Goal: Task Accomplishment & Management: Manage account settings

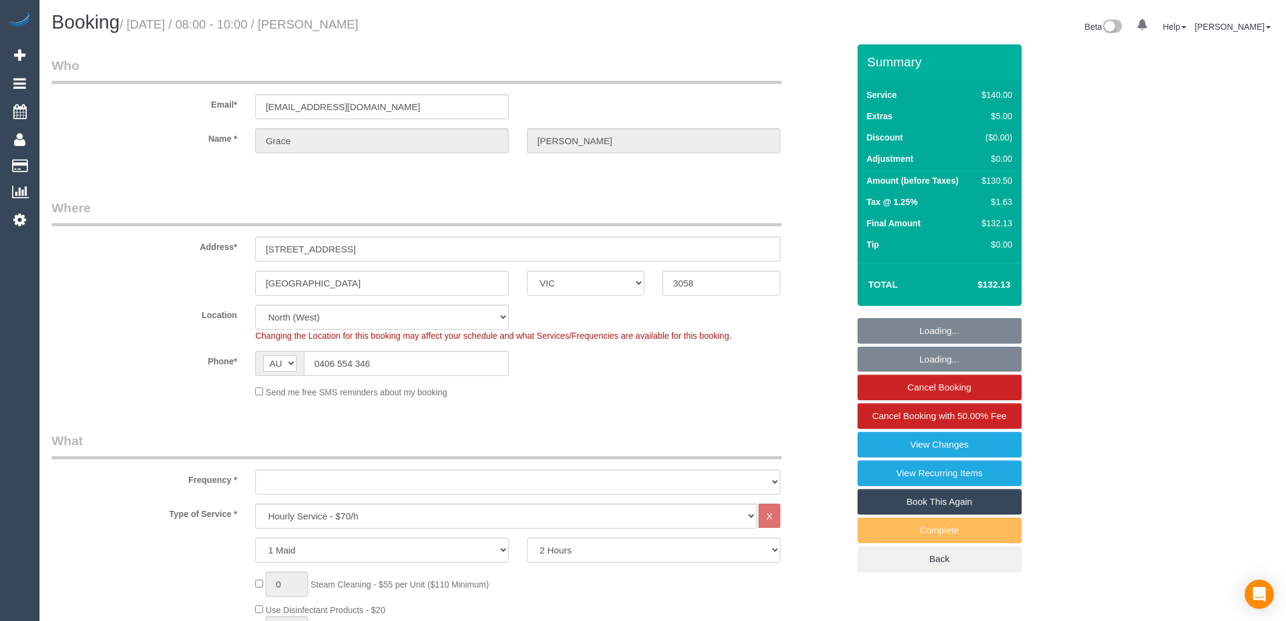
select select "VIC"
select select "number:27"
select select "number:14"
select select "number:19"
select select "number:22"
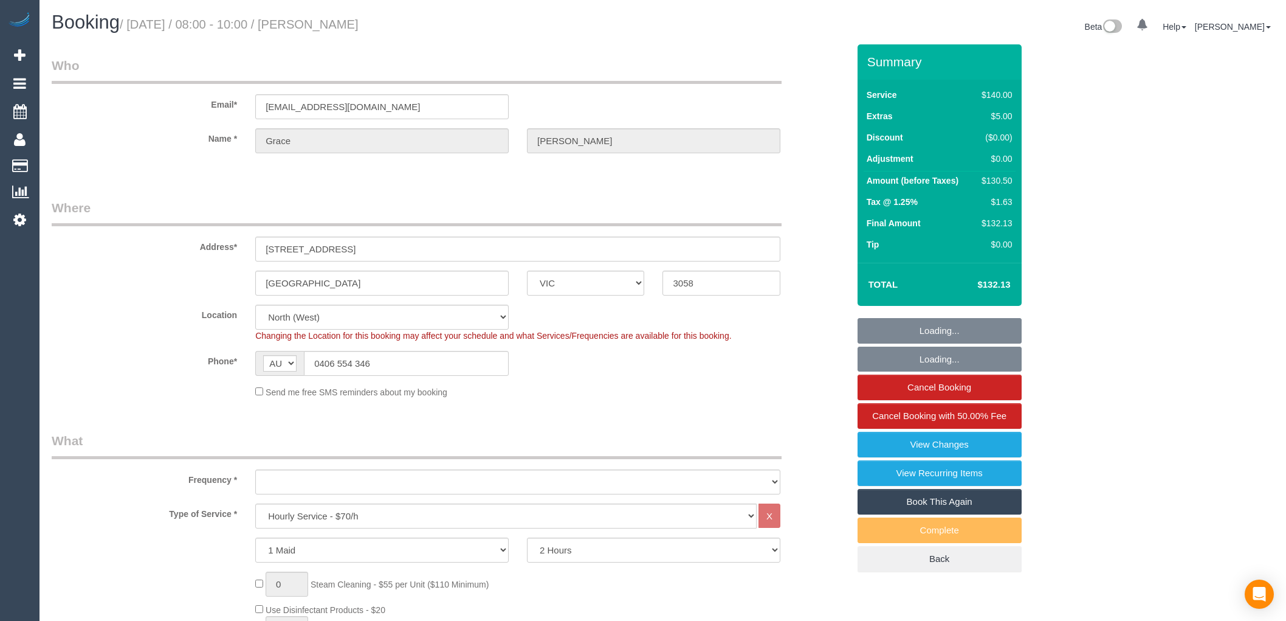
select select "number:35"
select select "object:1581"
select select "spot1"
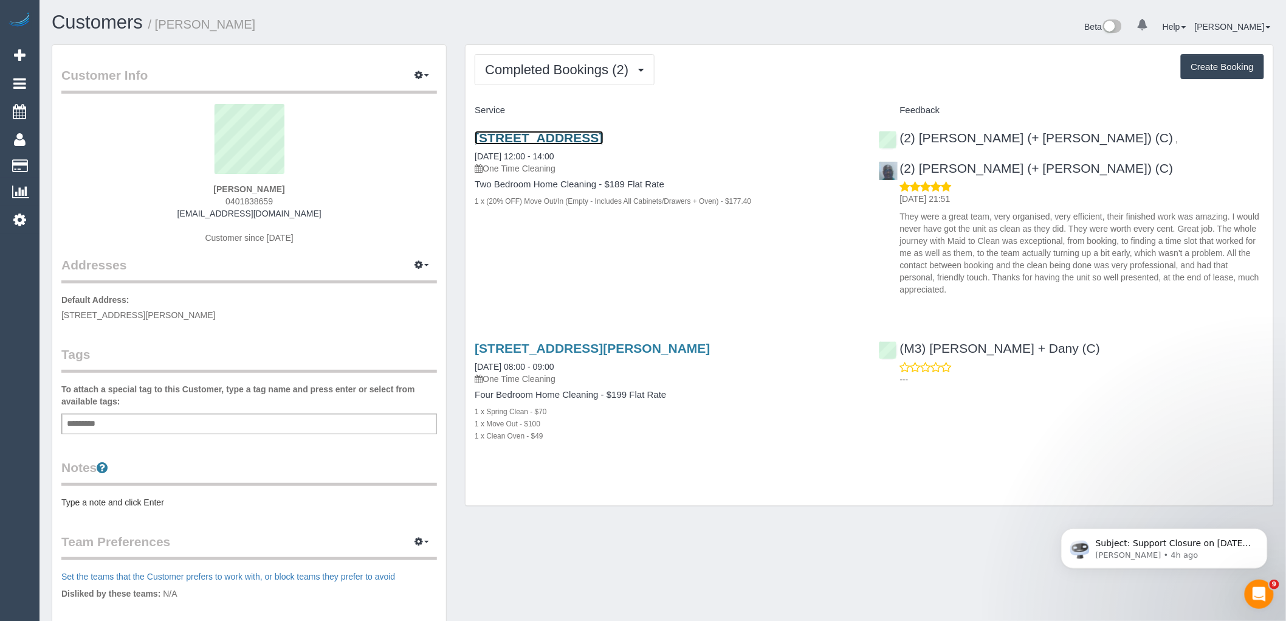
click at [603, 134] on link "193 Jacksons Rd, 2, Noble Park North, VIC 3174" at bounding box center [539, 138] width 128 height 14
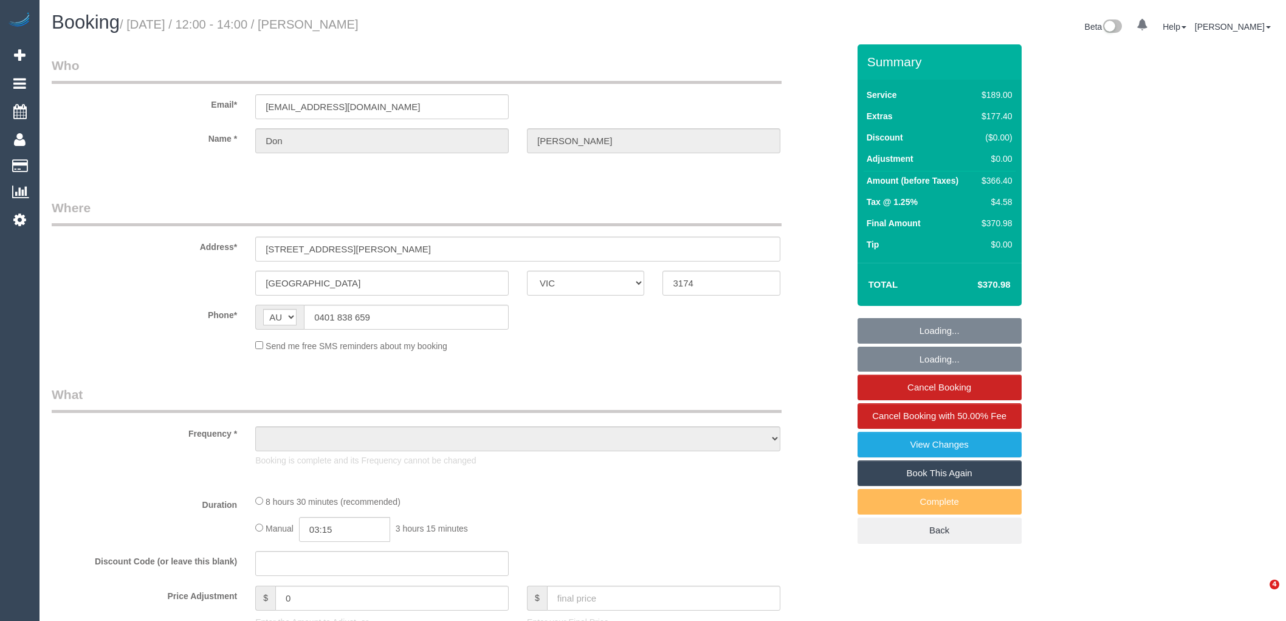
select select "VIC"
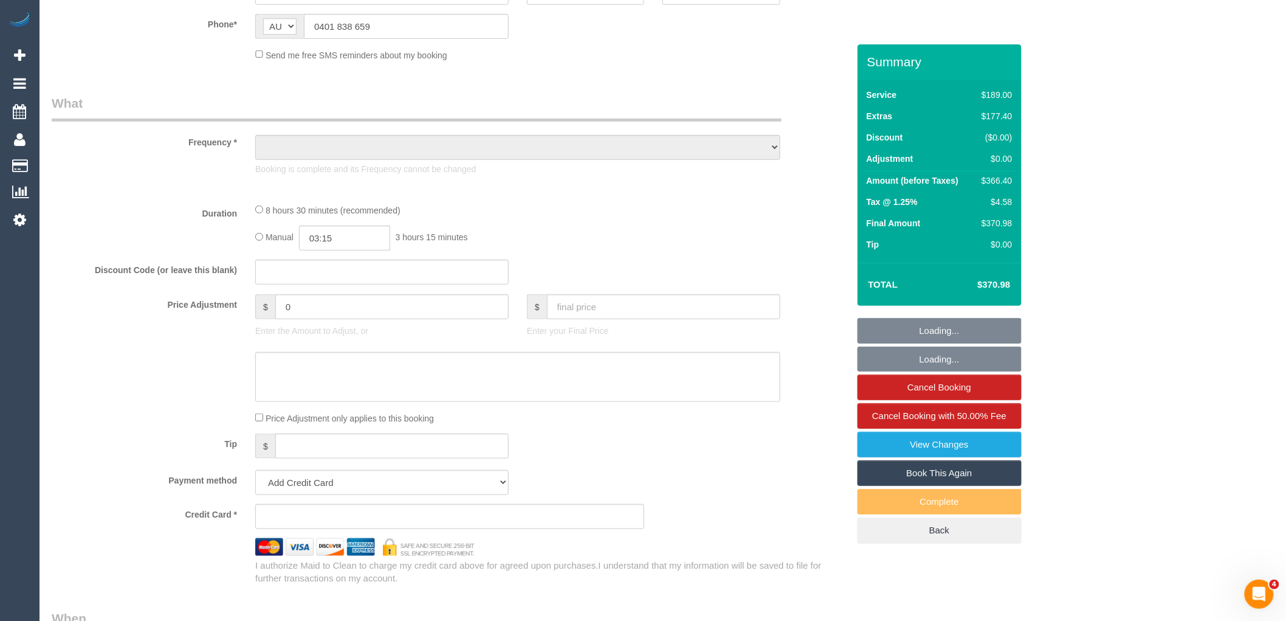
select select "string:stripe-pm_1RwHAJ2GScqysDRVL89ftq03"
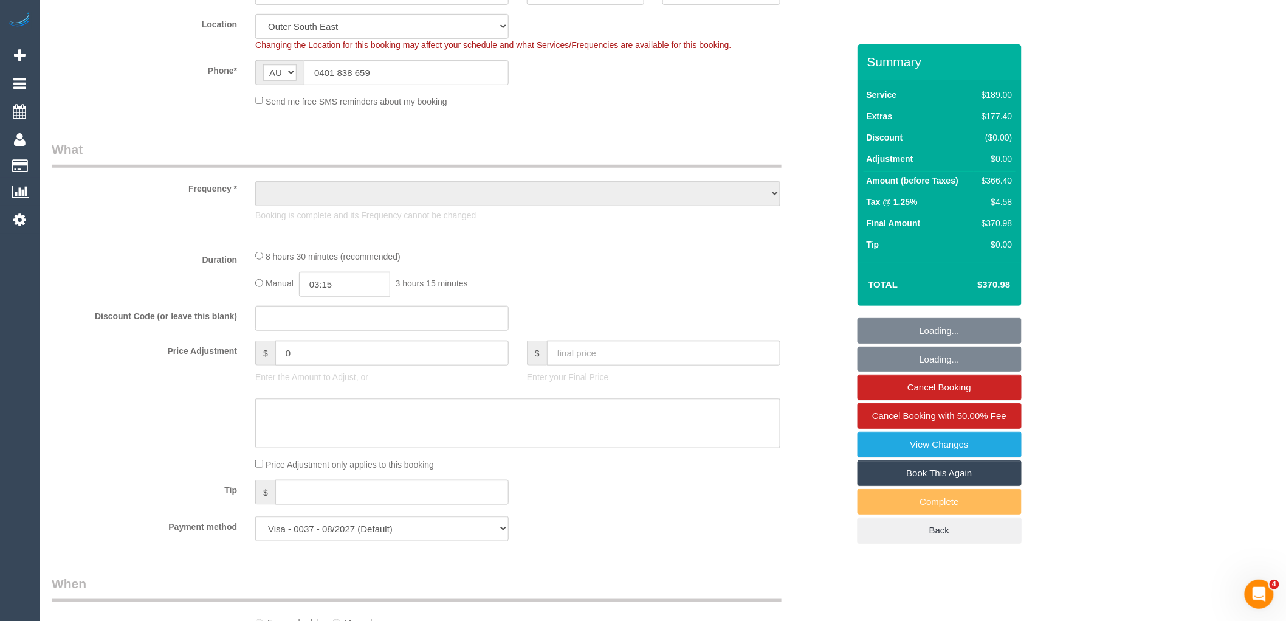
scroll to position [472, 0]
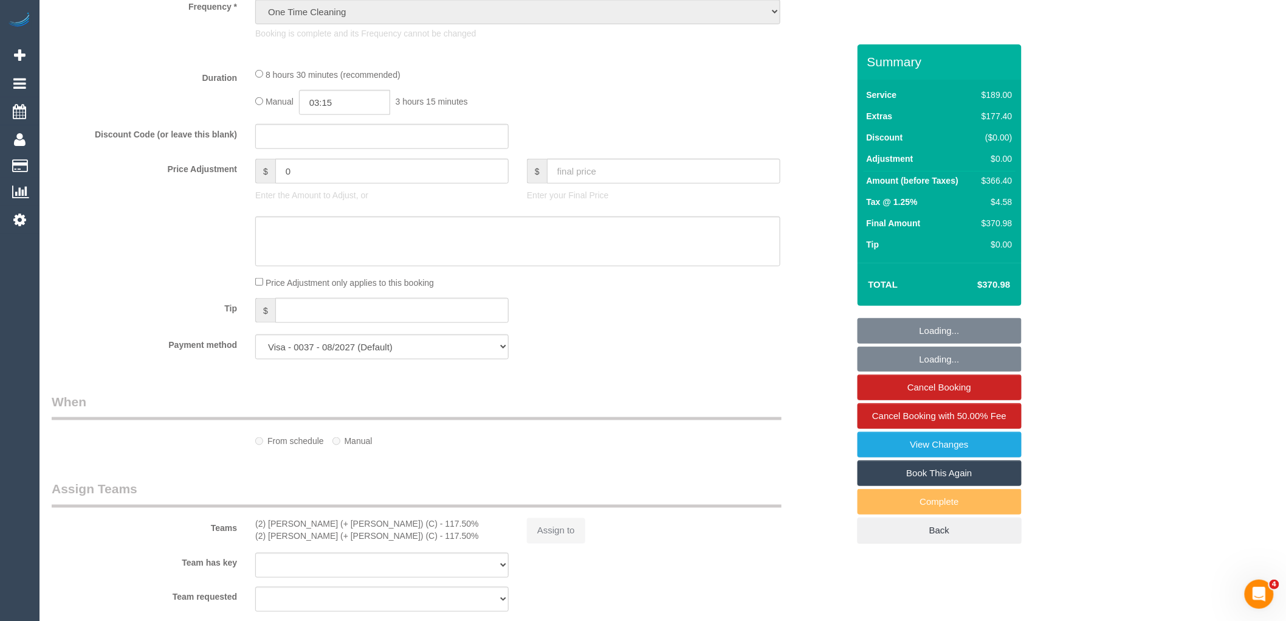
select select "object:1117"
select select "number:28"
select select "number:14"
select select "number:18"
select select "number:24"
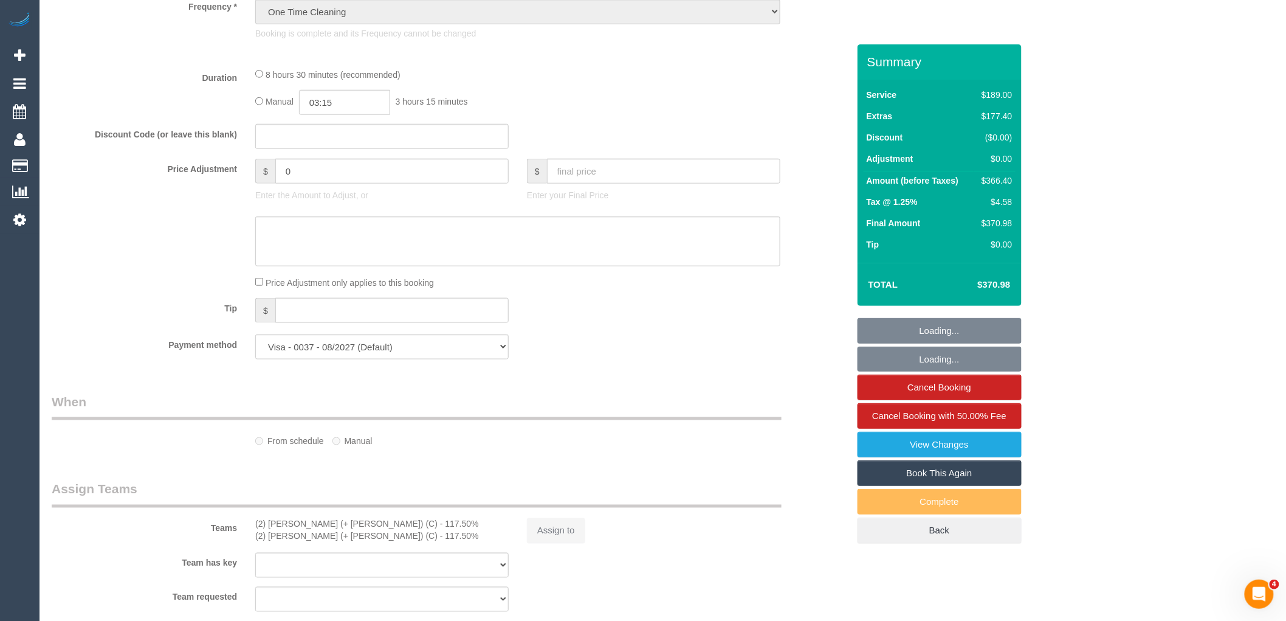
select select "number:34"
select select "number:26"
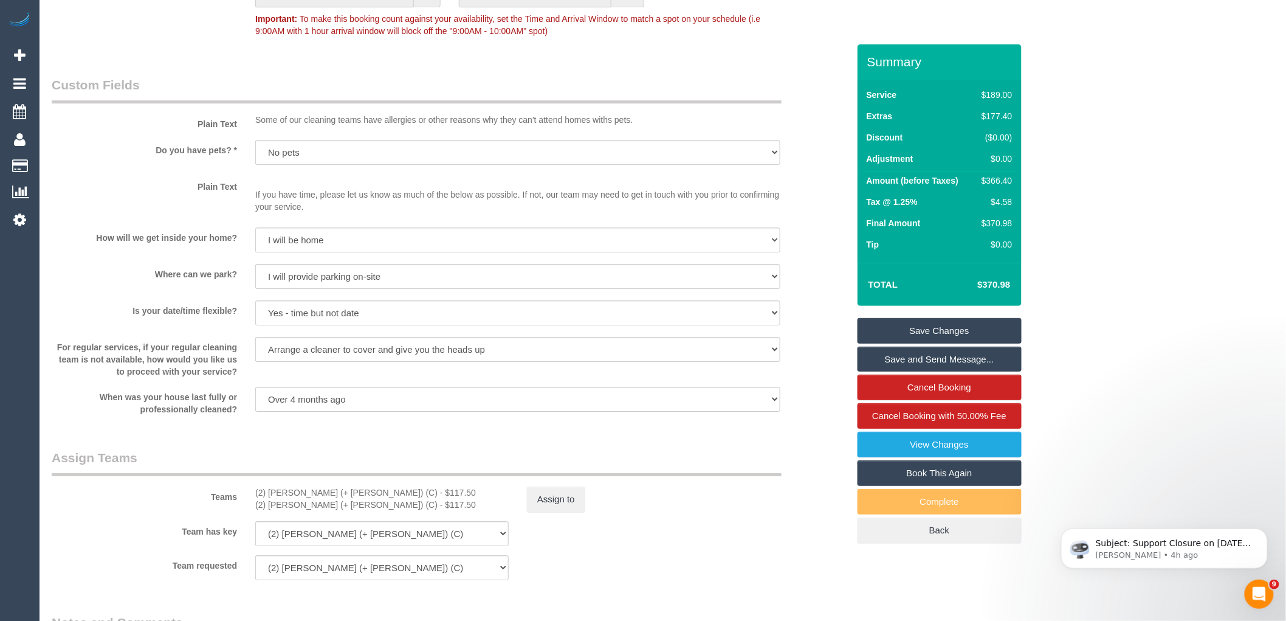
scroll to position [1891, 0]
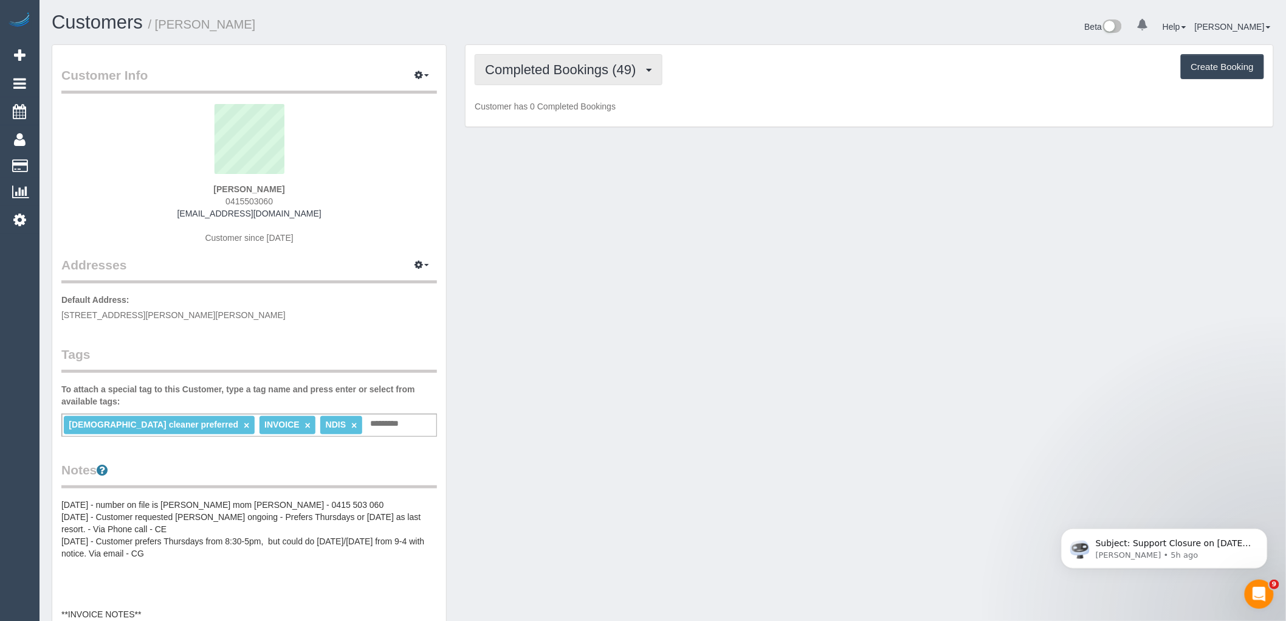
click at [557, 61] on button "Completed Bookings (49)" at bounding box center [568, 69] width 187 height 31
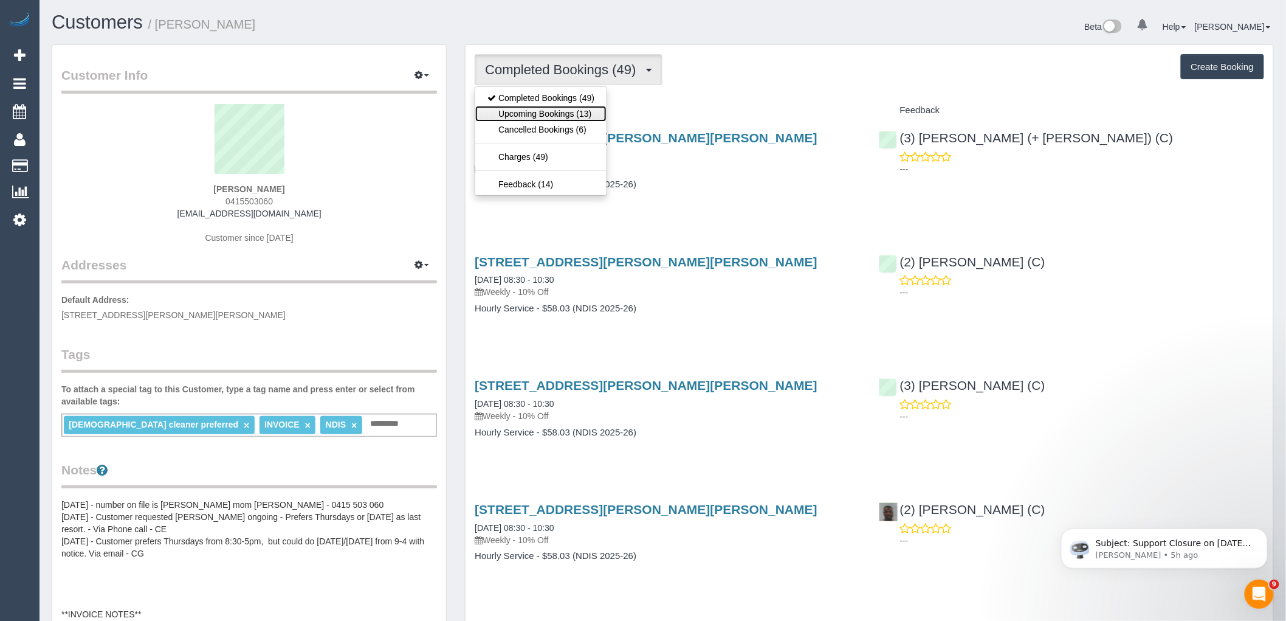
click at [574, 119] on link "Upcoming Bookings (13)" at bounding box center [540, 114] width 131 height 16
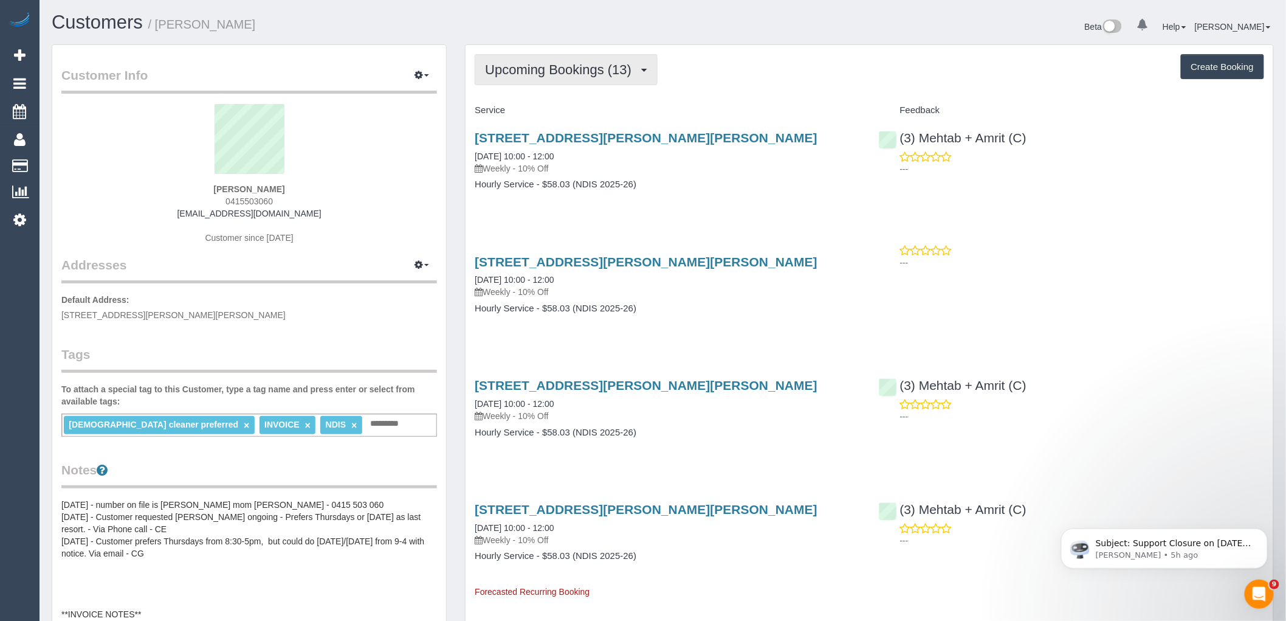
click at [535, 61] on button "Upcoming Bookings (13)" at bounding box center [566, 69] width 183 height 31
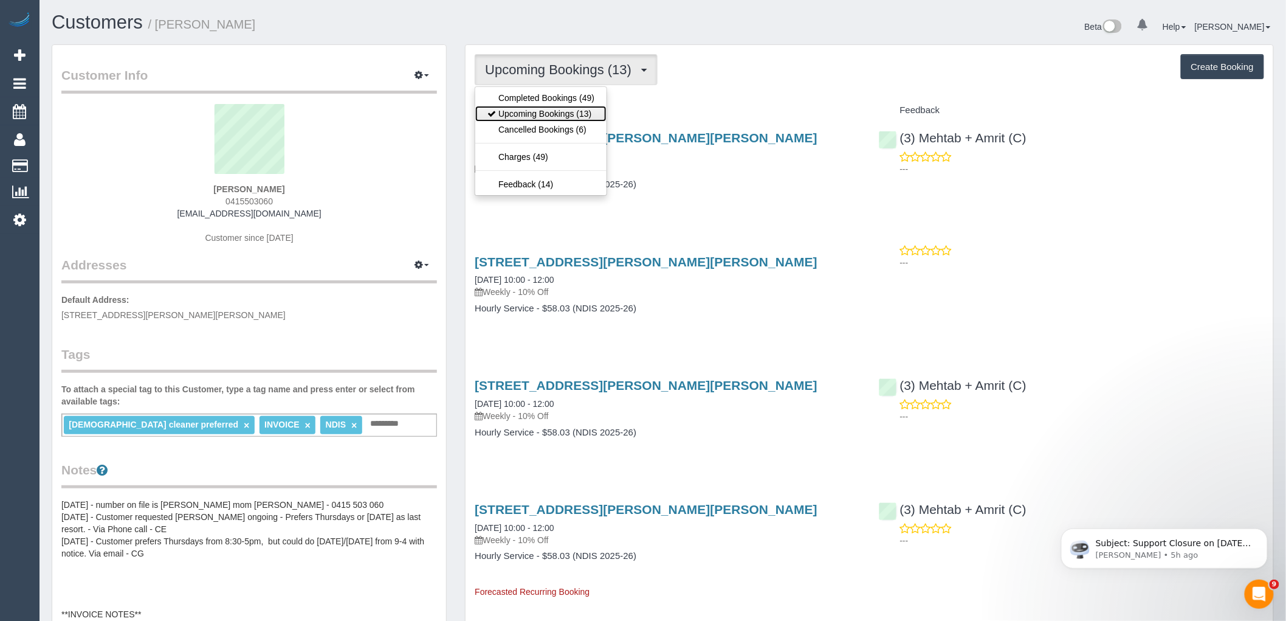
click at [551, 118] on link "Upcoming Bookings (13)" at bounding box center [540, 114] width 131 height 16
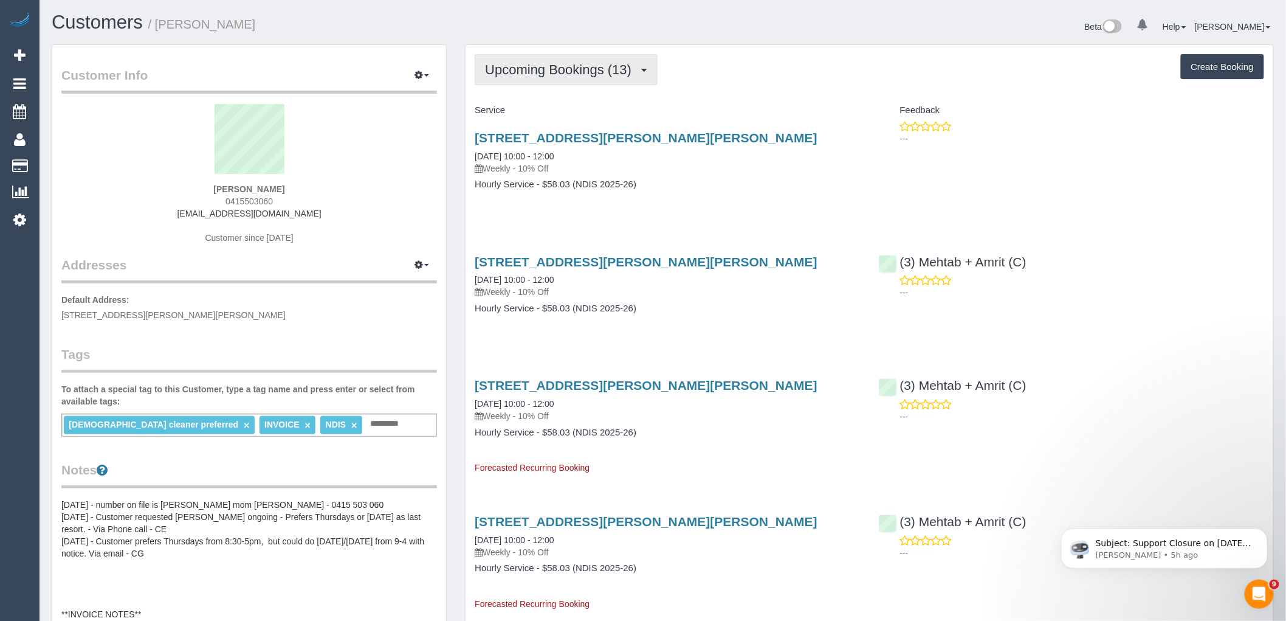
click at [506, 58] on button "Upcoming Bookings (13)" at bounding box center [566, 69] width 183 height 31
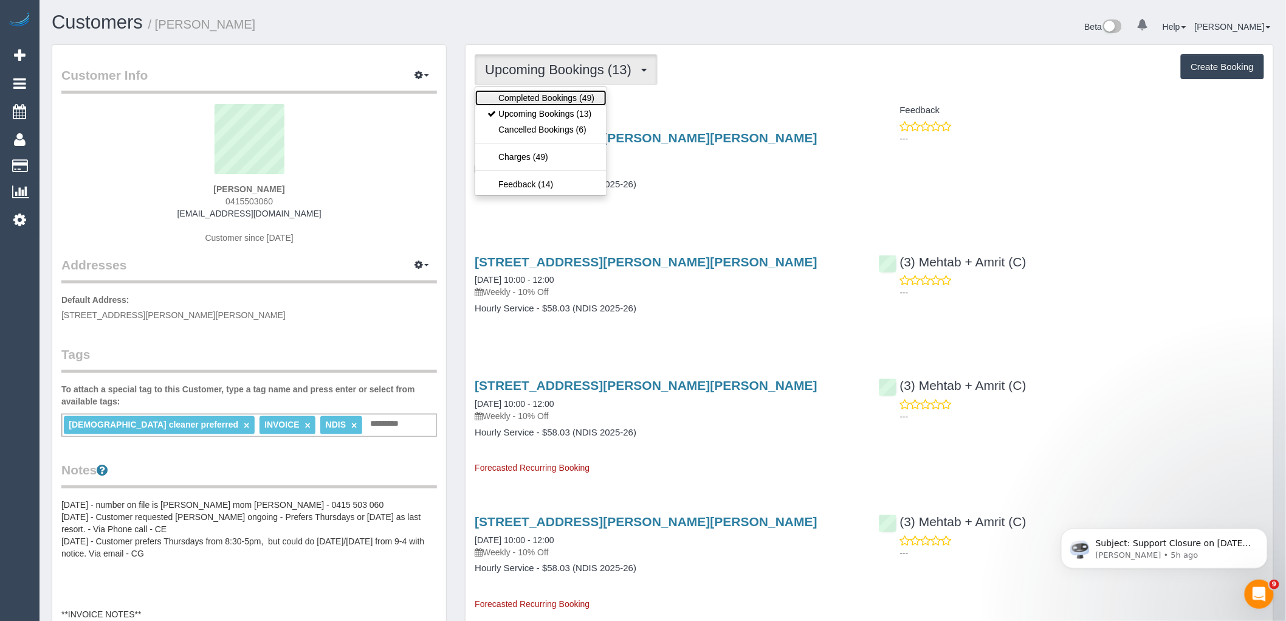
click at [517, 94] on link "Completed Bookings (49)" at bounding box center [540, 98] width 131 height 16
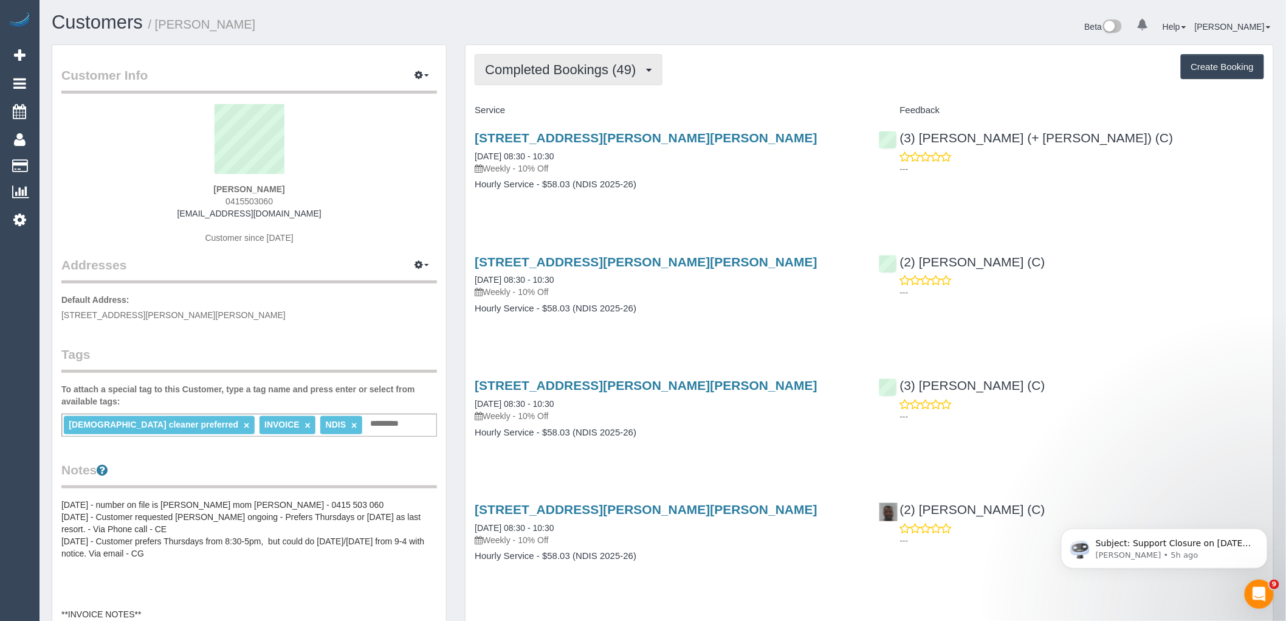
click at [605, 58] on button "Completed Bookings (49)" at bounding box center [568, 69] width 187 height 31
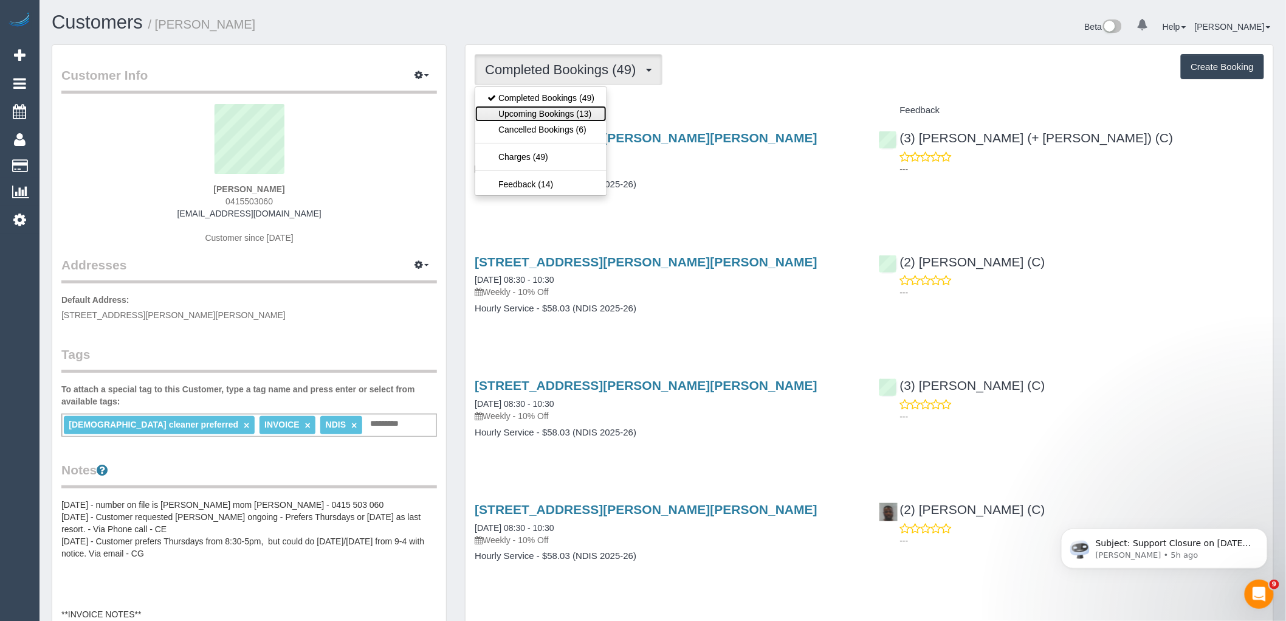
click at [582, 108] on link "Upcoming Bookings (13)" at bounding box center [540, 114] width 131 height 16
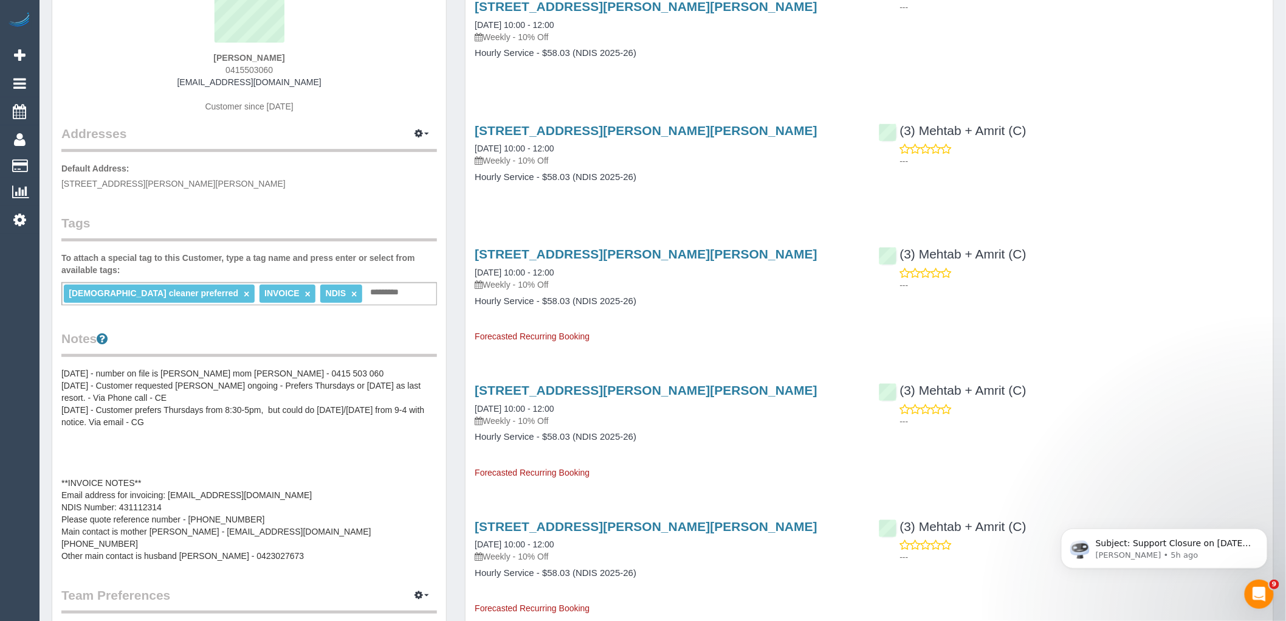
scroll to position [135, 0]
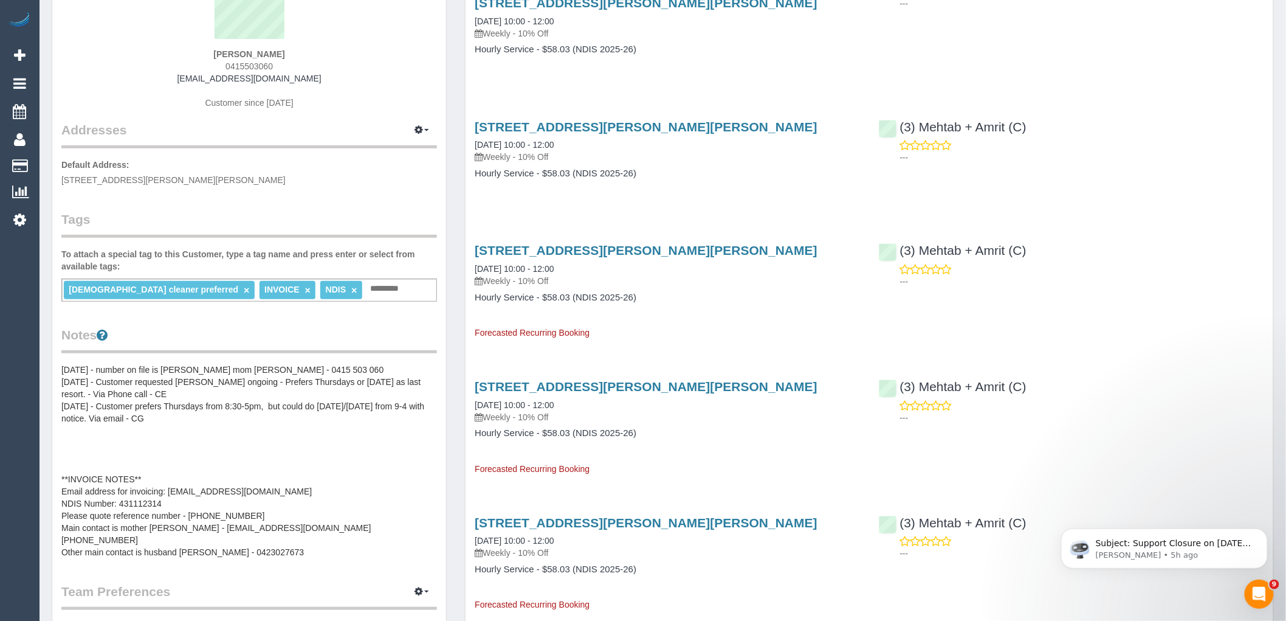
click at [137, 393] on pre "23/01/2025 - number on file is Finn's mom Rebecca - 0415 503 060 10/01/2025 - C…" at bounding box center [249, 460] width 376 height 194
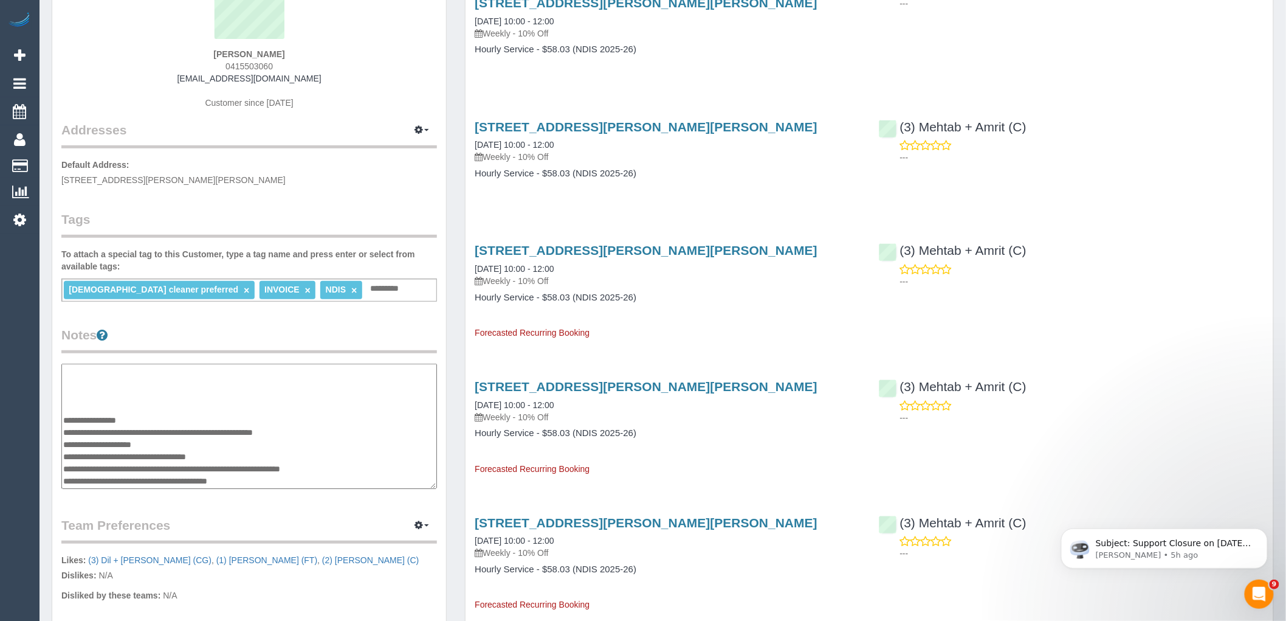
scroll to position [0, 0]
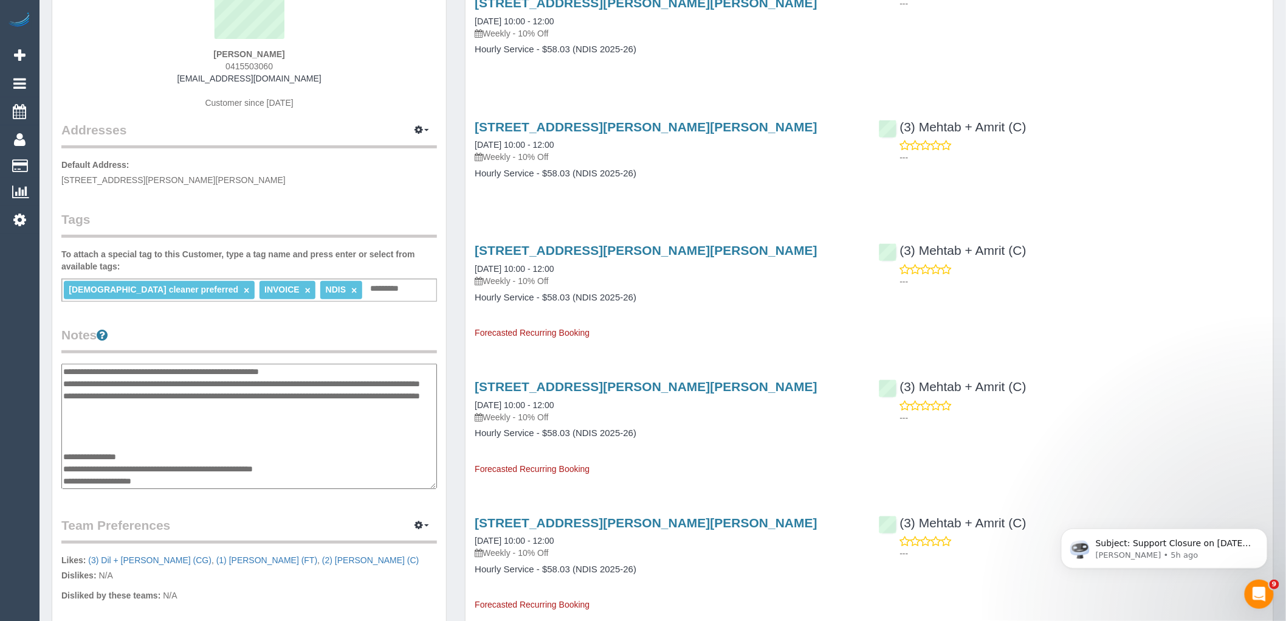
click at [63, 370] on textarea "**********" at bounding box center [249, 425] width 376 height 125
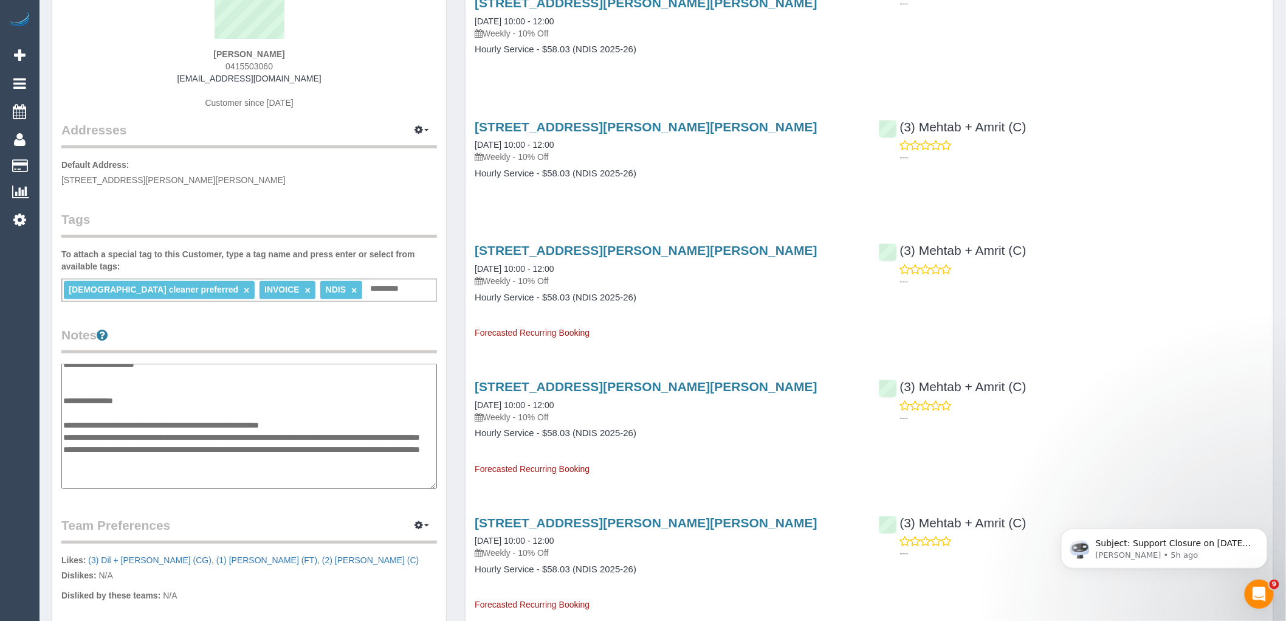
scroll to position [162, 0]
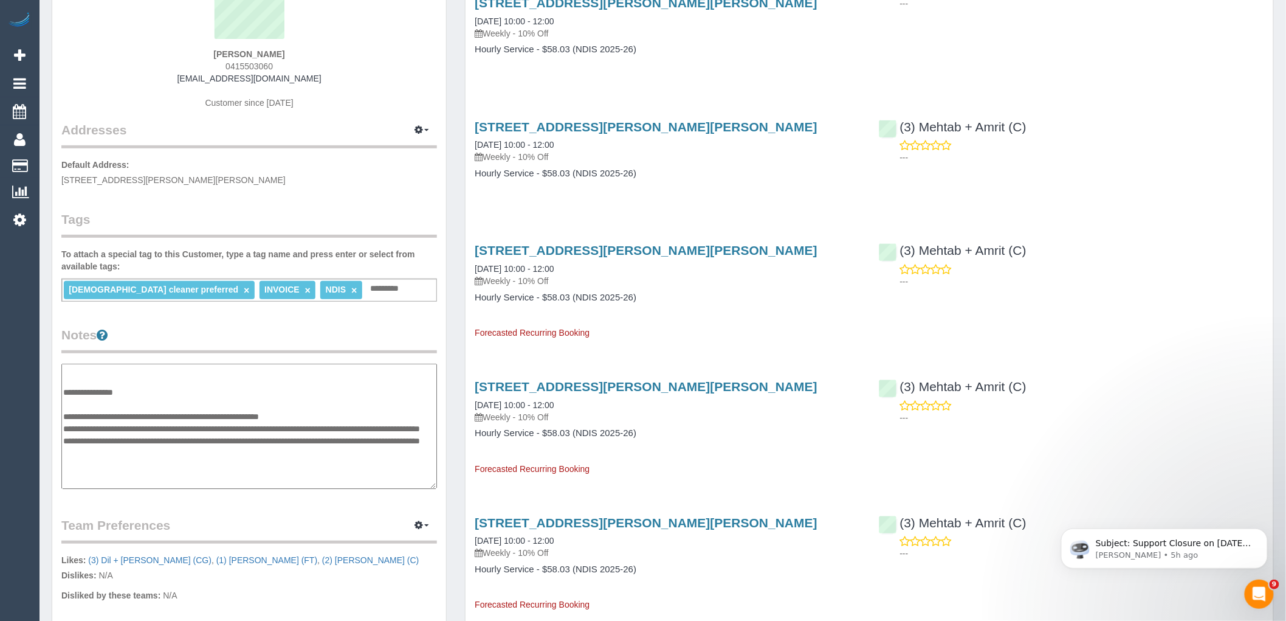
drag, startPoint x: 63, startPoint y: 415, endPoint x: 339, endPoint y: 416, distance: 275.9
click at [339, 416] on textarea "**********" at bounding box center [249, 425] width 376 height 125
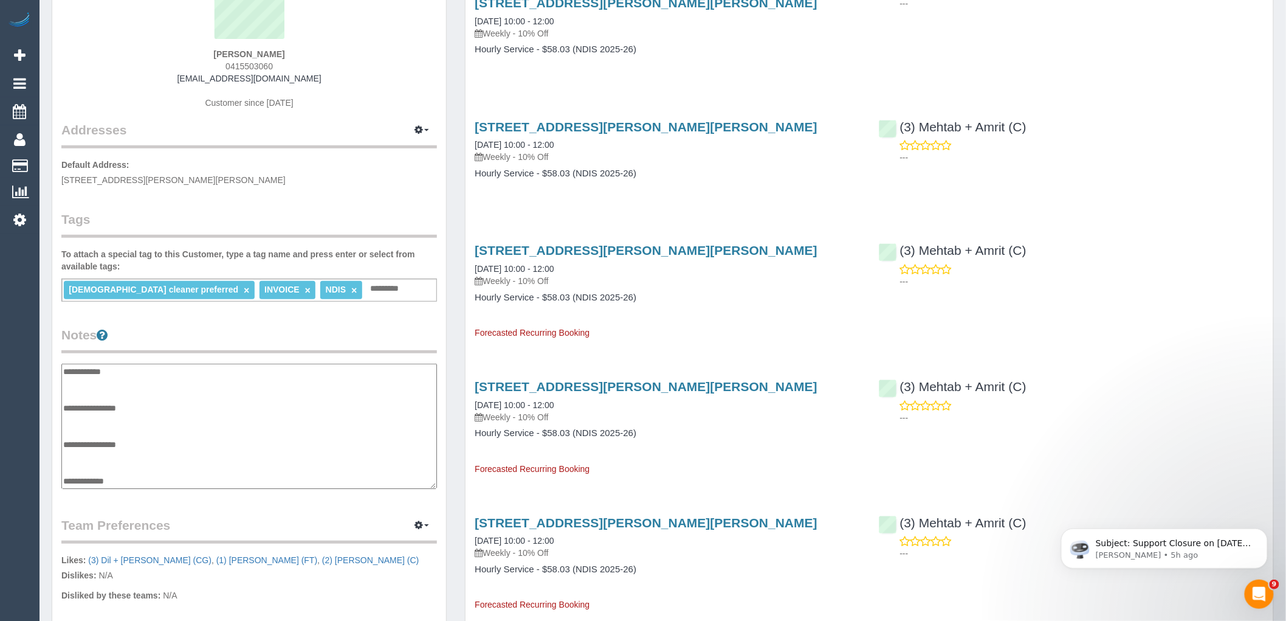
click at [64, 370] on textarea "**********" at bounding box center [249, 425] width 376 height 125
type textarea "**********"
click at [367, 330] on legend "Notes" at bounding box center [249, 339] width 376 height 27
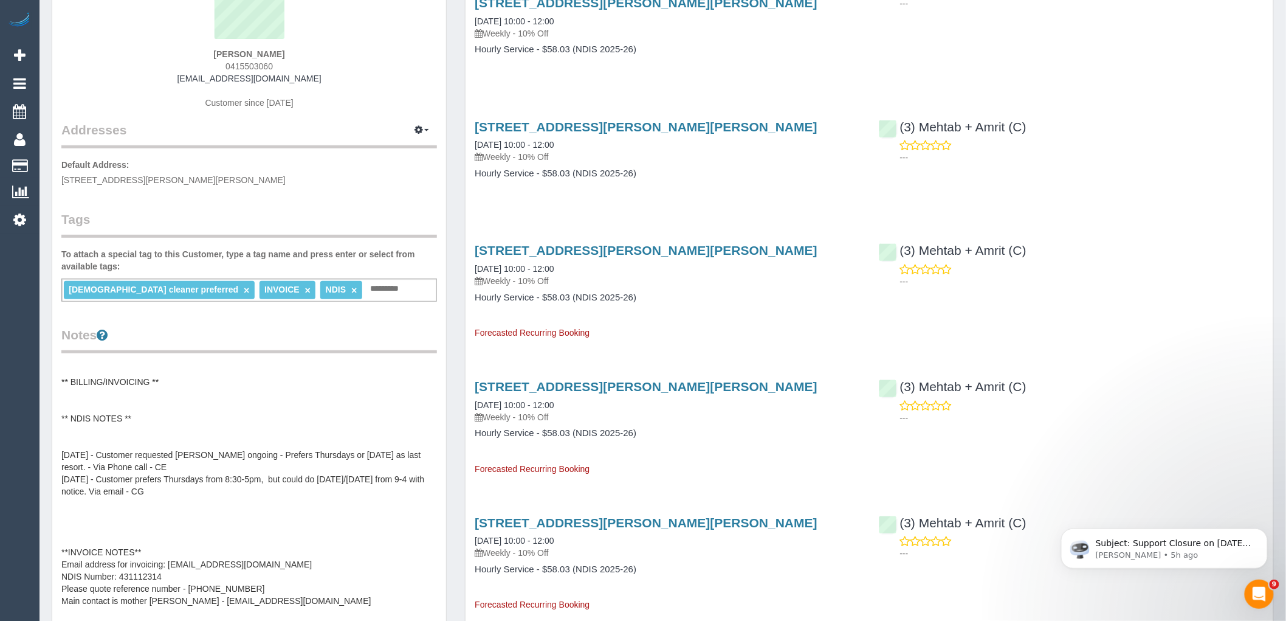
scroll to position [181, 0]
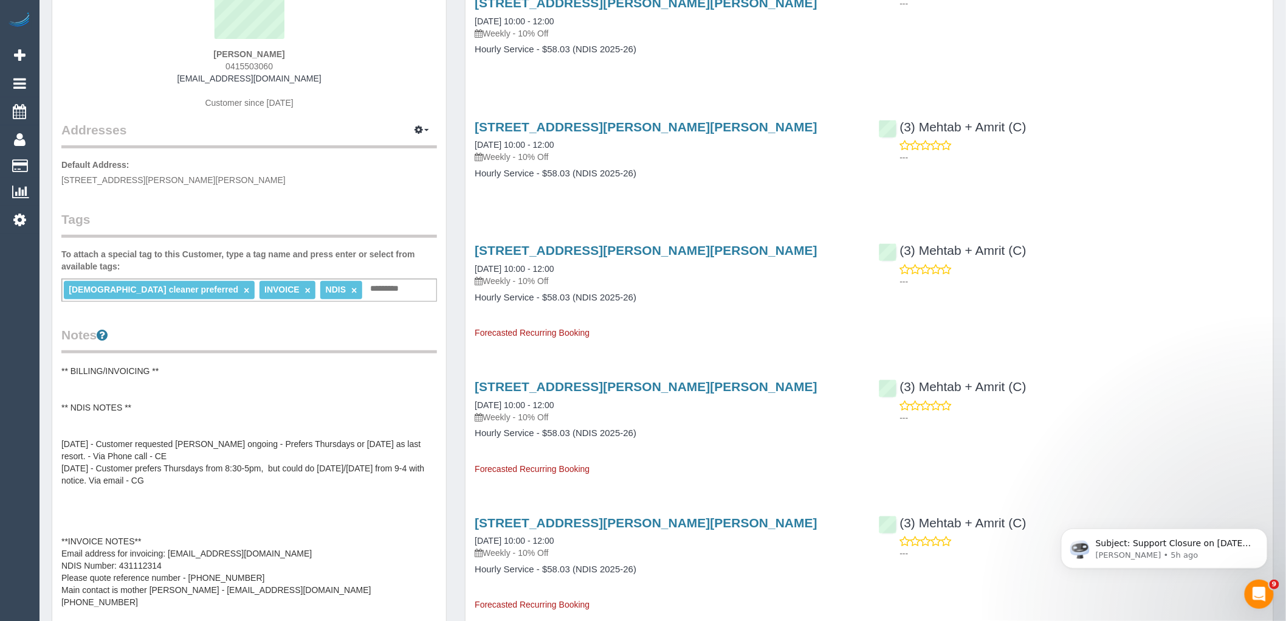
click at [189, 462] on pre "**IMPORTANT** 23/01/2025 - number on file is Finn's mom Rebecca - 0415 503 060 …" at bounding box center [249, 484] width 376 height 243
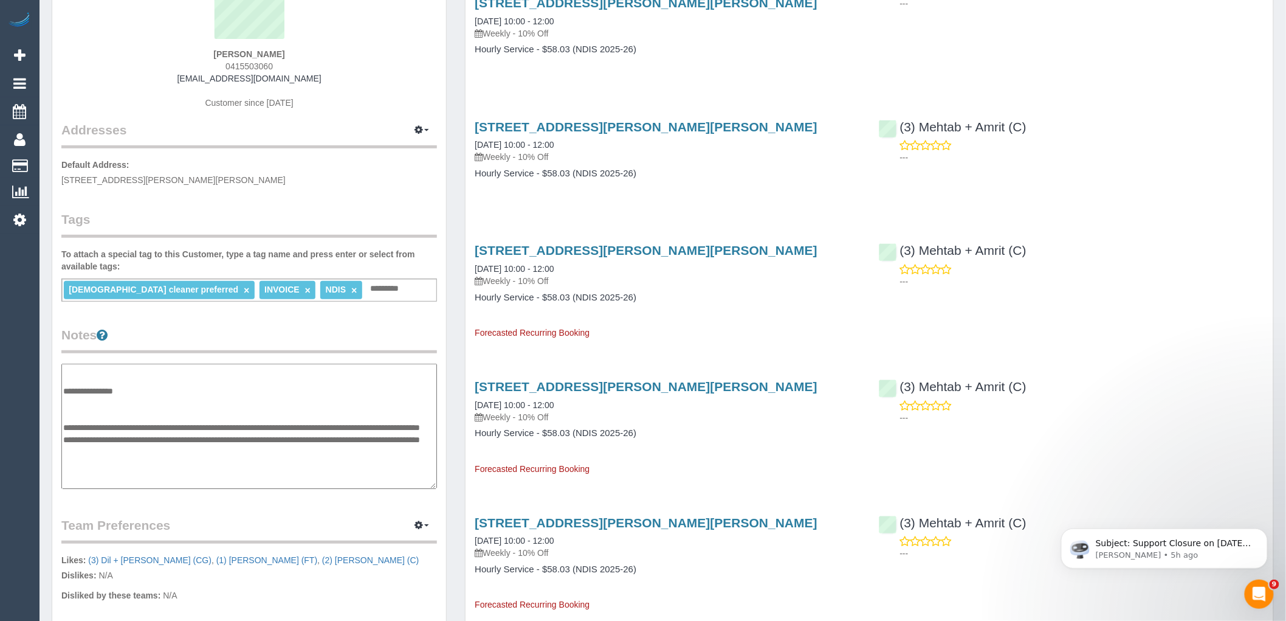
scroll to position [168, 0]
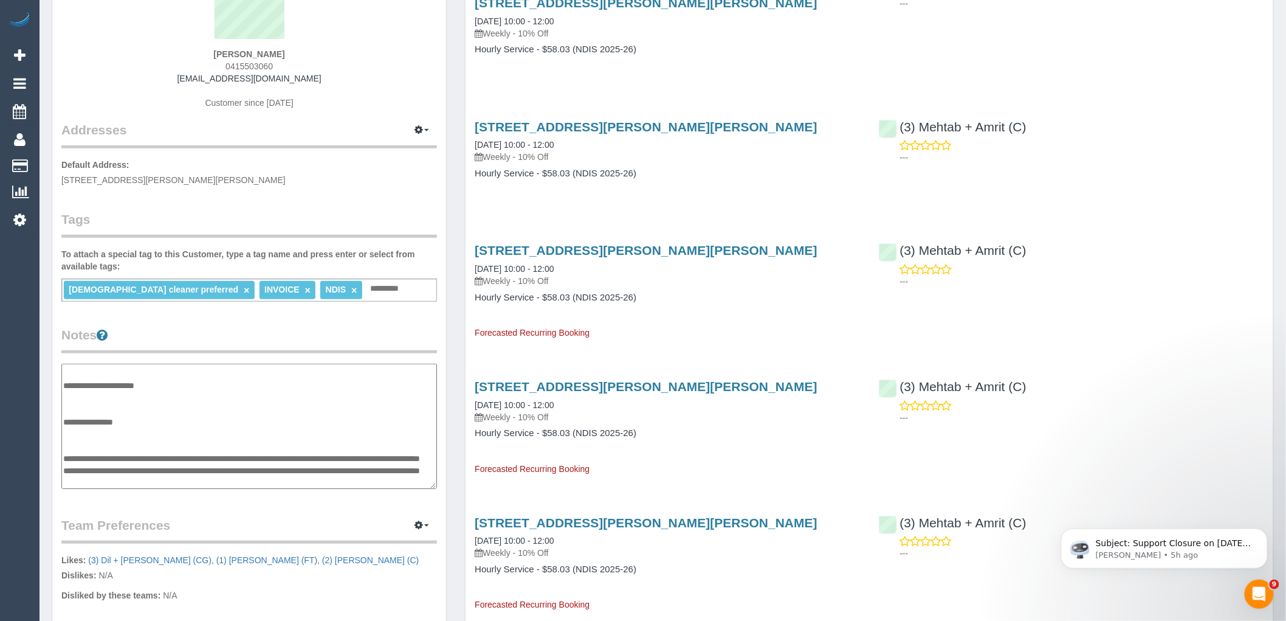
drag, startPoint x: 177, startPoint y: 466, endPoint x: 61, endPoint y: 451, distance: 117.0
click at [61, 451] on div "Customer Info Edit Contact Info Send Message Email Preferences Special Sales Ta…" at bounding box center [249, 367] width 394 height 914
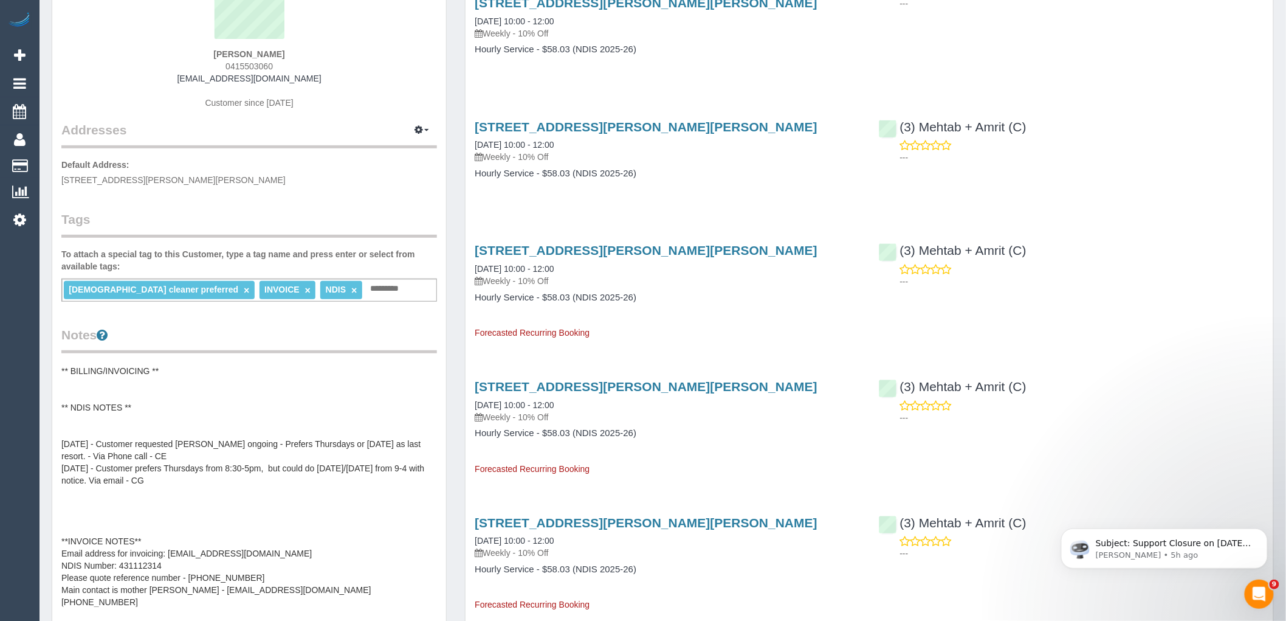
click at [166, 477] on pre "**IMPORTANT** 23/01/2025 - number on file is Finn's mom Rebecca - 0415 503 060 …" at bounding box center [249, 484] width 376 height 243
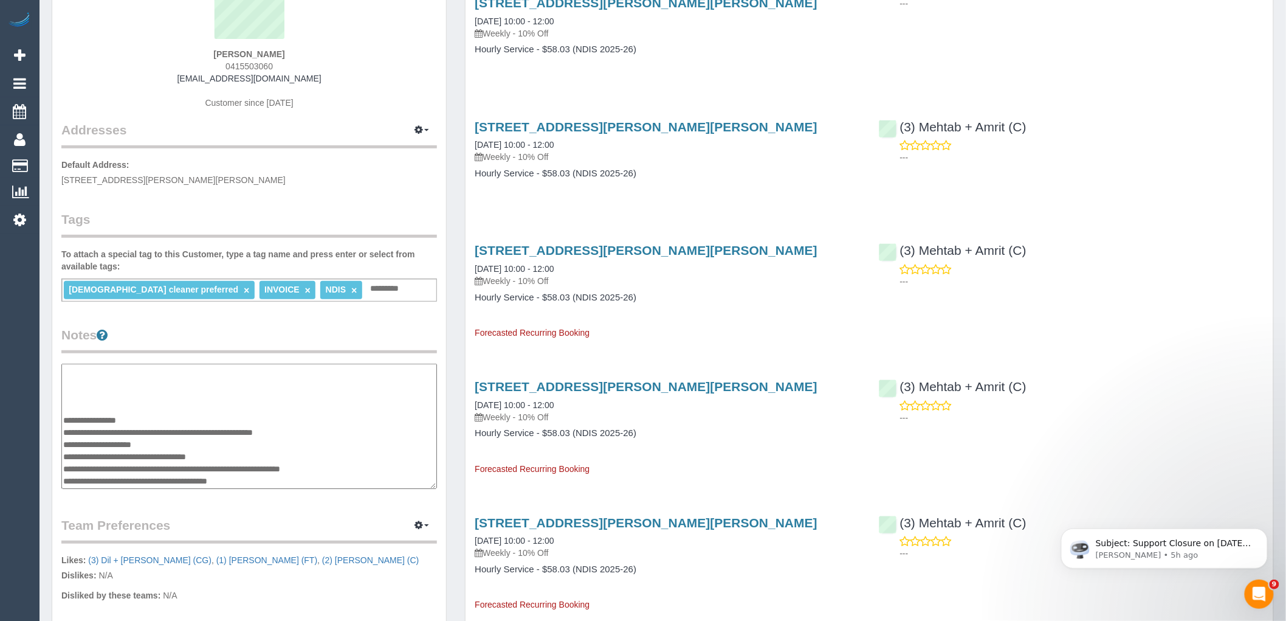
scroll to position [236, 0]
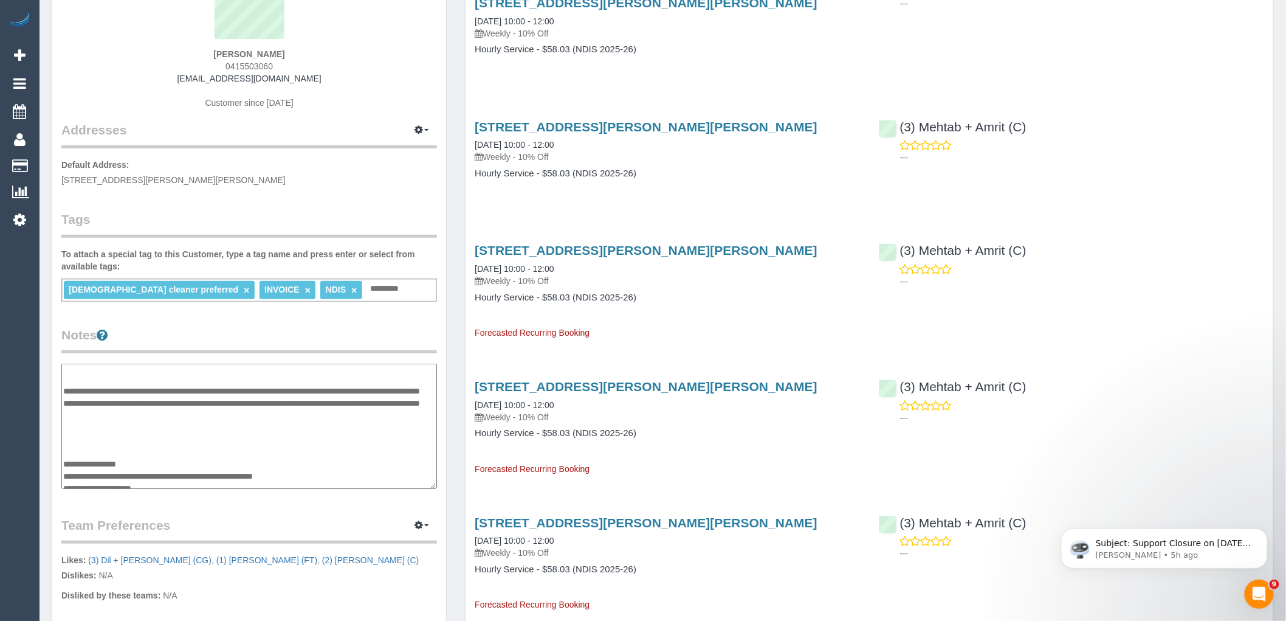
drag, startPoint x: 172, startPoint y: 428, endPoint x: 65, endPoint y: 387, distance: 114.5
click at [65, 387] on textarea "**********" at bounding box center [249, 425] width 376 height 125
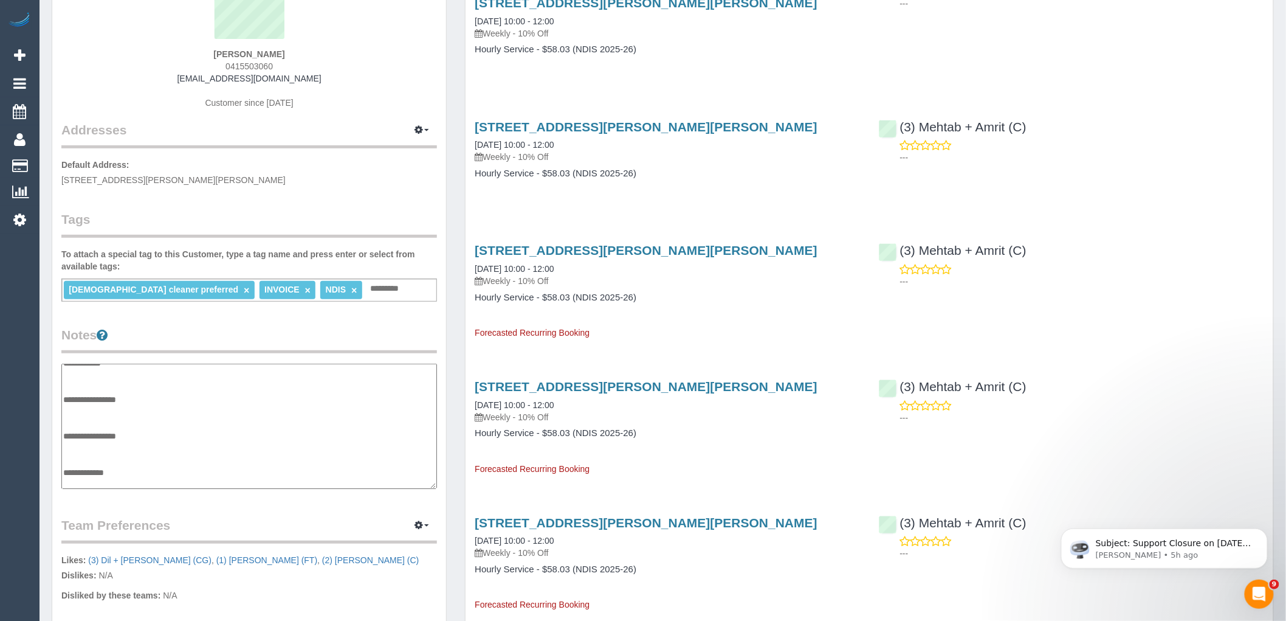
scroll to position [0, 0]
click at [111, 450] on textarea "**********" at bounding box center [249, 425] width 376 height 125
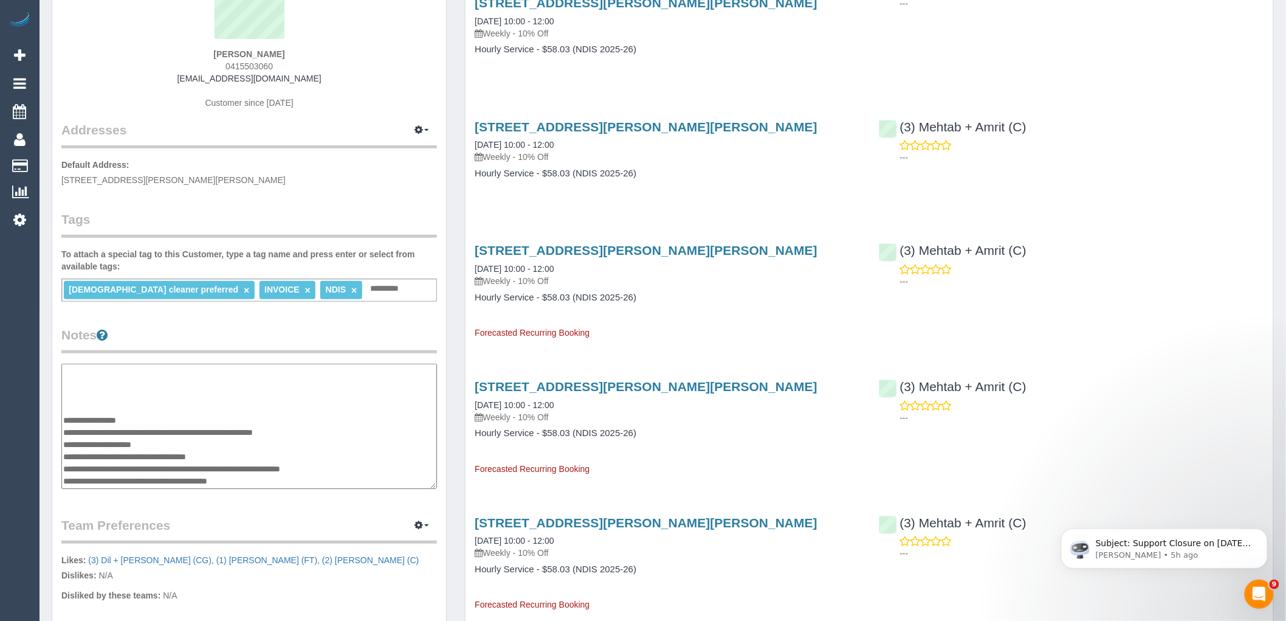
click at [102, 424] on textarea "**********" at bounding box center [249, 425] width 376 height 125
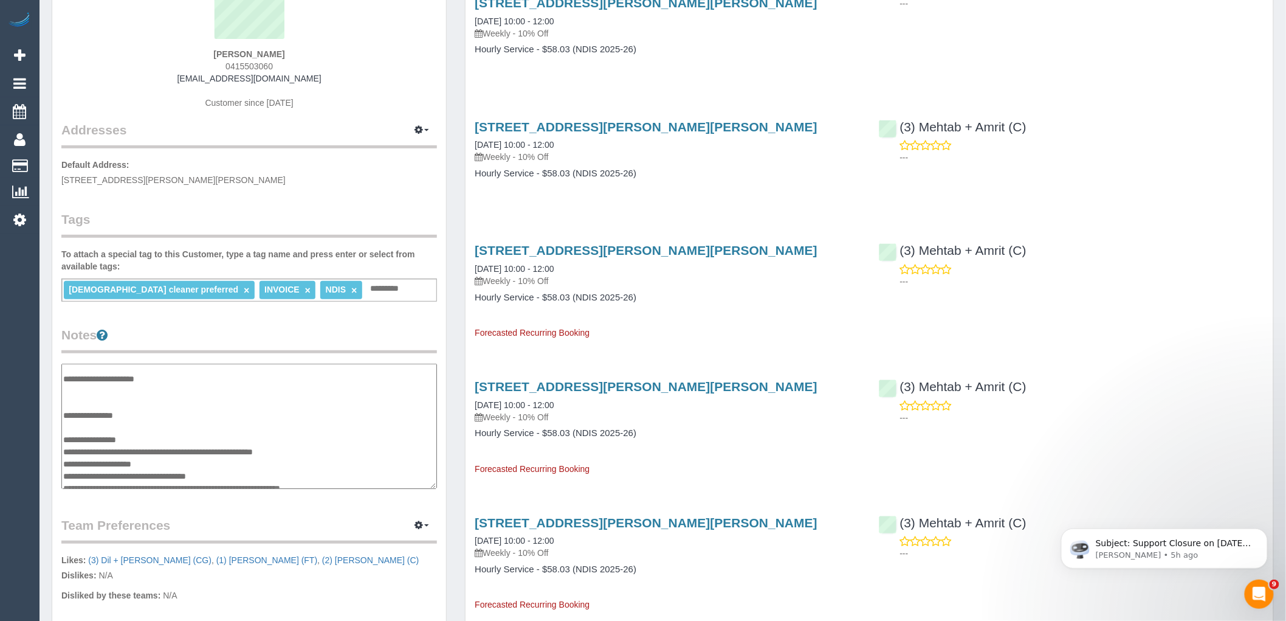
scroll to position [163, 0]
drag, startPoint x: 69, startPoint y: 471, endPoint x: 67, endPoint y: 421, distance: 50.5
click at [67, 421] on textarea "**********" at bounding box center [249, 425] width 376 height 125
type textarea "**********"
click at [215, 331] on legend "Notes" at bounding box center [249, 339] width 376 height 27
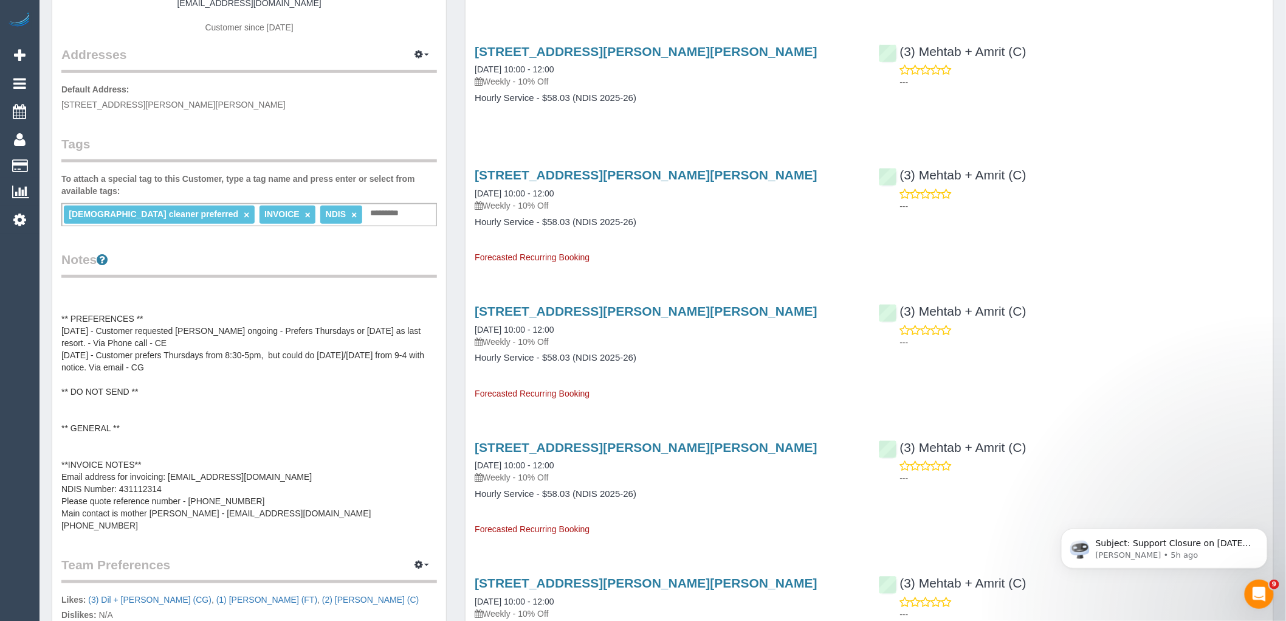
scroll to position [67, 0]
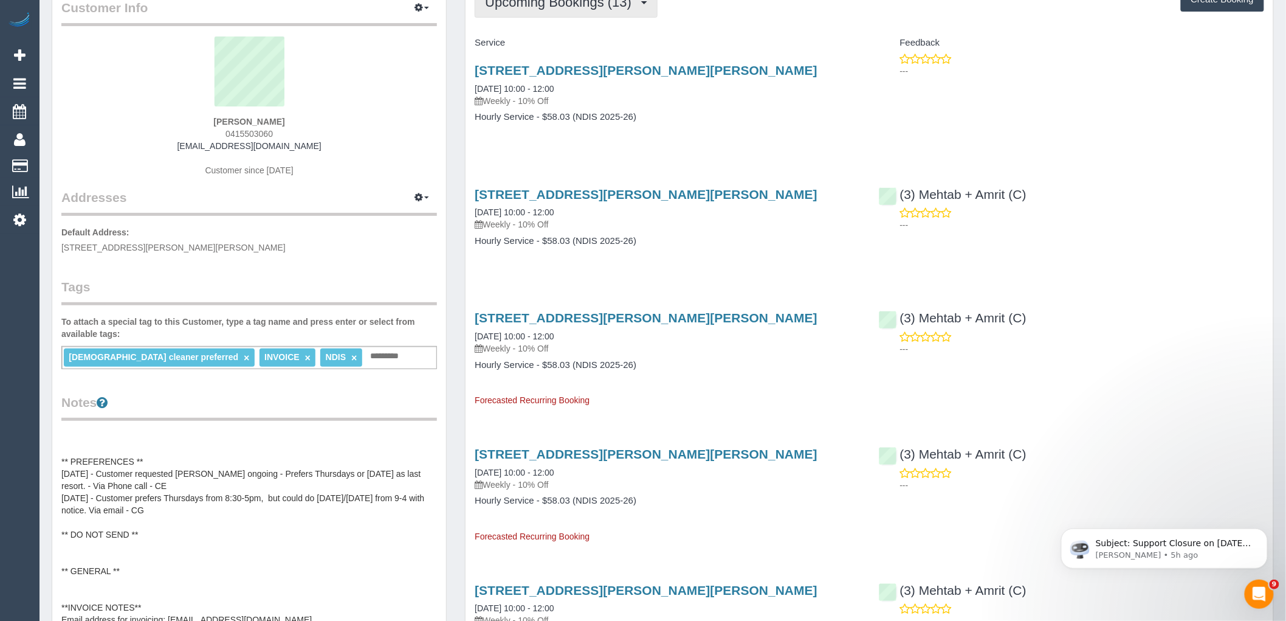
click at [605, 11] on button "Upcoming Bookings (13)" at bounding box center [566, 2] width 183 height 31
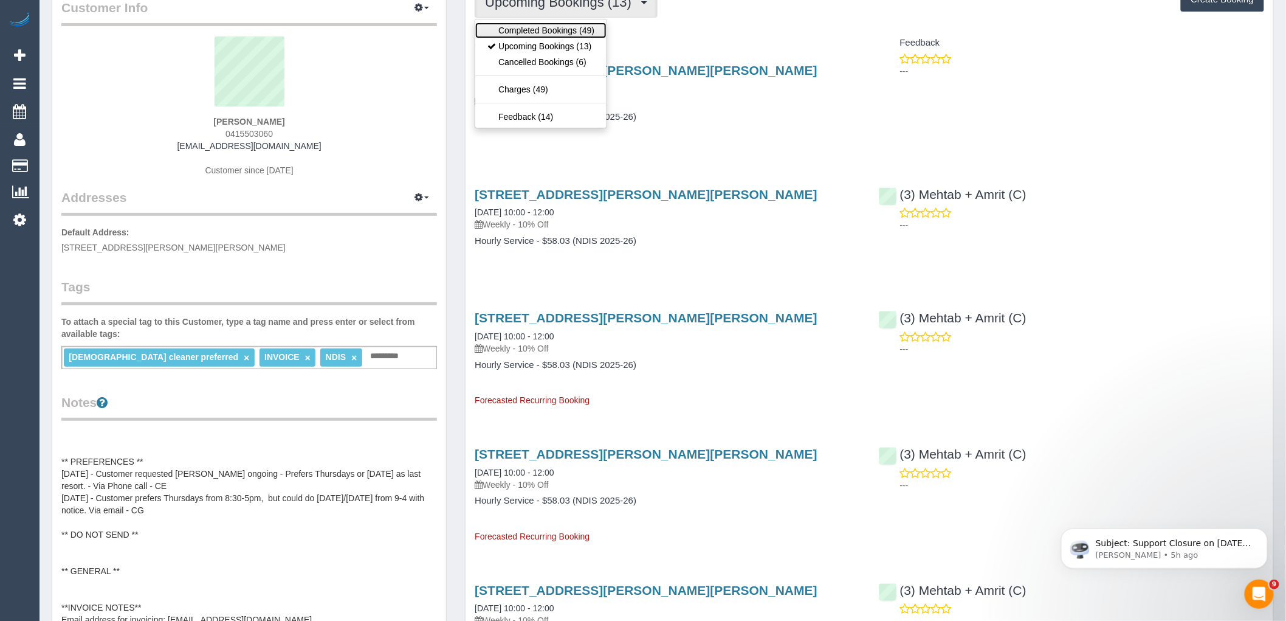
click at [587, 31] on link "Completed Bookings (49)" at bounding box center [540, 30] width 131 height 16
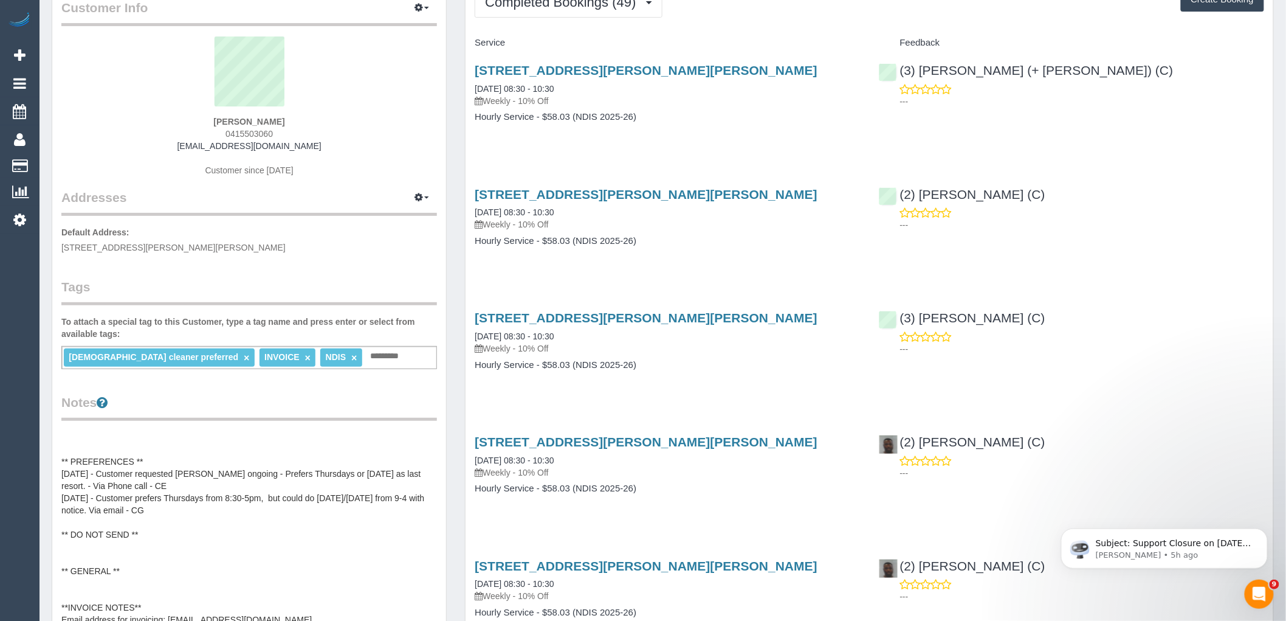
click at [1044, 85] on div "---" at bounding box center [1071, 95] width 385 height 24
click at [897, 71] on div "(3) Juliana (+ Estefania) (C) ---" at bounding box center [1072, 83] width 404 height 60
copy link "(3) Juliana (+ Estefania) (C)"
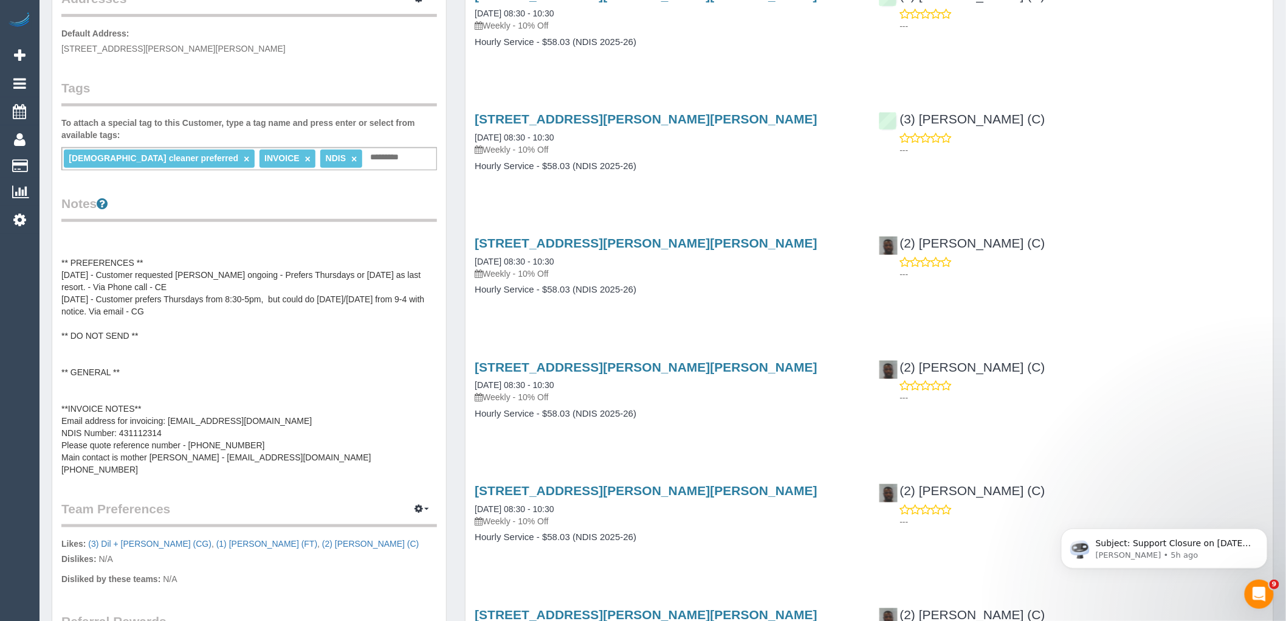
scroll to position [405, 0]
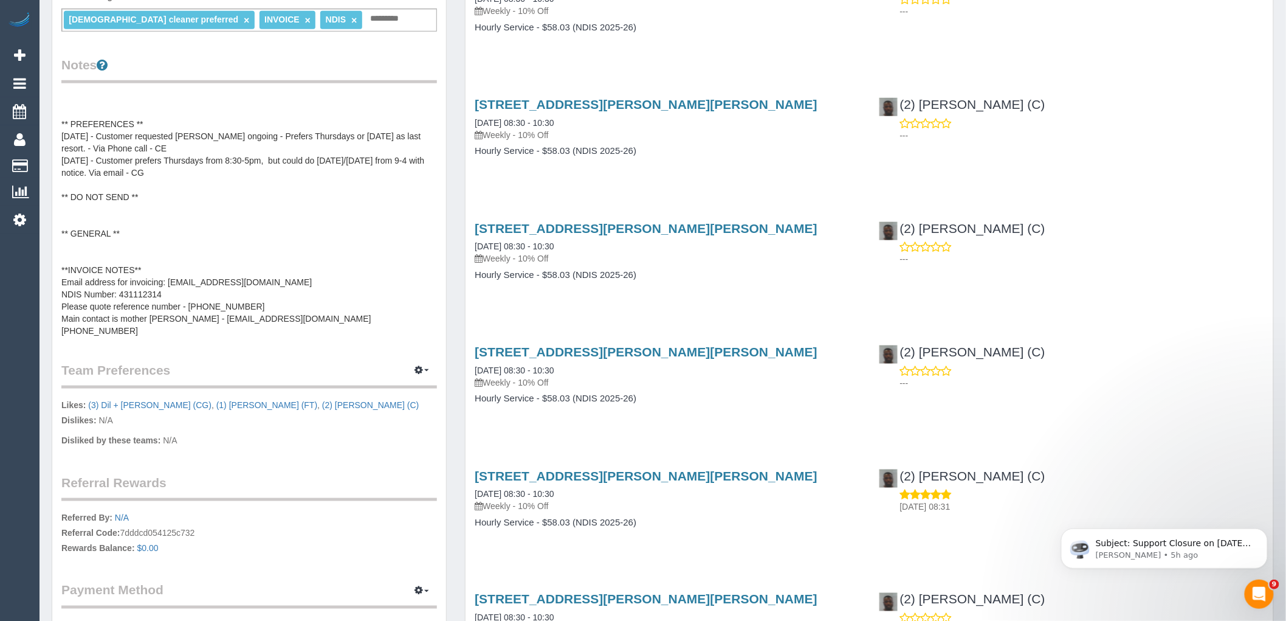
click at [156, 225] on pre "**IMPORTANT** 23/01/2025 - number on file is Finn's mom Rebecca - 0415 503 060 …" at bounding box center [249, 215] width 376 height 243
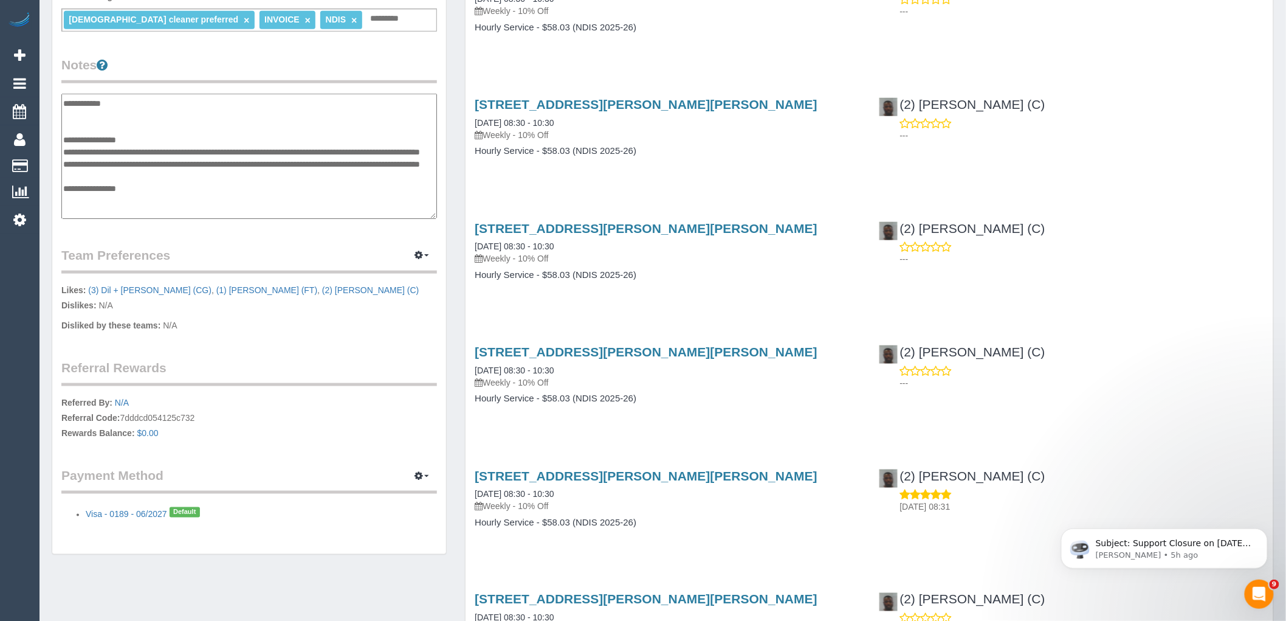
scroll to position [102, 0]
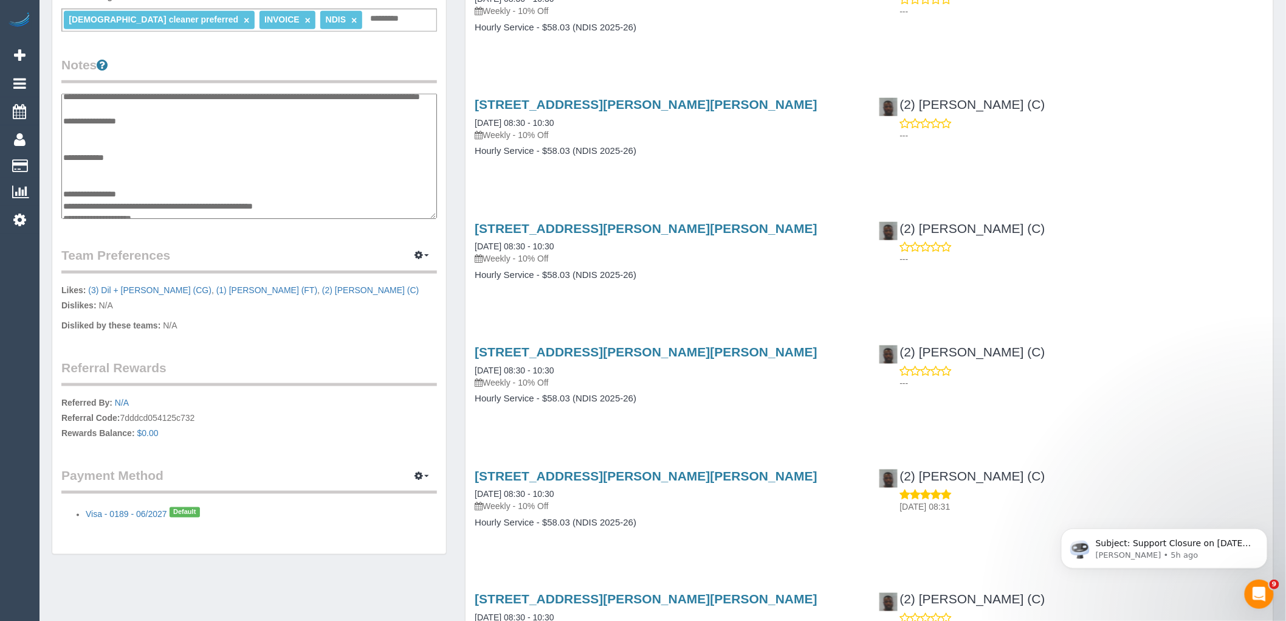
click at [122, 153] on textarea "**********" at bounding box center [249, 156] width 376 height 125
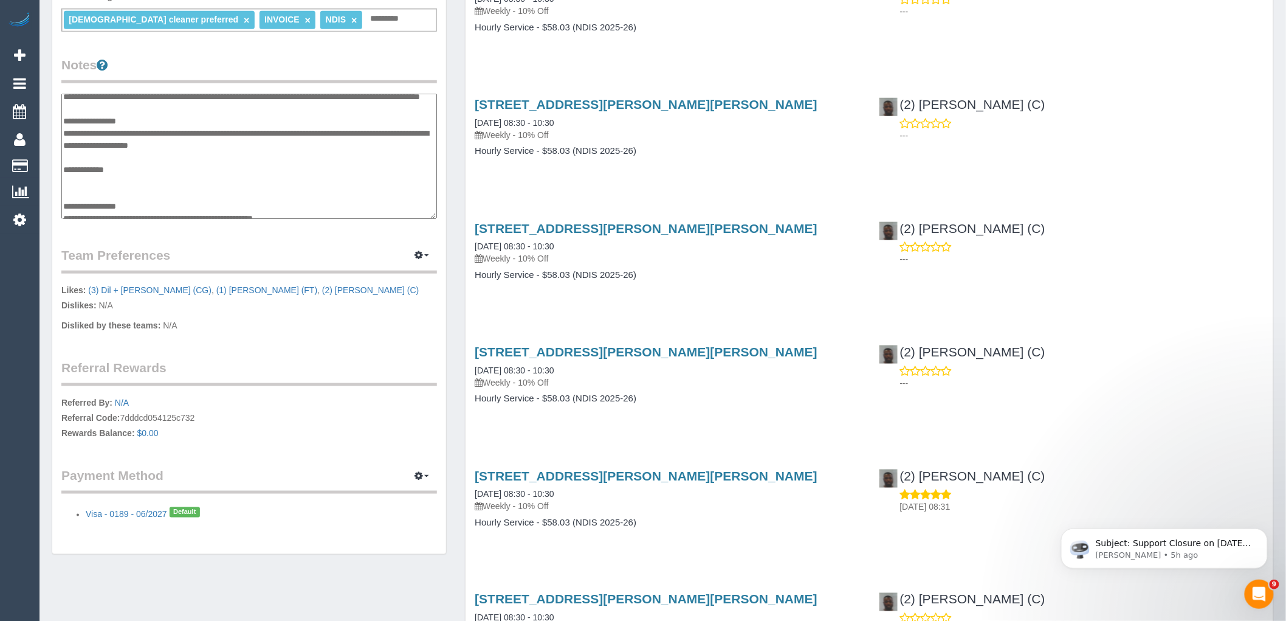
type textarea "**********"
click at [439, 295] on div "Customer Info Edit Contact Info Send Message Email Preferences Special Sales Ta…" at bounding box center [249, 97] width 394 height 914
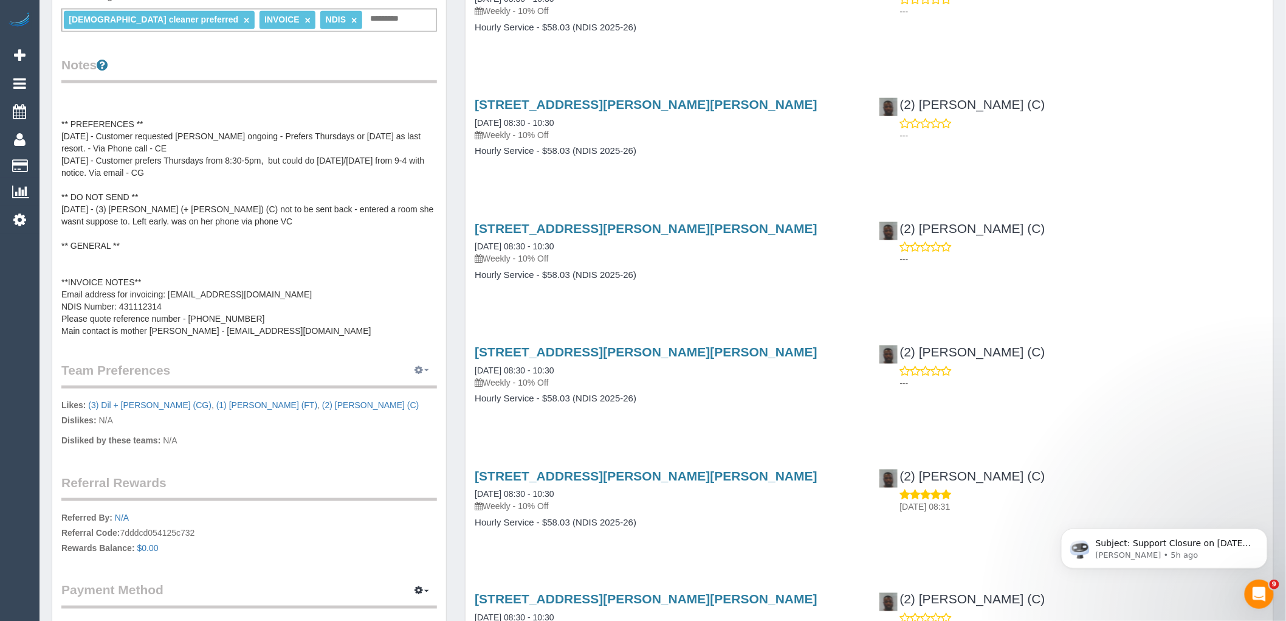
click at [421, 371] on icon "button" at bounding box center [419, 369] width 9 height 7
click at [418, 393] on link "Manage Preferences" at bounding box center [384, 393] width 103 height 16
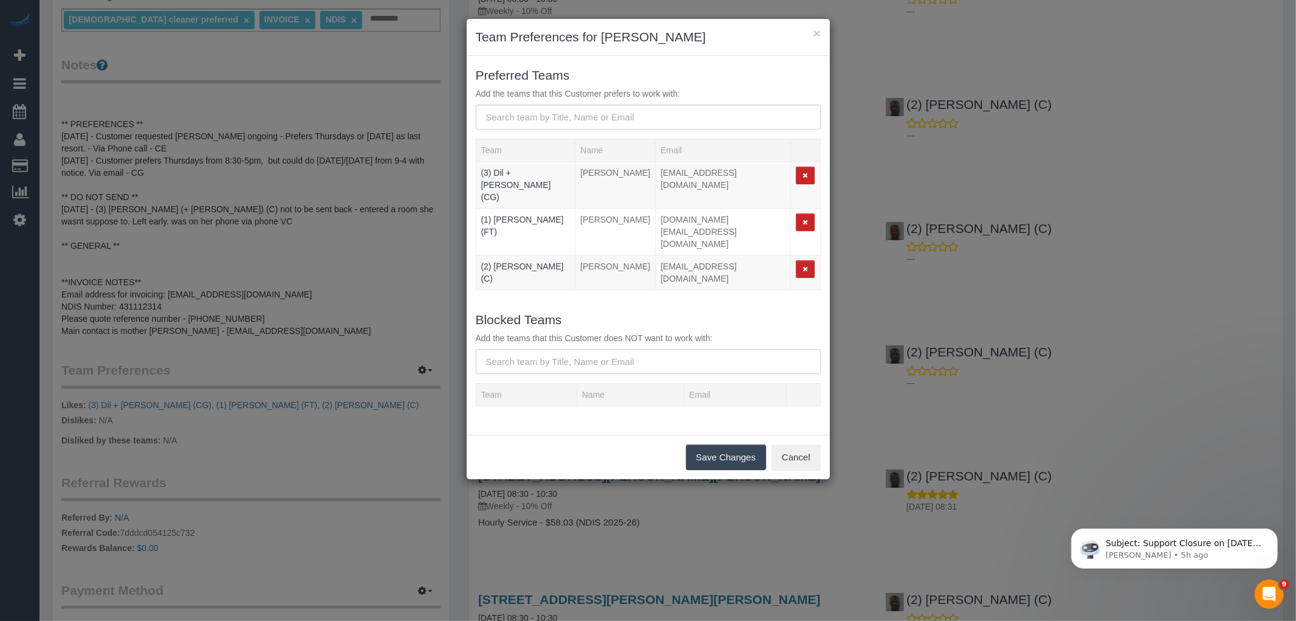
click at [594, 349] on input "text" at bounding box center [648, 361] width 345 height 25
paste input "(3) [PERSON_NAME] (+ [PERSON_NAME]) (C)"
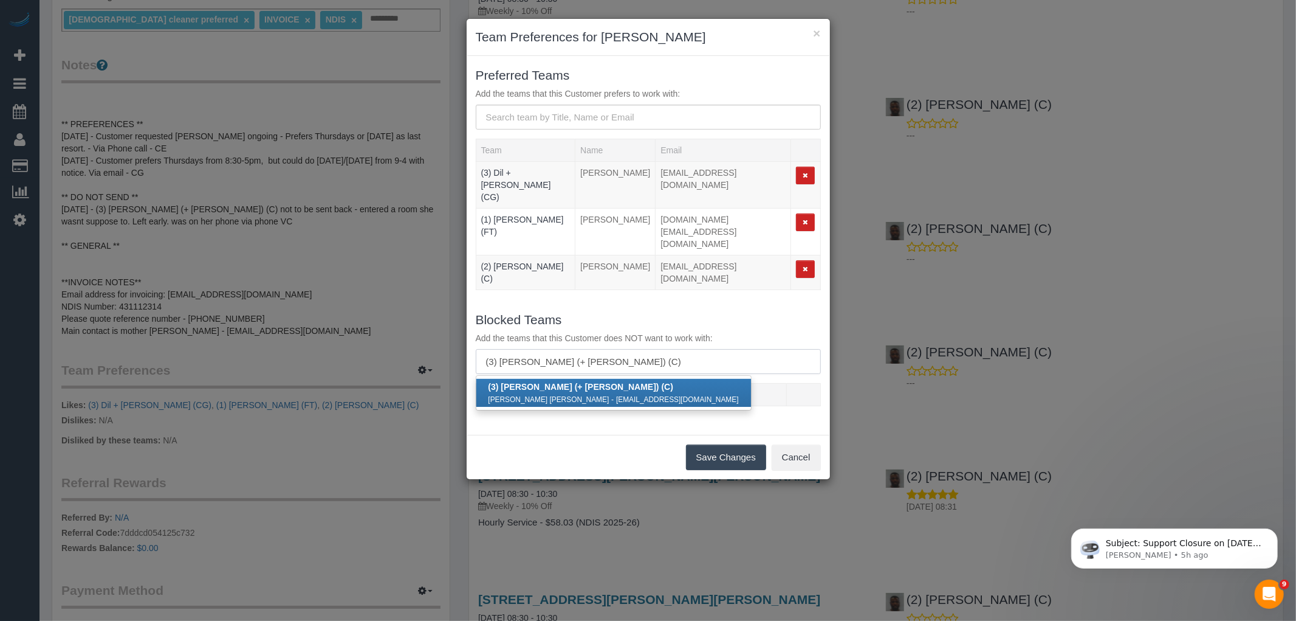
type input "(3) [PERSON_NAME] (+ [PERSON_NAME]) (C)"
click at [616, 395] on small "julianacruz.jvc@gmail.com" at bounding box center [677, 399] width 123 height 9
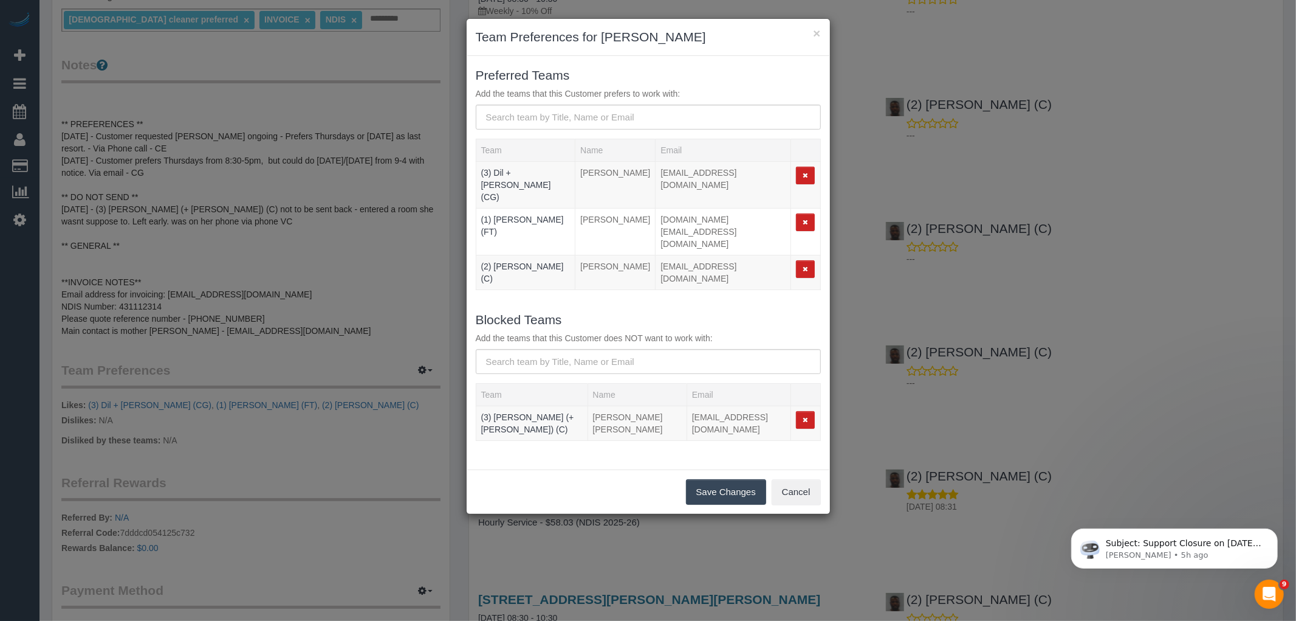
click at [718, 479] on button "Save Changes" at bounding box center [726, 492] width 80 height 26
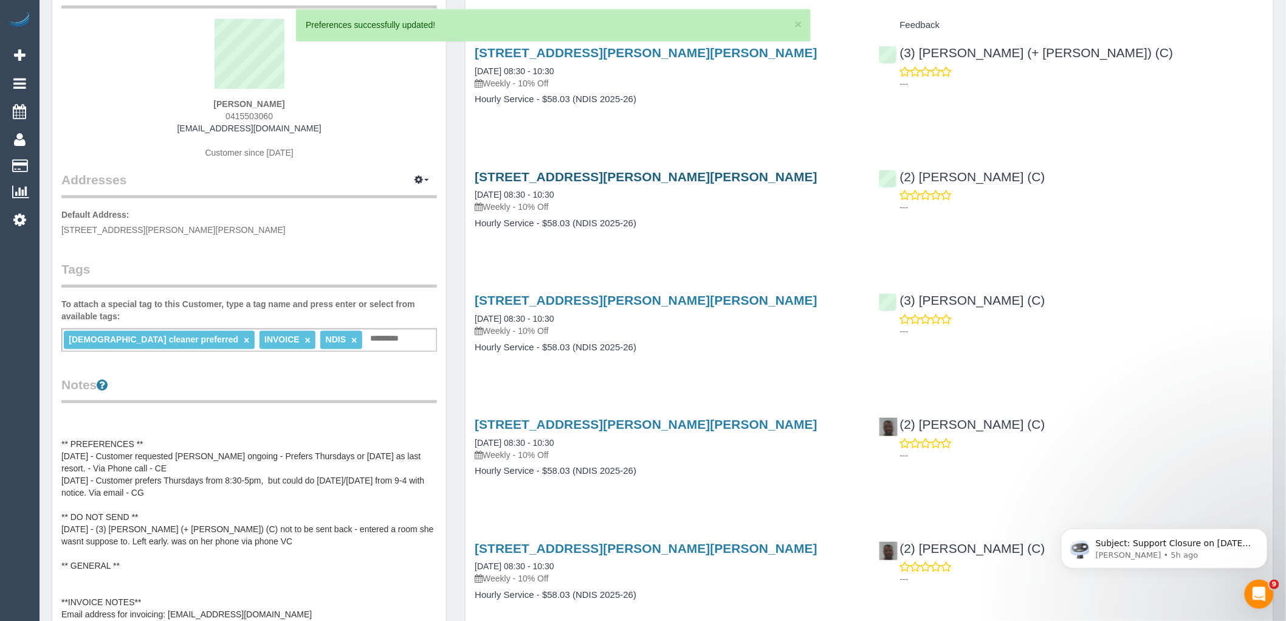
scroll to position [0, 0]
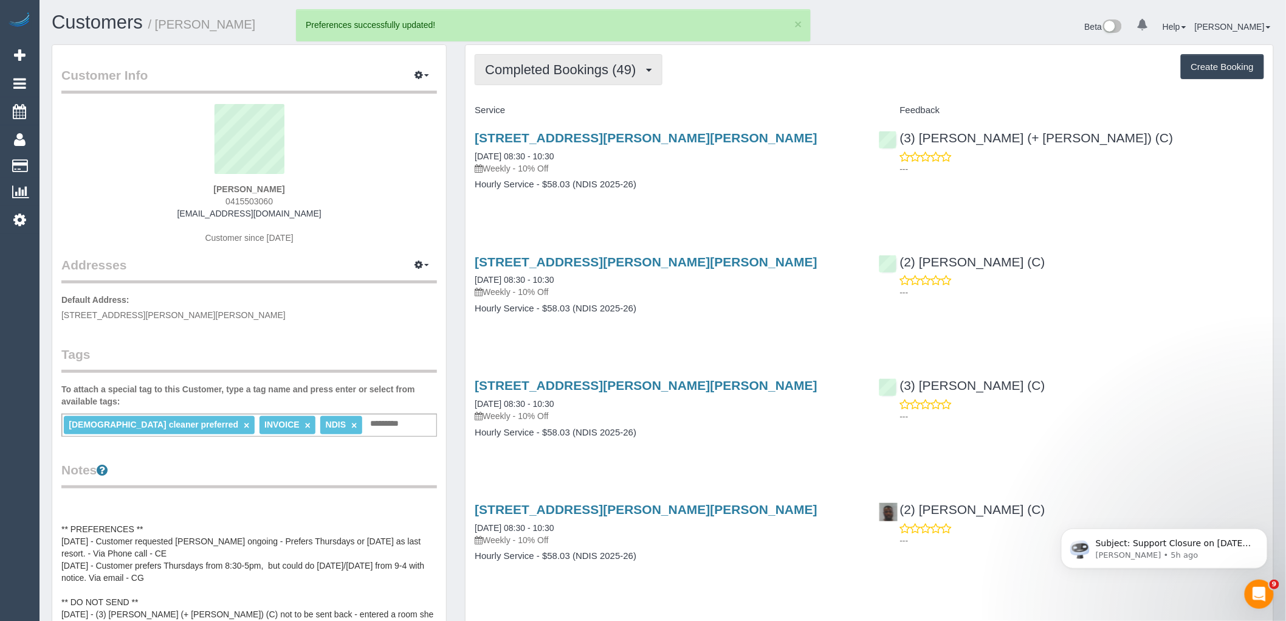
click at [548, 75] on span "Completed Bookings (49)" at bounding box center [563, 69] width 157 height 15
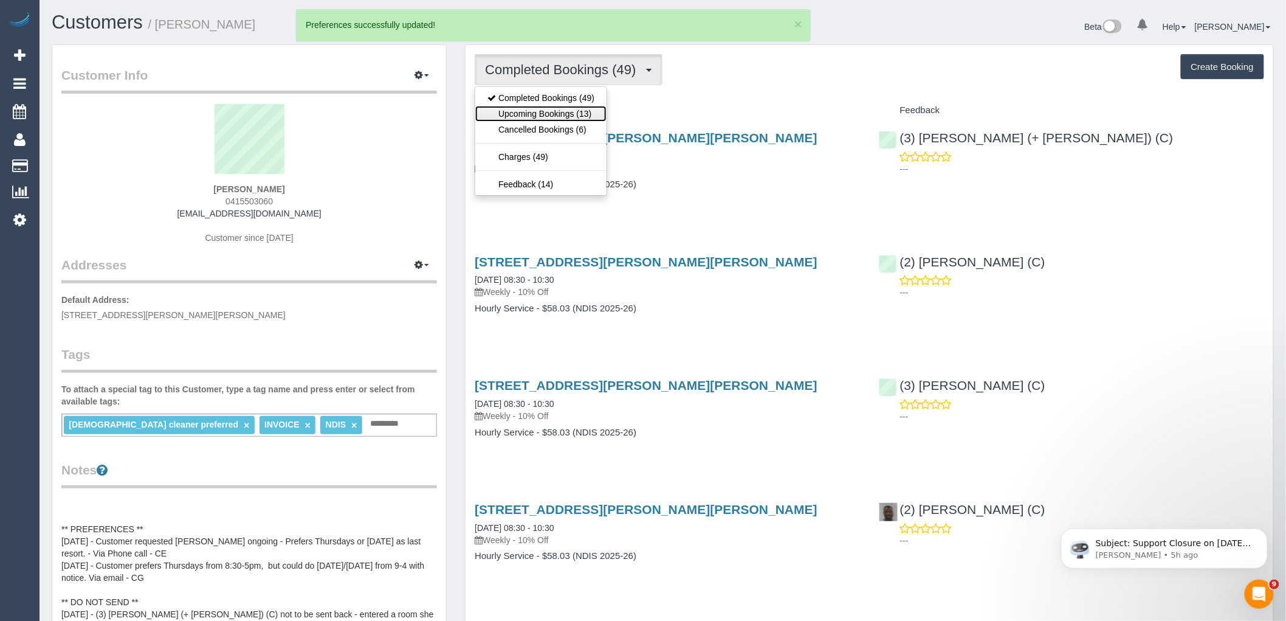
click at [564, 119] on link "Upcoming Bookings (13)" at bounding box center [540, 114] width 131 height 16
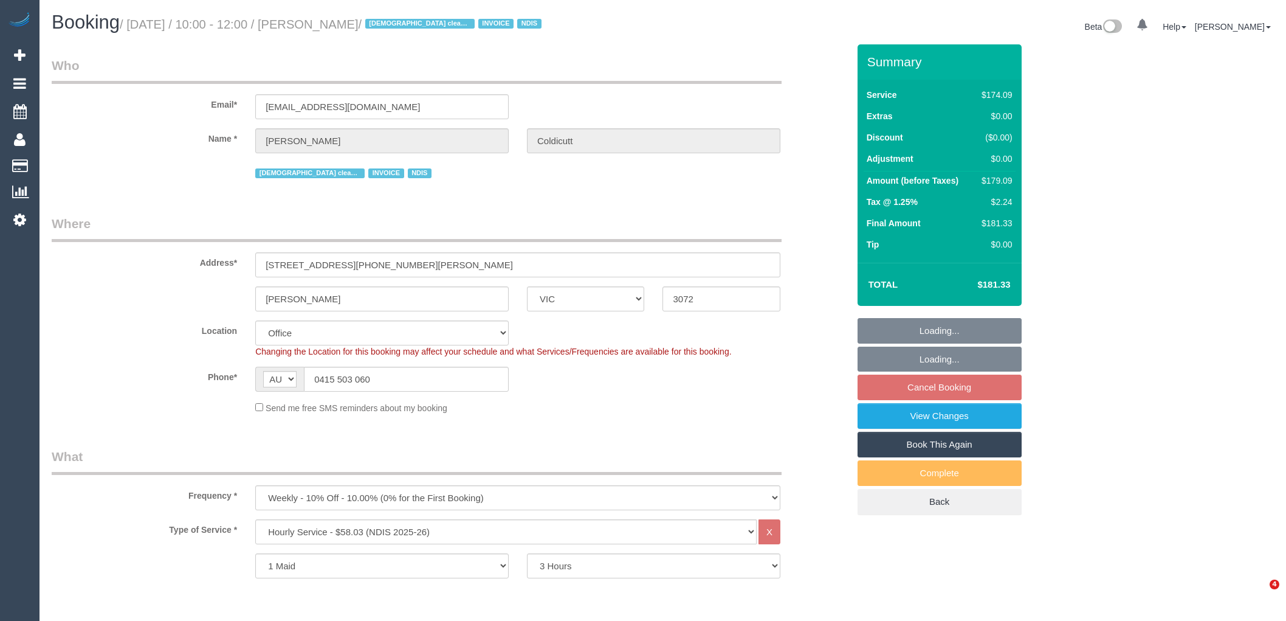
select select "VIC"
select select "180"
select select "string:check"
select select "number:28"
select select "number:16"
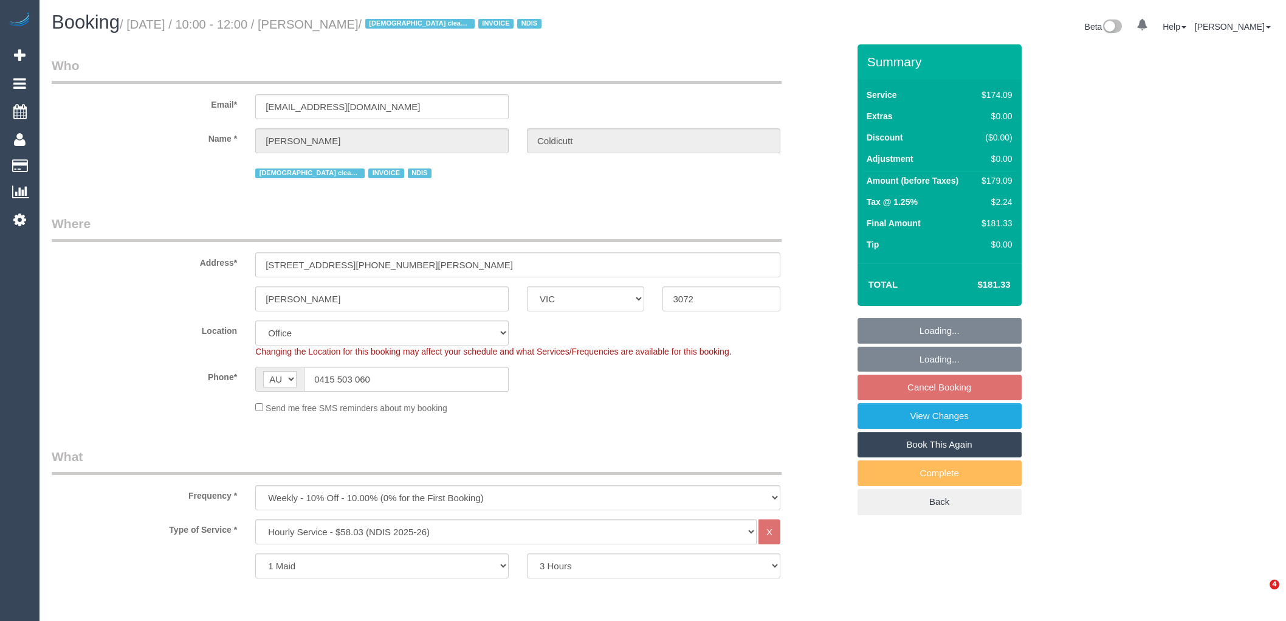
select select "number:19"
select select "number:36"
select select "number:34"
select select "number:11"
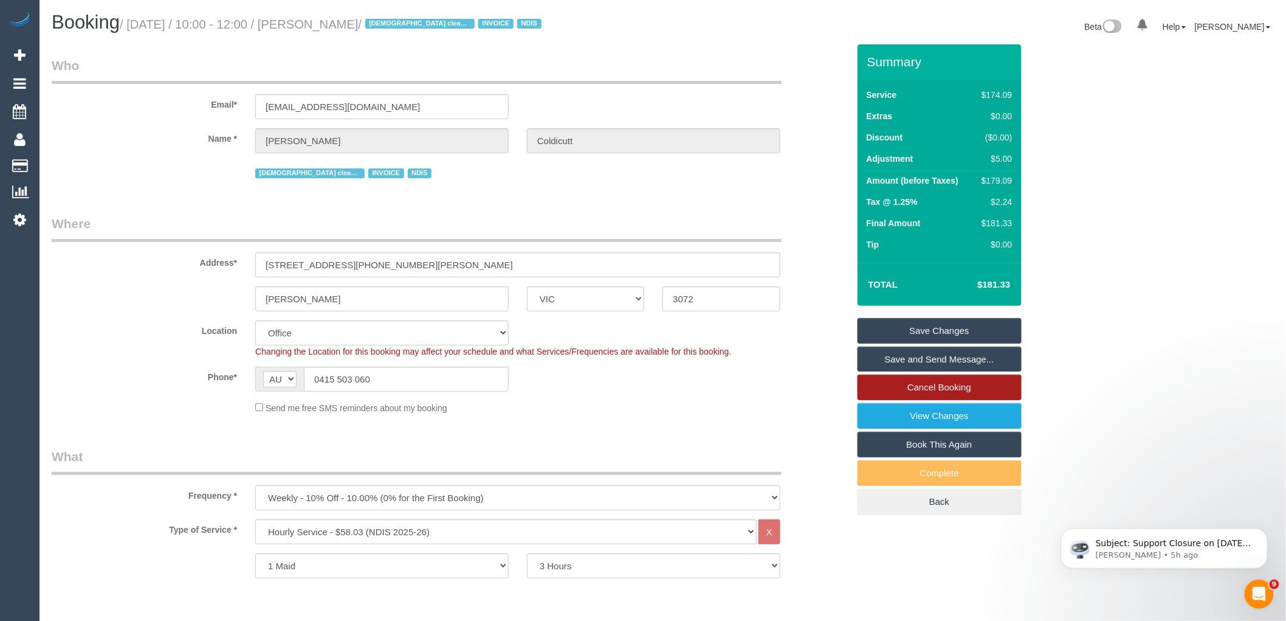
click at [977, 388] on link "Cancel Booking" at bounding box center [940, 387] width 164 height 26
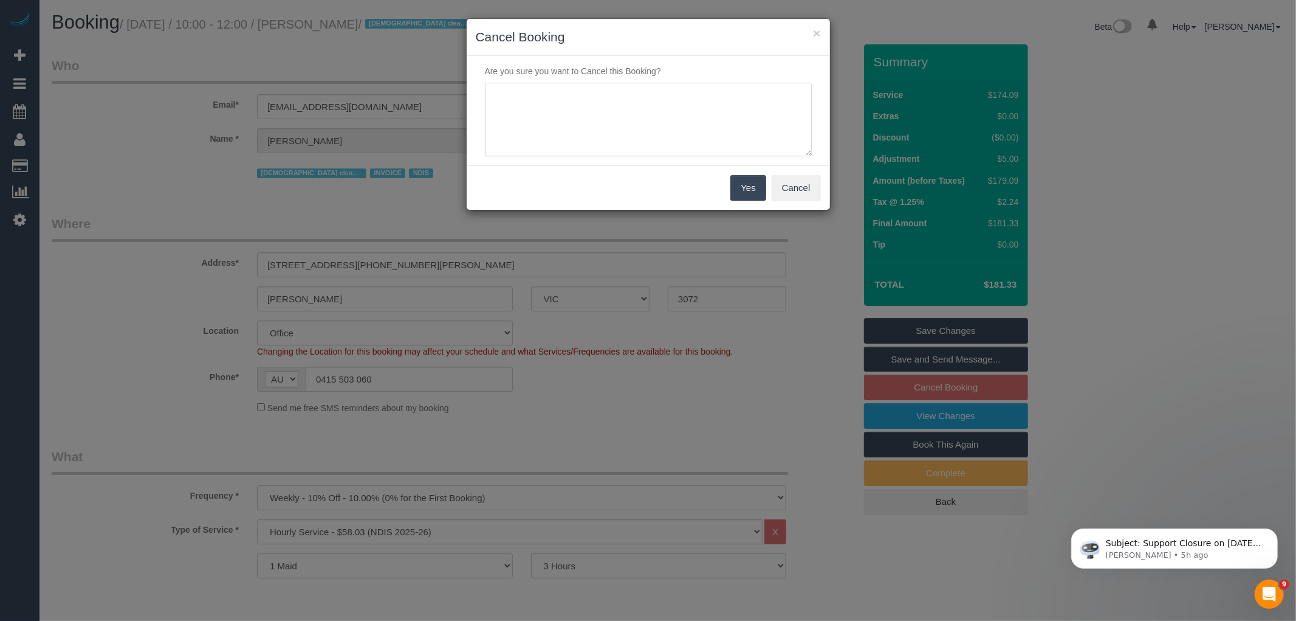
click at [720, 114] on textarea at bounding box center [648, 120] width 327 height 74
type textarea "S"
type textarea "Customer unwell via phone VC"
click at [749, 182] on button "Yes" at bounding box center [748, 188] width 35 height 26
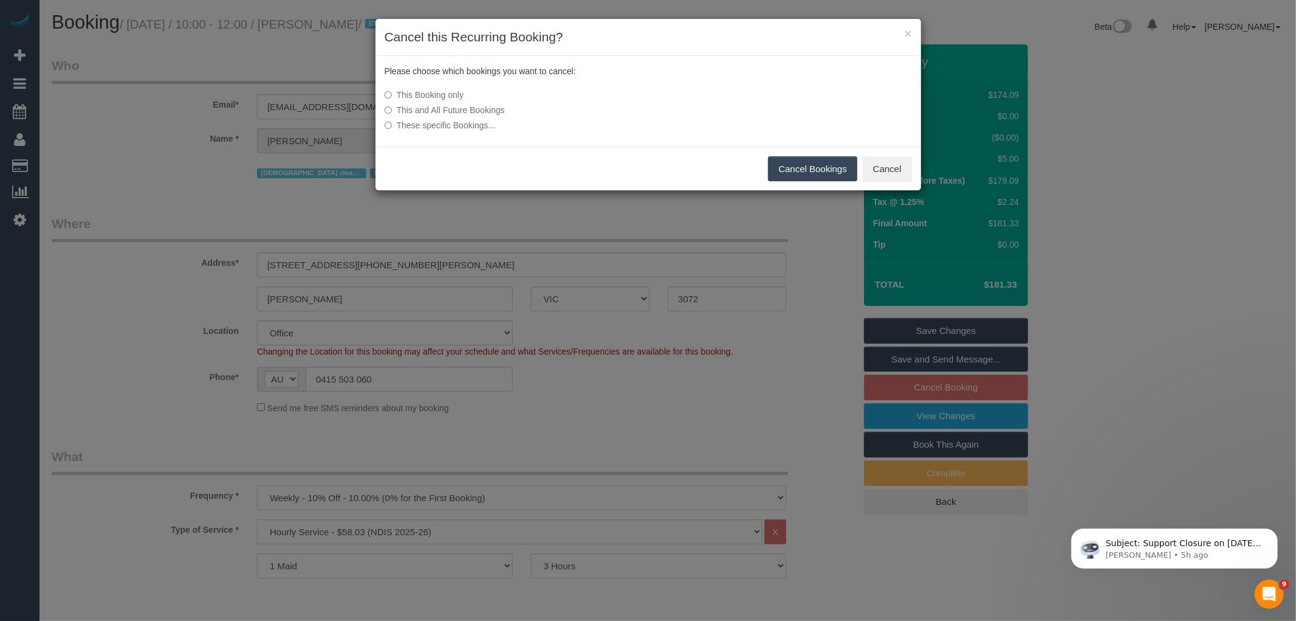
click at [825, 165] on button "Cancel Bookings" at bounding box center [812, 169] width 89 height 26
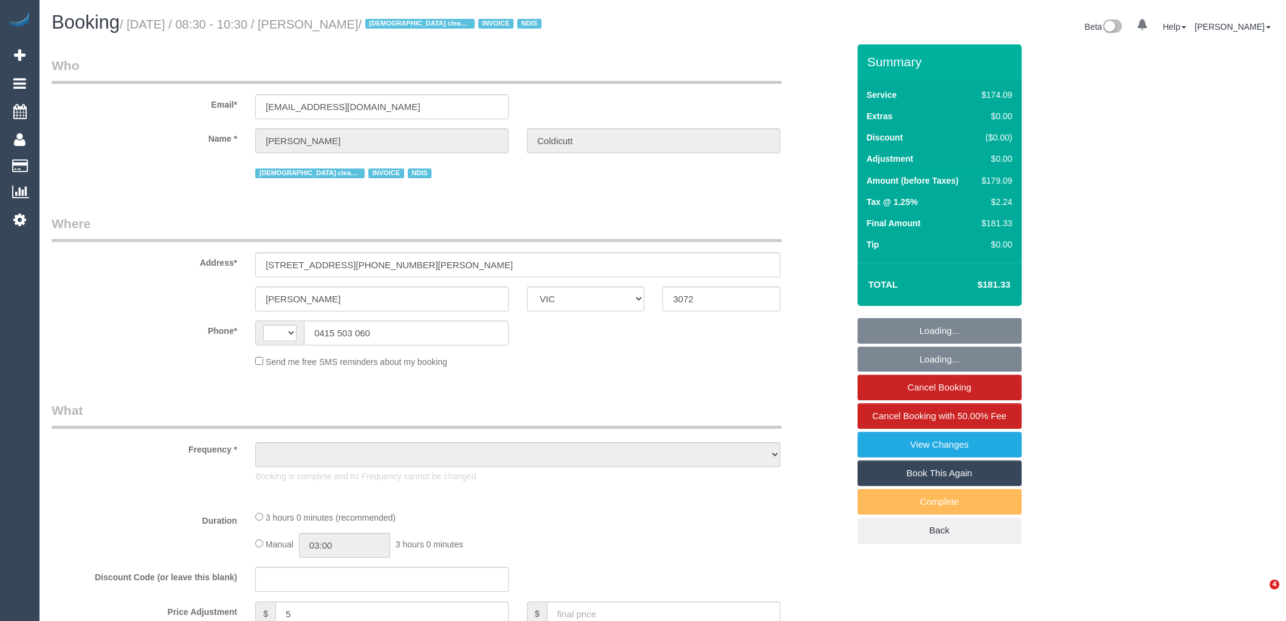
select select "VIC"
select select "string:AU"
select select "object:538"
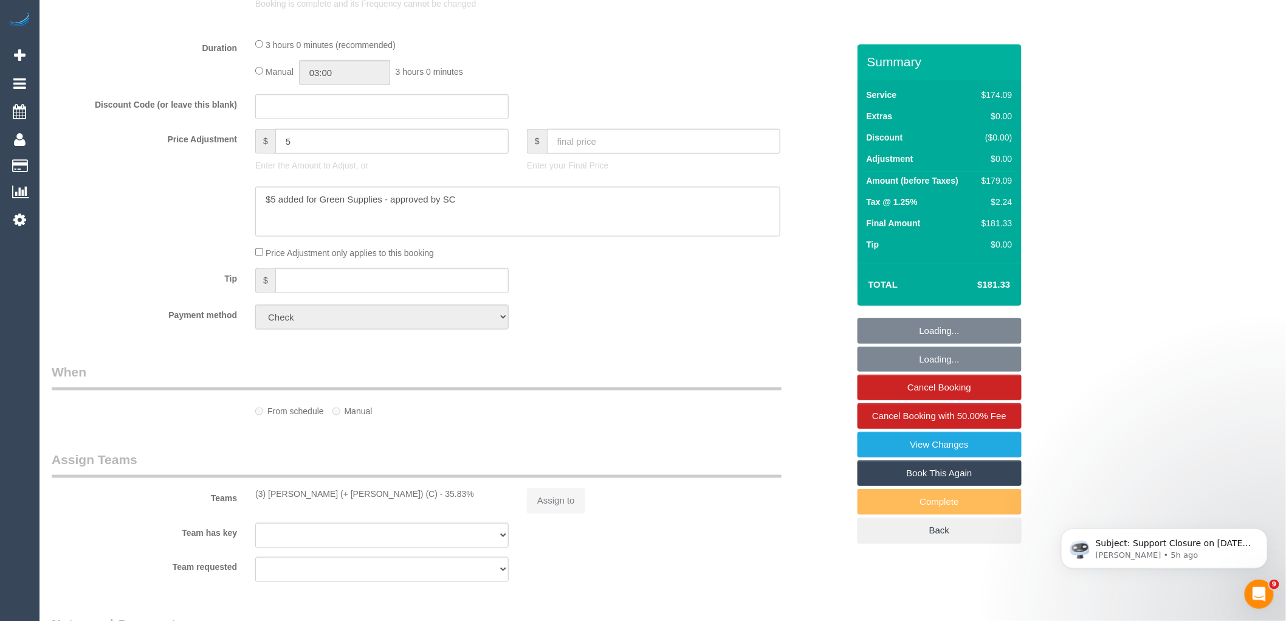
scroll to position [518, 0]
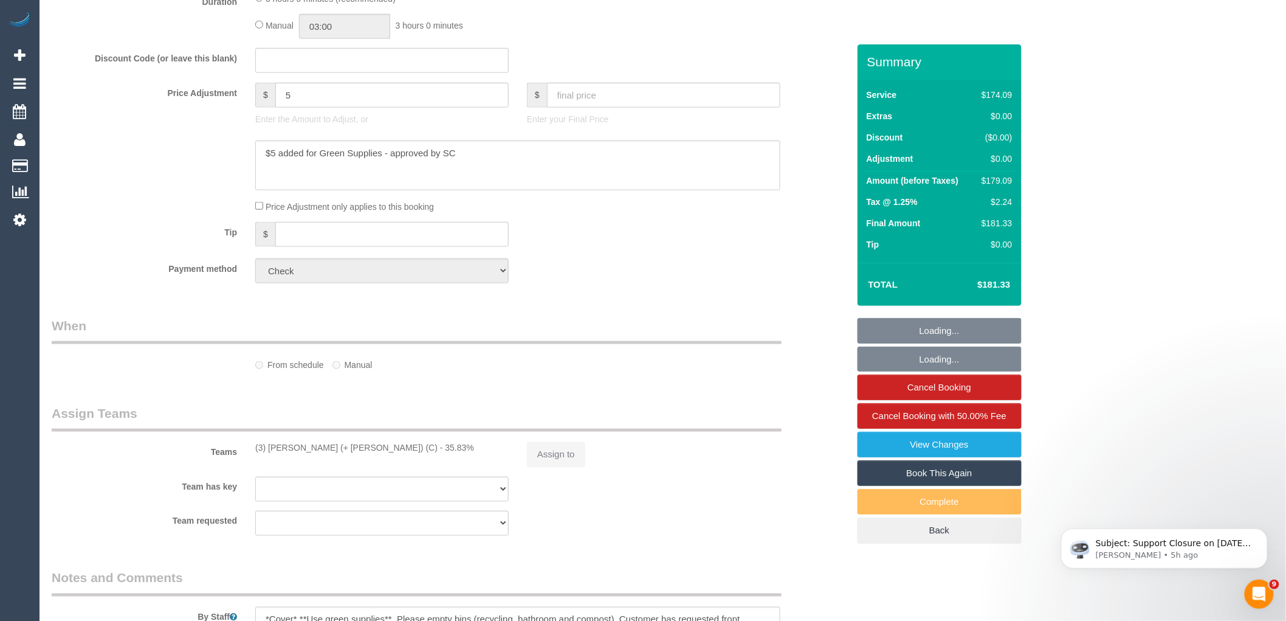
select select "180"
select select "number:28"
select select "number:16"
select select "number:19"
select select "number:36"
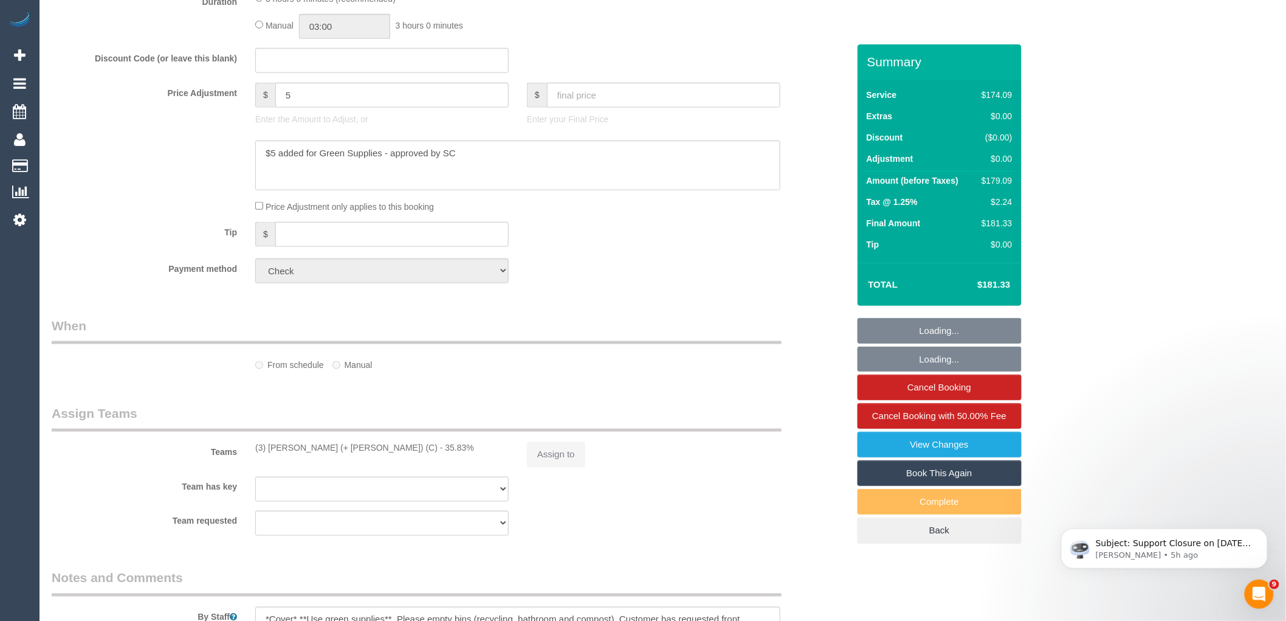
select select "number:34"
select select "number:11"
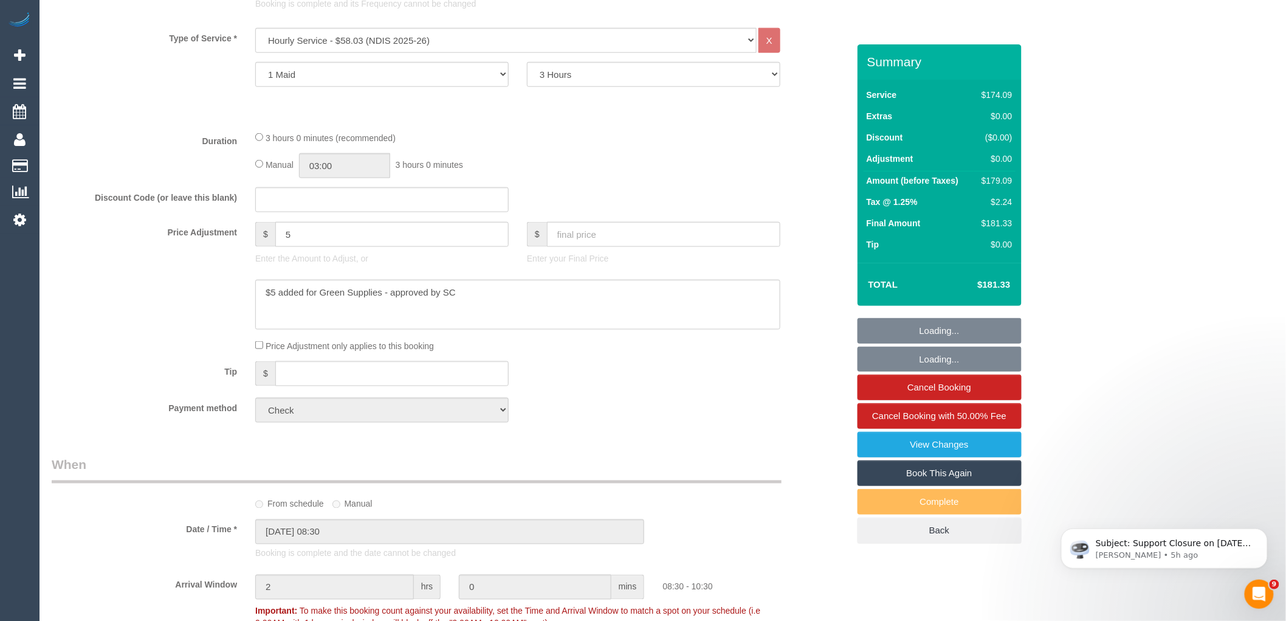
select select "object:2030"
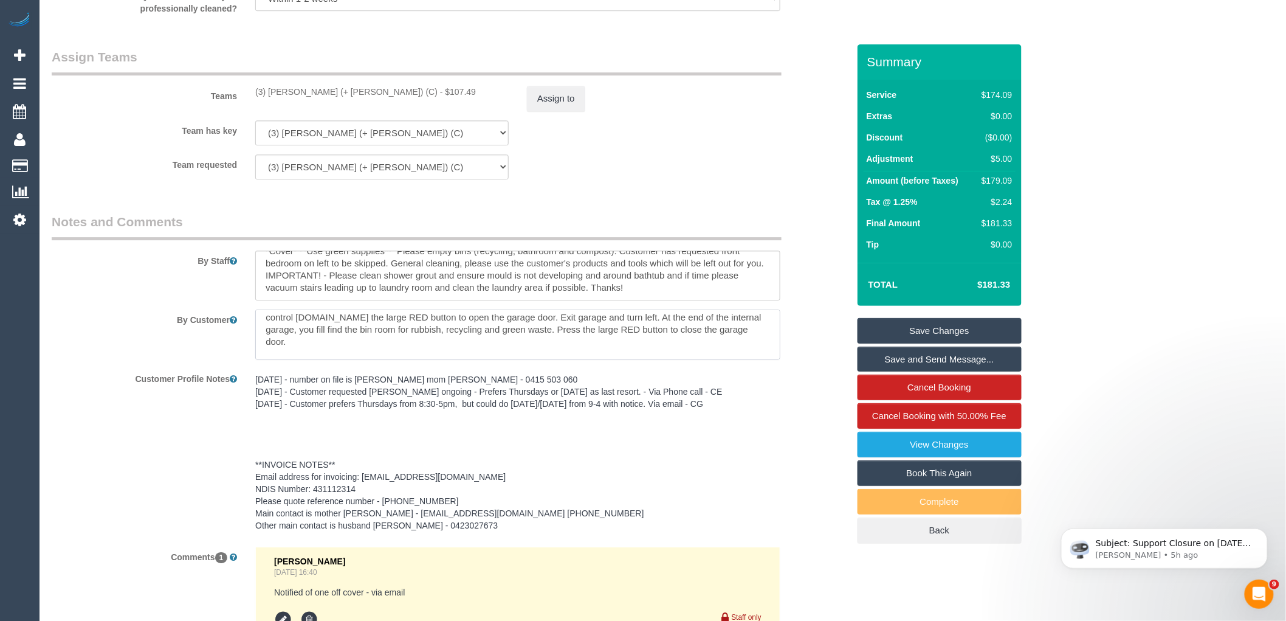
scroll to position [85, 0]
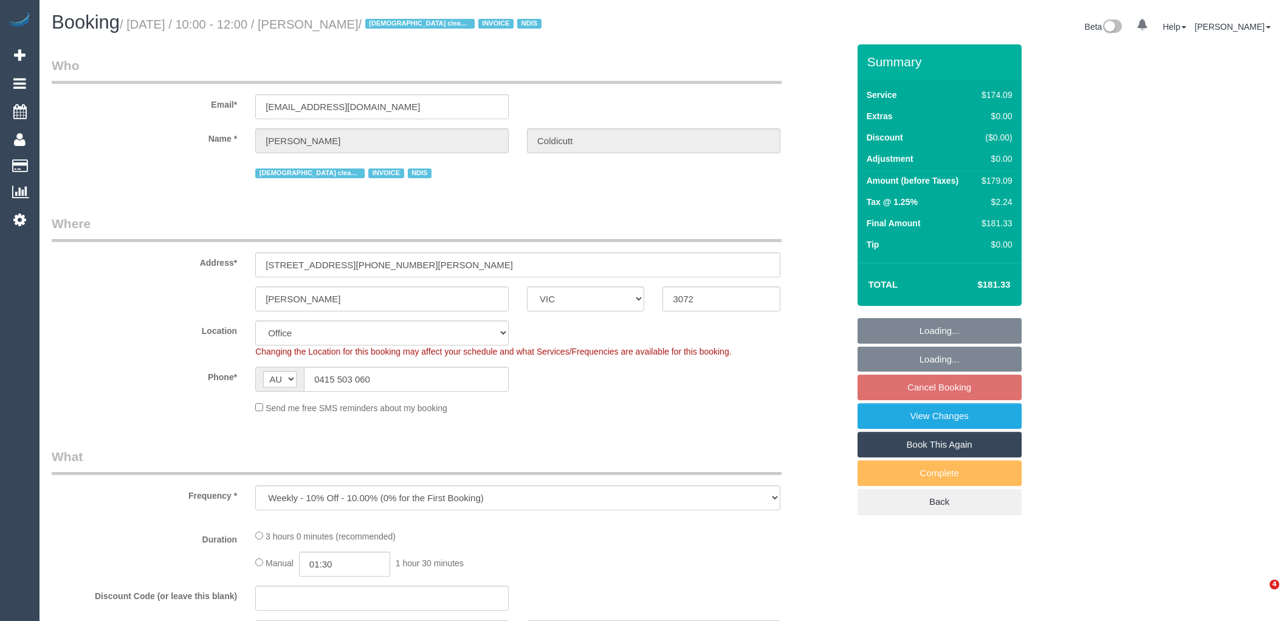
select select "VIC"
select select "string:check"
select select "number:28"
select select "number:16"
select select "number:19"
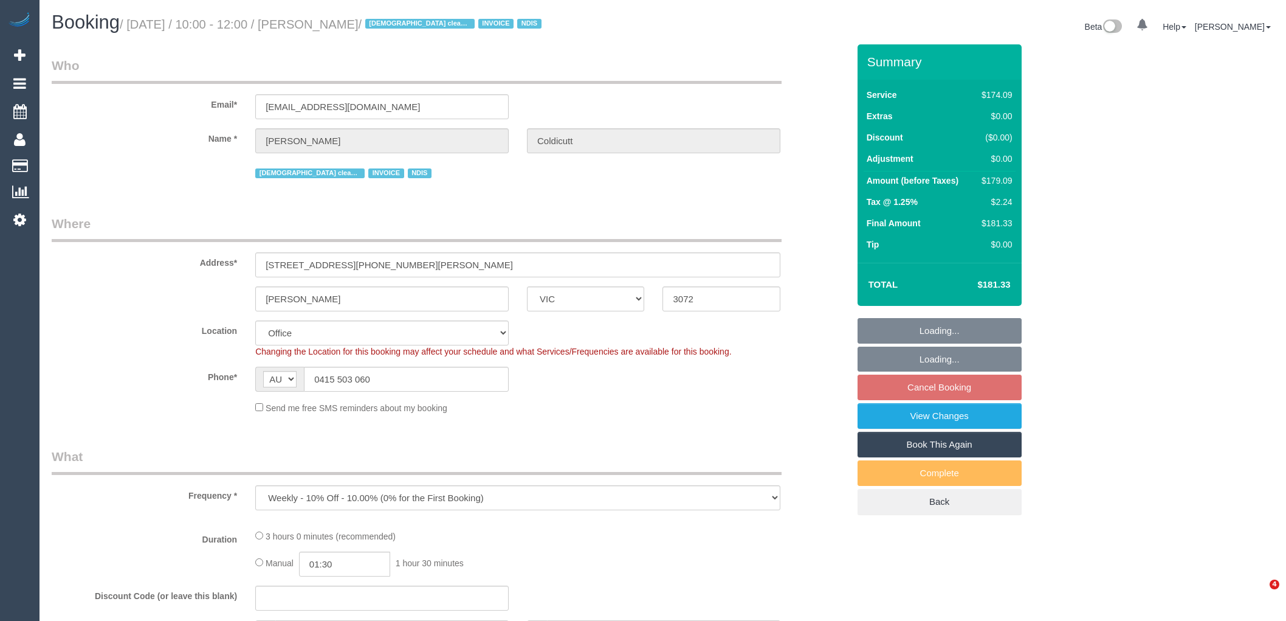
select select "number:36"
select select "number:34"
select select "number:11"
select select "object:760"
select select "180"
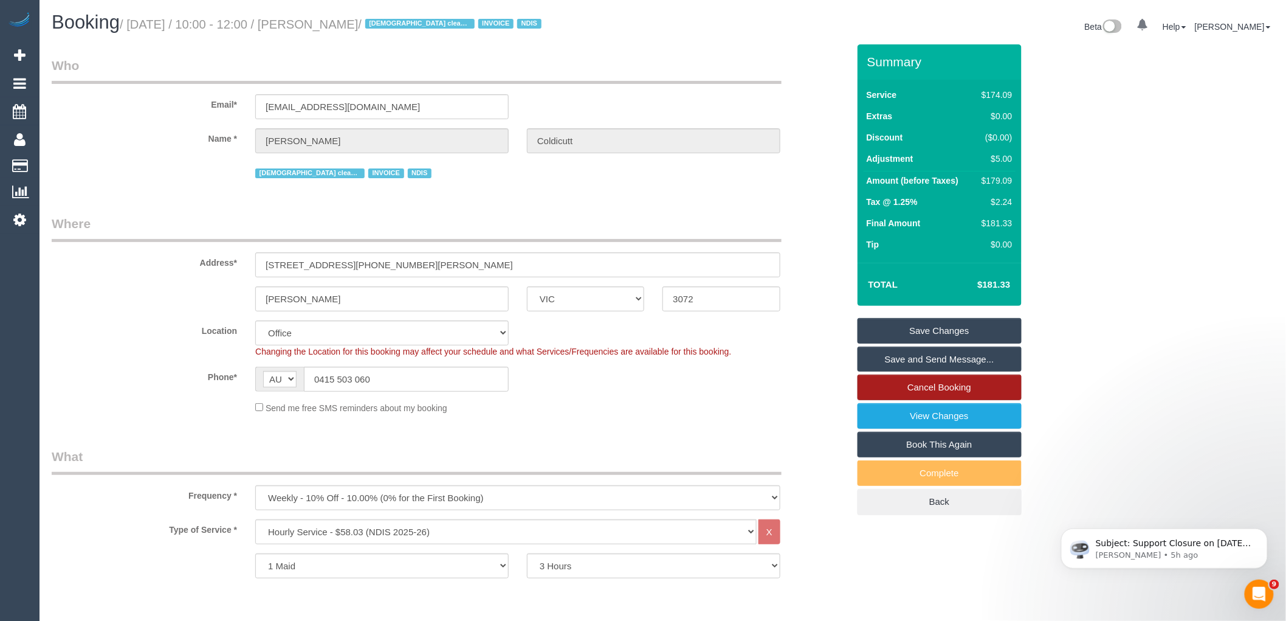
click at [955, 391] on link "Cancel Booking" at bounding box center [940, 387] width 164 height 26
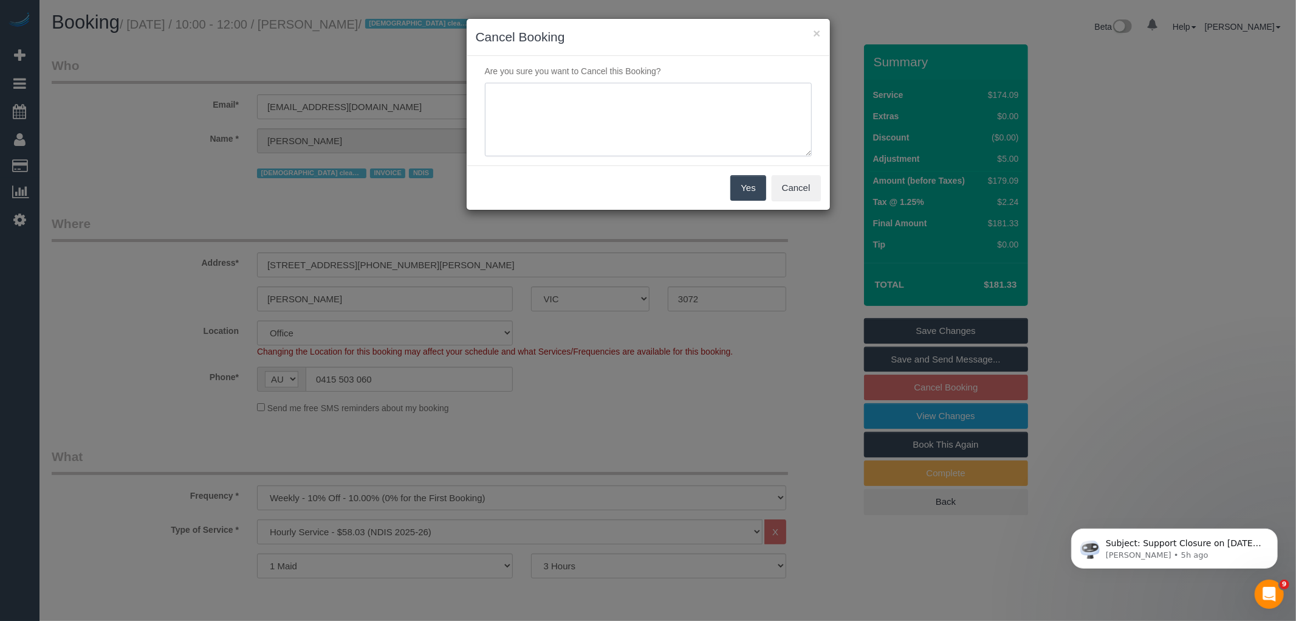
click at [654, 114] on textarea at bounding box center [648, 120] width 327 height 74
type textarea "cUSTOMER"
drag, startPoint x: 386, startPoint y: 94, endPoint x: 374, endPoint y: 94, distance: 11.5
click at [374, 94] on div "× Cancel Booking Are you sure you want to Cancel this Booking? Yes Cancel" at bounding box center [648, 310] width 1296 height 621
click at [577, 108] on textarea at bounding box center [648, 120] width 327 height 74
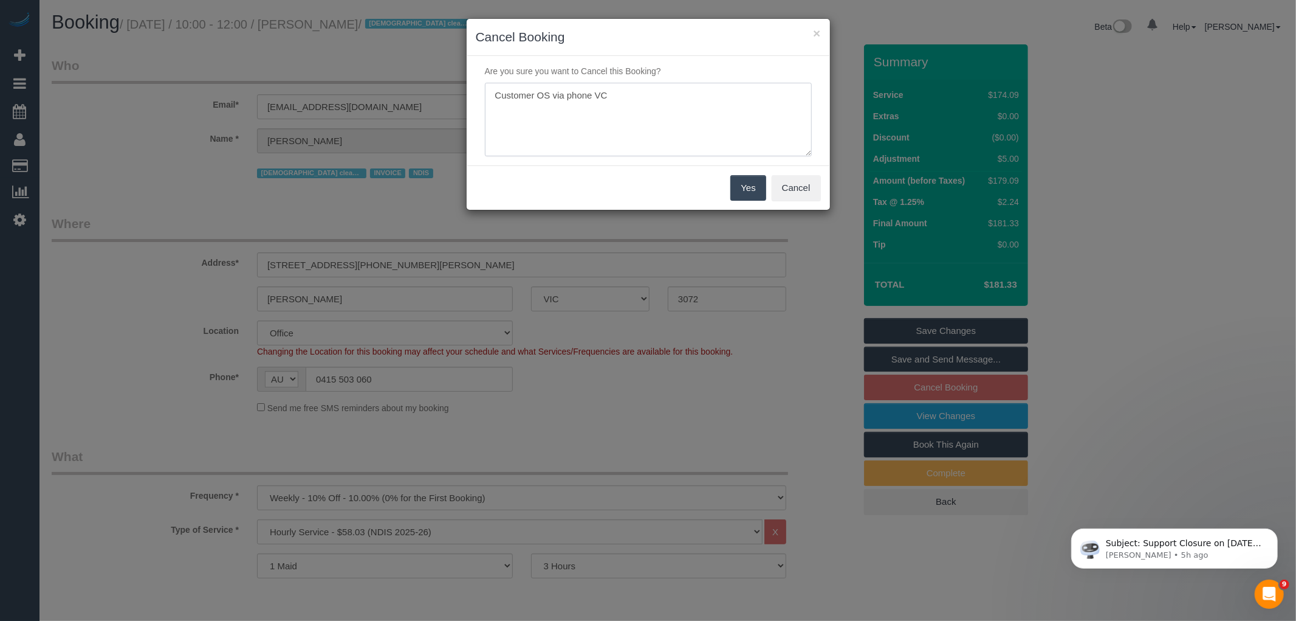
type textarea "Customer OS via phone VC"
click at [757, 188] on button "Yes" at bounding box center [748, 188] width 35 height 26
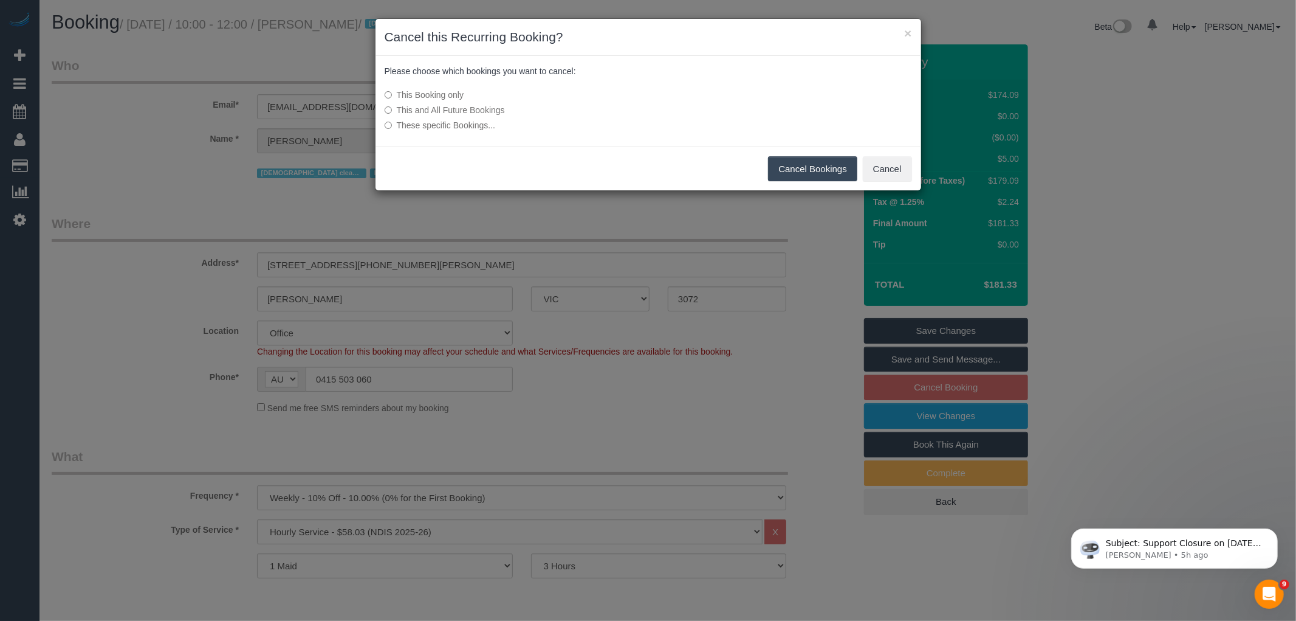
click at [839, 159] on button "Cancel Bookings" at bounding box center [812, 169] width 89 height 26
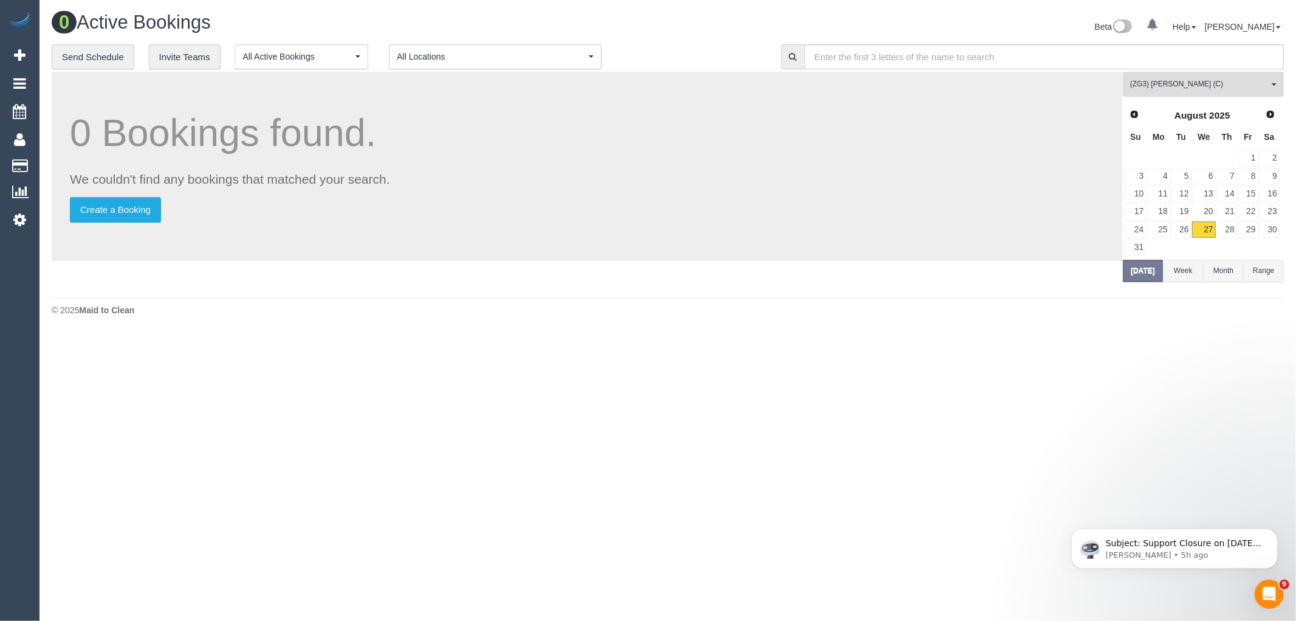
click at [1224, 84] on span "(ZG3) Ashan Adithya (C)" at bounding box center [1200, 84] width 139 height 10
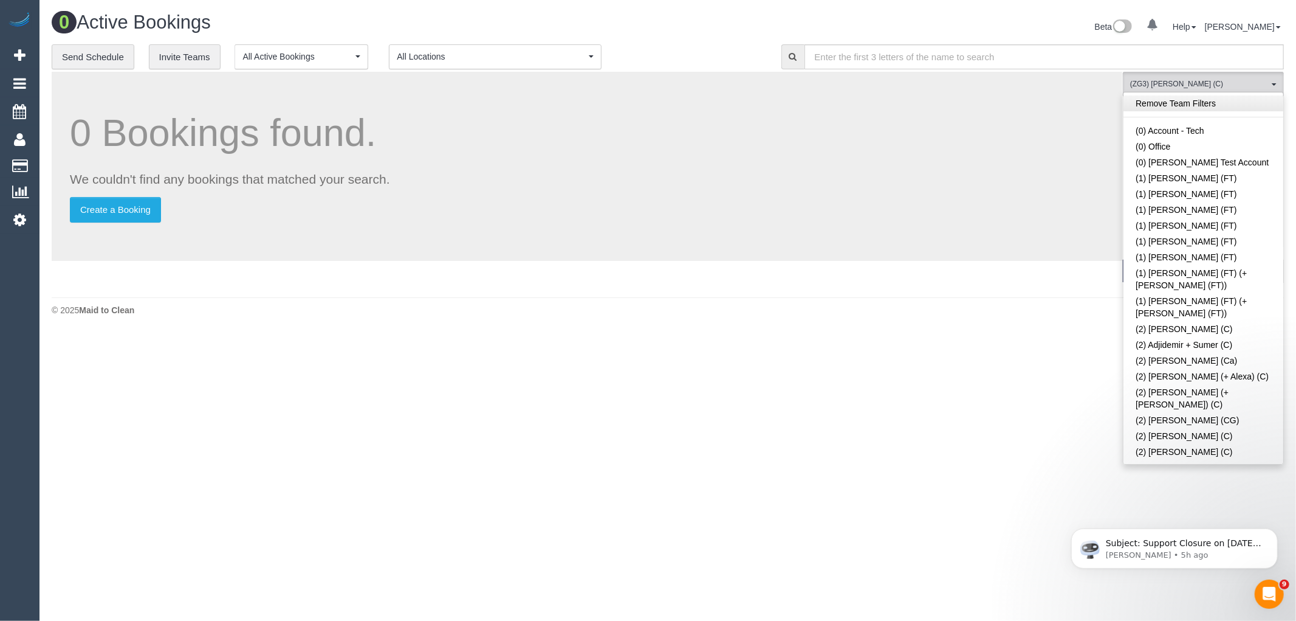
click at [1193, 105] on link "Remove Team Filters" at bounding box center [1204, 103] width 160 height 16
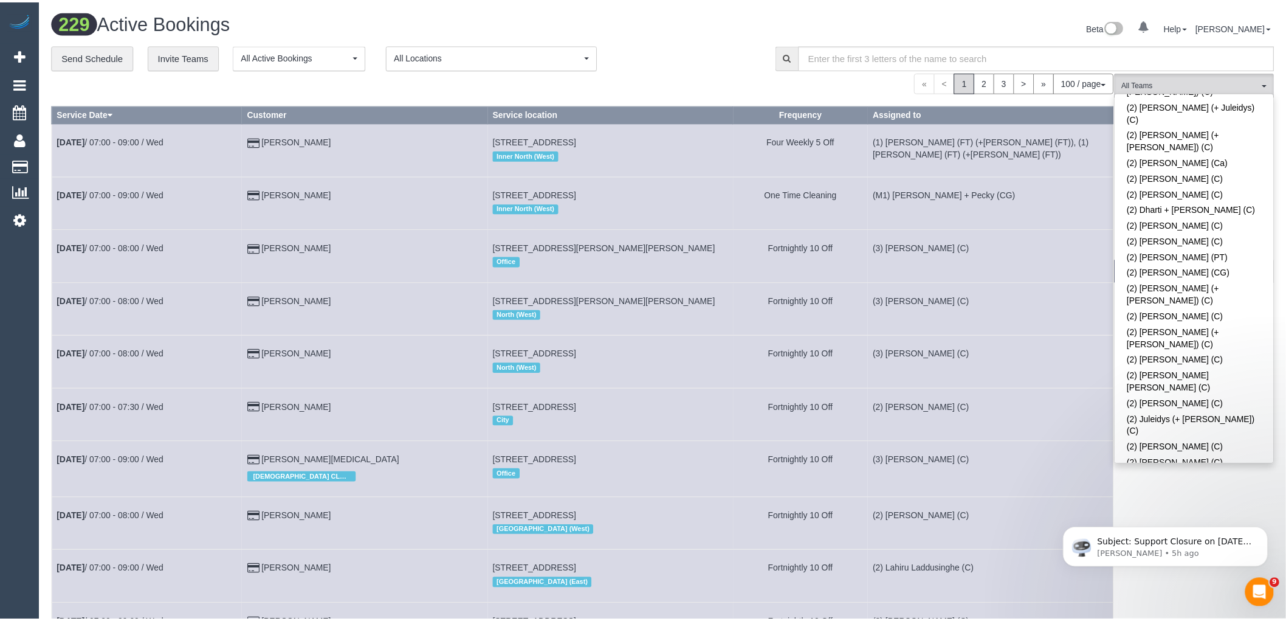
scroll to position [608, 0]
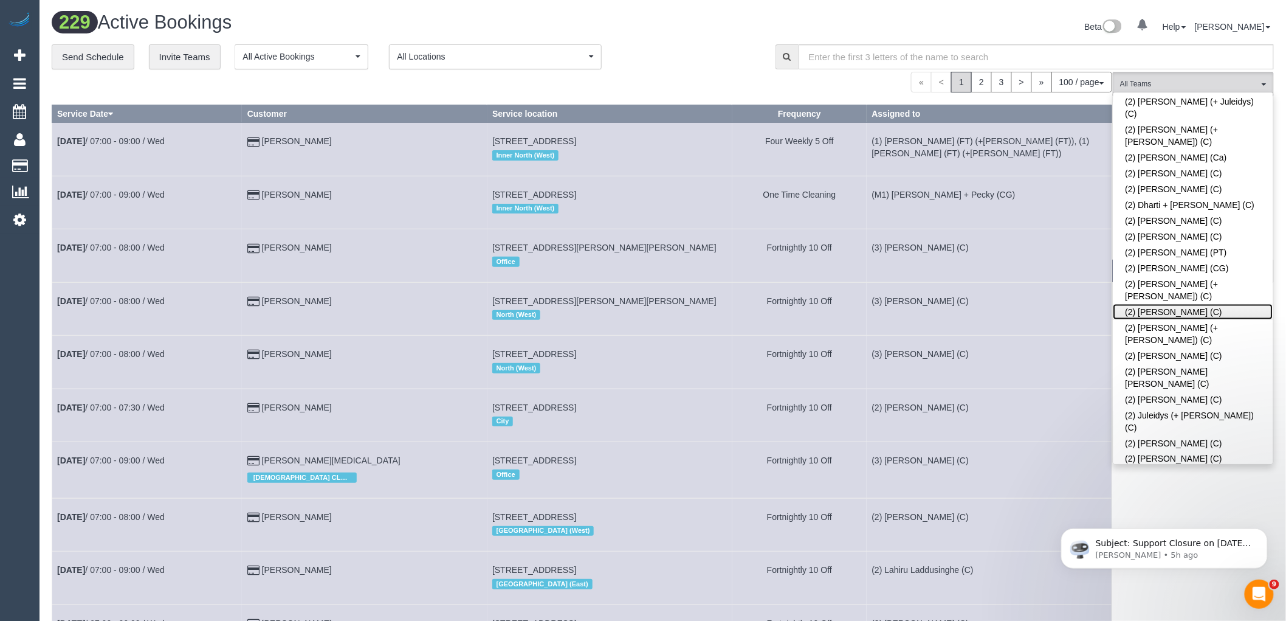
click at [1169, 304] on link "(2) Hope Gorejena (C)" at bounding box center [1194, 312] width 160 height 16
click at [746, 69] on div "**********" at bounding box center [408, 57] width 712 height 26
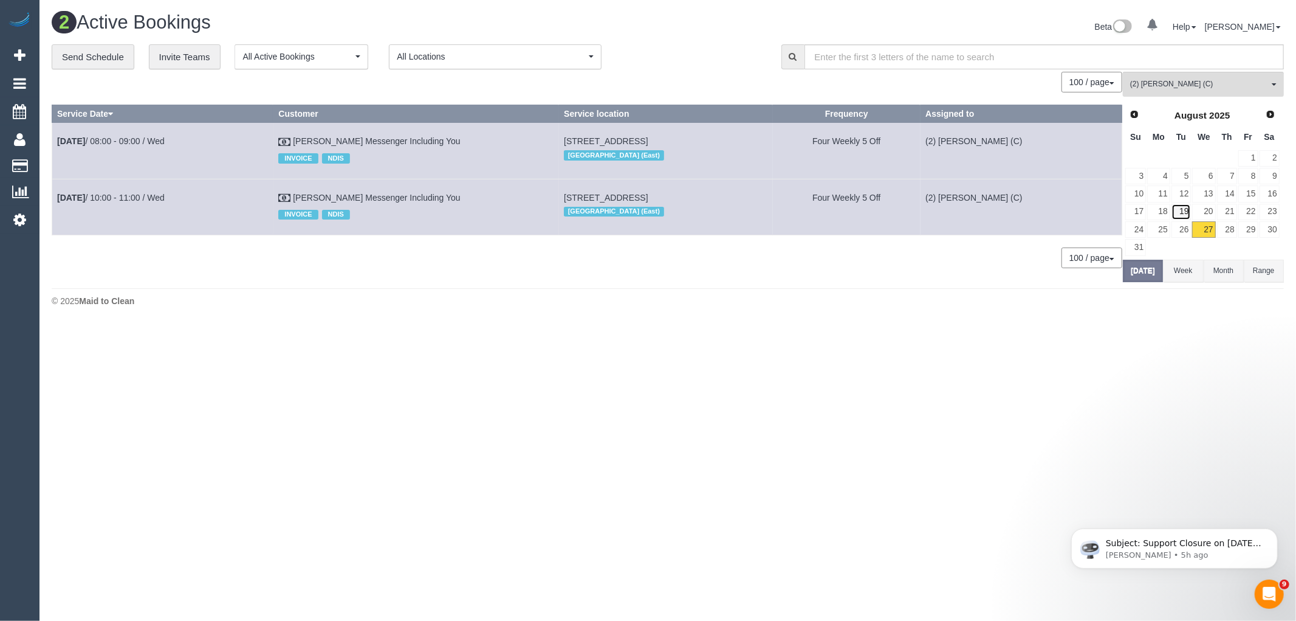
click at [1182, 213] on link "19" at bounding box center [1182, 212] width 20 height 16
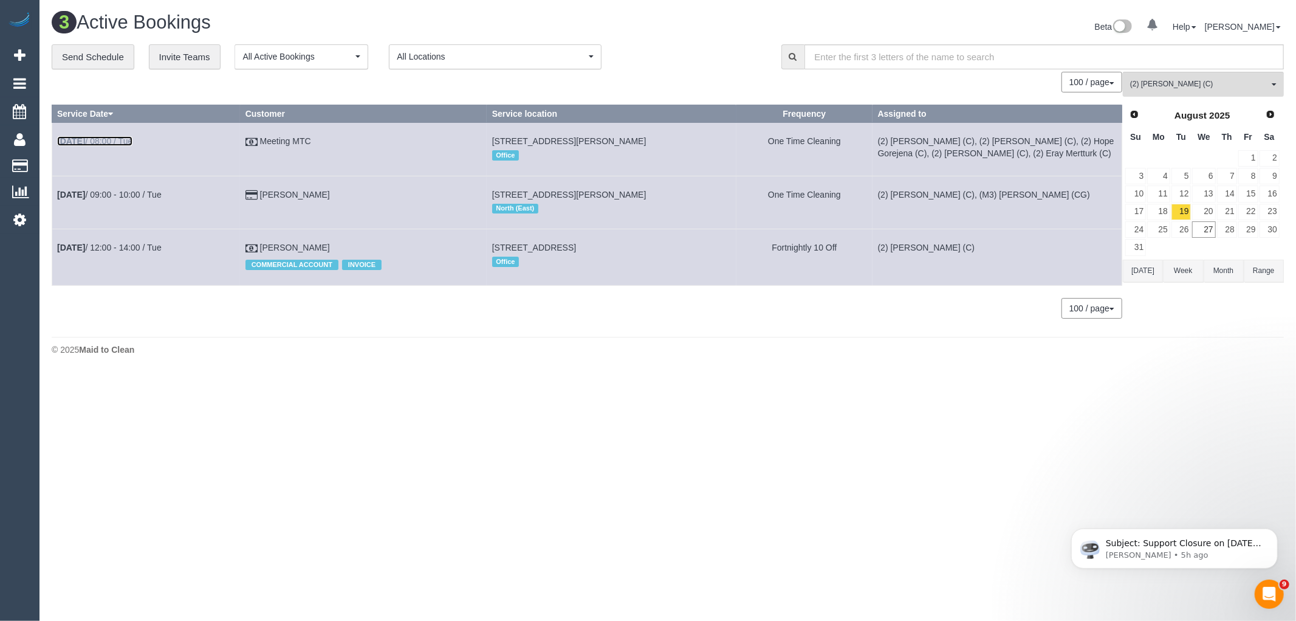
click at [85, 140] on b "Aug 19th" at bounding box center [71, 141] width 28 height 10
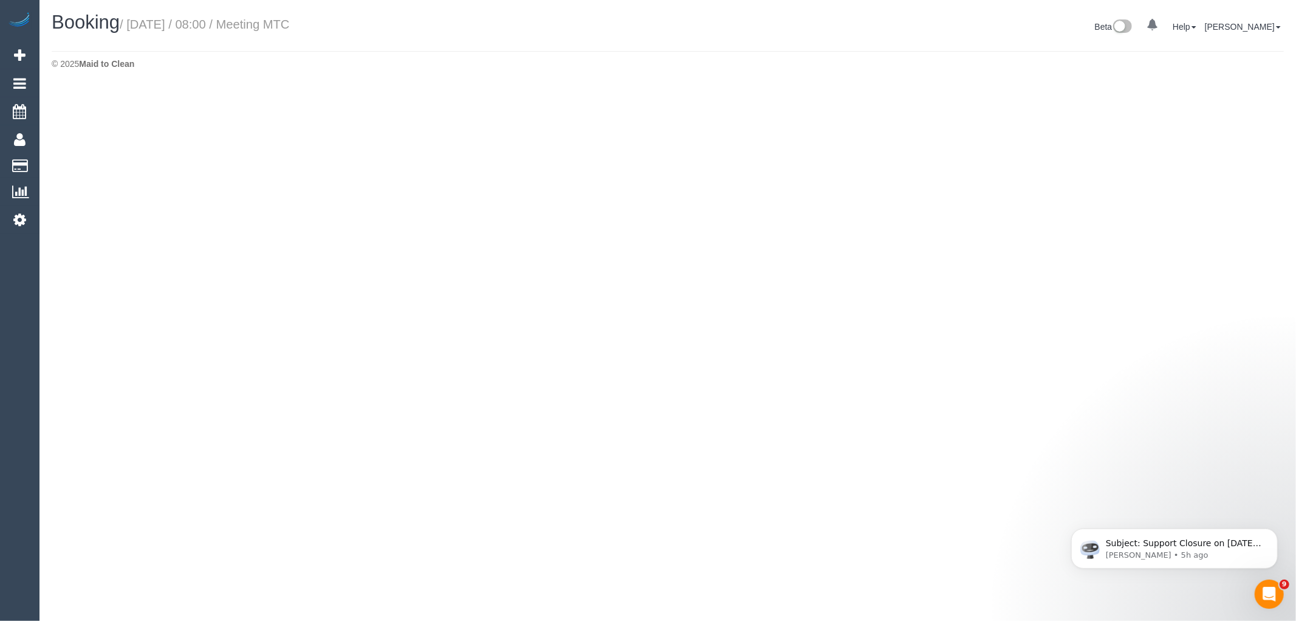
select select "VIC"
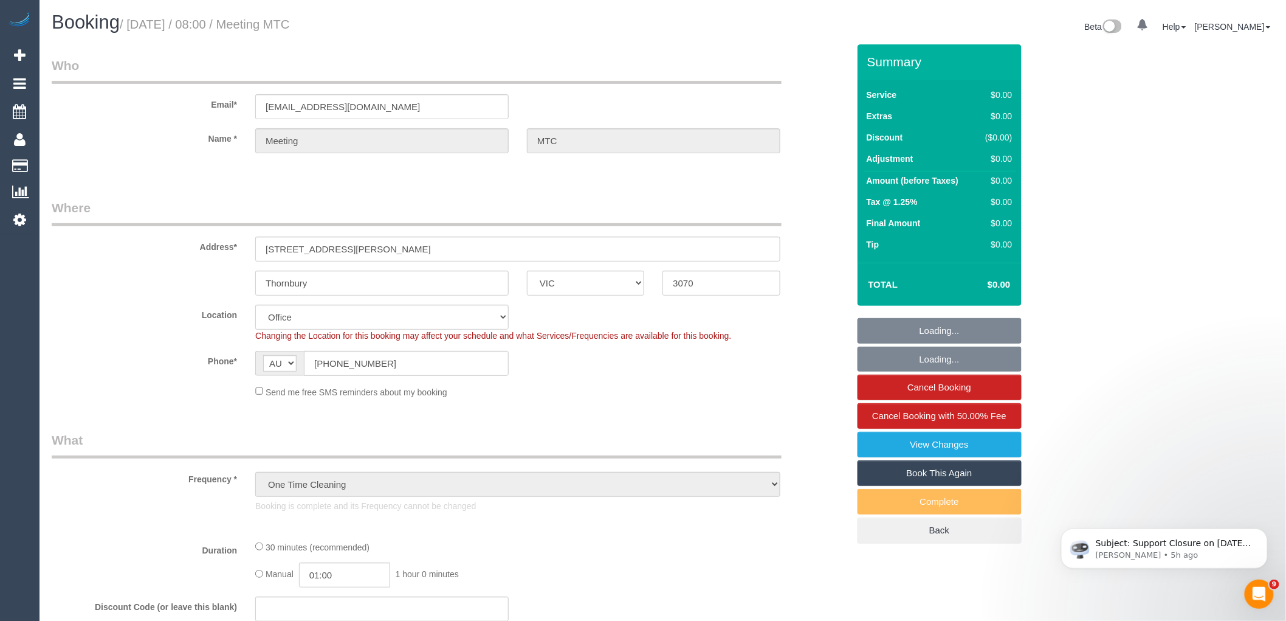
select select "object:5787"
select select "number:28"
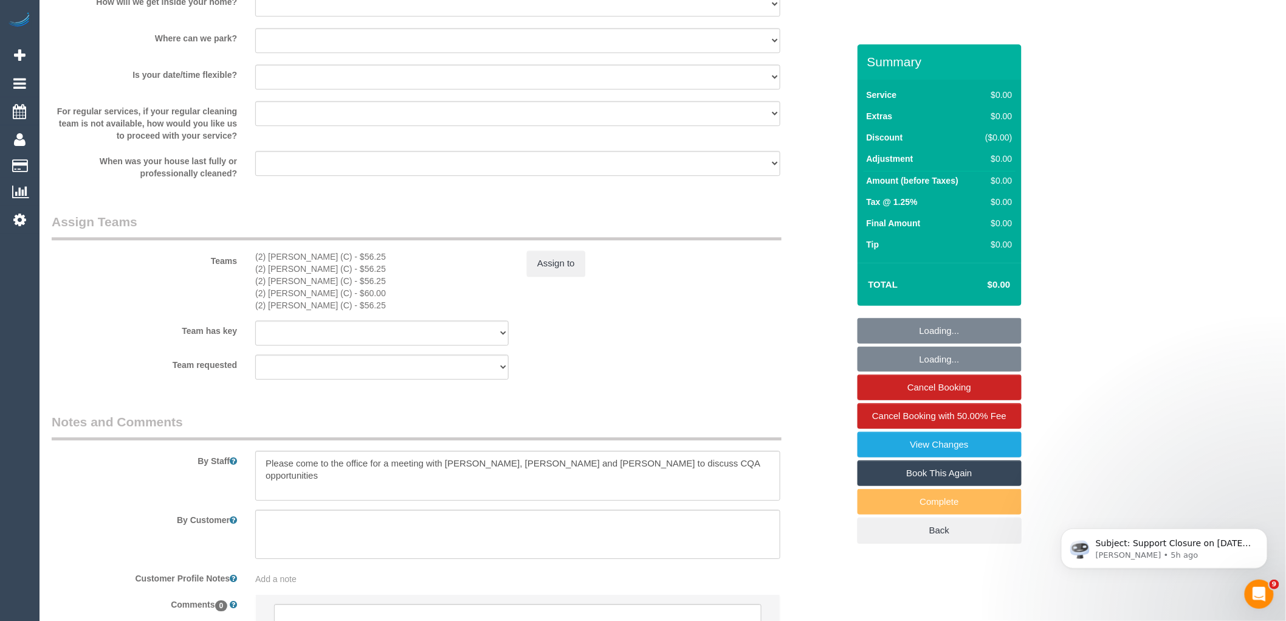
scroll to position [1417, 0]
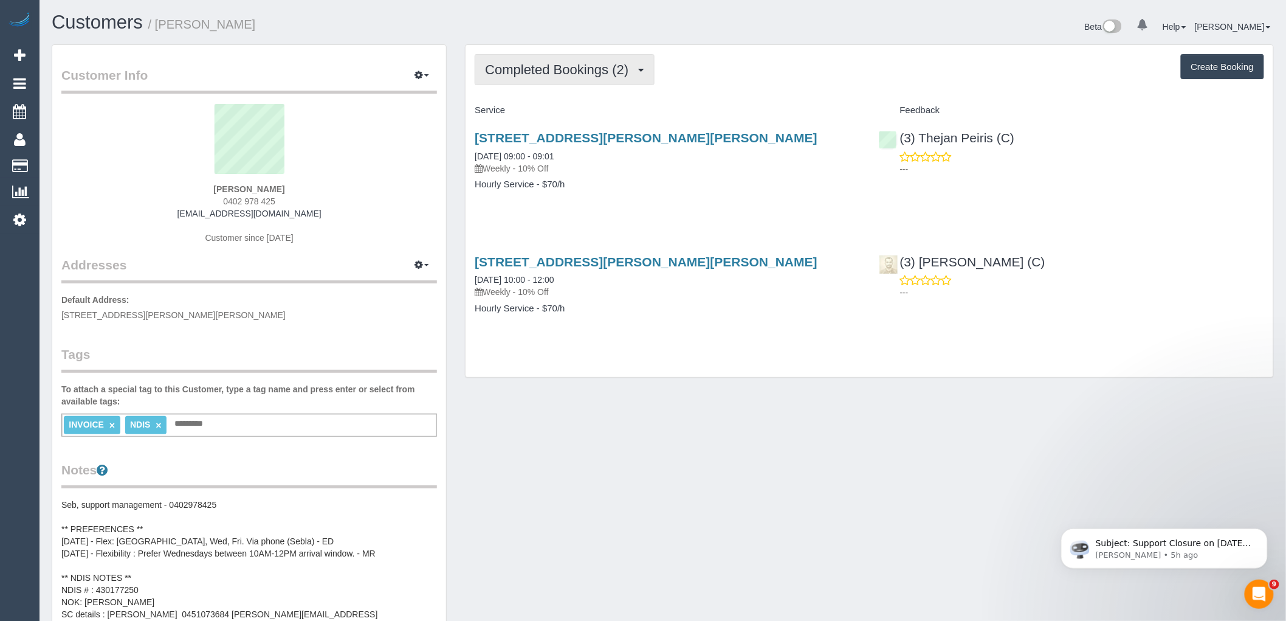
click at [557, 83] on button "Completed Bookings (2)" at bounding box center [565, 69] width 180 height 31
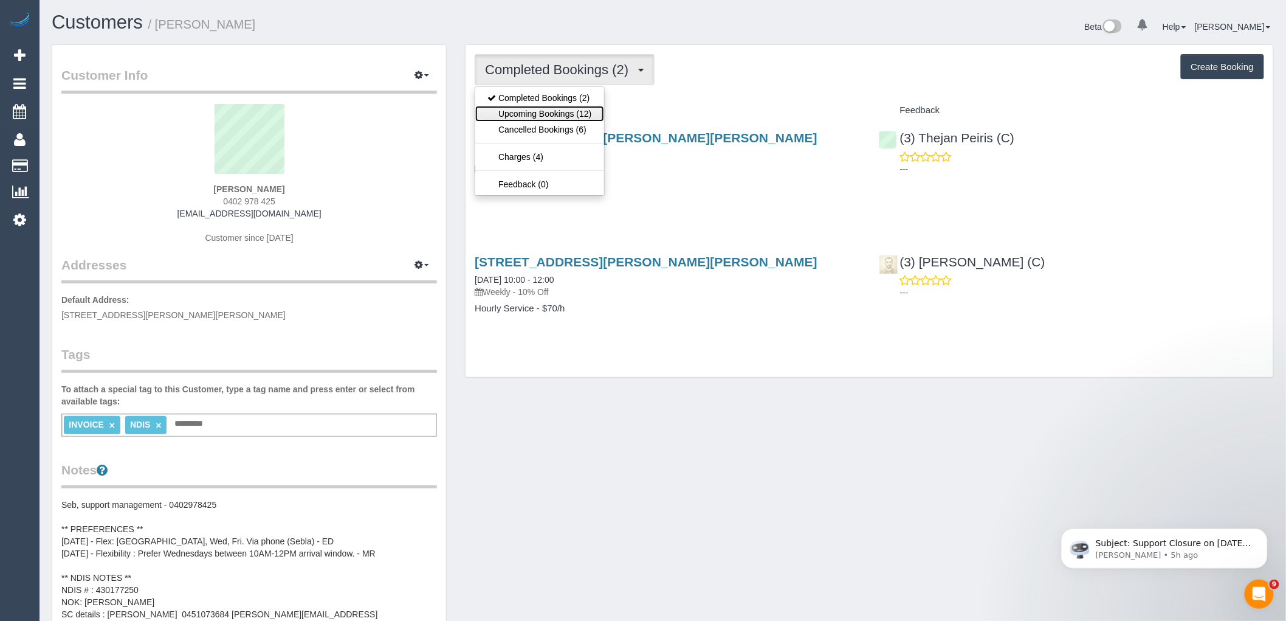
click at [548, 108] on link "Upcoming Bookings (12)" at bounding box center [539, 114] width 128 height 16
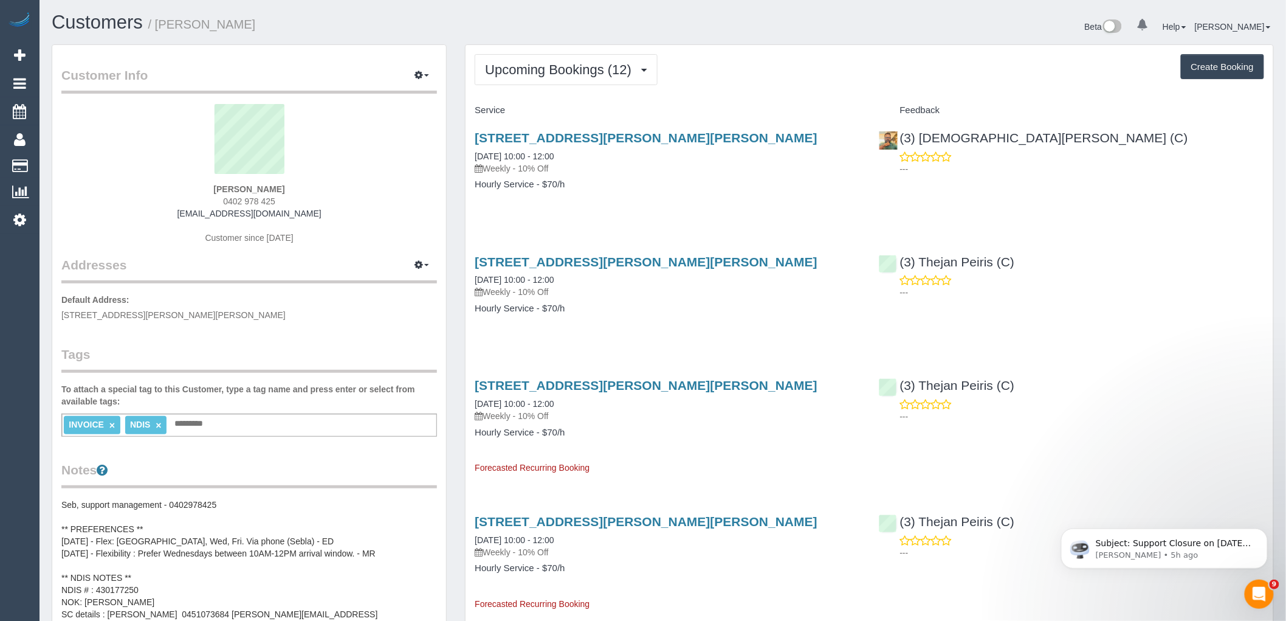
drag, startPoint x: 287, startPoint y: 199, endPoint x: 198, endPoint y: 199, distance: 89.3
click at [198, 199] on div "Sam Mancuso 0402 978 425 sebla.a@carecouncil.au Customer since 2025" at bounding box center [249, 180] width 376 height 152
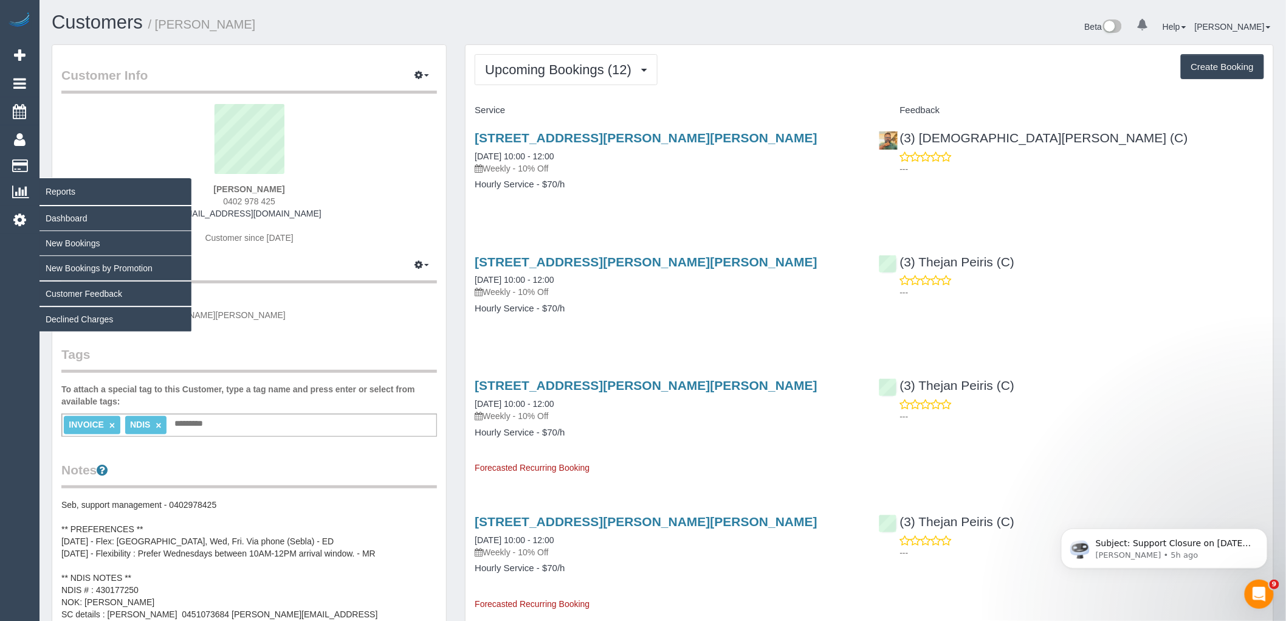
copy span "0402 978 425"
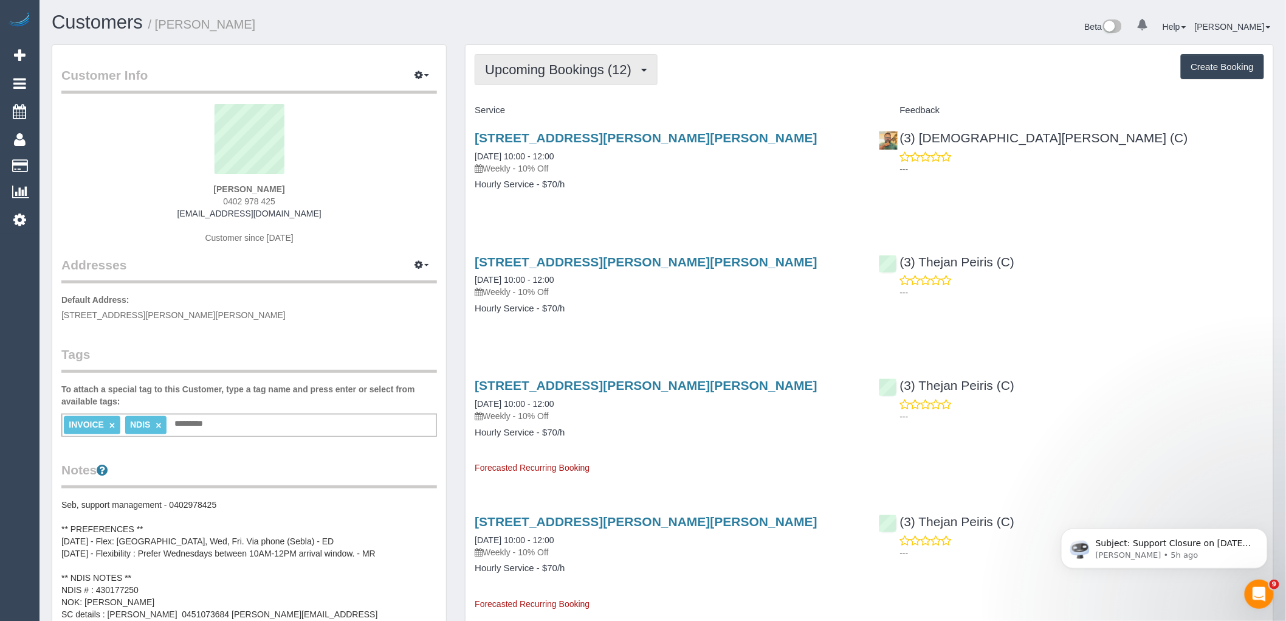
click at [566, 69] on span "Upcoming Bookings (12)" at bounding box center [561, 69] width 153 height 15
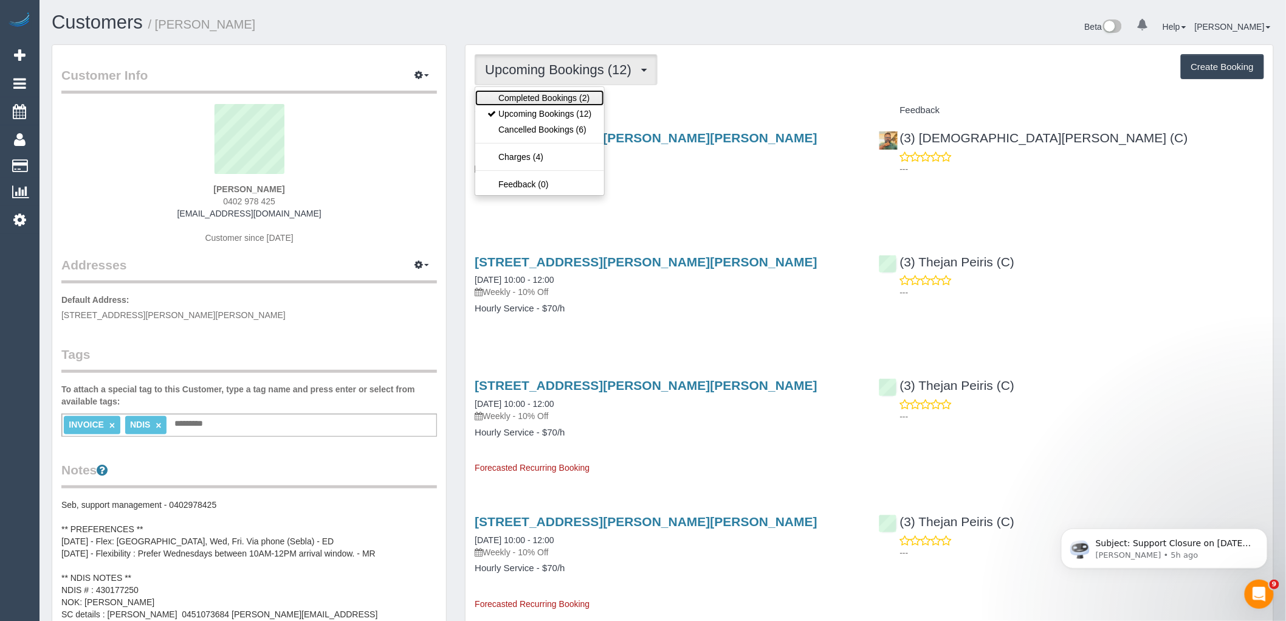
click at [570, 99] on link "Completed Bookings (2)" at bounding box center [539, 98] width 128 height 16
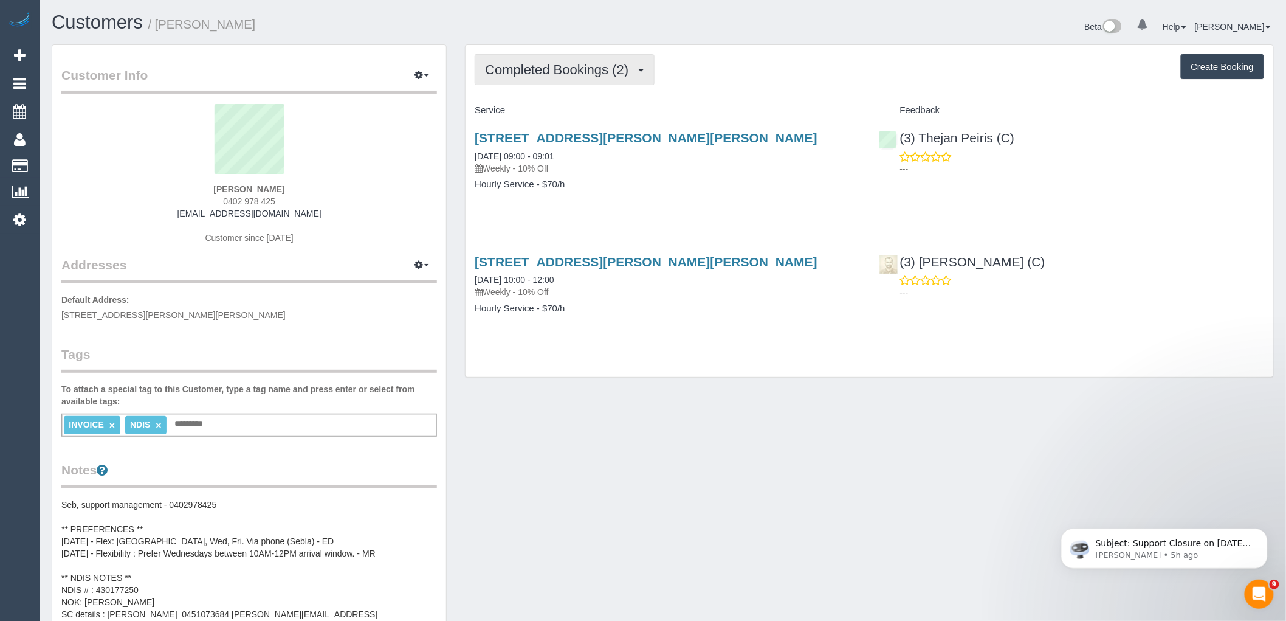
click at [574, 61] on button "Completed Bookings (2)" at bounding box center [565, 69] width 180 height 31
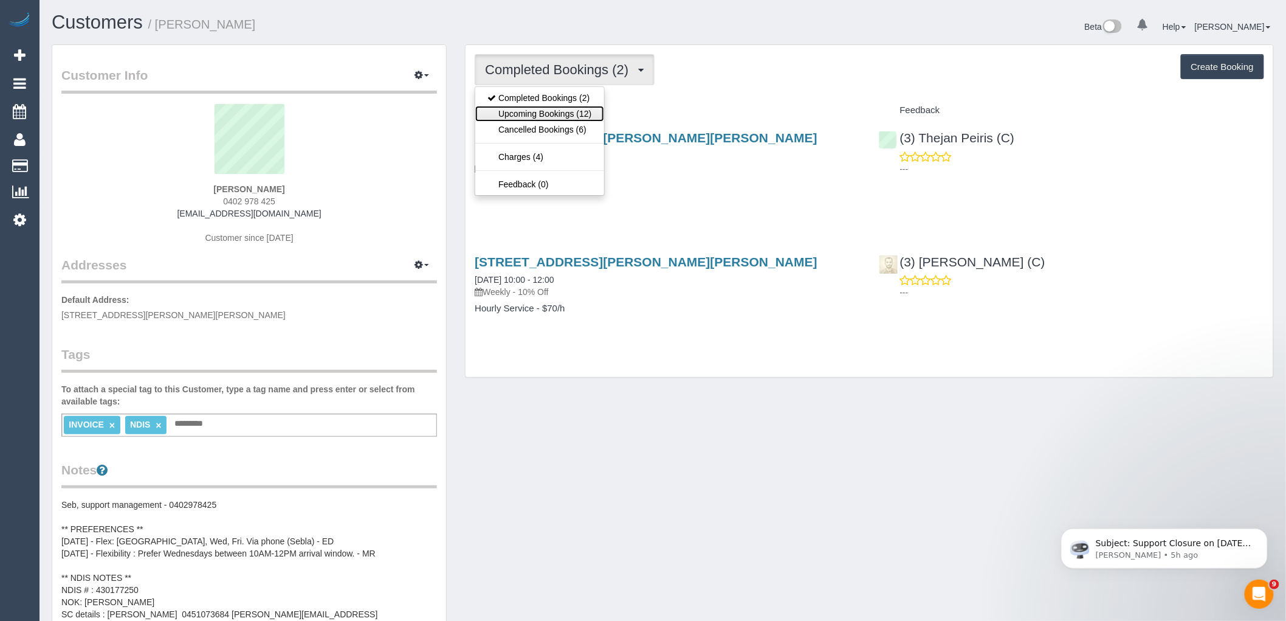
click at [566, 116] on link "Upcoming Bookings (12)" at bounding box center [539, 114] width 128 height 16
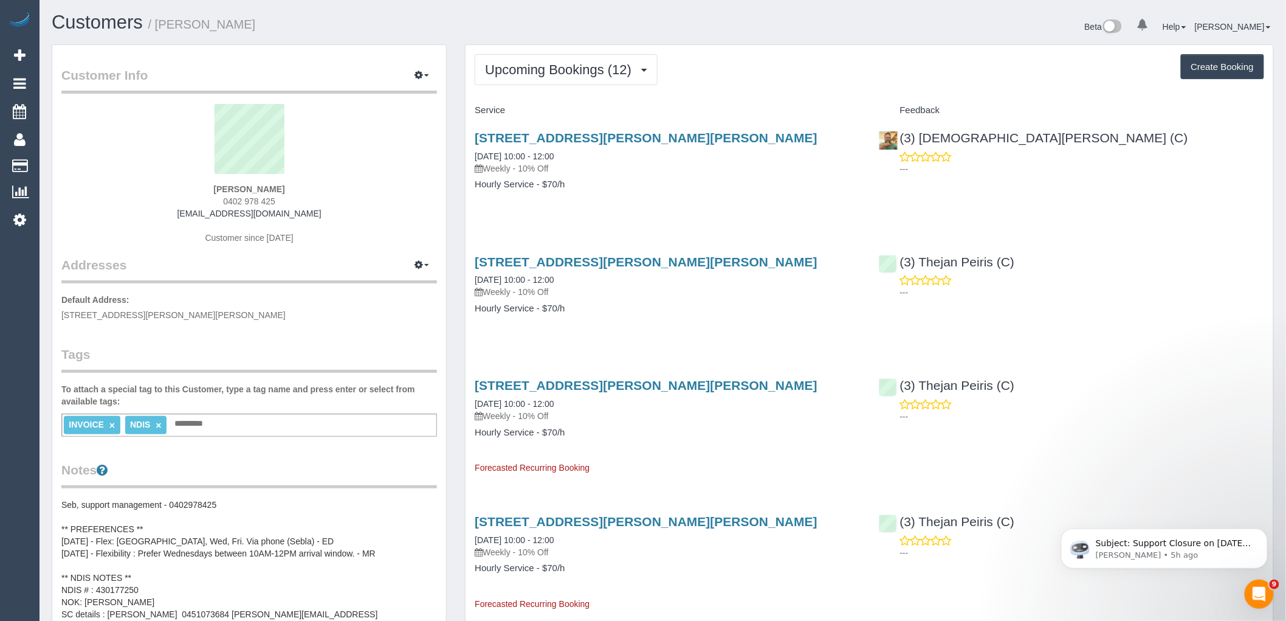
click at [411, 183] on div "Sam Mancuso 0402 978 425 sebla.a@carecouncil.au Customer since 2025" at bounding box center [249, 180] width 376 height 152
drag, startPoint x: 306, startPoint y: 192, endPoint x: 192, endPoint y: 192, distance: 114.3
click at [196, 192] on div "Sam Mancuso 0402 978 425 sebla.a@carecouncil.au Customer since 2025" at bounding box center [249, 180] width 376 height 152
copy strong "Sam Mancuso"
click at [361, 193] on div "Sam Mancuso 0402 978 425 sebla.a@carecouncil.au Customer since 2025" at bounding box center [249, 180] width 376 height 152
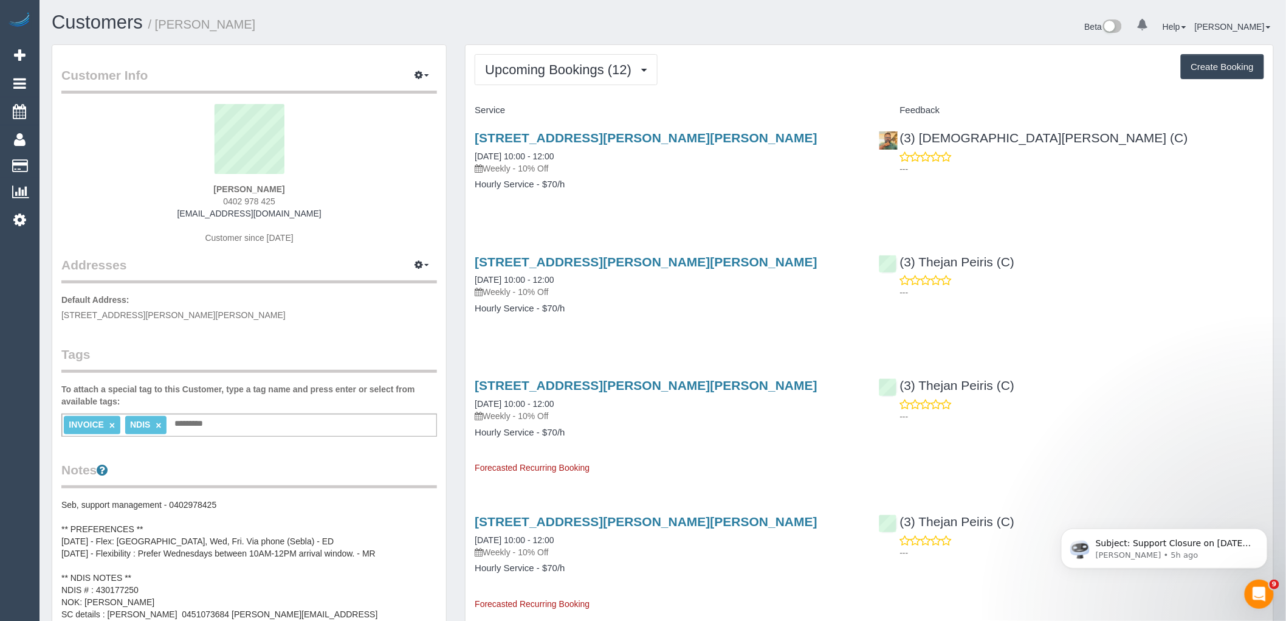
drag, startPoint x: 229, startPoint y: 201, endPoint x: 201, endPoint y: 201, distance: 27.4
click at [202, 201] on div "Sam Mancuso 0402 978 425 sebla.a@carecouncil.au Customer since 2025" at bounding box center [249, 180] width 376 height 152
copy span "0402 978 425"
click at [361, 302] on p "Default Address: 96 Cramer Street, Preston, VIC 3072" at bounding box center [249, 307] width 376 height 27
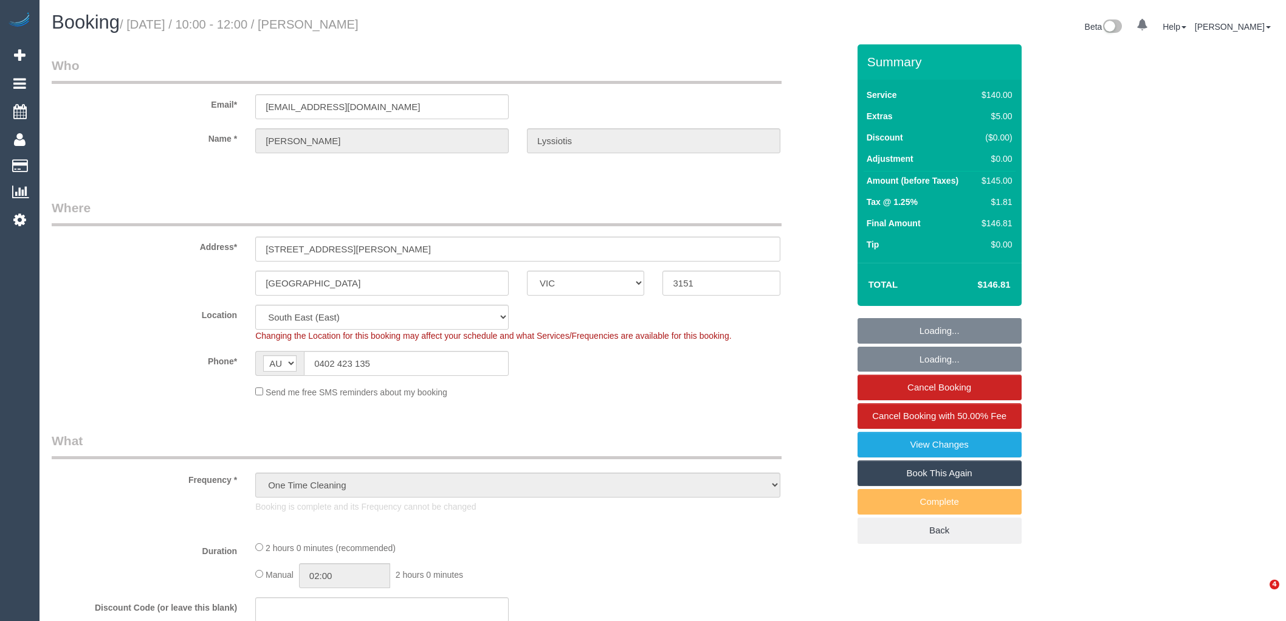
select select "VIC"
select select "object:736"
select select "spot1"
select select "number:29"
select select "number:14"
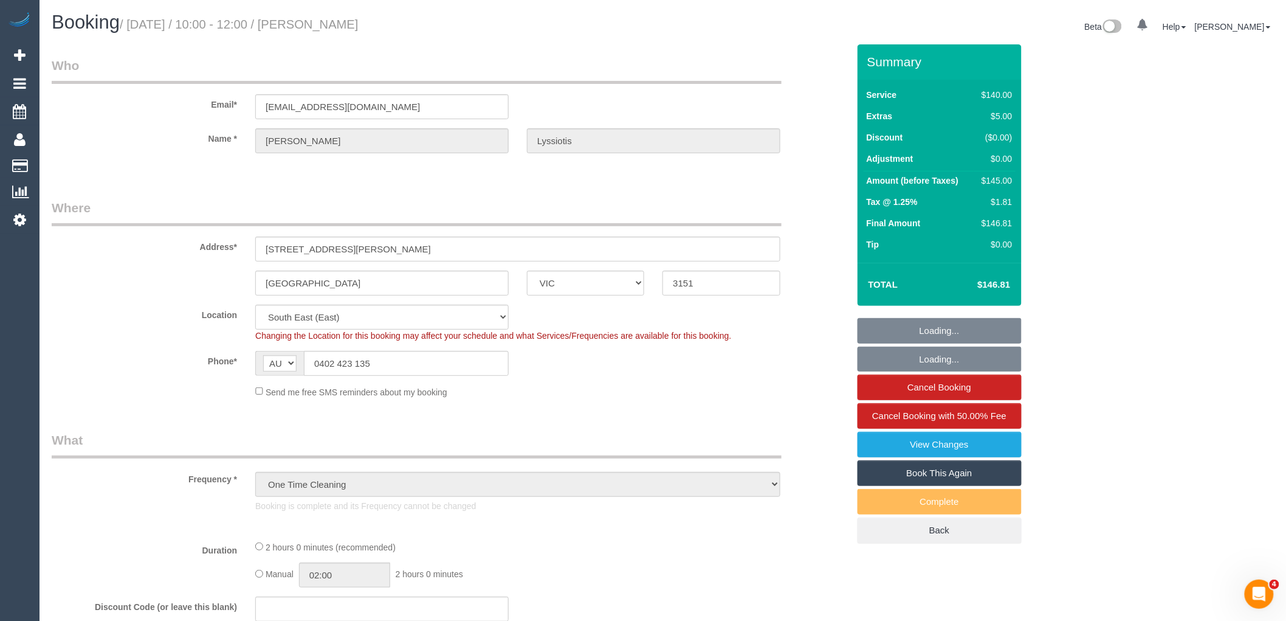
select select "number:19"
select select "number:22"
select select "string:stripe-pm_1RxGCT2GScqysDRV8yjdBuY7"
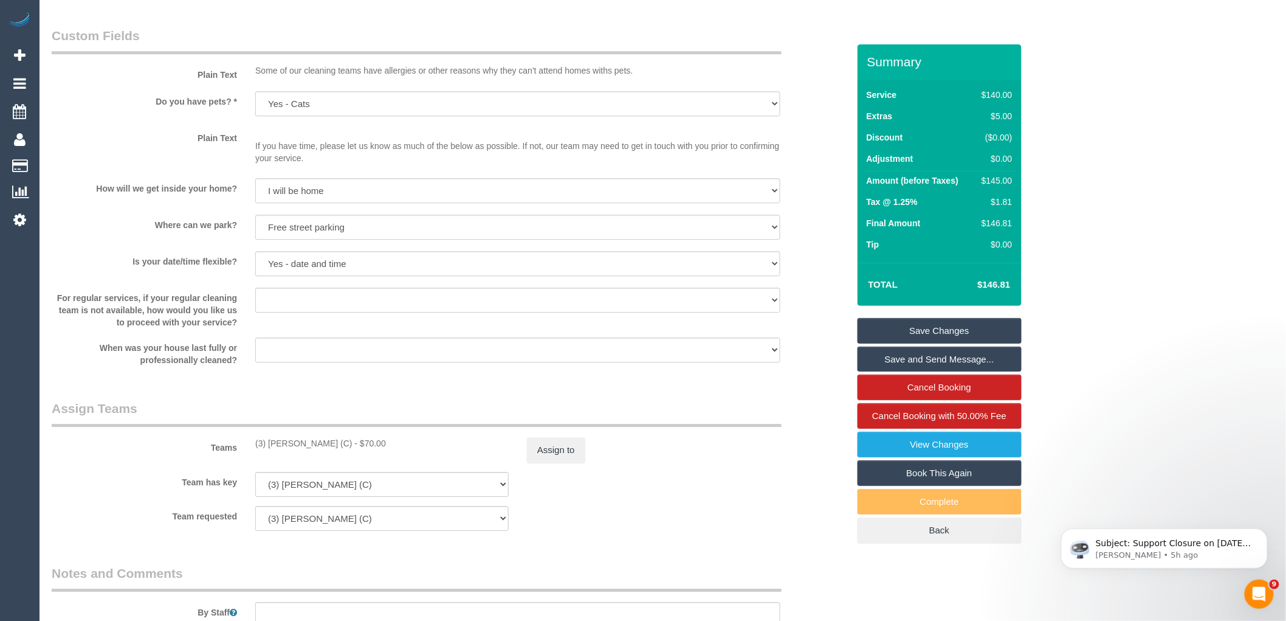
scroll to position [1553, 0]
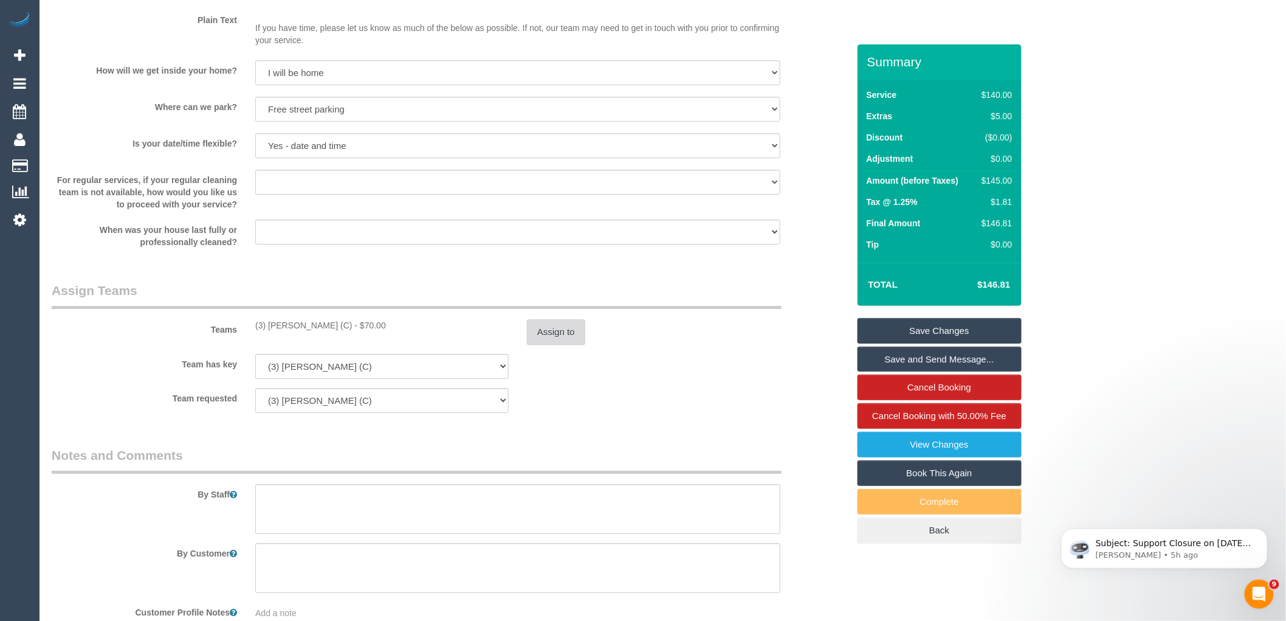
click at [545, 345] on button "Assign to" at bounding box center [556, 332] width 58 height 26
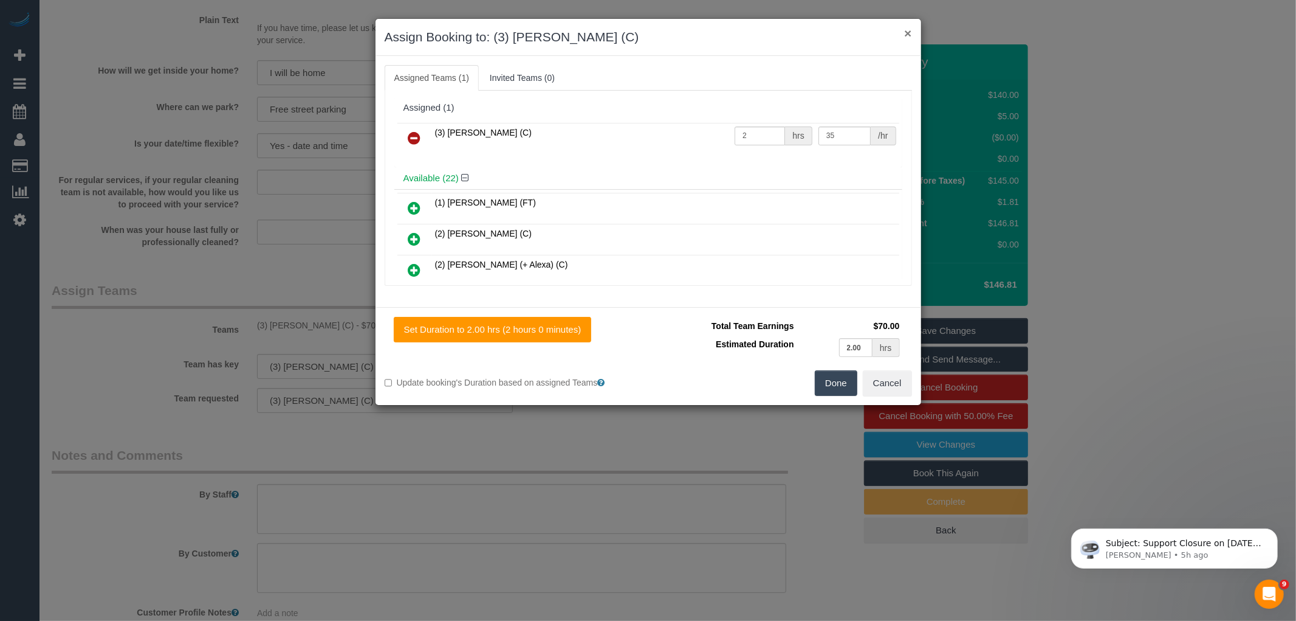
click at [907, 33] on button "×" at bounding box center [907, 33] width 7 height 13
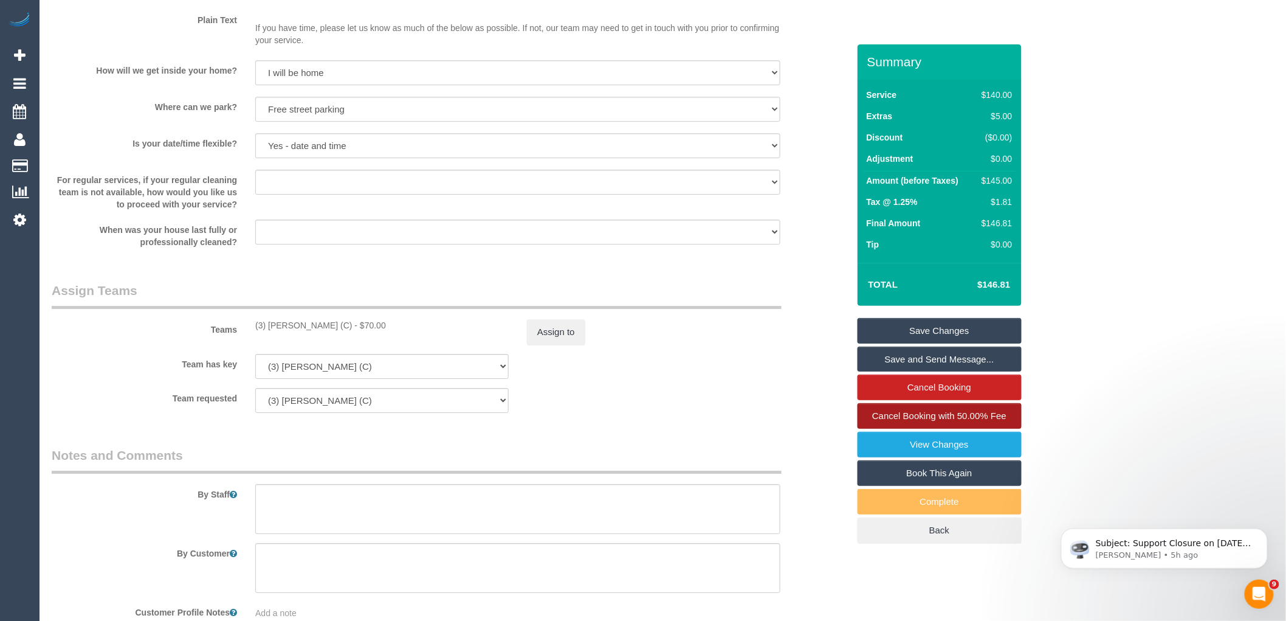
drag, startPoint x: 1191, startPoint y: 395, endPoint x: 894, endPoint y: 409, distance: 297.5
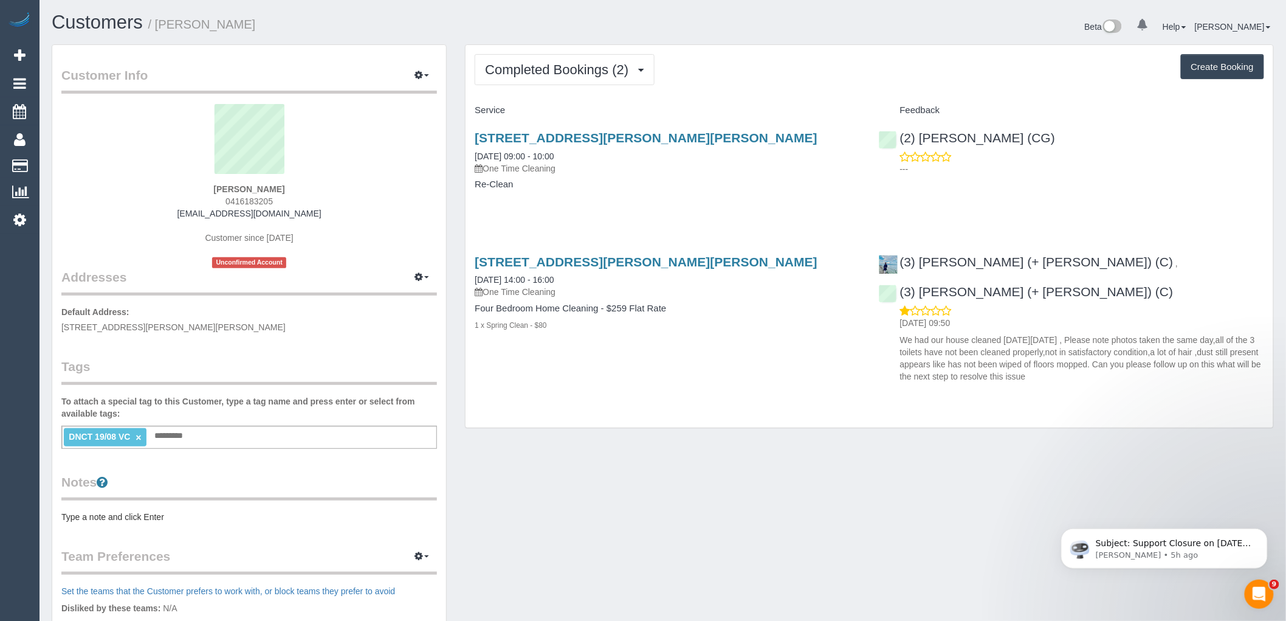
drag, startPoint x: 1078, startPoint y: 377, endPoint x: 1036, endPoint y: 274, distance: 111.7
click at [1078, 377] on div "Completed Bookings (2) Completed Bookings (2) Upcoming Bookings (0) Cancelled B…" at bounding box center [870, 236] width 808 height 382
click at [629, 129] on div "12 Studley Park Way, Caroline Springs, VIC 3023 25/08/2025 09:00 - 10:00 One Ti…" at bounding box center [668, 167] width 404 height 94
click at [629, 137] on link "12 Studley Park Way, Caroline Springs, VIC 3023" at bounding box center [646, 138] width 343 height 14
click at [561, 74] on span "Completed Bookings (2)" at bounding box center [560, 69] width 150 height 15
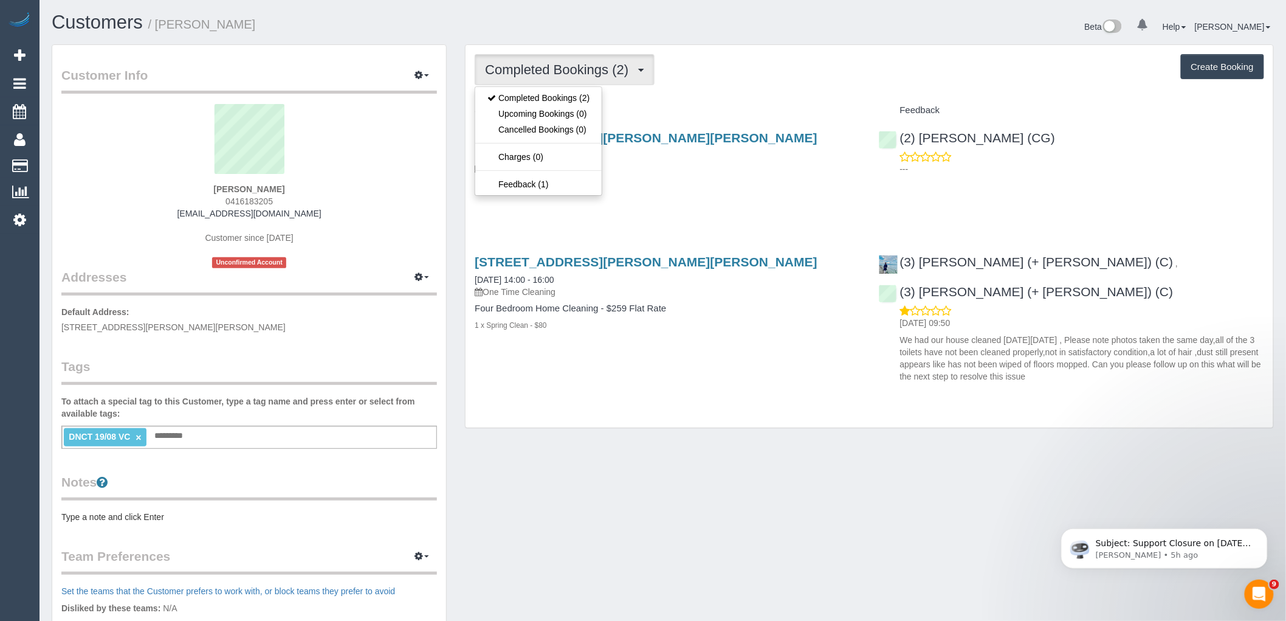
click at [749, 95] on div "Completed Bookings (2) Completed Bookings (2) Upcoming Bookings (0) Cancelled B…" at bounding box center [870, 236] width 808 height 382
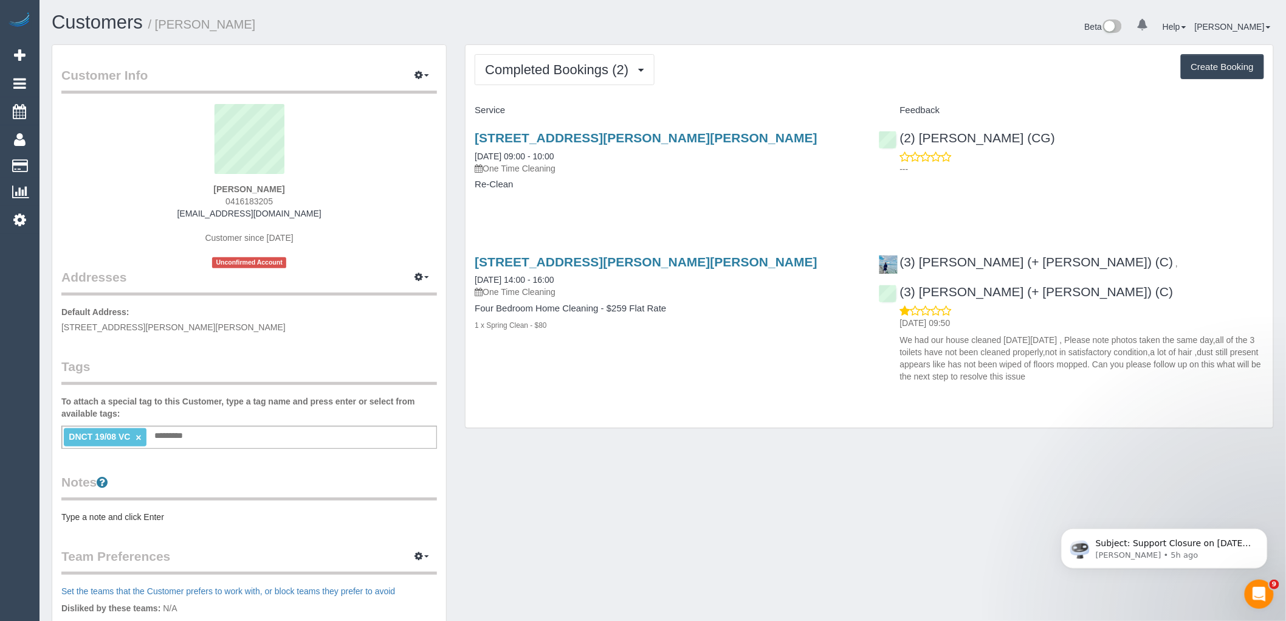
drag, startPoint x: 319, startPoint y: 187, endPoint x: 112, endPoint y: 187, distance: 207.3
click at [112, 187] on div "Daniela Bibovski 0416183205 danibt1108@yahoo.com.au Customer since 2025 Unconfi…" at bounding box center [249, 186] width 376 height 164
copy strong "Daniela Bibovski"
click at [139, 438] on link "×" at bounding box center [138, 437] width 5 height 10
click at [393, 305] on div "Addresses Manage Addresses Add New Address Default Address: 12 Studley Park Way…" at bounding box center [249, 225] width 376 height 215
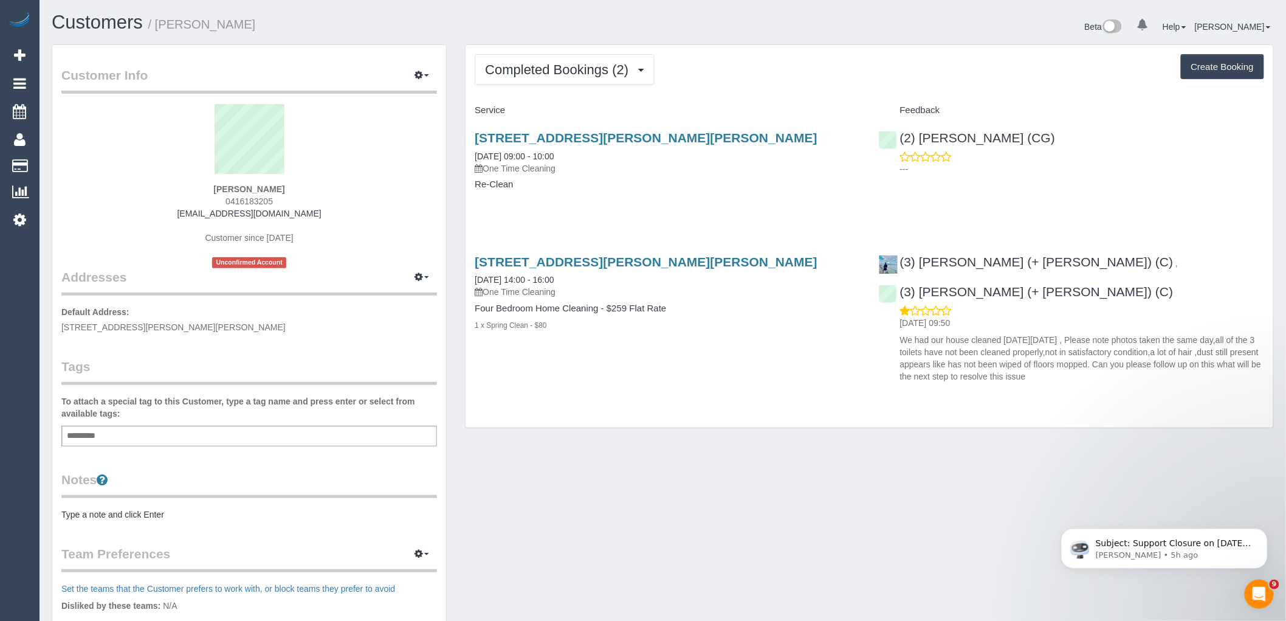
click at [306, 179] on sui-profile-pic at bounding box center [249, 143] width 357 height 79
drag, startPoint x: 307, startPoint y: 189, endPoint x: 215, endPoint y: 177, distance: 92.5
click at [183, 190] on div "Daniela Bibovski 0416183205 danibt1108@yahoo.com.au Customer since 2025 Unconfi…" at bounding box center [249, 186] width 376 height 164
copy strong "Daniela Bibovski"
drag, startPoint x: 786, startPoint y: 265, endPoint x: 477, endPoint y: 256, distance: 309.5
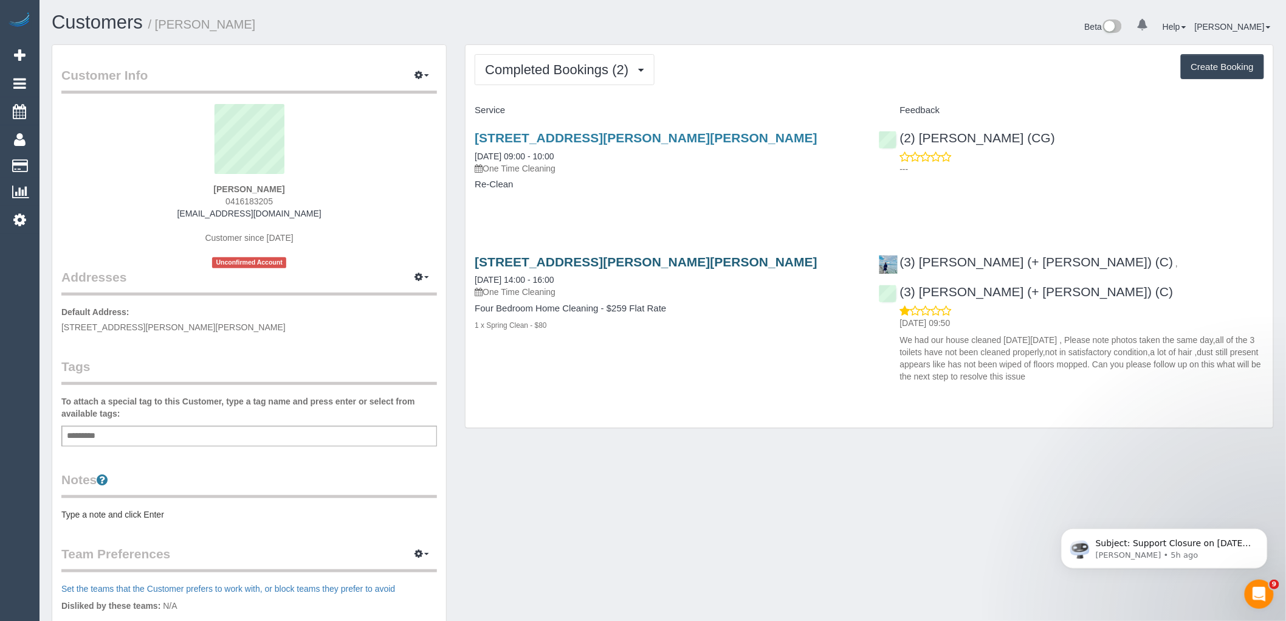
click at [477, 256] on h3 "12 Studley Park Way, Caroline Springs, VIC 3023" at bounding box center [667, 262] width 385 height 14
copy link "12 Studley Park Way, Caroline Springs, VIC 3023"
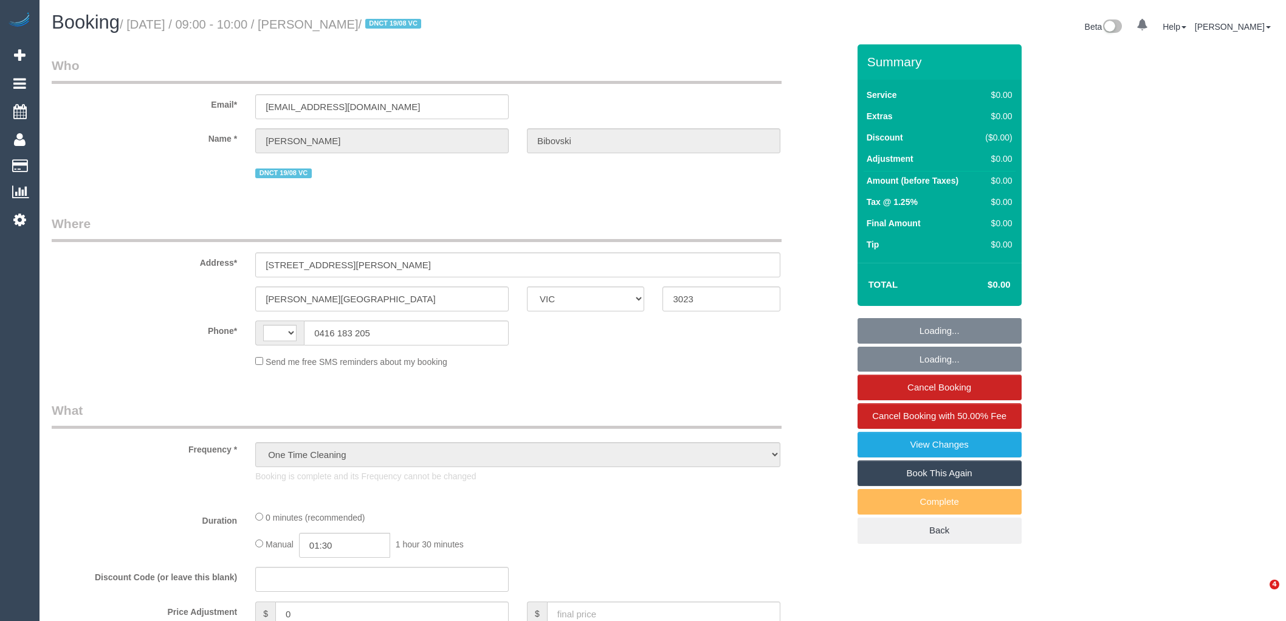
select select "VIC"
select select "string:stripe-pm_1Rx8QM2GScqysDRVkavnNup3"
select select "number:28"
select select "number:14"
select select "number:19"
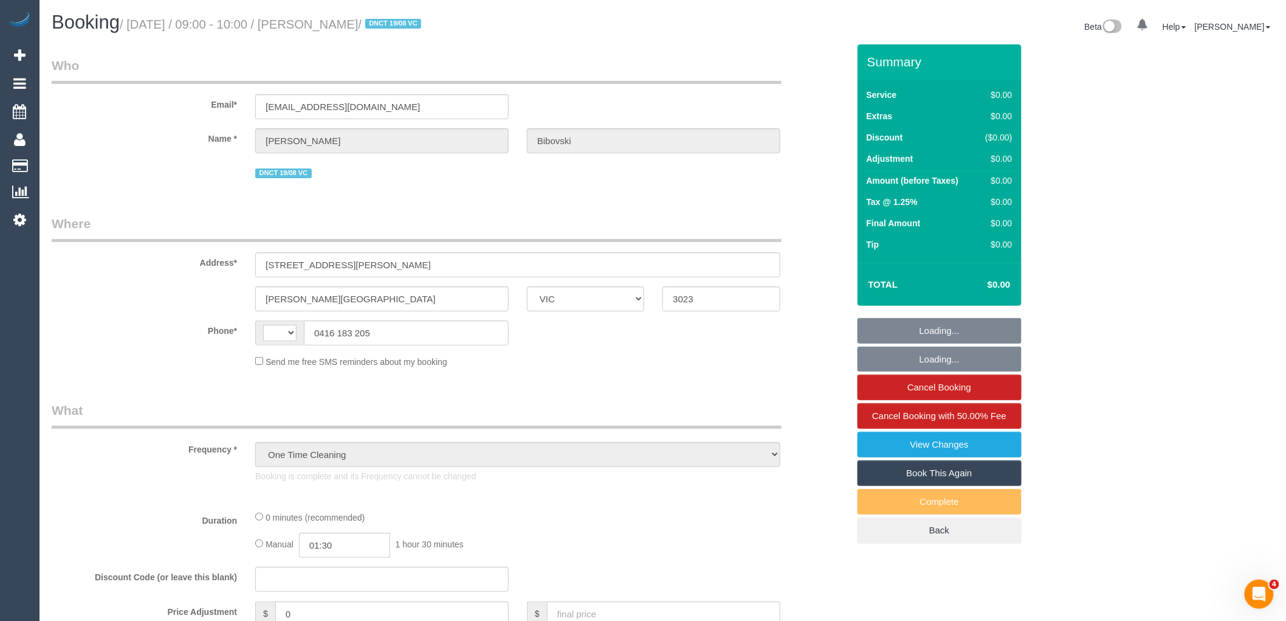
select select "number:23"
select select "number:13"
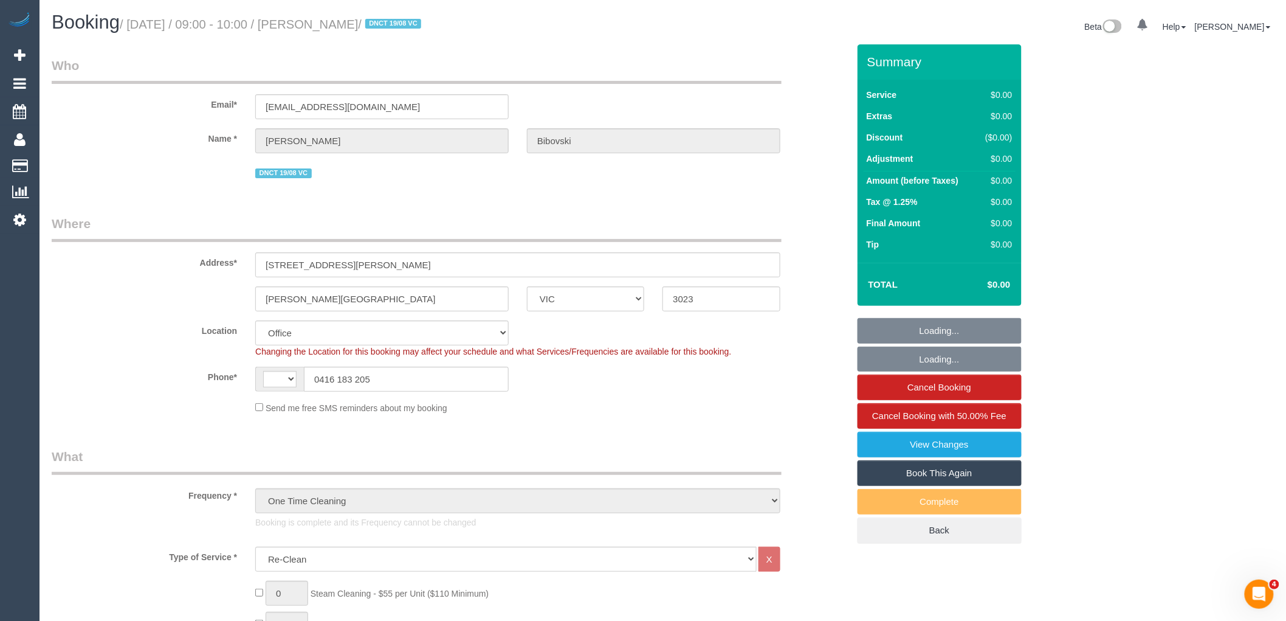
select select "object:777"
select select "string:AU"
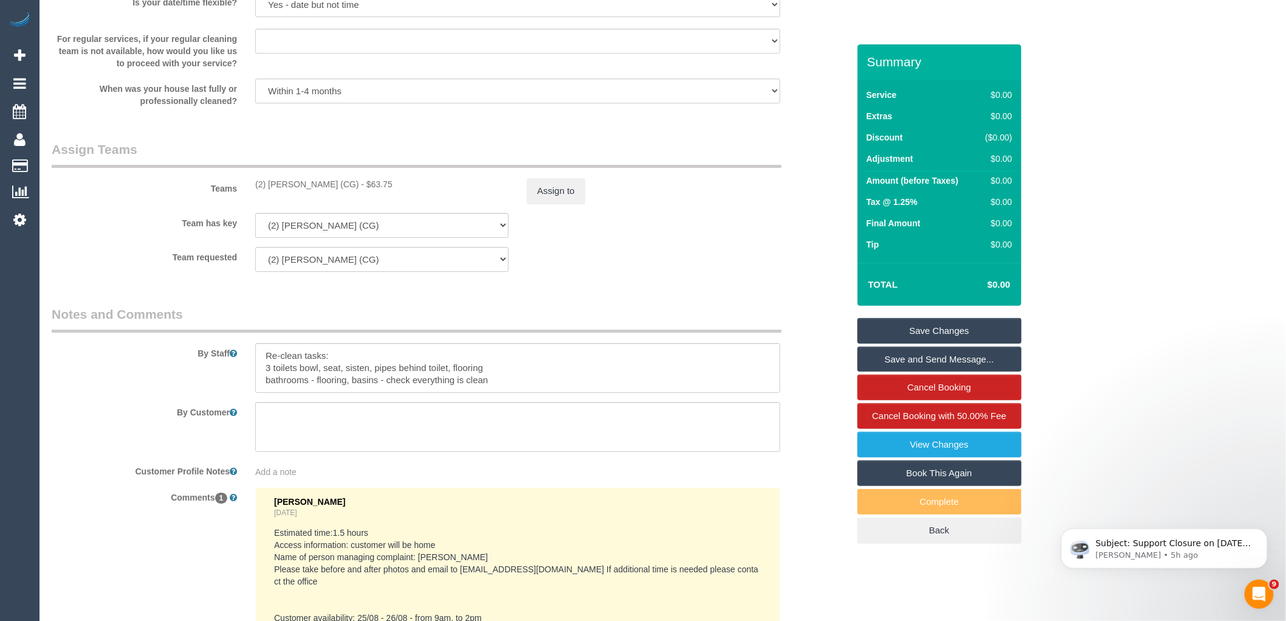
scroll to position [1485, 0]
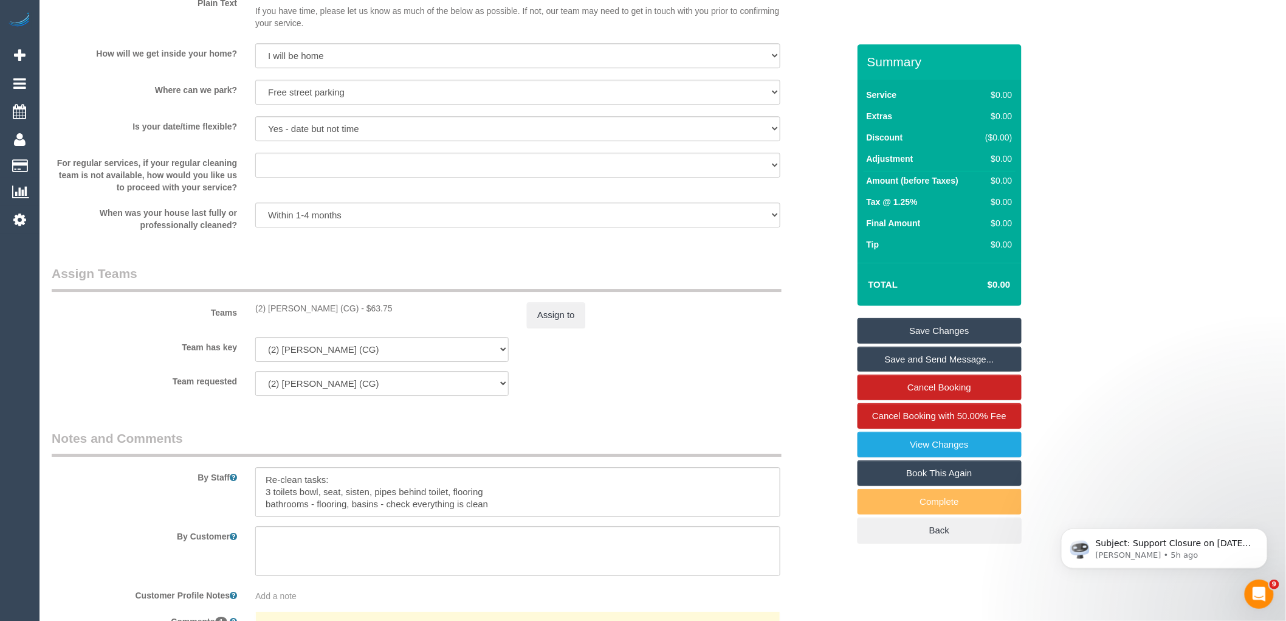
click at [459, 286] on legend "Assign Teams" at bounding box center [417, 277] width 730 height 27
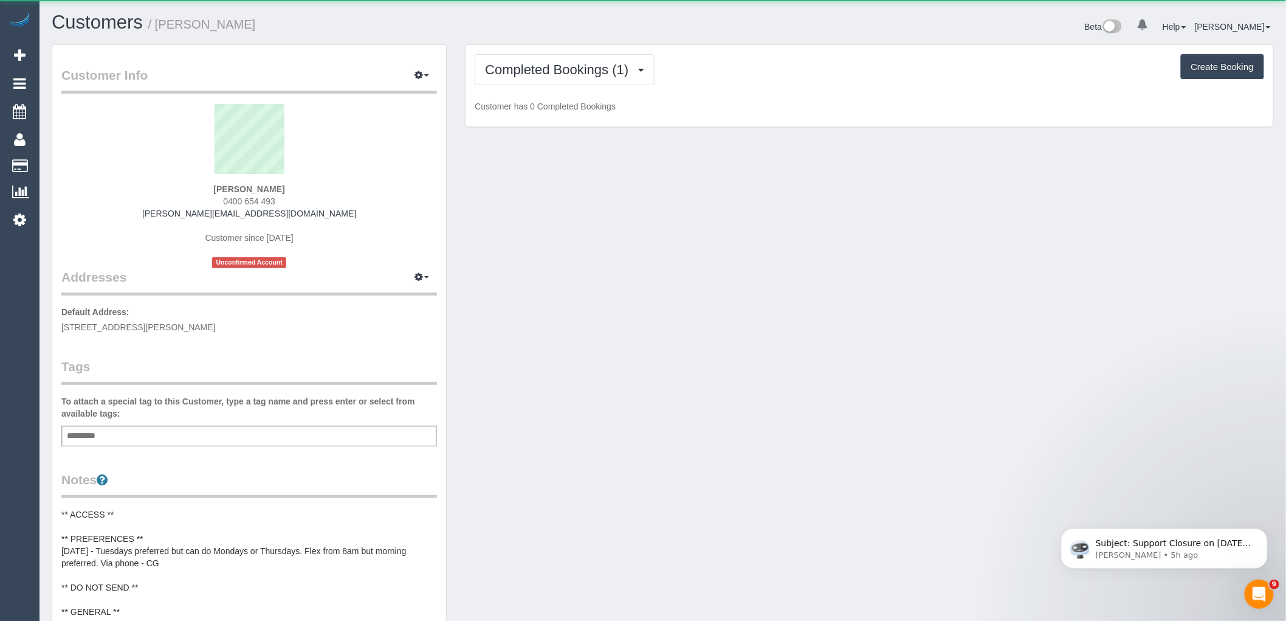
click at [607, 53] on div "Completed Bookings (1) Completed Bookings (1) Upcoming Bookings (12) Feedback (…" at bounding box center [870, 86] width 808 height 82
click at [605, 75] on span "Completed Bookings (1)" at bounding box center [560, 69] width 150 height 15
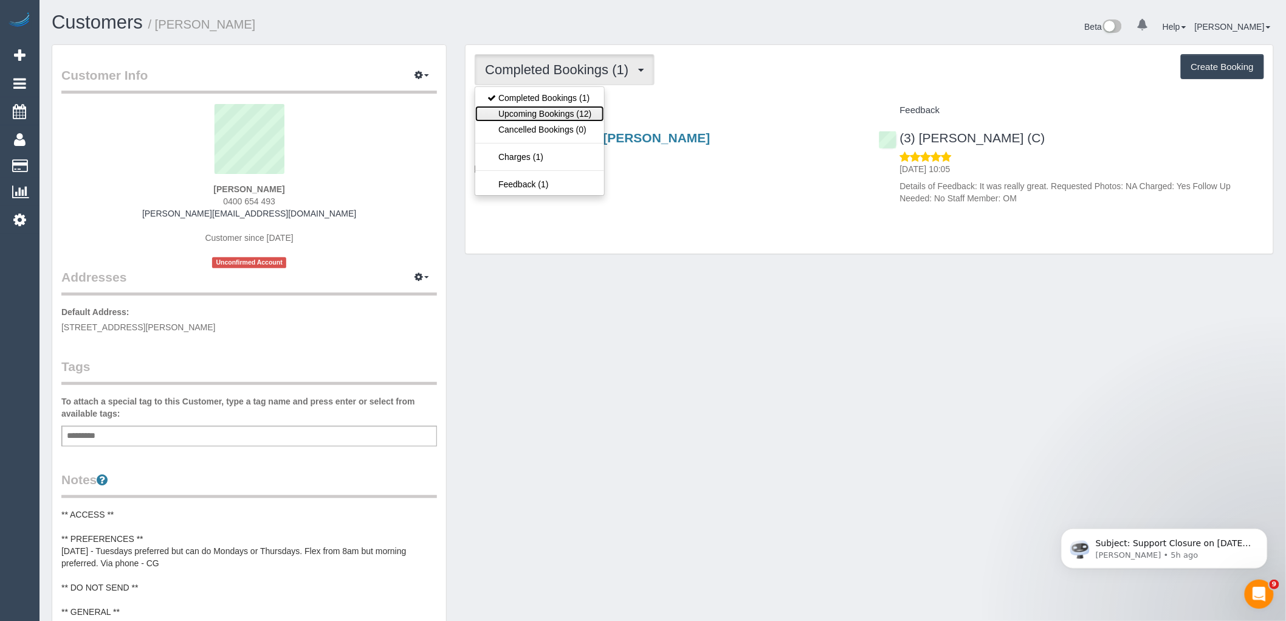
click at [587, 108] on link "Upcoming Bookings (12)" at bounding box center [539, 114] width 128 height 16
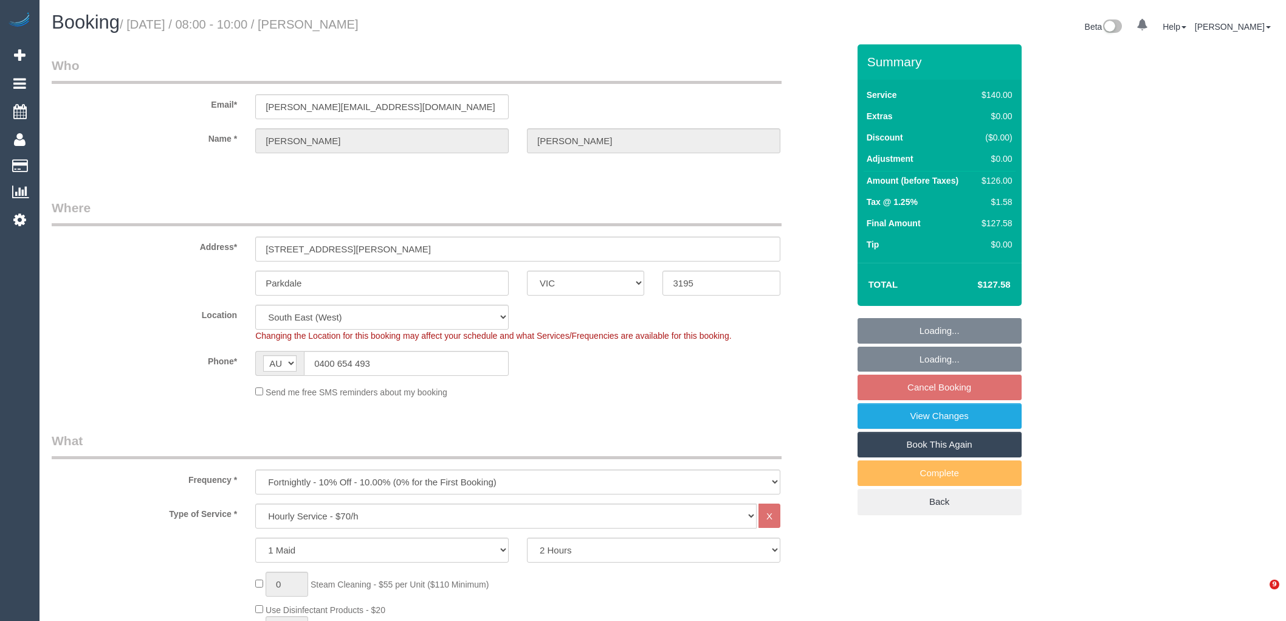
select select "VIC"
select select "number:28"
select select "number:14"
select select "number:19"
select select "number:36"
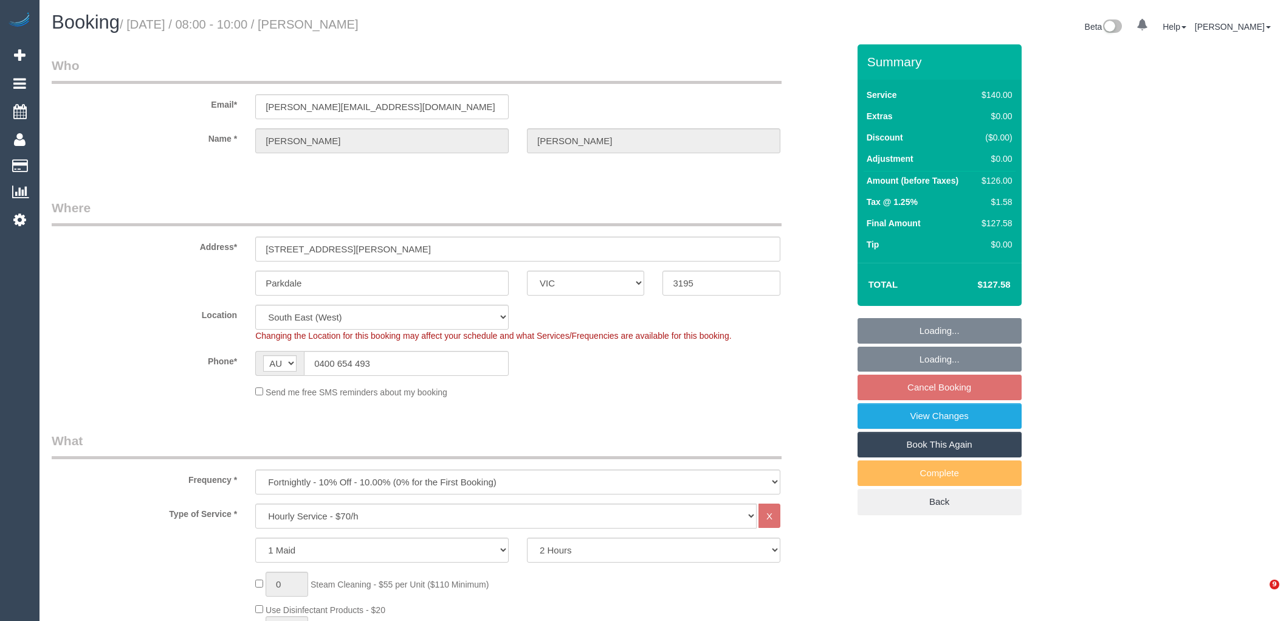
select select "number:34"
select select "spot2"
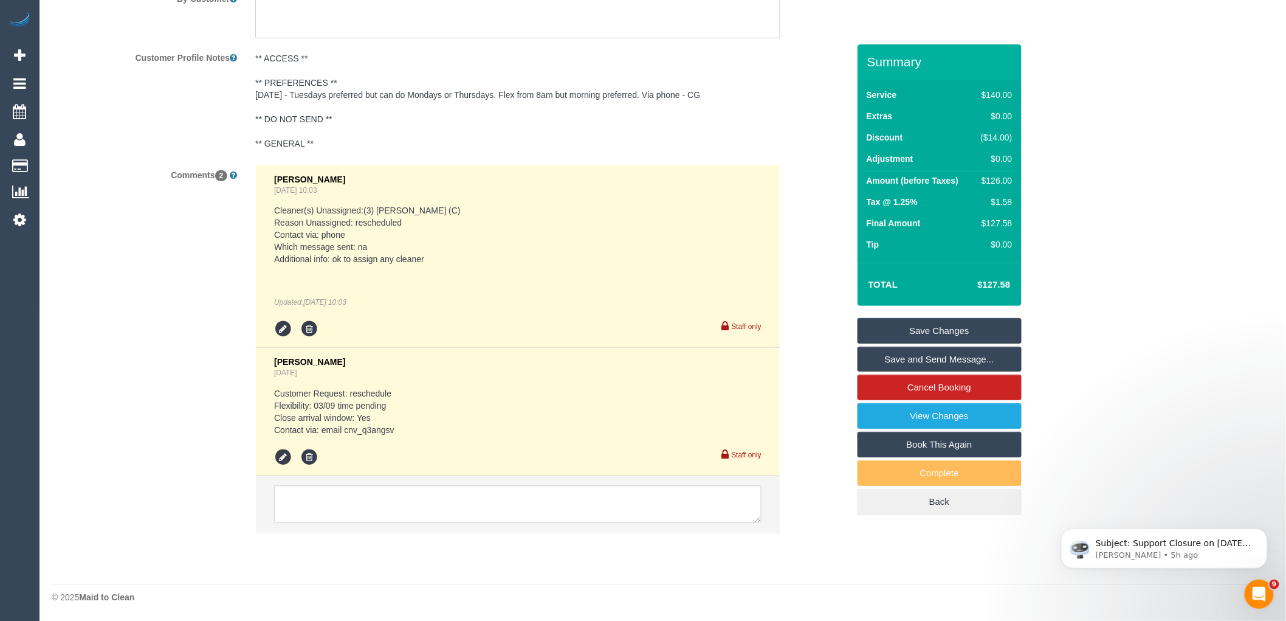
scroll to position [2087, 0]
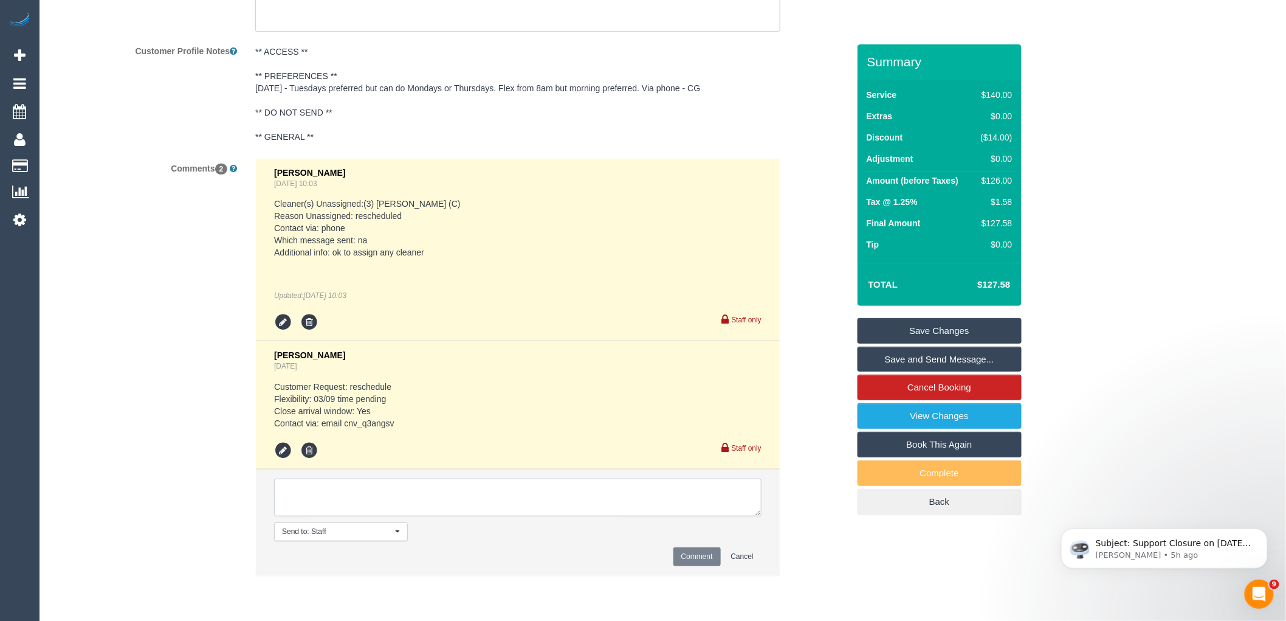
click at [420, 506] on textarea at bounding box center [517, 497] width 487 height 38
type textarea "Customer is fully flex on 03/09 via email VC"
click at [692, 554] on button "Comment" at bounding box center [696, 556] width 47 height 19
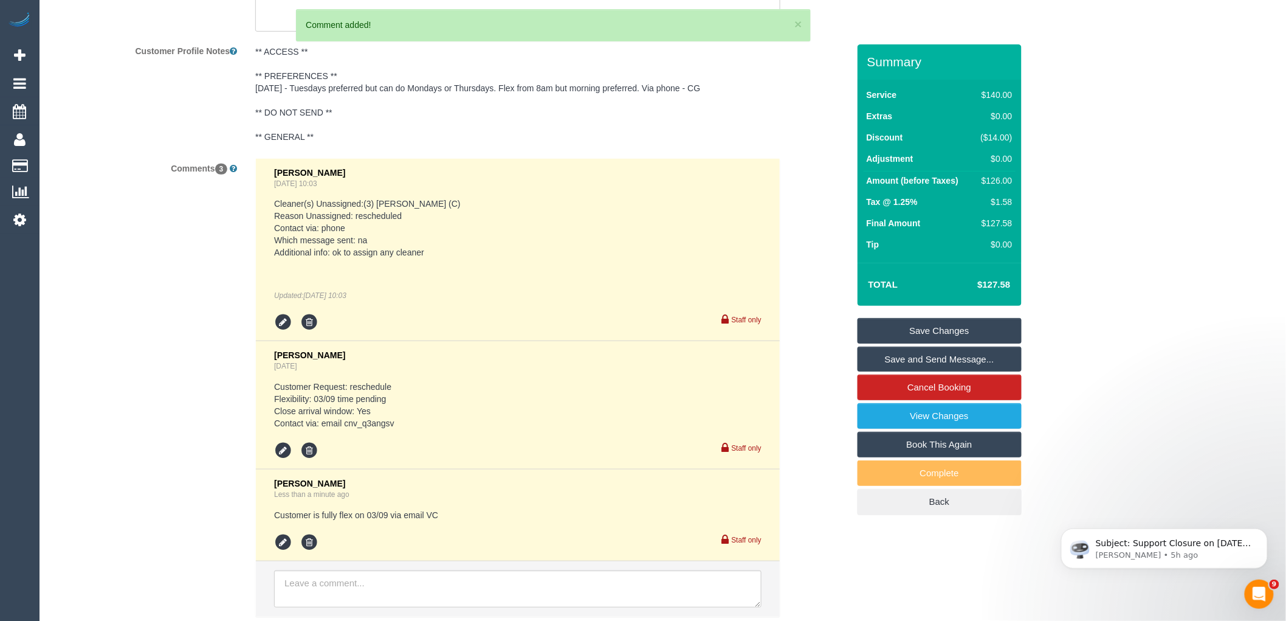
click at [985, 327] on link "Save Changes" at bounding box center [940, 331] width 164 height 26
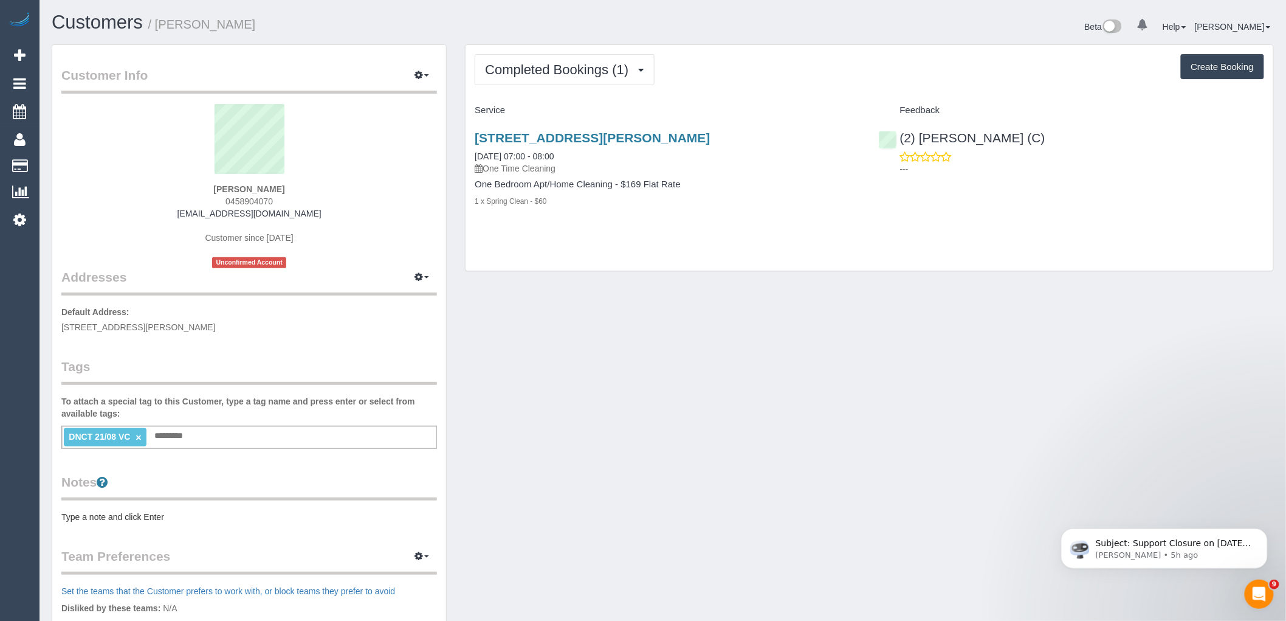
drag, startPoint x: 233, startPoint y: 198, endPoint x: 208, endPoint y: 199, distance: 24.9
click at [208, 199] on div "Caitlin Szacsuri 0458904070 caitlinszacsuri@gmail.com Customer since 2025 Uncon…" at bounding box center [249, 186] width 376 height 164
copy span "0458904070"
click at [1193, 250] on div "Completed Bookings (1) Completed Bookings (1) Upcoming Bookings (0) Cancelled B…" at bounding box center [870, 158] width 808 height 226
click at [584, 71] on span "Completed Bookings (1)" at bounding box center [560, 69] width 150 height 15
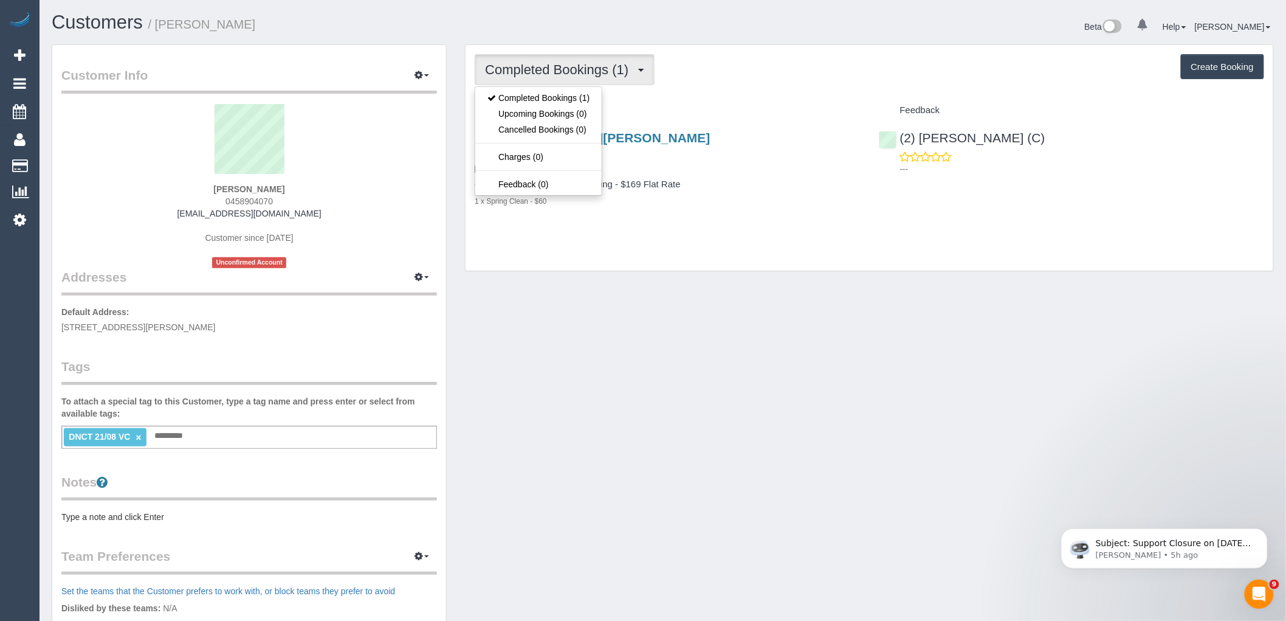
click at [751, 75] on div "Completed Bookings (1) Completed Bookings (1) Upcoming Bookings (0) Cancelled B…" at bounding box center [870, 69] width 790 height 31
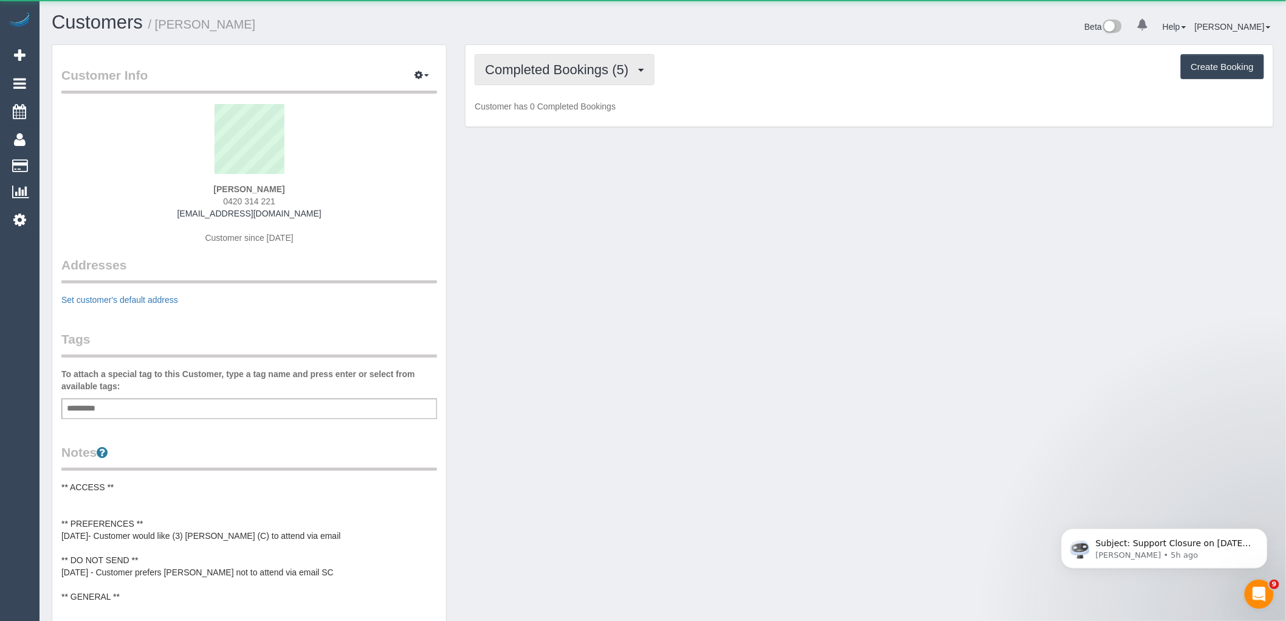
click at [580, 76] on span "Completed Bookings (5)" at bounding box center [560, 69] width 150 height 15
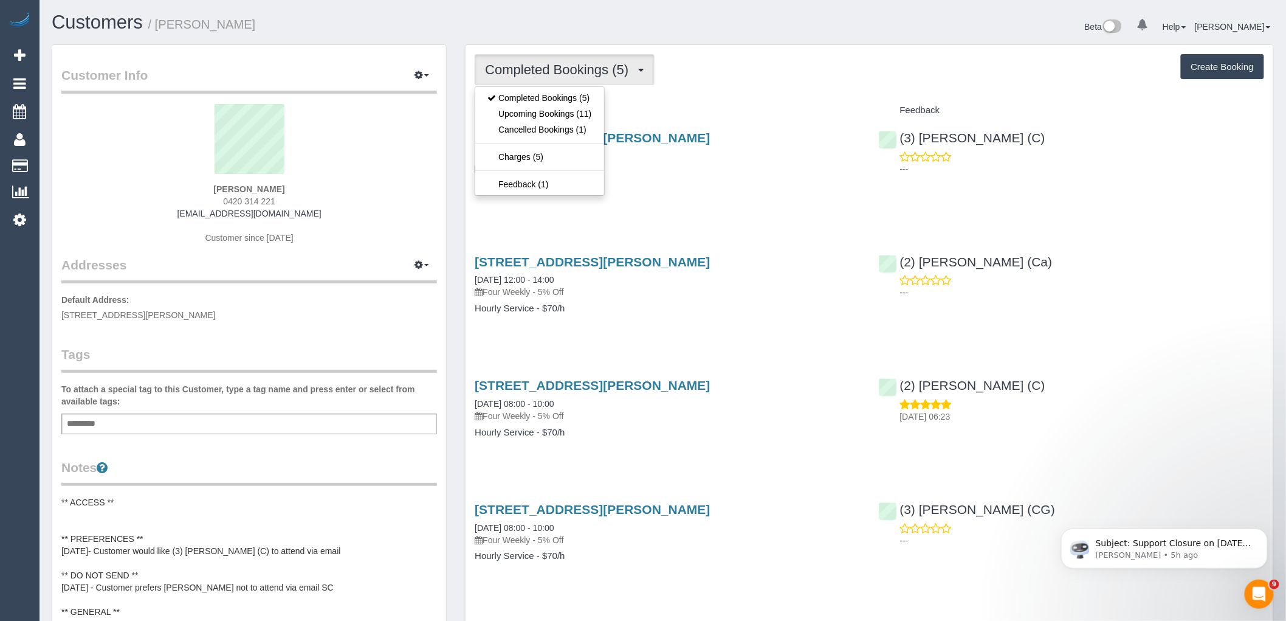
click at [361, 147] on sui-profile-pic at bounding box center [249, 143] width 357 height 79
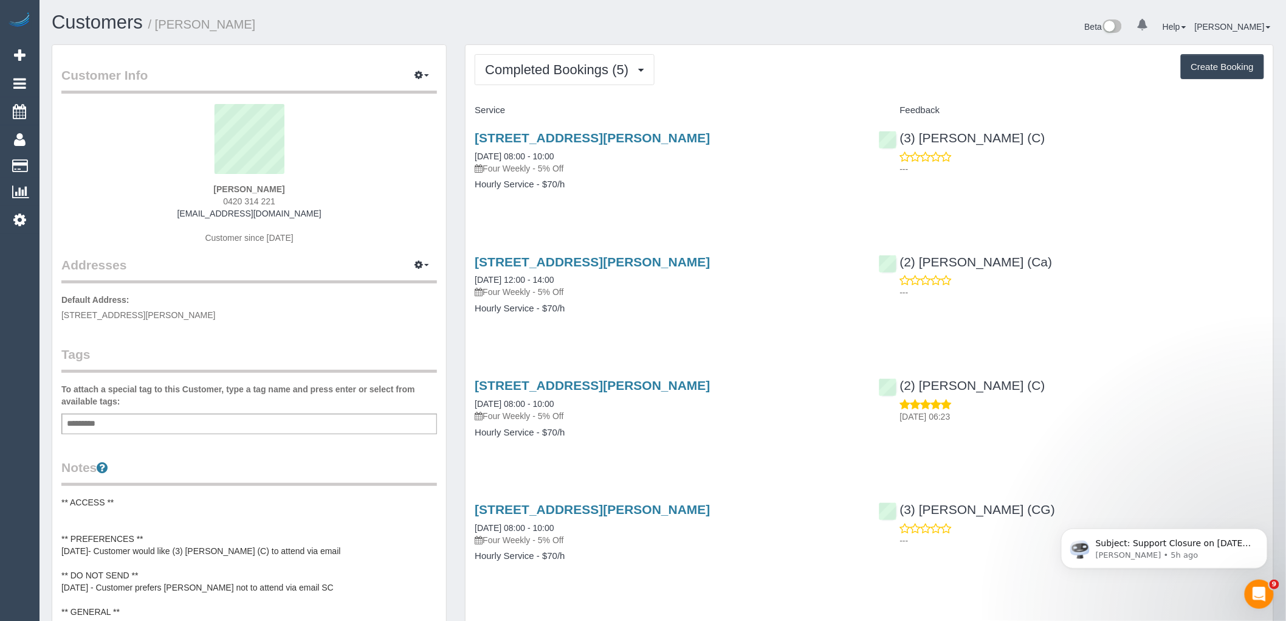
drag, startPoint x: 193, startPoint y: 185, endPoint x: 253, endPoint y: 185, distance: 60.2
click at [253, 185] on div "[PERSON_NAME] 0420 314 221 [EMAIL_ADDRESS][DOMAIN_NAME] Customer since [DATE]" at bounding box center [249, 180] width 376 height 152
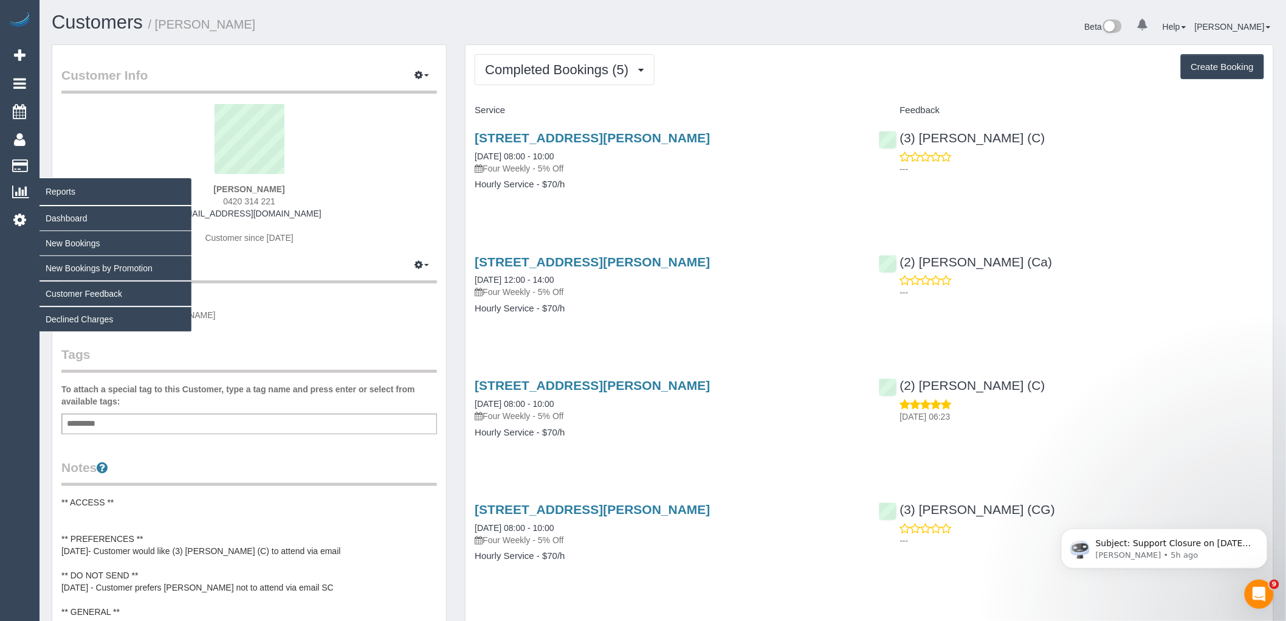
copy strong "[PERSON_NAME]"
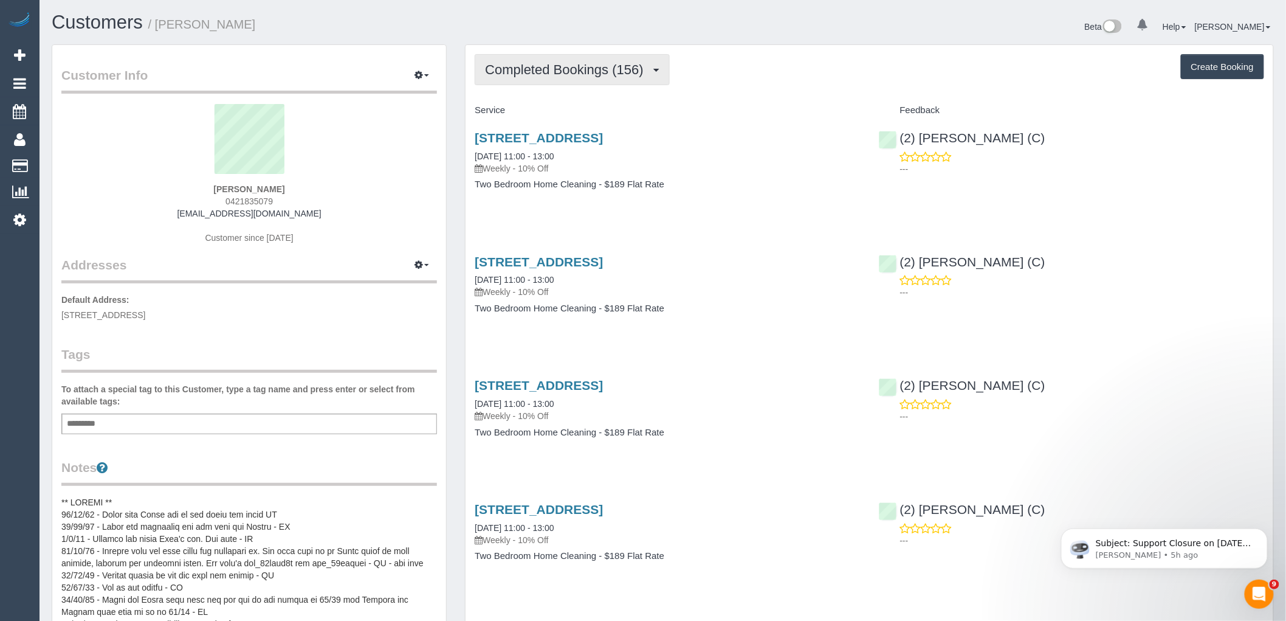
click at [611, 67] on span "Completed Bookings (156)" at bounding box center [567, 69] width 164 height 15
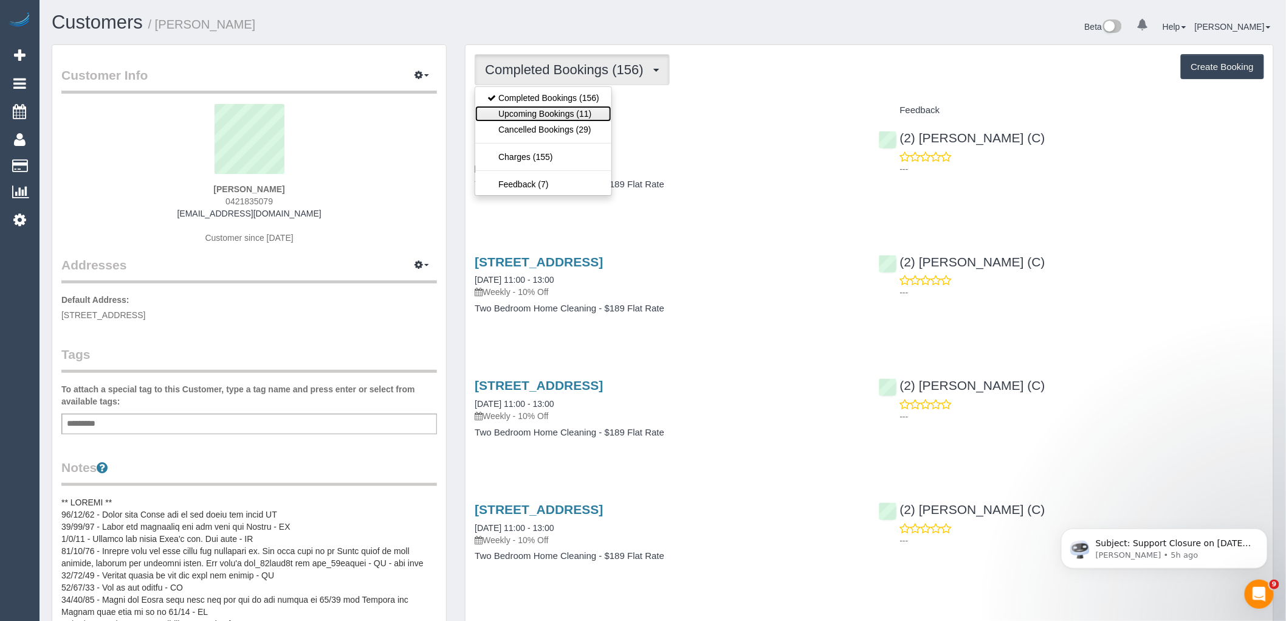
click at [592, 112] on link "Upcoming Bookings (11)" at bounding box center [543, 114] width 136 height 16
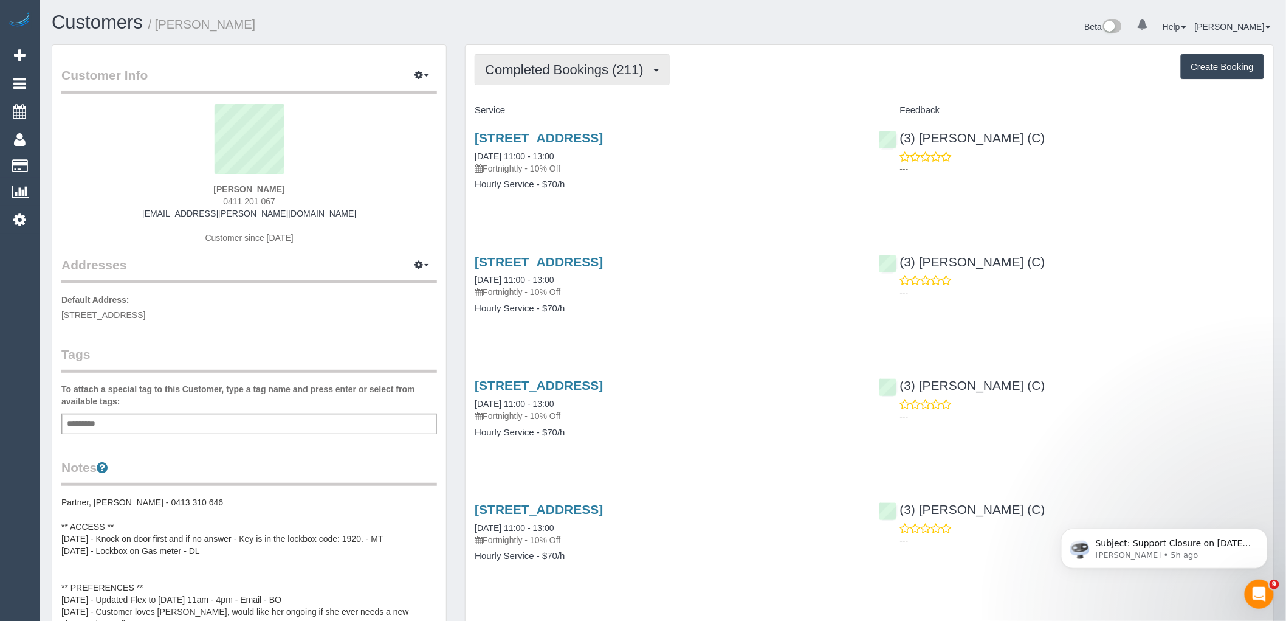
click at [626, 64] on span "Completed Bookings (211)" at bounding box center [567, 69] width 164 height 15
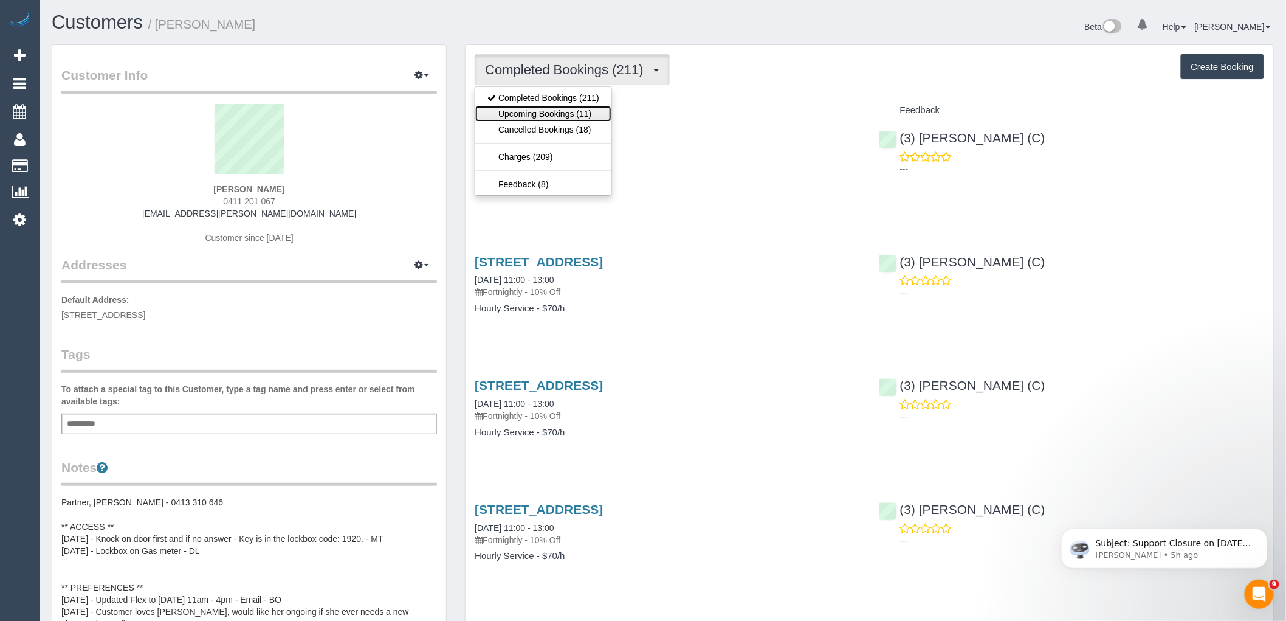
click at [580, 117] on link "Upcoming Bookings (11)" at bounding box center [543, 114] width 136 height 16
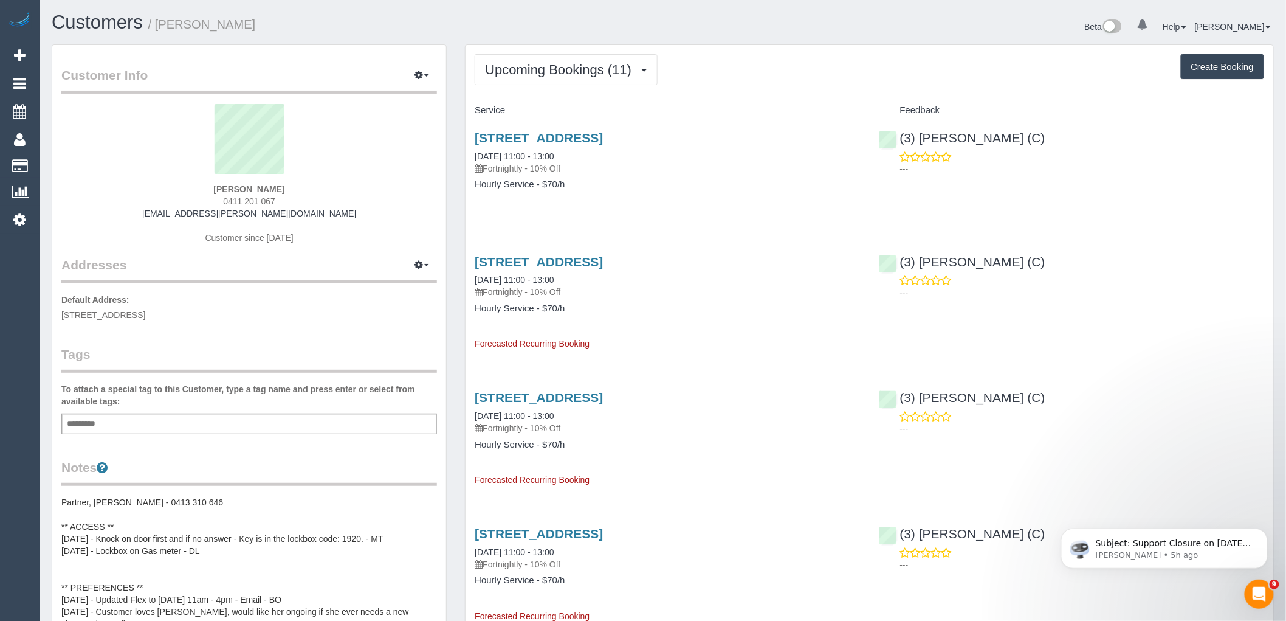
click at [768, 312] on h4 "Hourly Service - $70/h" at bounding box center [667, 308] width 385 height 10
drag, startPoint x: 290, startPoint y: 188, endPoint x: 152, endPoint y: 184, distance: 138.1
click at [153, 184] on div "Victoria Hart 0411 201 067 victoria.s.hart@gmail.com Customer since 2016" at bounding box center [249, 180] width 376 height 152
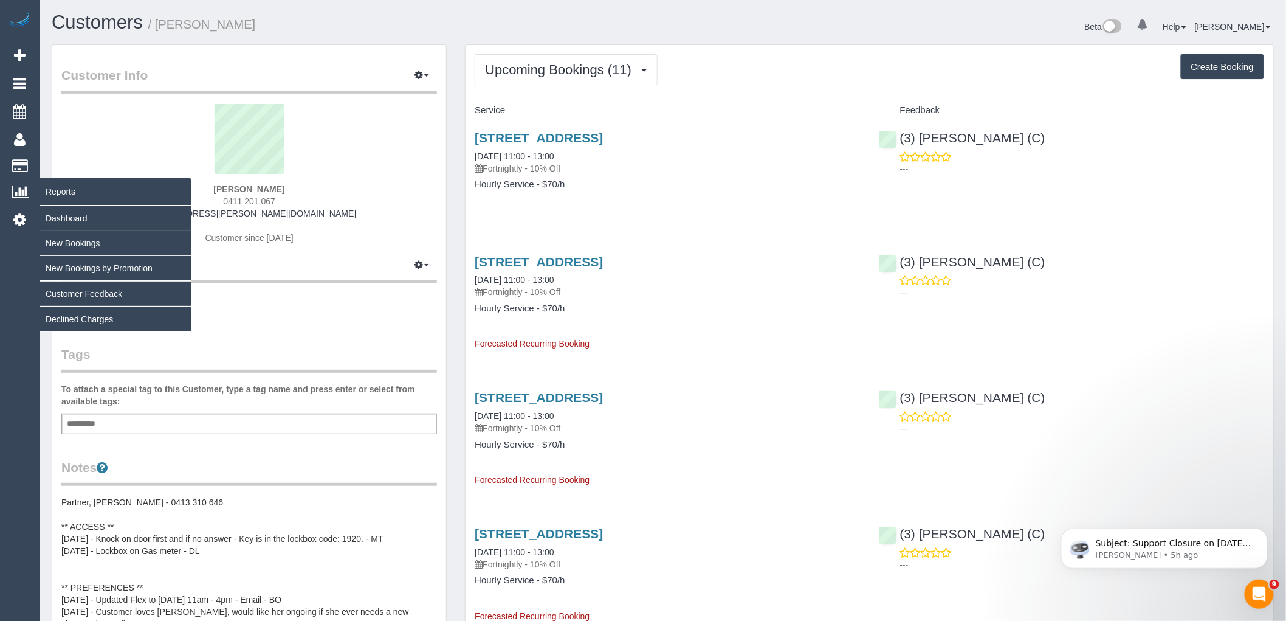
copy strong "Victoria Hart"
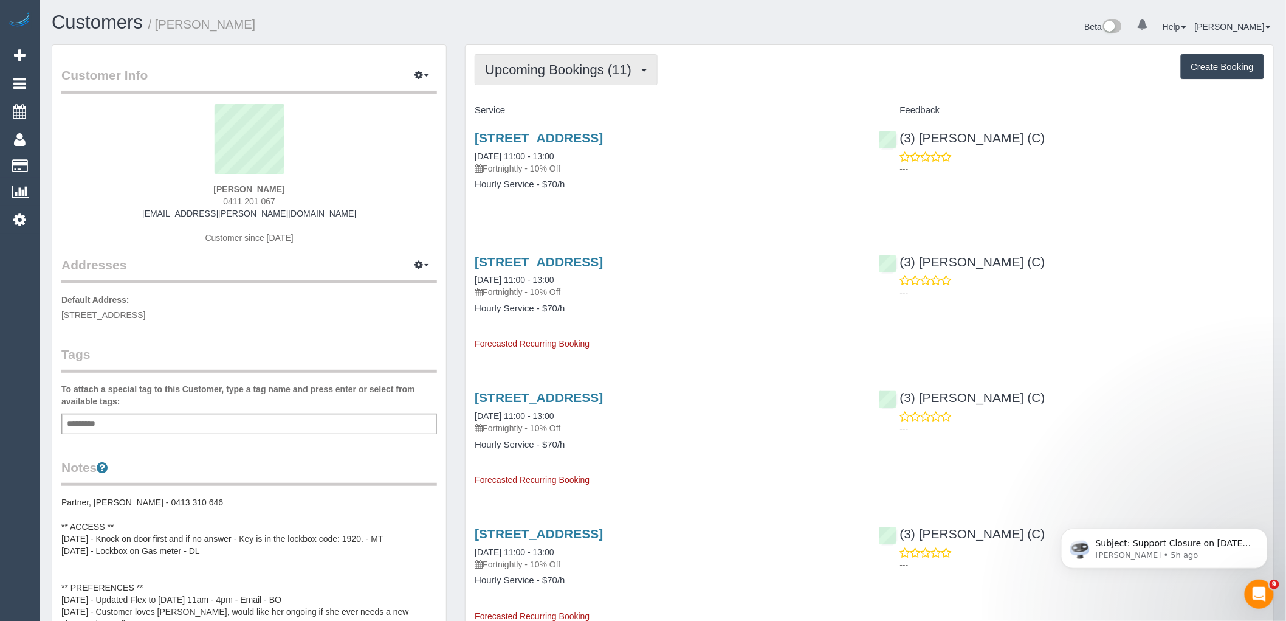
click at [566, 74] on span "Upcoming Bookings (11)" at bounding box center [561, 69] width 153 height 15
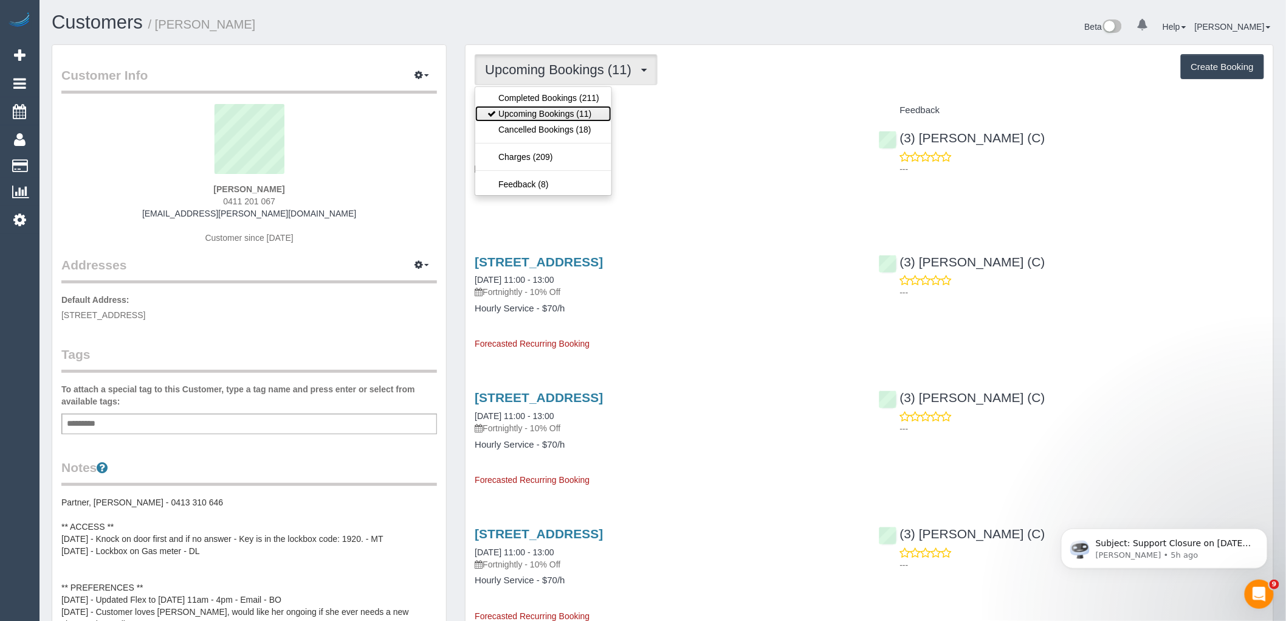
click at [573, 111] on link "Upcoming Bookings (11)" at bounding box center [543, 114] width 136 height 16
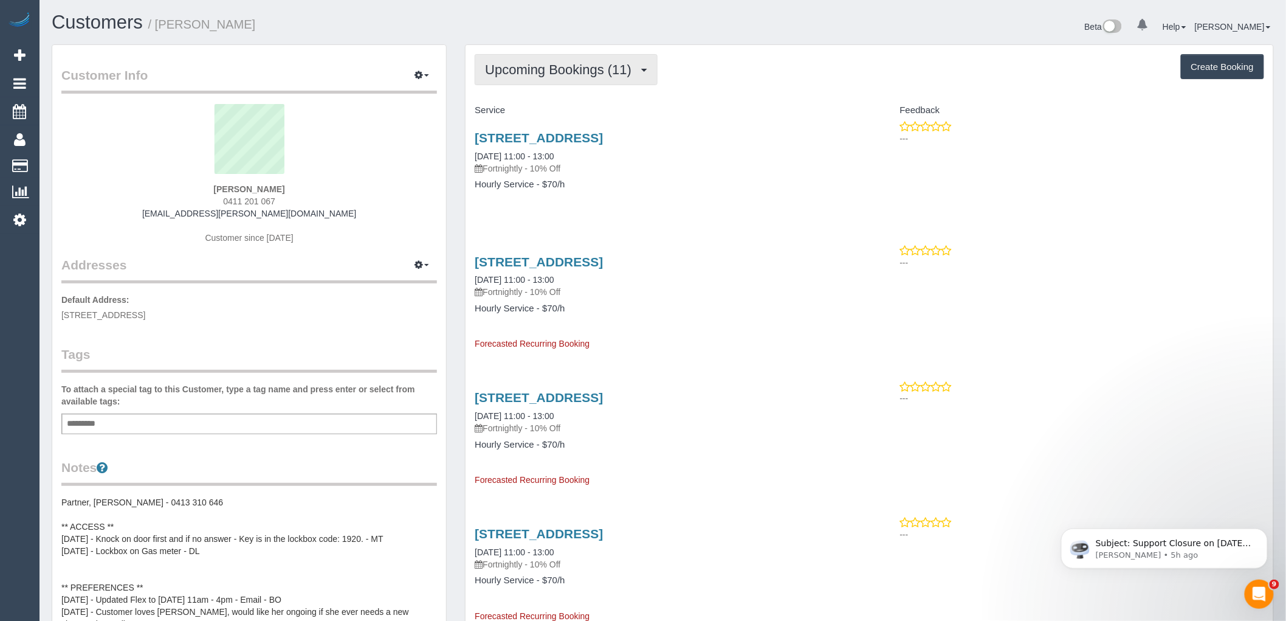
click at [549, 63] on span "Upcoming Bookings (11)" at bounding box center [561, 69] width 153 height 15
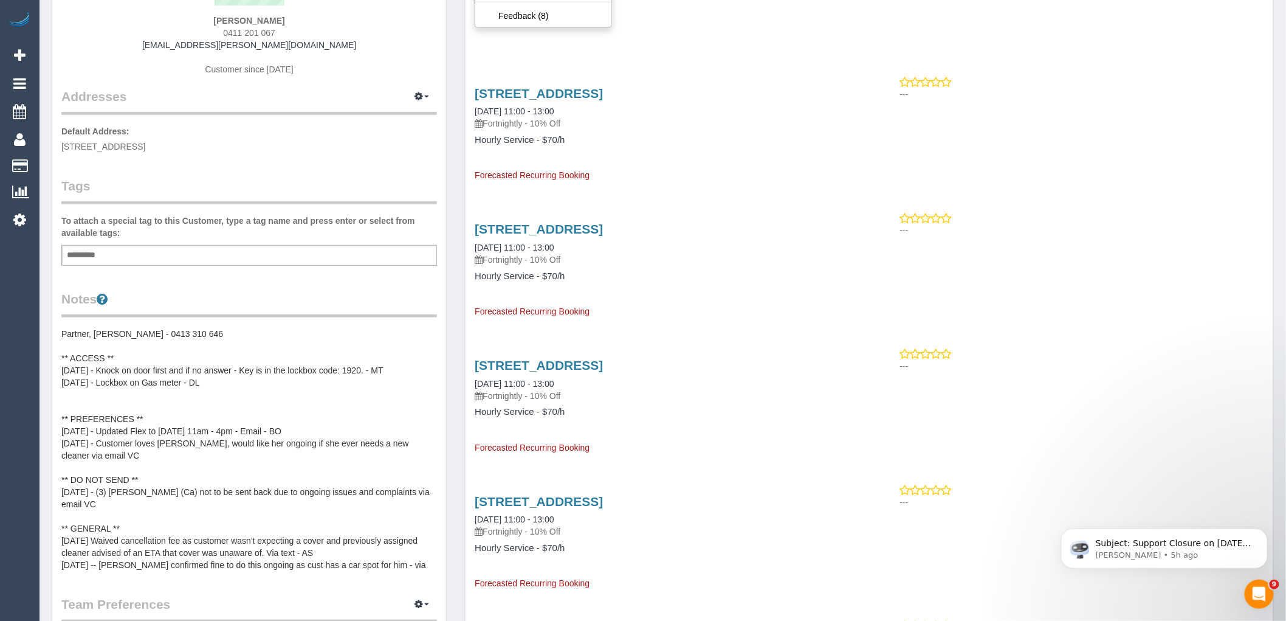
scroll to position [270, 0]
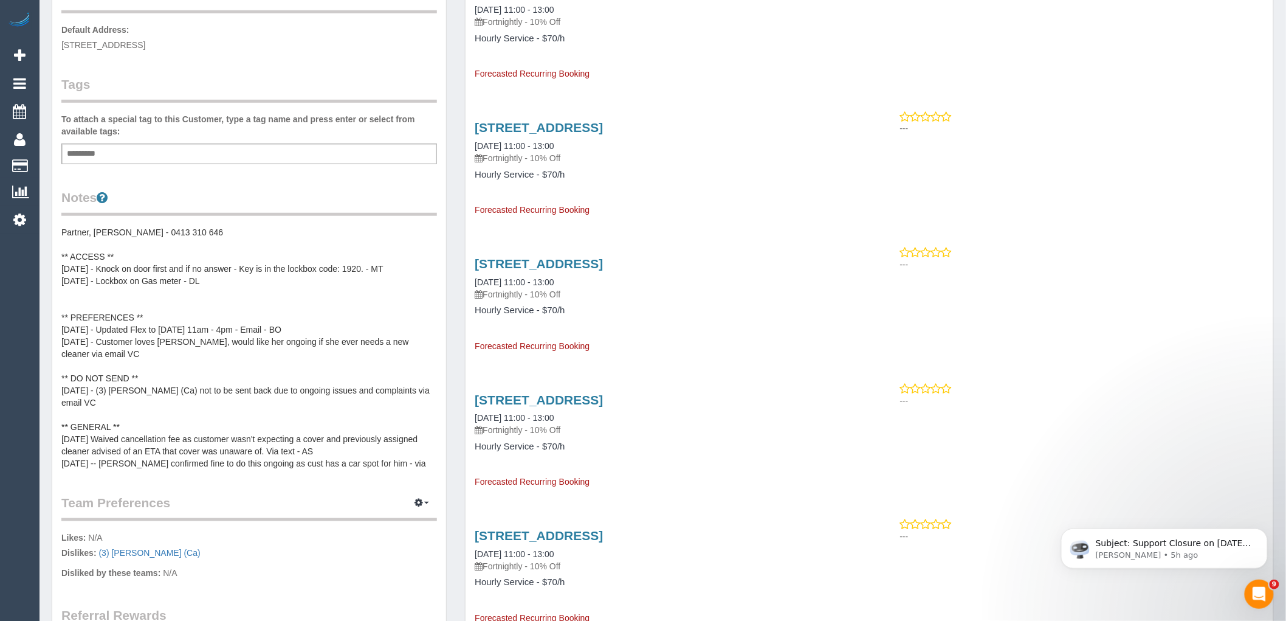
click at [280, 401] on pre "Partner, Candice - 0413 310 646 ** ACCESS ** 05/02/25 - Knock on door first and…" at bounding box center [249, 347] width 376 height 243
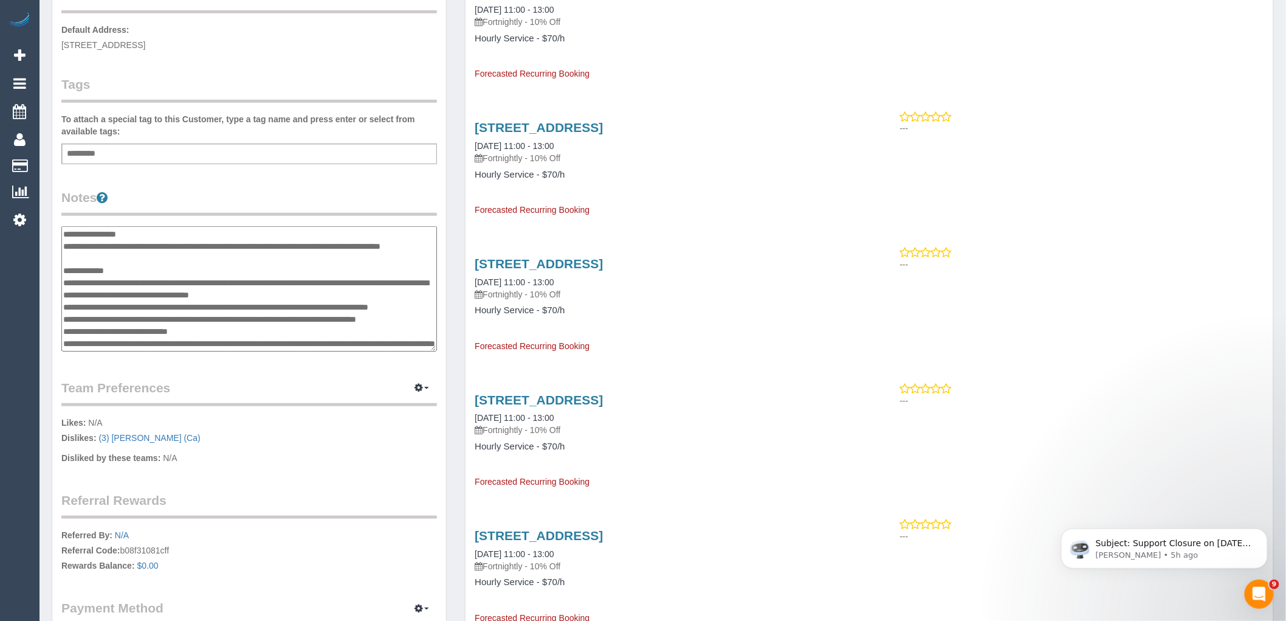
scroll to position [114, 0]
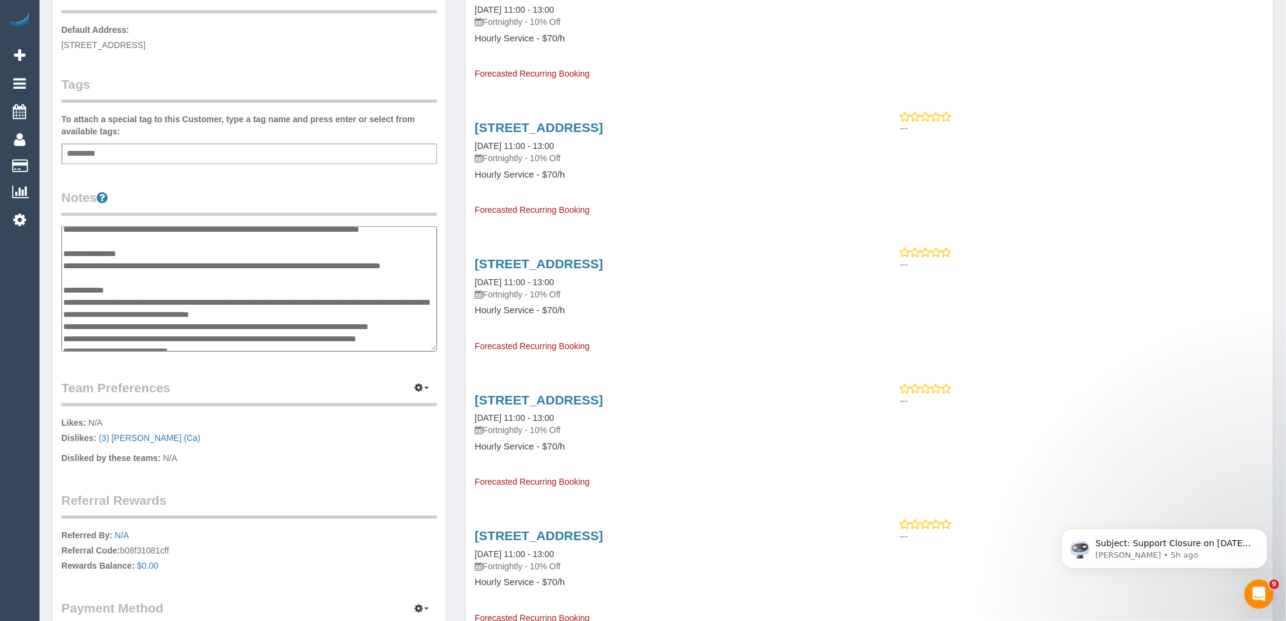
click at [152, 259] on textarea "**********" at bounding box center [249, 288] width 376 height 125
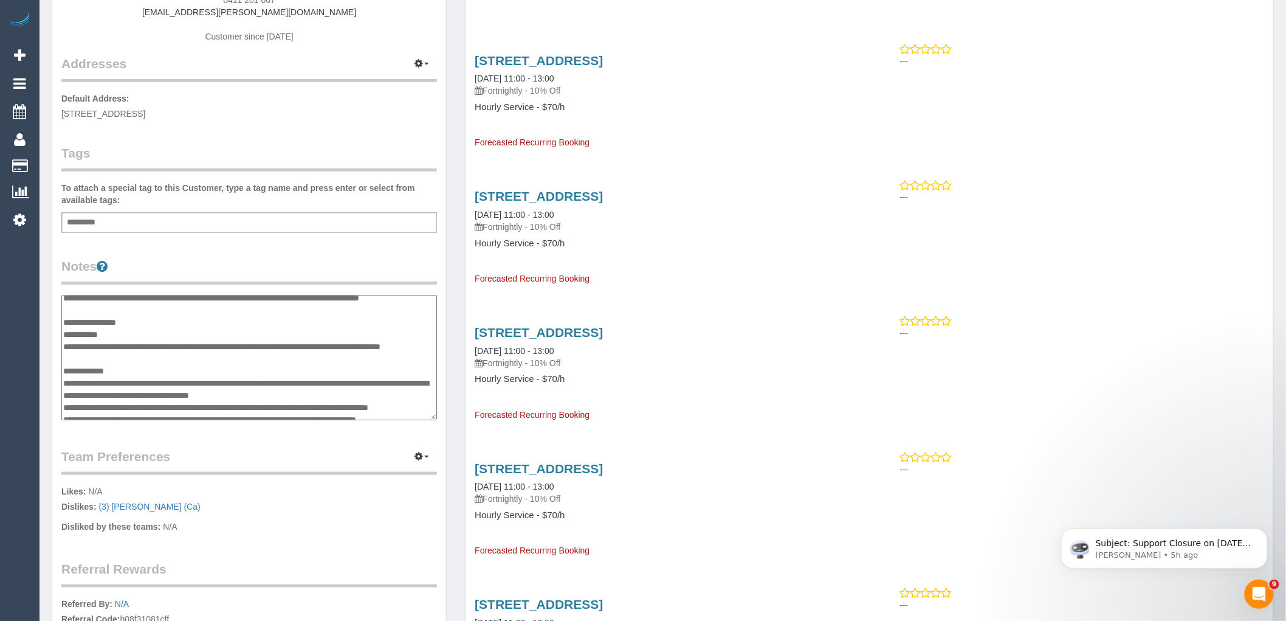
scroll to position [0, 0]
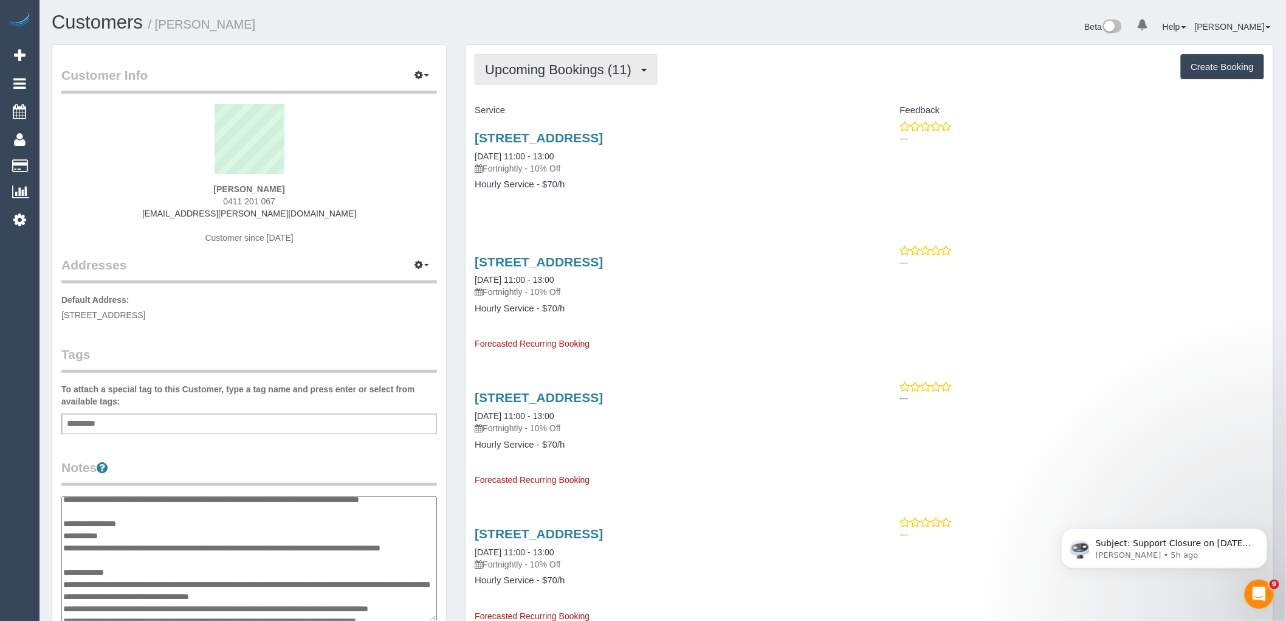
type textarea "**********"
click at [587, 61] on button "Upcoming Bookings (11)" at bounding box center [566, 69] width 183 height 31
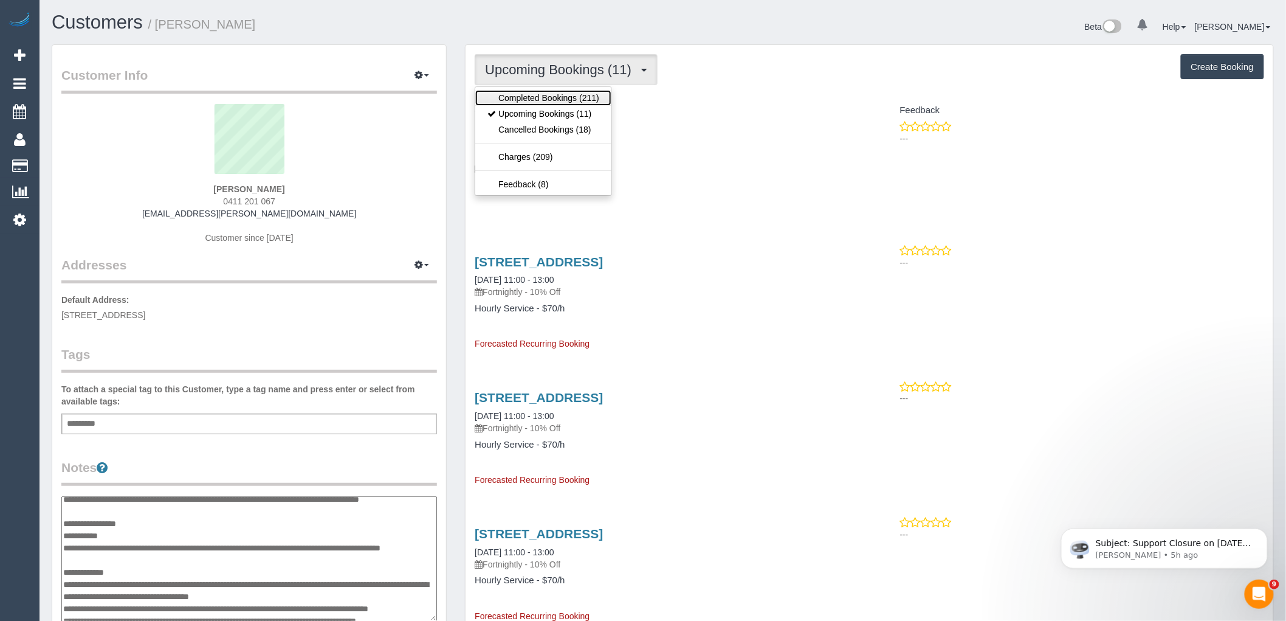
click at [580, 95] on link "Completed Bookings (211)" at bounding box center [543, 98] width 136 height 16
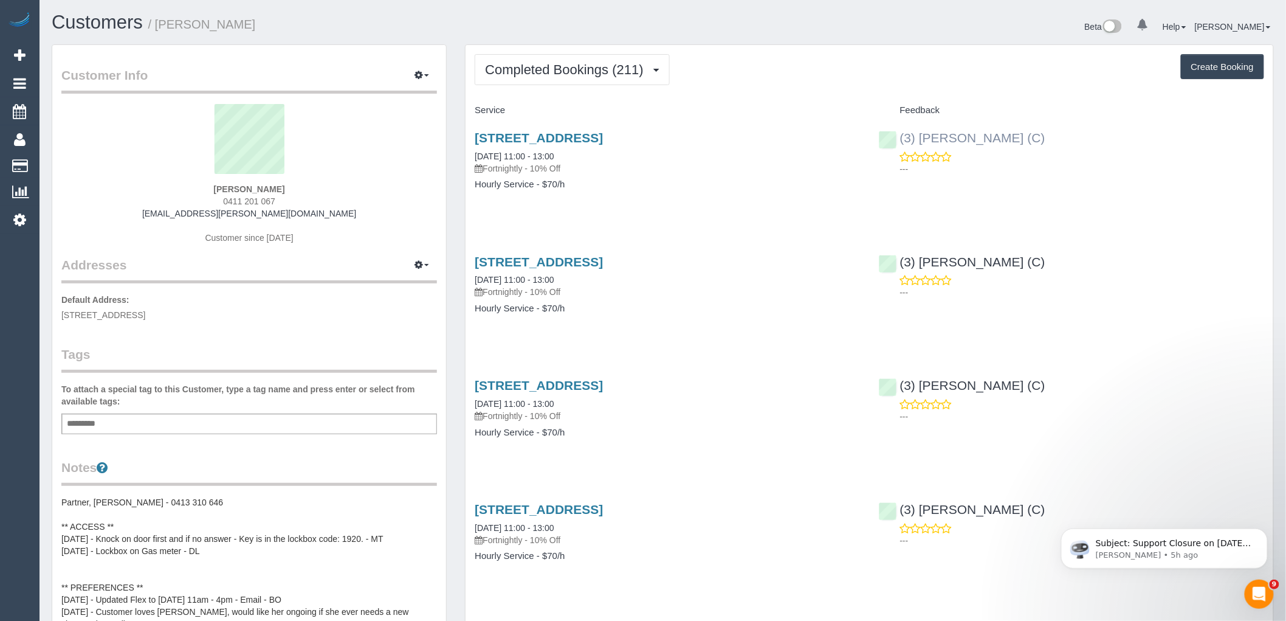
drag, startPoint x: 1064, startPoint y: 126, endPoint x: 900, endPoint y: 134, distance: 164.3
click at [900, 134] on div "(3) Imanuil Afiuo (C) ---" at bounding box center [1072, 150] width 404 height 60
copy link "(3) Imanuil Afiuo (C)"
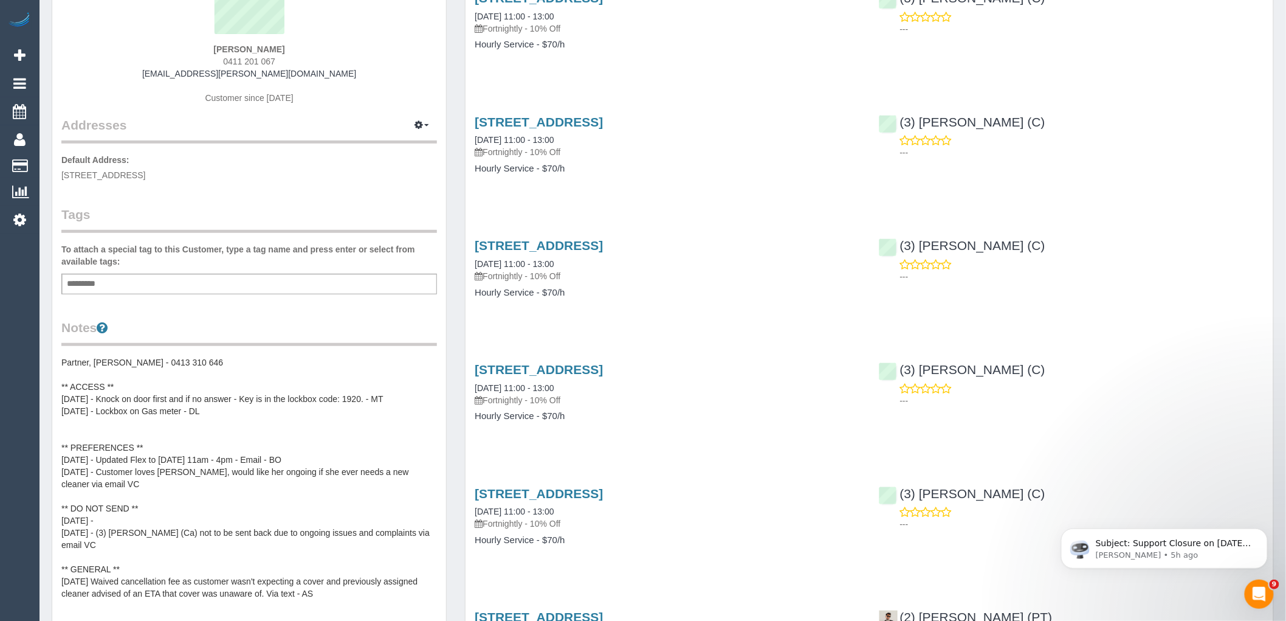
scroll to position [337, 0]
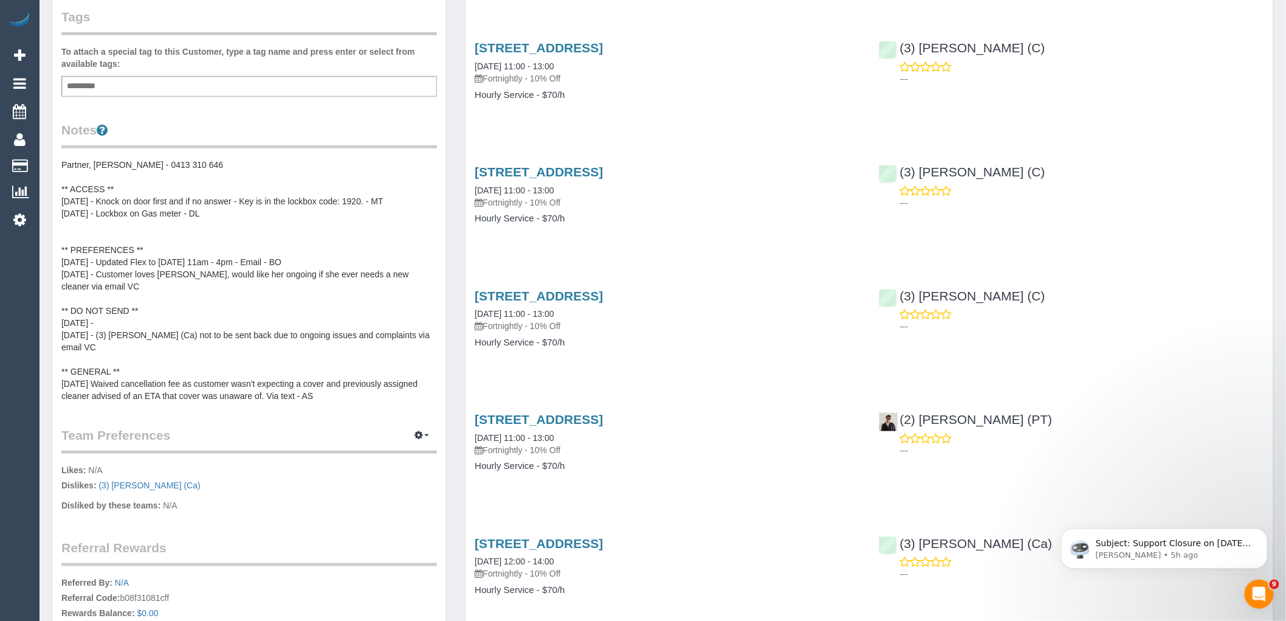
click at [145, 310] on pre "Partner, Candice - 0413 310 646 ** ACCESS ** 05/02/25 - Knock on door first and…" at bounding box center [249, 280] width 376 height 243
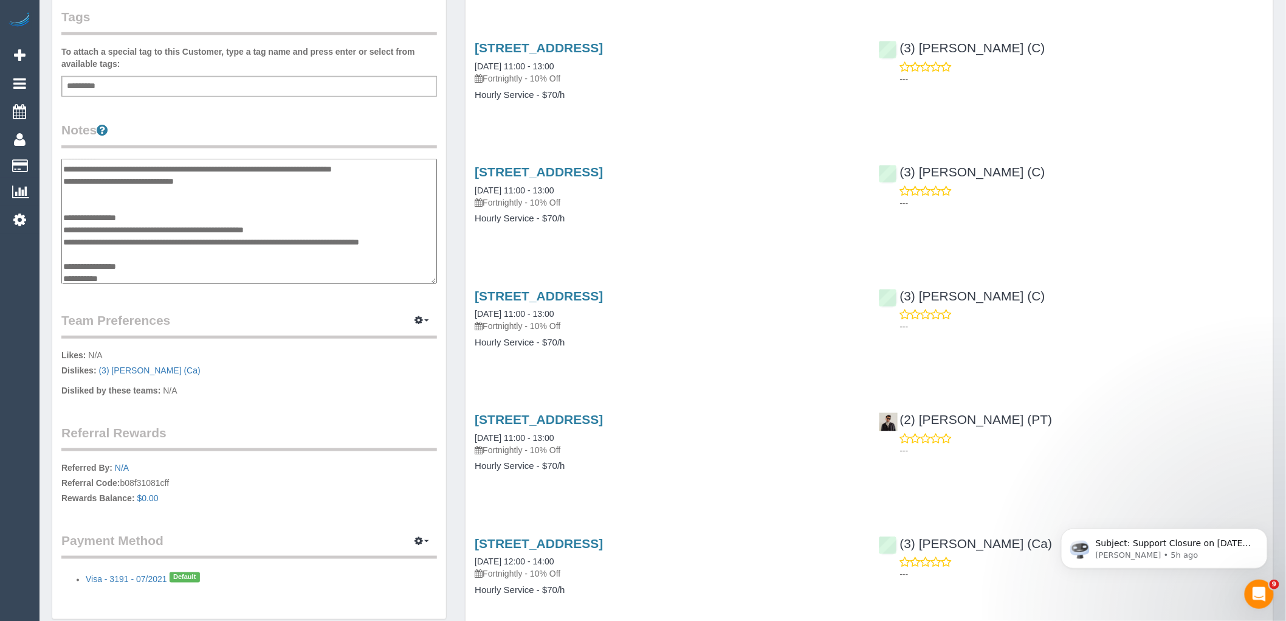
scroll to position [67, 0]
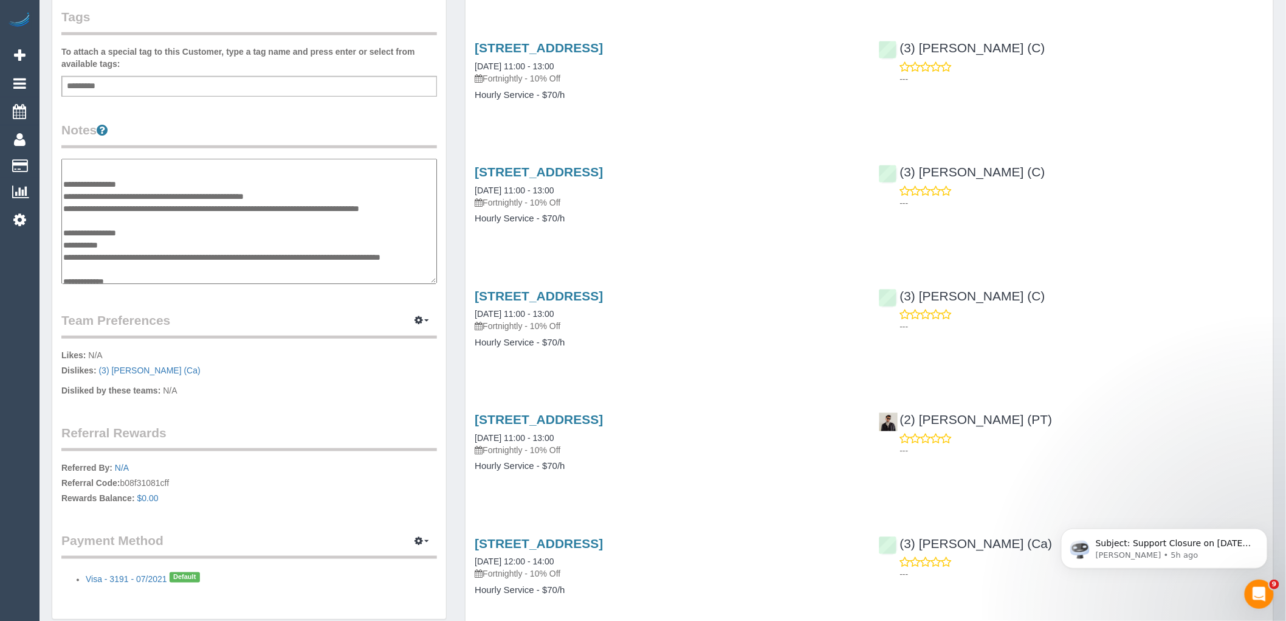
click at [148, 253] on textarea "**********" at bounding box center [249, 221] width 376 height 125
type textarea "**********"
click at [326, 323] on legend "Team Preferences Manage Preferences" at bounding box center [249, 324] width 376 height 27
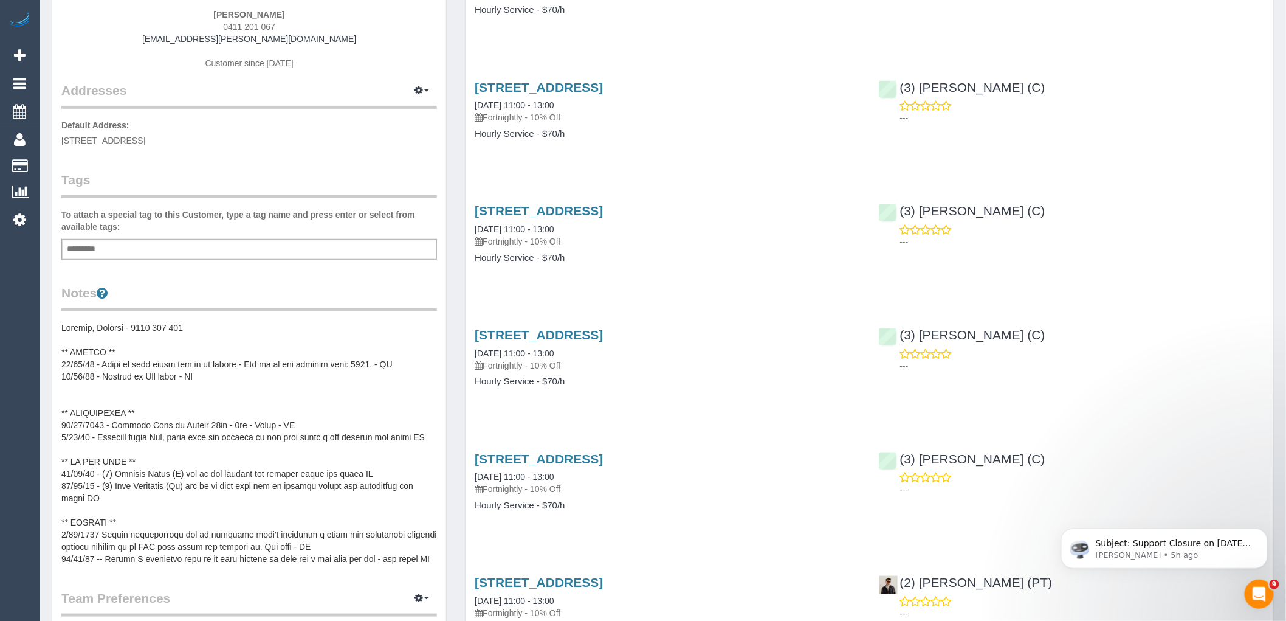
scroll to position [0, 0]
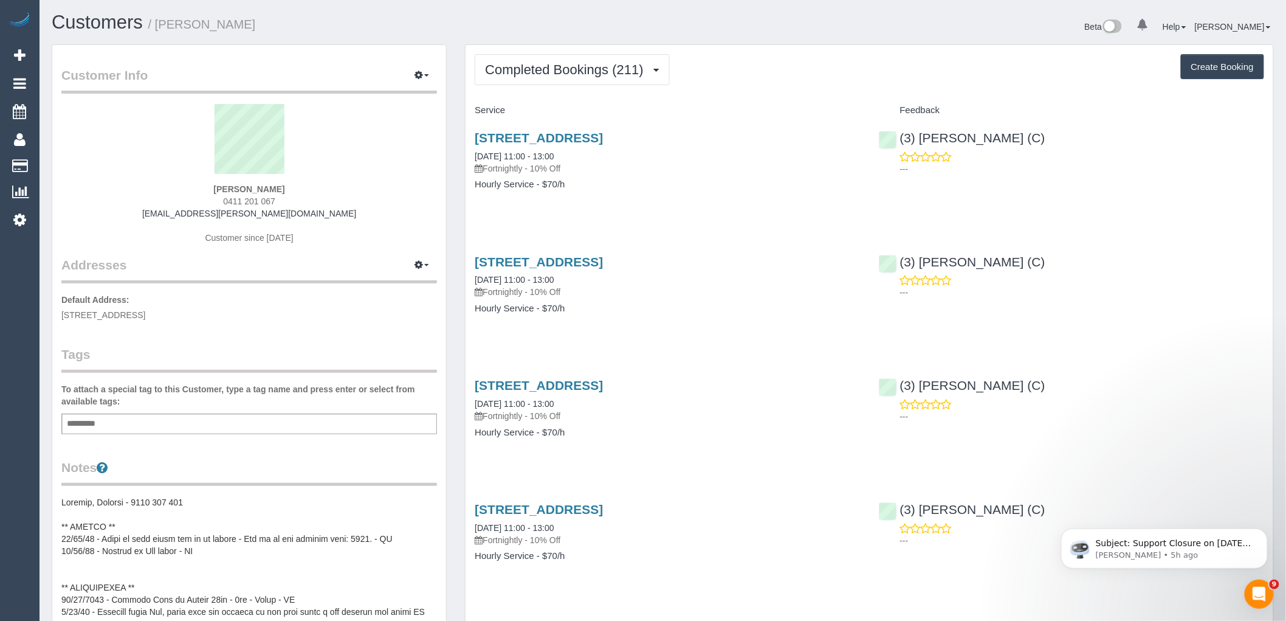
drag, startPoint x: 294, startPoint y: 199, endPoint x: 223, endPoint y: 199, distance: 70.5
click at [223, 199] on div "Victoria Hart 0411 201 067 victoria.s.hart@gmail.com Customer since 2016" at bounding box center [249, 180] width 376 height 152
copy span "0411 201 067"
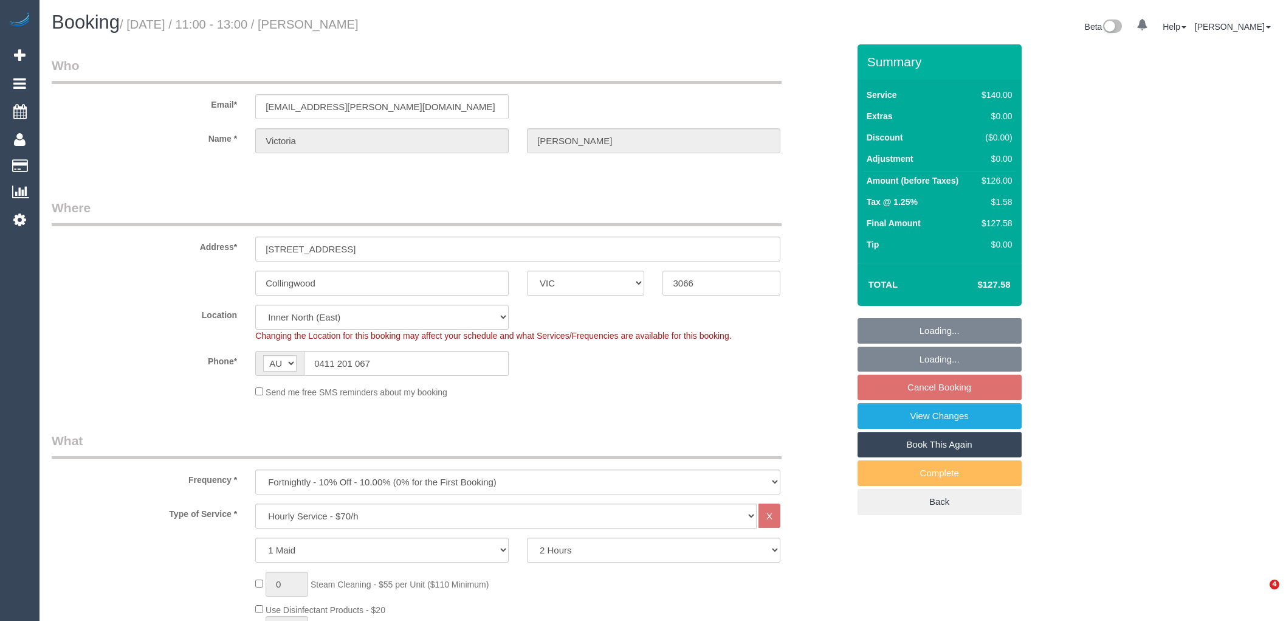
select select "VIC"
select select "number:27"
select select "number:16"
select select "number:18"
select select "number:34"
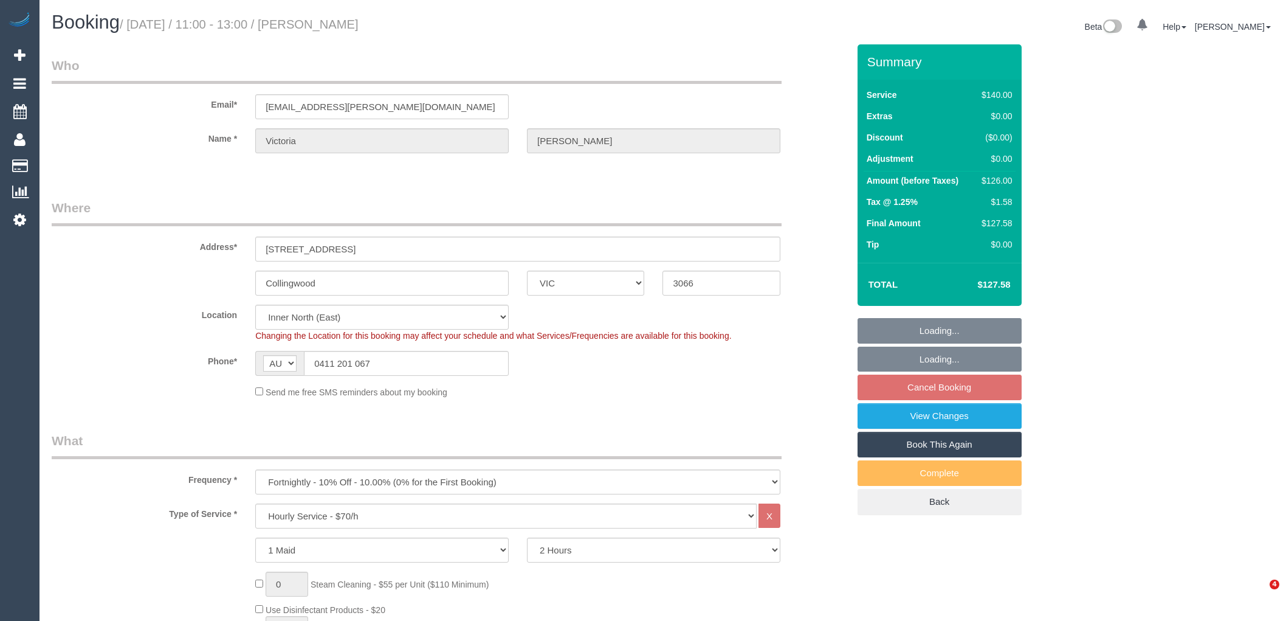
select select "object:1658"
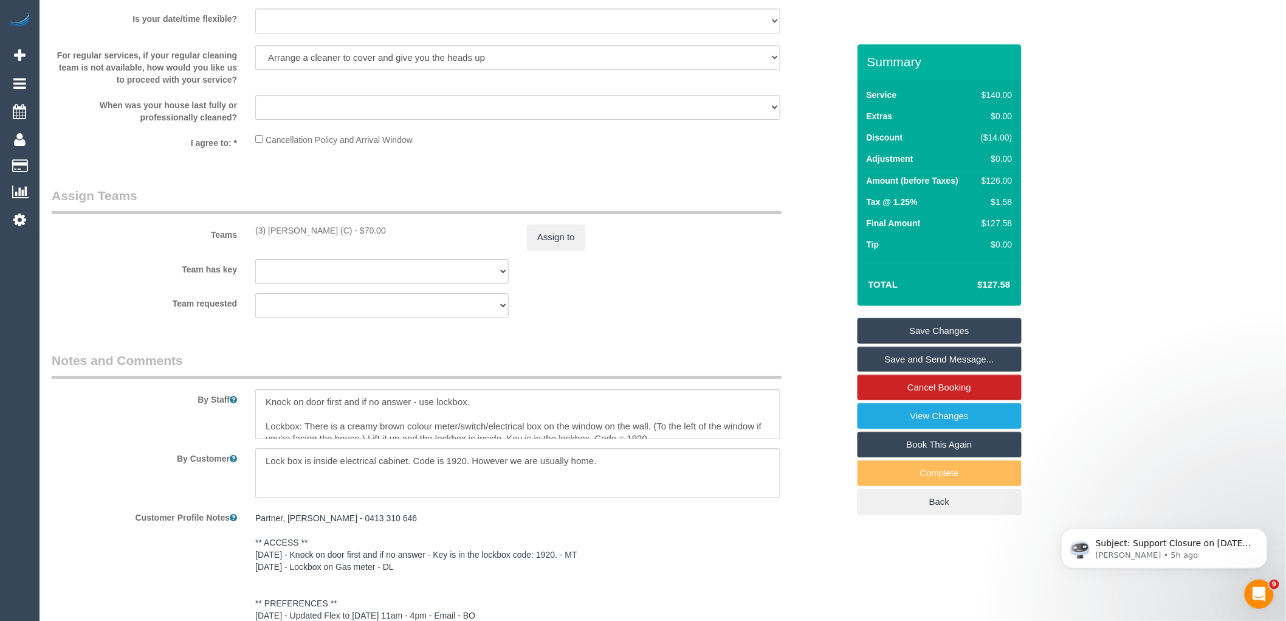
scroll to position [1688, 0]
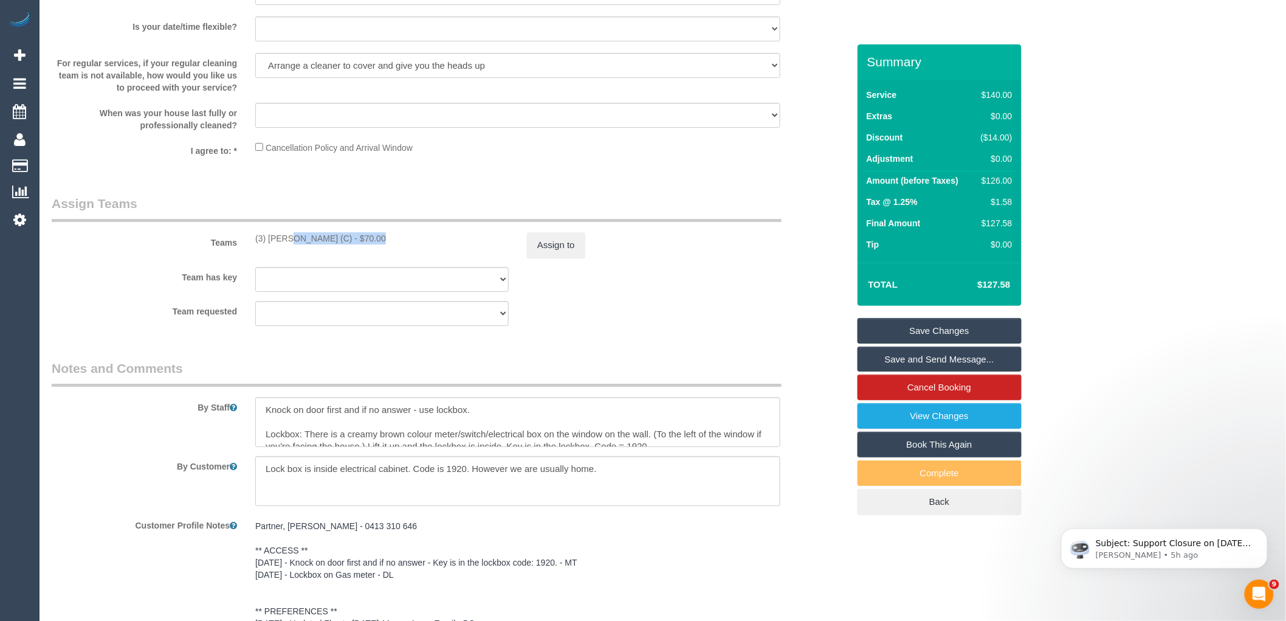
drag, startPoint x: 331, startPoint y: 244, endPoint x: 249, endPoint y: 244, distance: 82.1
click at [249, 244] on div "(3) Imanuil Afiuo (C) - $70.00" at bounding box center [382, 238] width 272 height 12
copy div "(3) [PERSON_NAME] (C)"
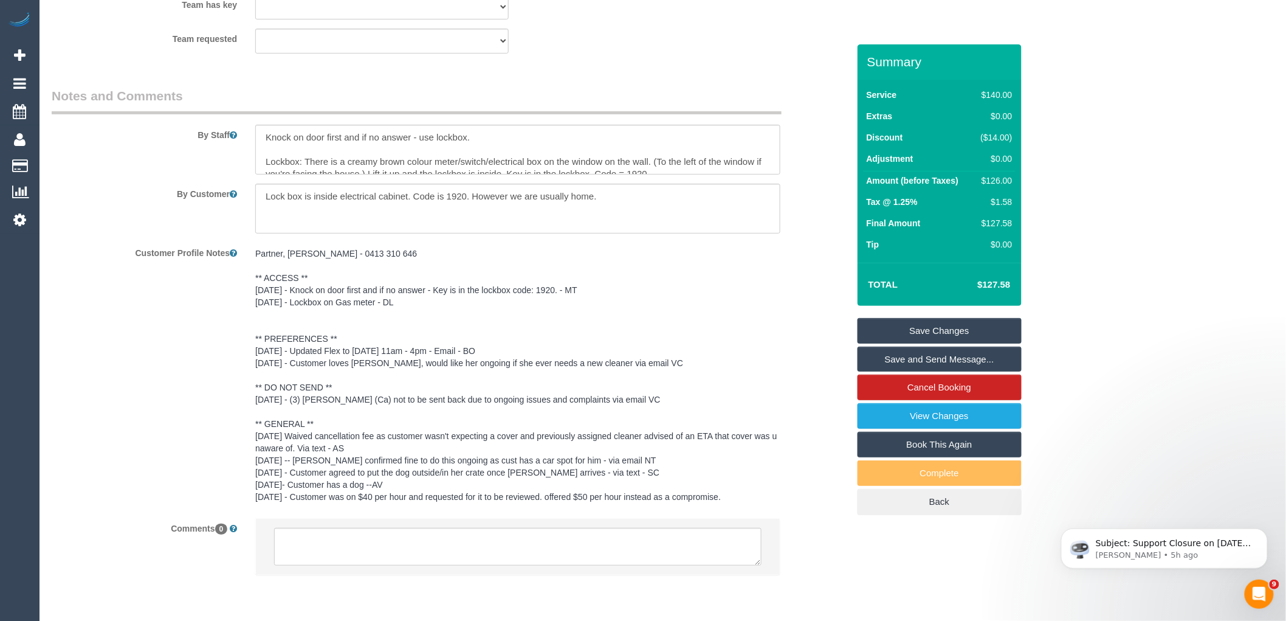
scroll to position [2011, 0]
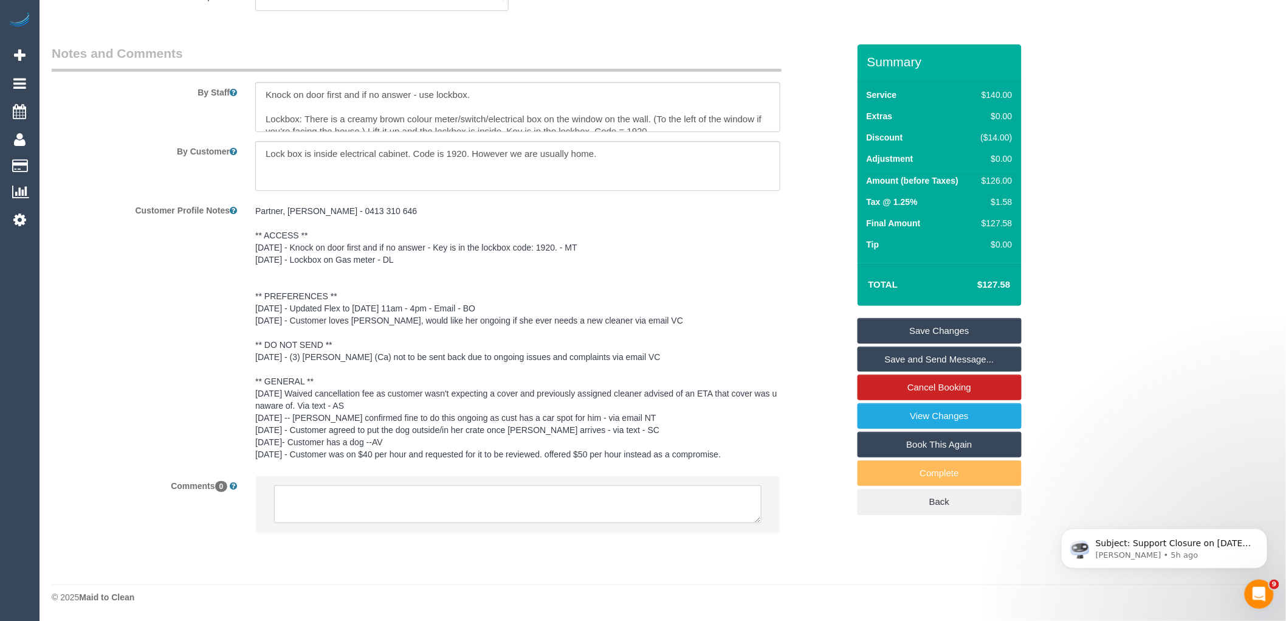
click at [375, 494] on textarea at bounding box center [517, 504] width 487 height 38
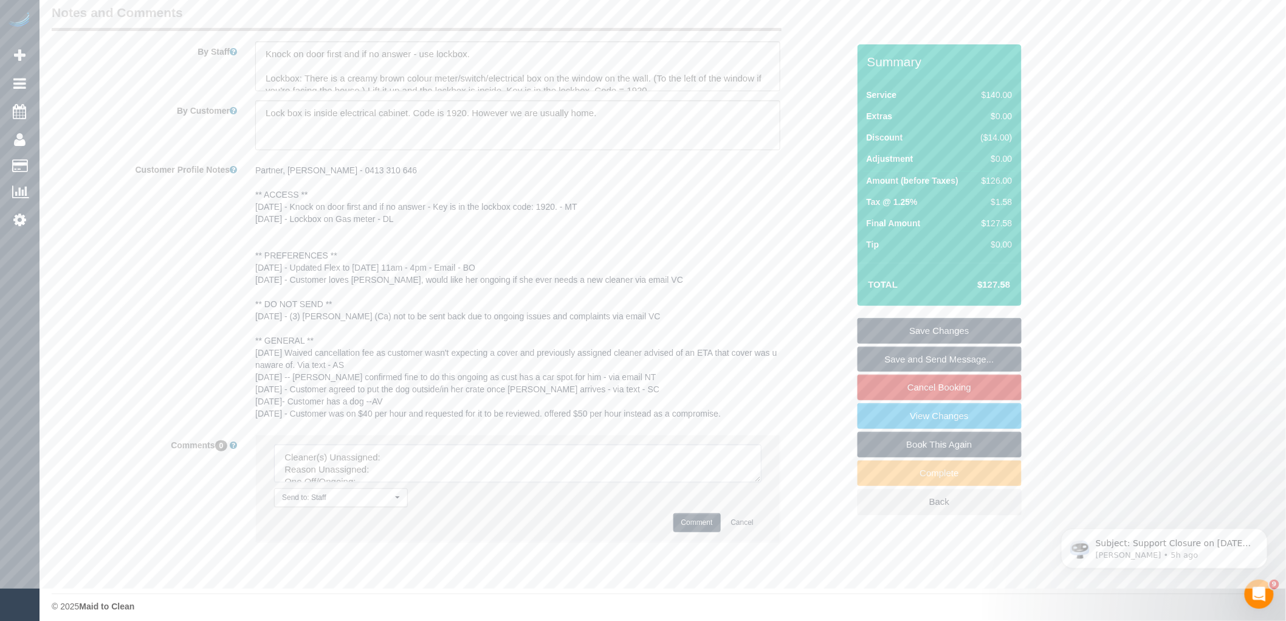
scroll to position [2062, 0]
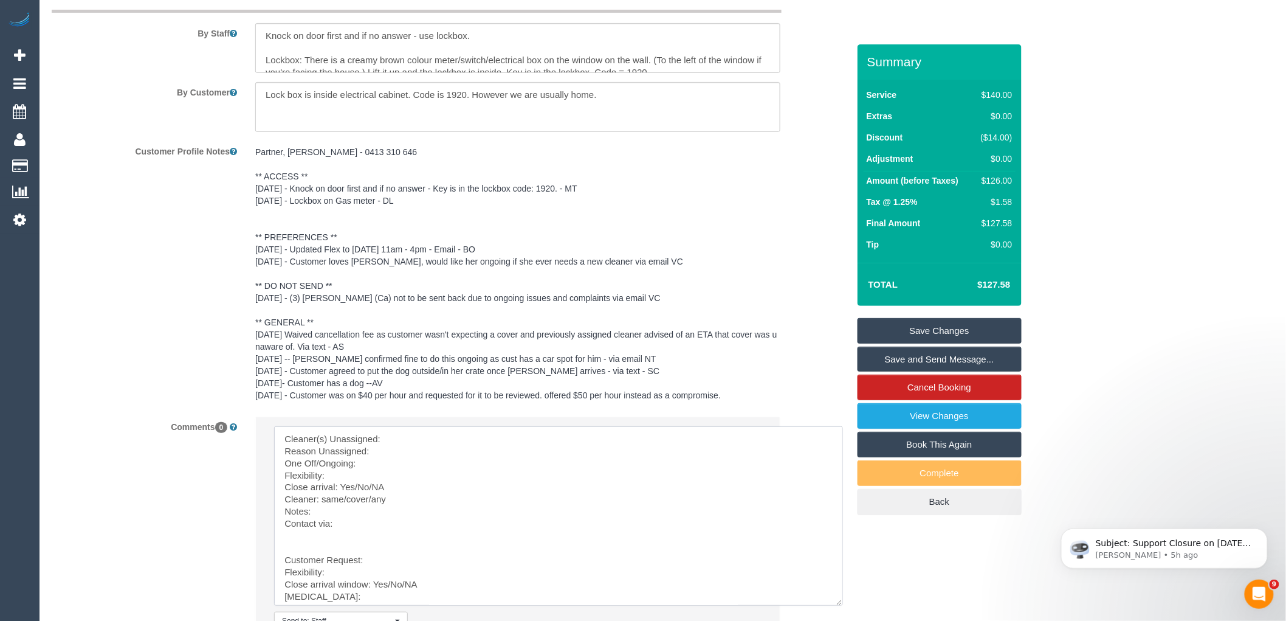
drag, startPoint x: 760, startPoint y: 469, endPoint x: 896, endPoint y: 647, distance: 223.7
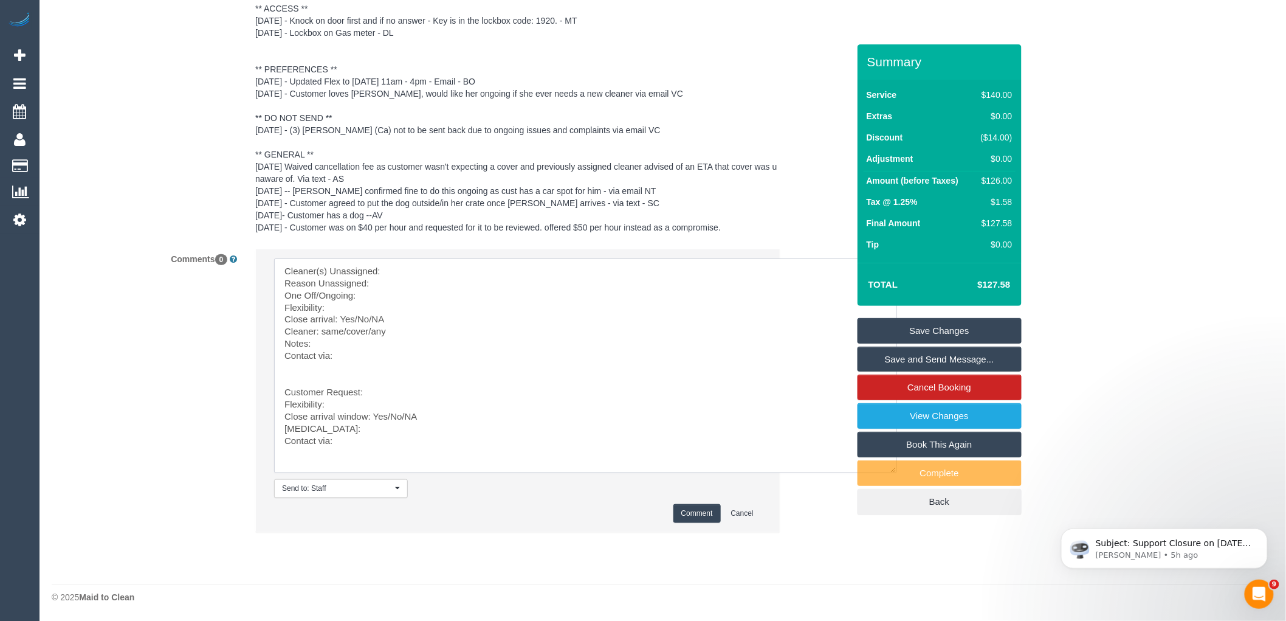
scroll to position [4, 0]
drag, startPoint x: 320, startPoint y: 366, endPoint x: 405, endPoint y: 508, distance: 165.2
click at [404, 508] on li "Send to: Staff Nothing selected Send to: Staff Send to: Customer Send to: Team …" at bounding box center [518, 390] width 524 height 283
click at [438, 256] on li "Send to: Staff Nothing selected Send to: Staff Send to: Customer Send to: Team …" at bounding box center [518, 390] width 524 height 283
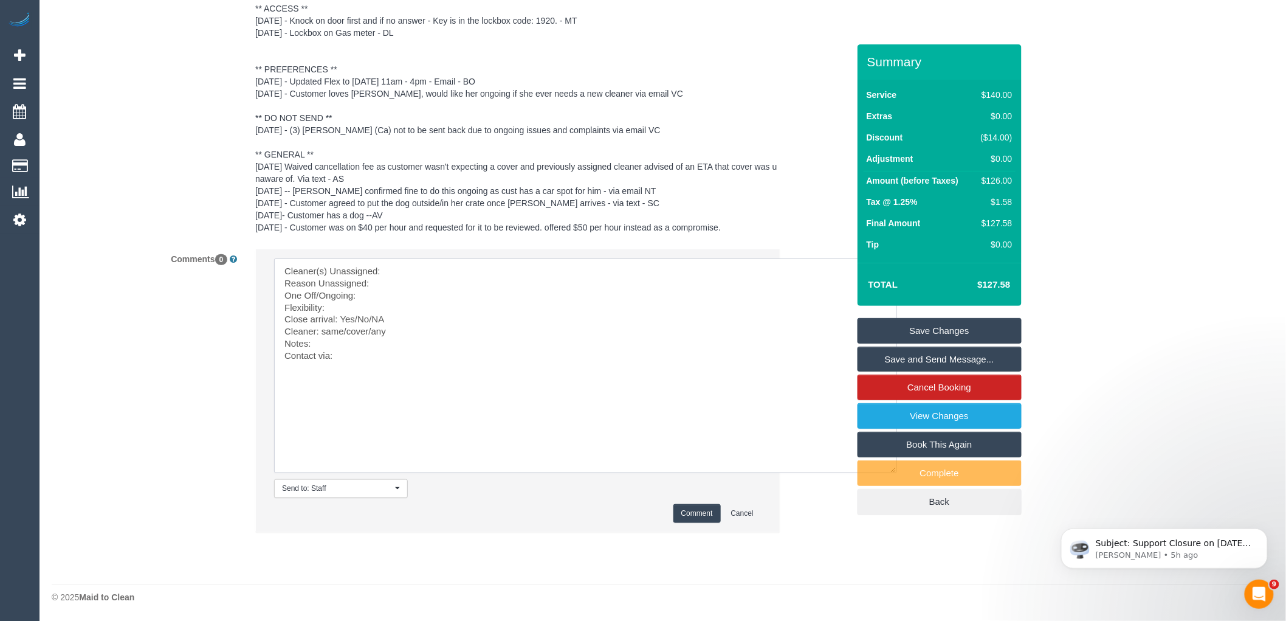
click at [432, 270] on textarea at bounding box center [585, 365] width 623 height 215
paste textarea "(3) Imanuil Afiuo (C)"
click at [411, 276] on textarea at bounding box center [585, 365] width 623 height 215
click at [423, 283] on textarea at bounding box center [585, 365] width 623 height 215
drag, startPoint x: 371, startPoint y: 331, endPoint x: 321, endPoint y: 331, distance: 50.4
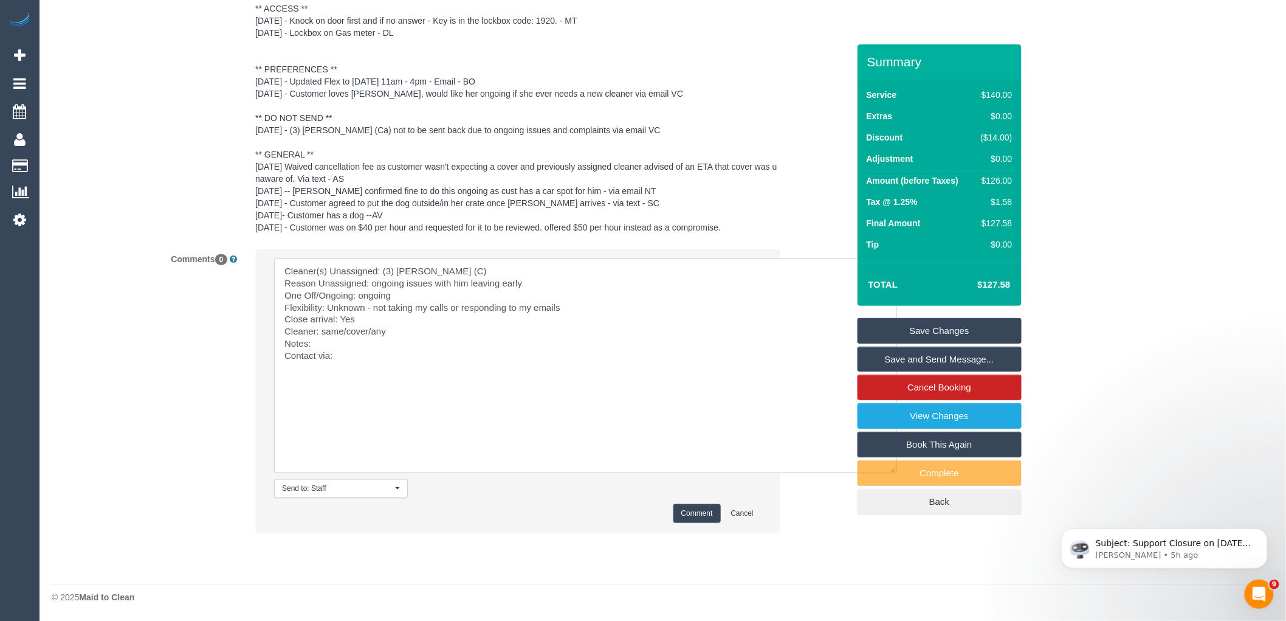
click at [321, 331] on textarea at bounding box center [585, 365] width 623 height 215
click at [427, 330] on textarea at bounding box center [585, 365] width 623 height 215
click at [373, 355] on textarea at bounding box center [585, 365] width 623 height 215
click at [350, 349] on textarea at bounding box center [585, 365] width 623 height 215
click at [351, 337] on textarea at bounding box center [585, 365] width 623 height 215
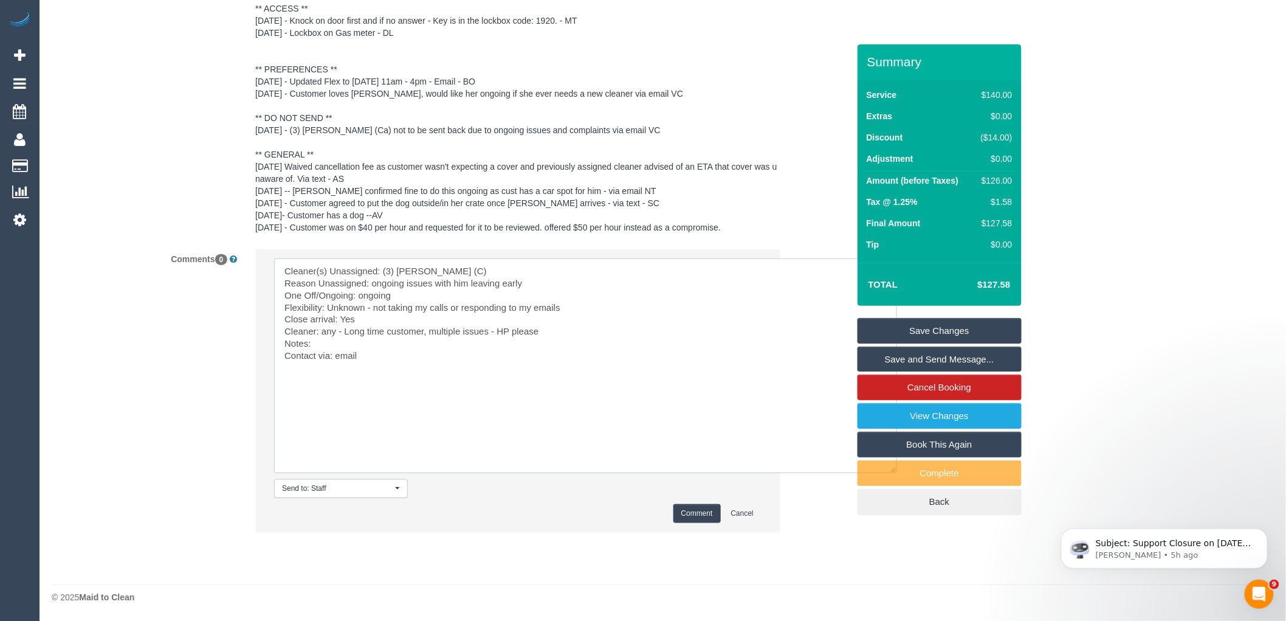
paste textarea "cnv_q8k1rkf"
type textarea "Cleaner(s) Unassigned: (3) Imanuil Afiuo (C) Reason Unassigned: ongoing issues …"
click at [697, 511] on button "Comment" at bounding box center [696, 513] width 47 height 19
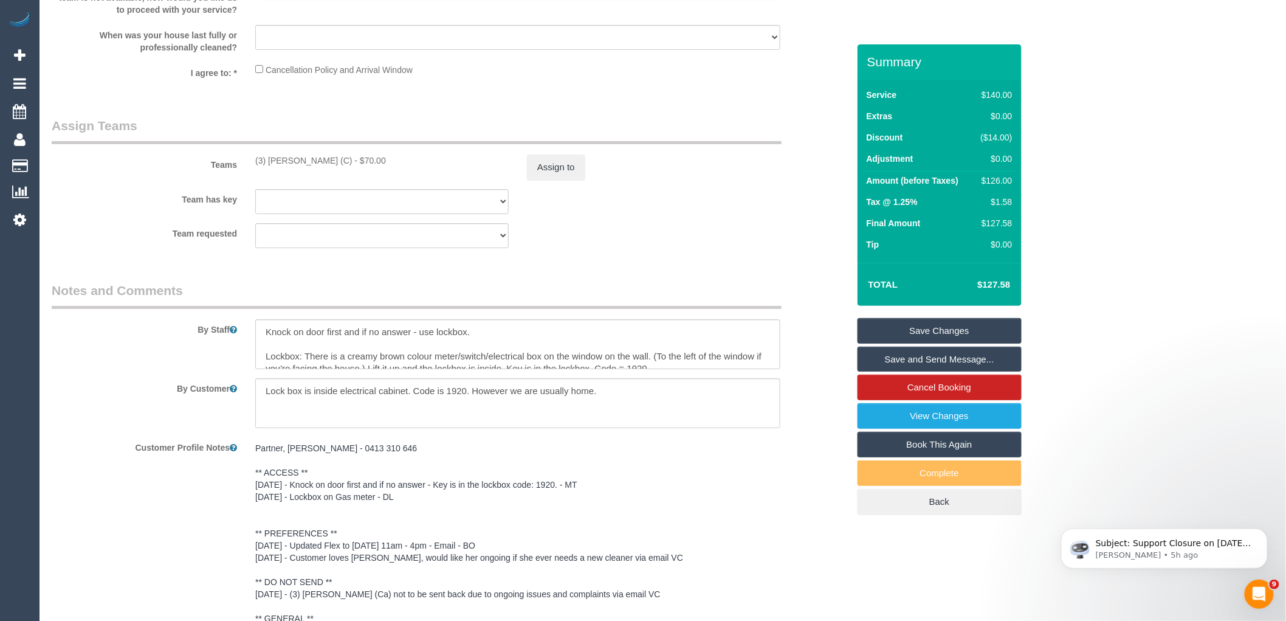
click at [556, 190] on sui-booking-teams "Teams (3) Imanuil Afiuo (C) - $70.00 Assign to Team has key (3) Imanuil Afiuo (…" at bounding box center [450, 182] width 797 height 131
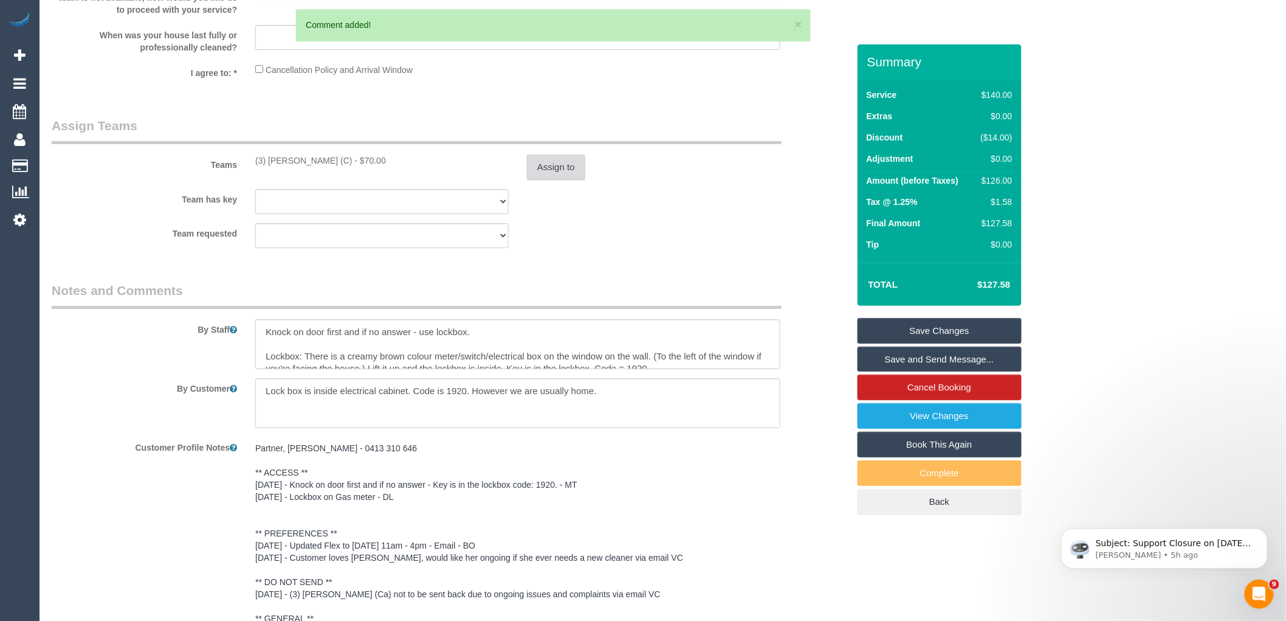
click at [570, 179] on button "Assign to" at bounding box center [556, 167] width 58 height 26
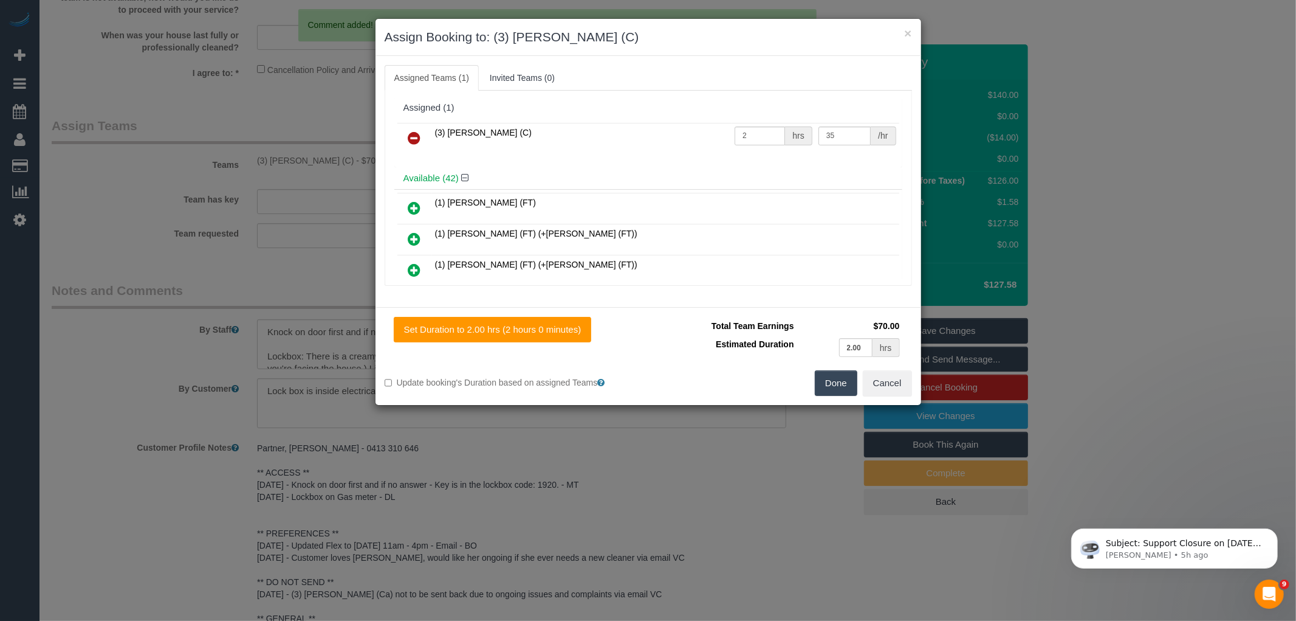
drag, startPoint x: 405, startPoint y: 130, endPoint x: 419, endPoint y: 137, distance: 16.0
click at [406, 131] on link at bounding box center [415, 138] width 29 height 24
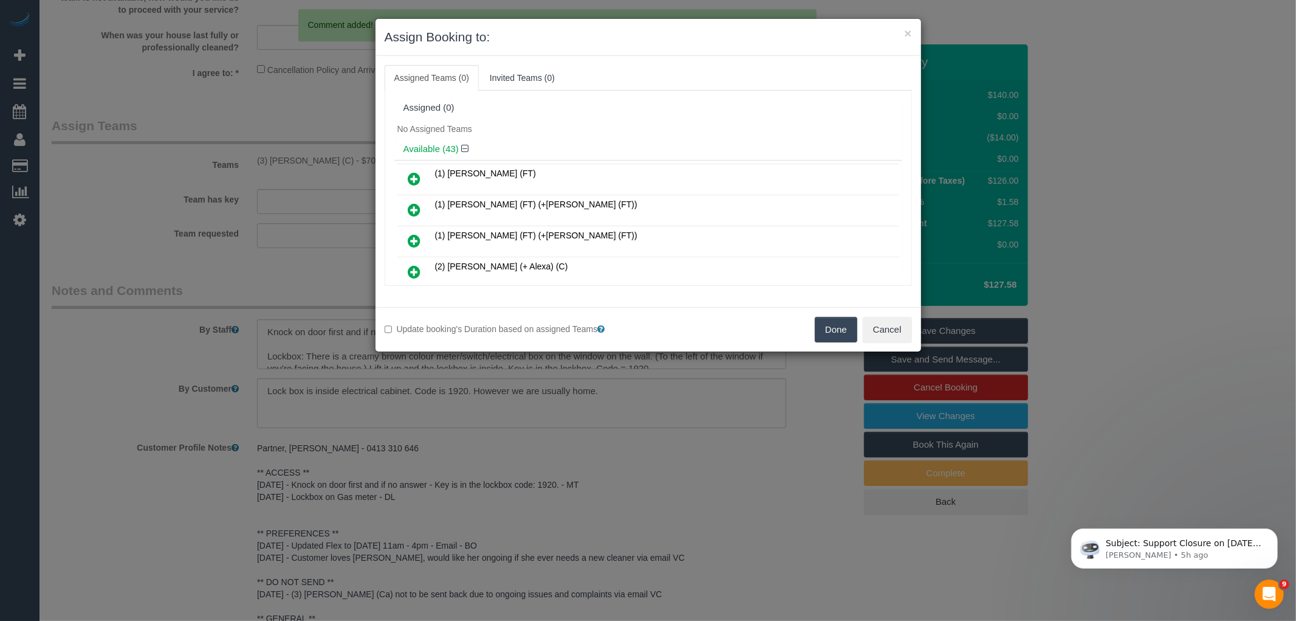
click at [827, 333] on button "Done" at bounding box center [836, 330] width 43 height 26
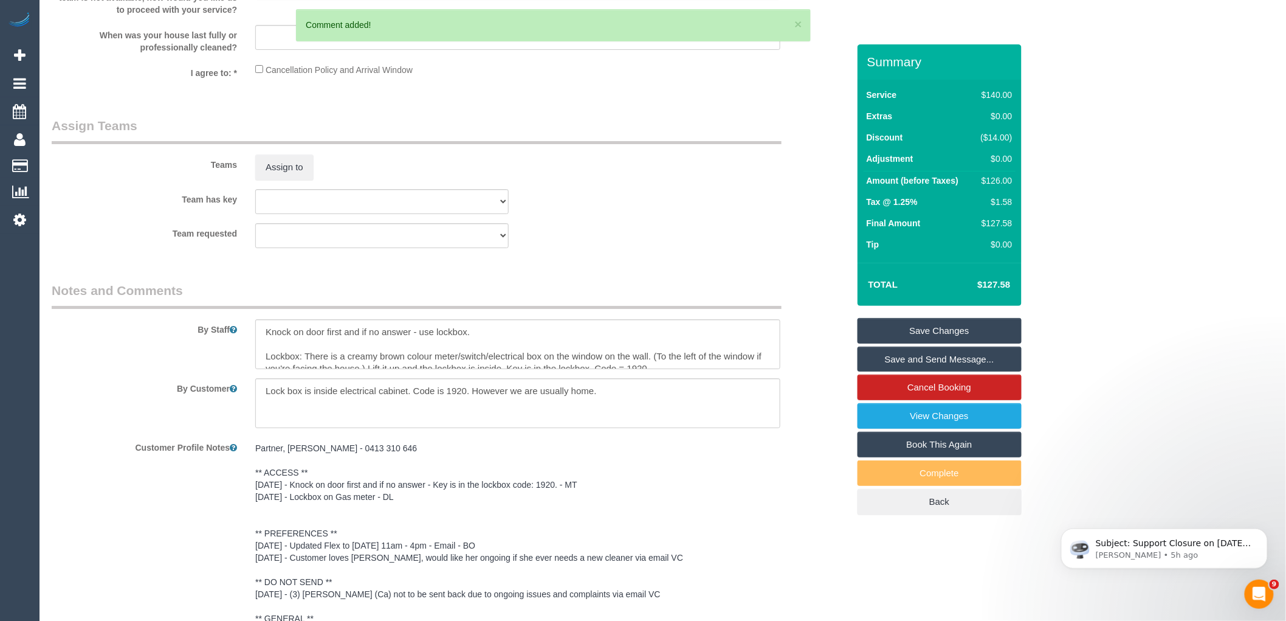
click at [958, 327] on link "Save Changes" at bounding box center [940, 331] width 164 height 26
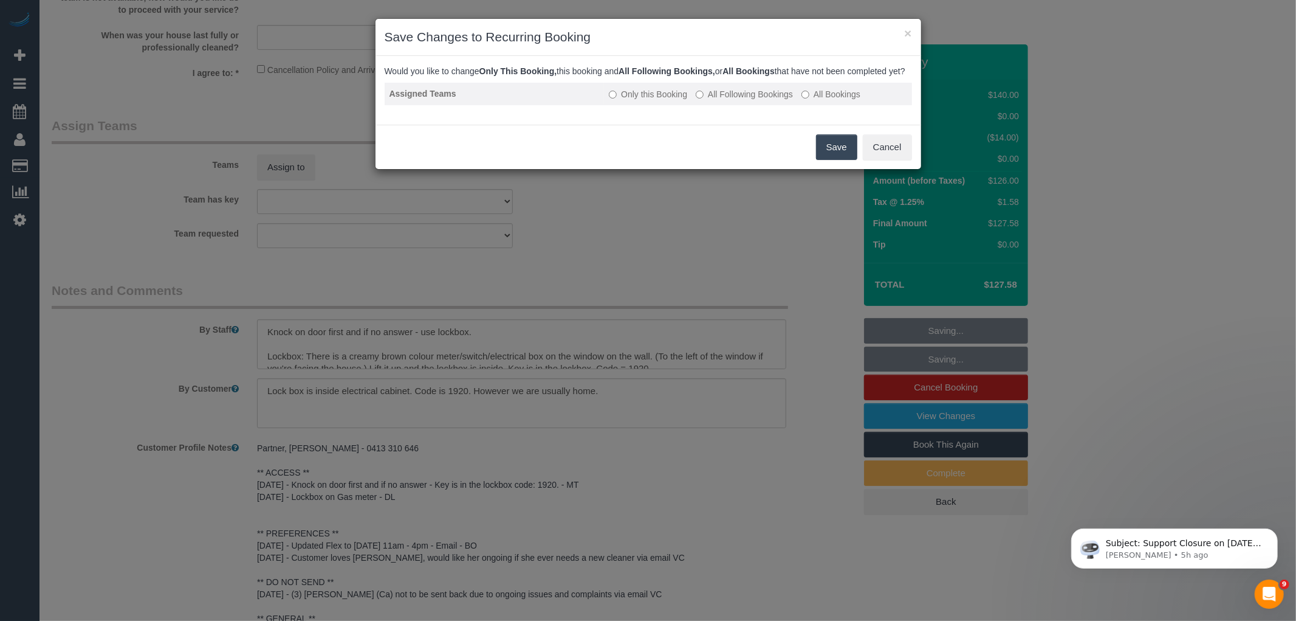
click at [752, 97] on td "Only this Booking All Following Bookings All Bookings" at bounding box center [758, 94] width 308 height 22
click at [766, 100] on label "All Following Bookings" at bounding box center [744, 94] width 97 height 12
click at [837, 153] on button "Save" at bounding box center [836, 147] width 41 height 26
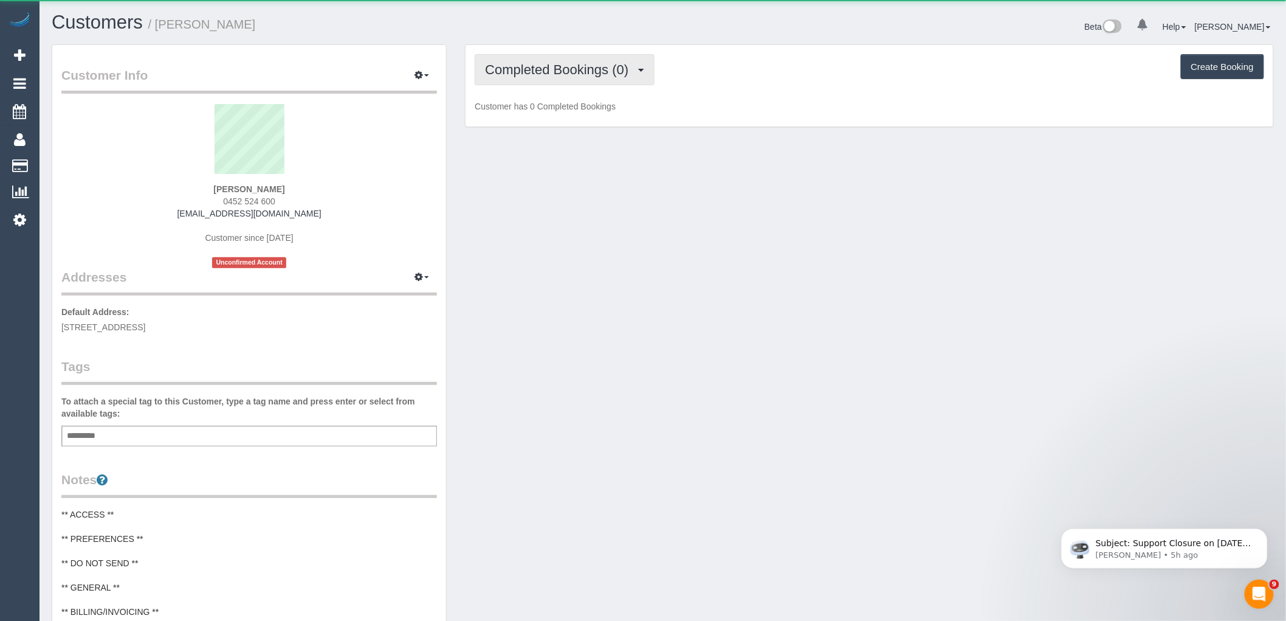
click at [551, 69] on span "Completed Bookings (0)" at bounding box center [560, 69] width 150 height 15
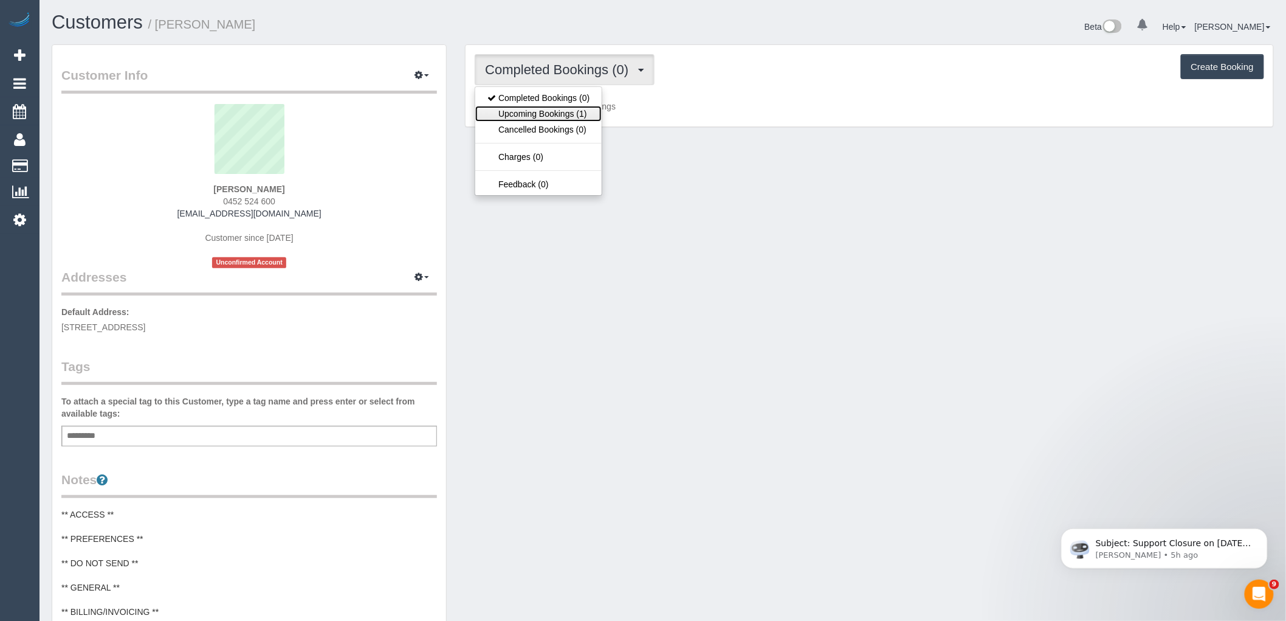
click at [563, 120] on link "Upcoming Bookings (1)" at bounding box center [538, 114] width 126 height 16
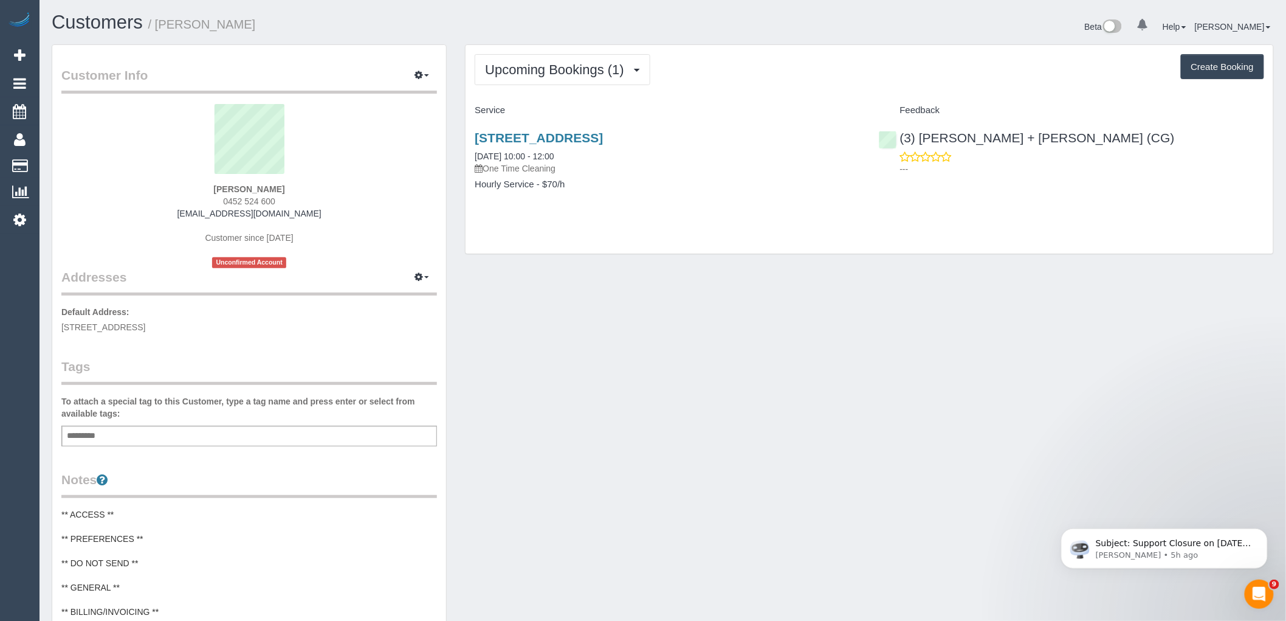
click at [272, 438] on div "Add a tag" at bounding box center [249, 435] width 376 height 21
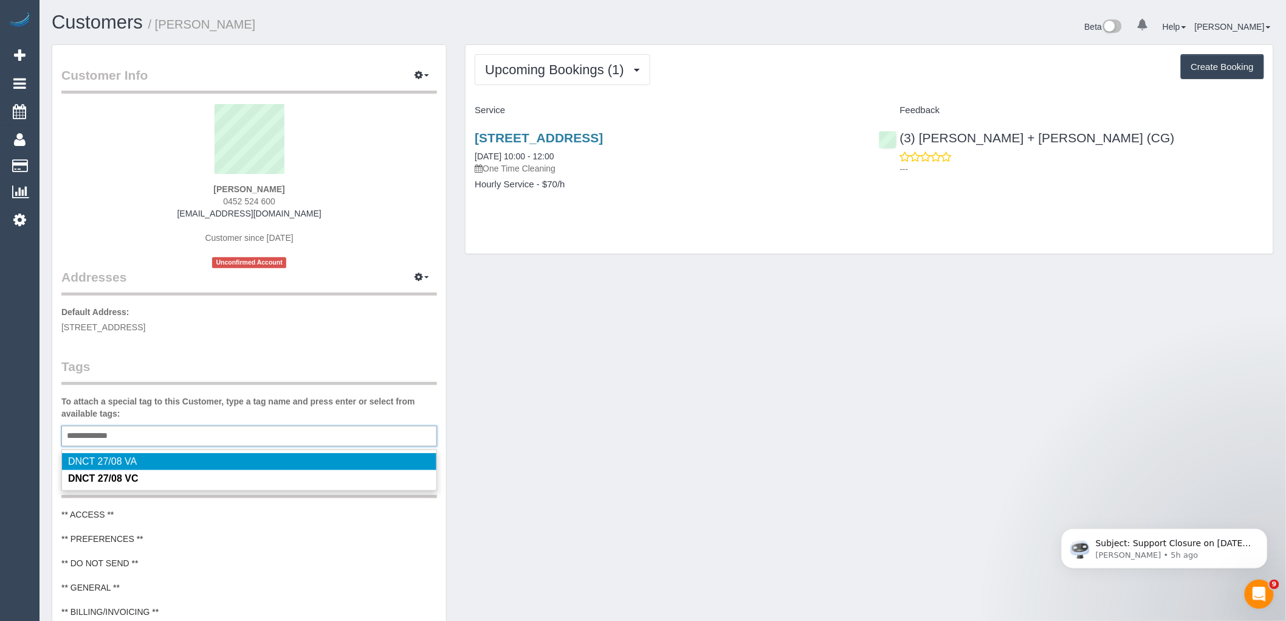
type input "**********"
click at [274, 331] on p "Default Address: 75 swan street, Richmond, VIC 3121" at bounding box center [249, 319] width 376 height 27
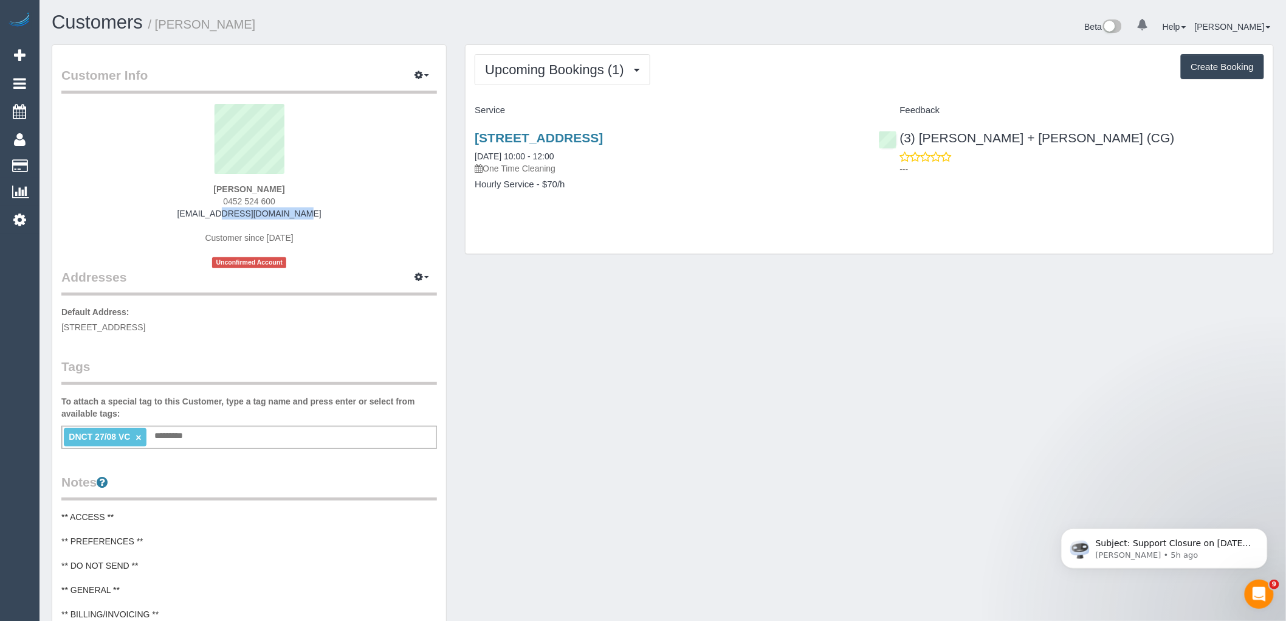
drag, startPoint x: 312, startPoint y: 213, endPoint x: 155, endPoint y: 213, distance: 157.4
click at [165, 213] on div "Ankkush Arora 0452 524 600 anarora@gmail.com Customer since 2025 Unconfirmed Ac…" at bounding box center [249, 186] width 376 height 164
copy link "[EMAIL_ADDRESS][DOMAIN_NAME]"
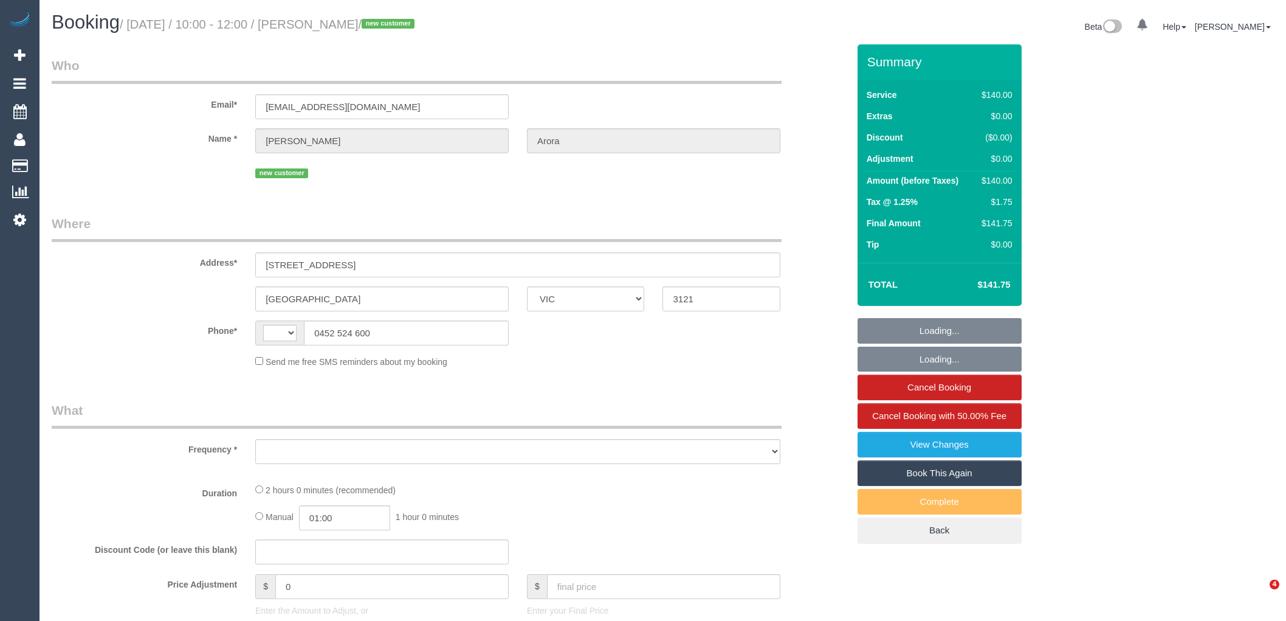
select select "VIC"
select select "string:stripe-pm_1Ry5j42GScqysDRVrYo0qZy3"
select select "string:AU"
select select "object:580"
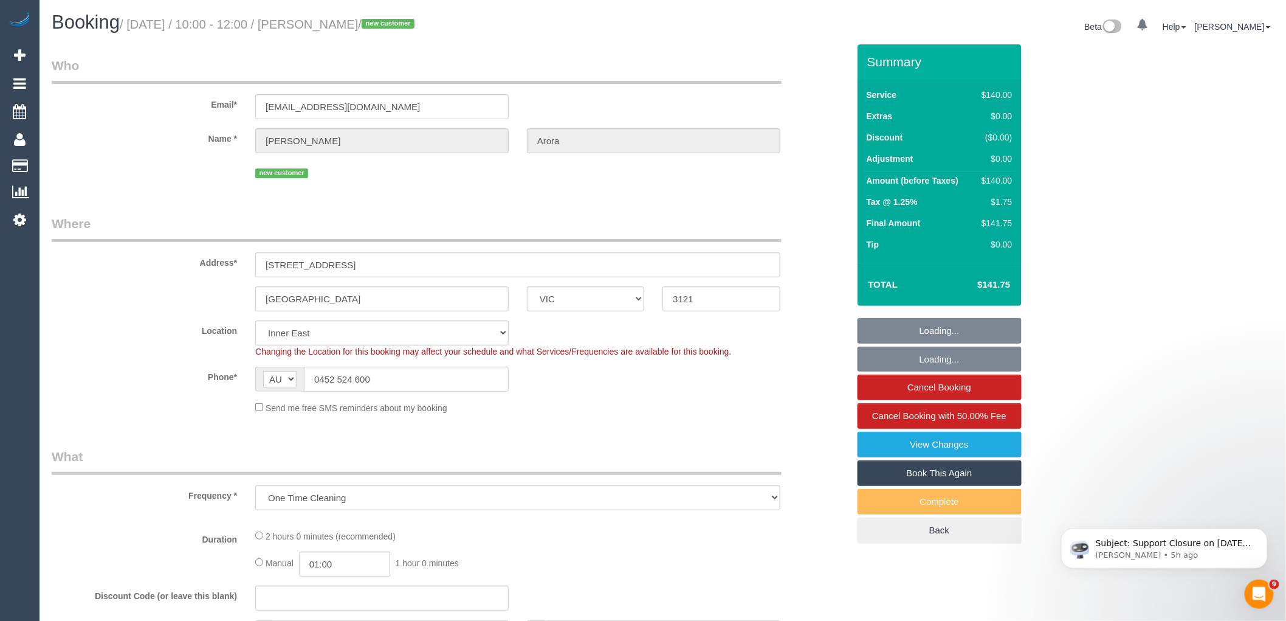
select select "number:28"
select select "number:14"
select select "number:20"
select select "number:25"
select select "object:1509"
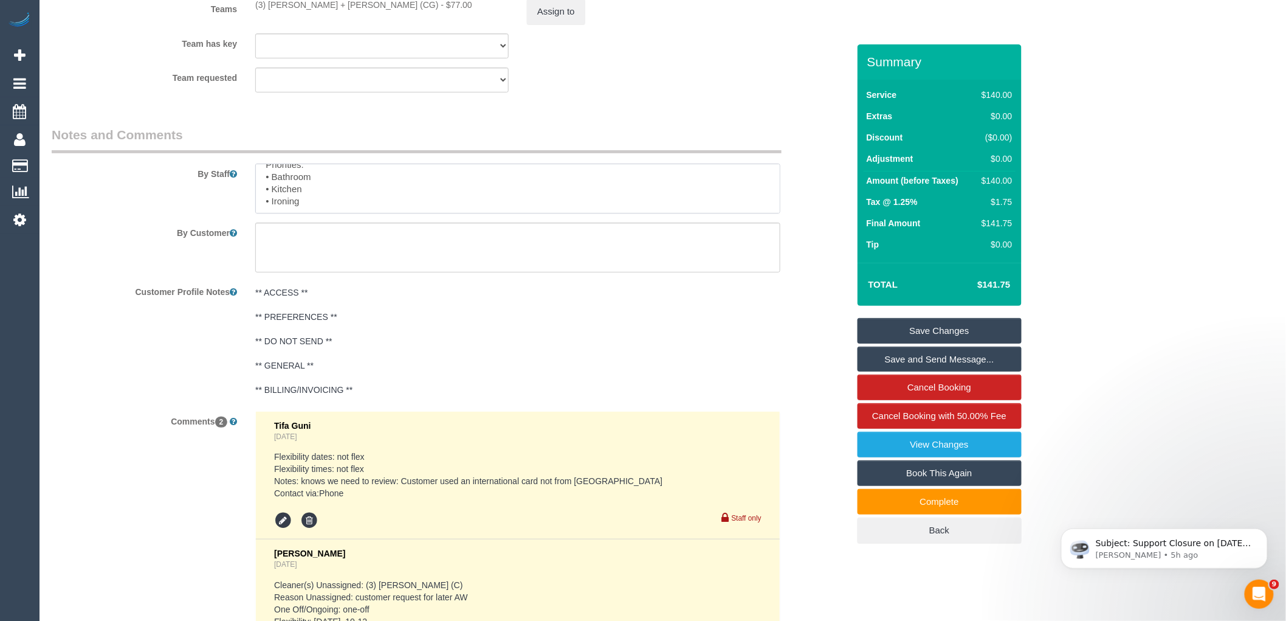
scroll to position [1817, 0]
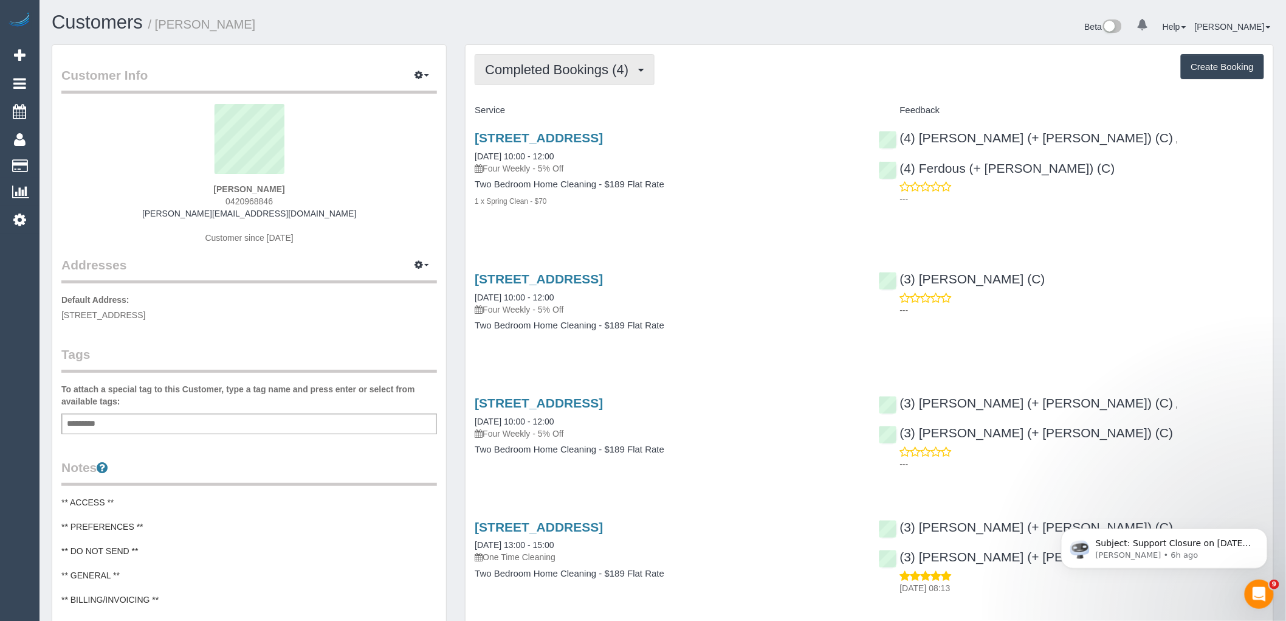
click at [582, 71] on span "Completed Bookings (4)" at bounding box center [560, 69] width 150 height 15
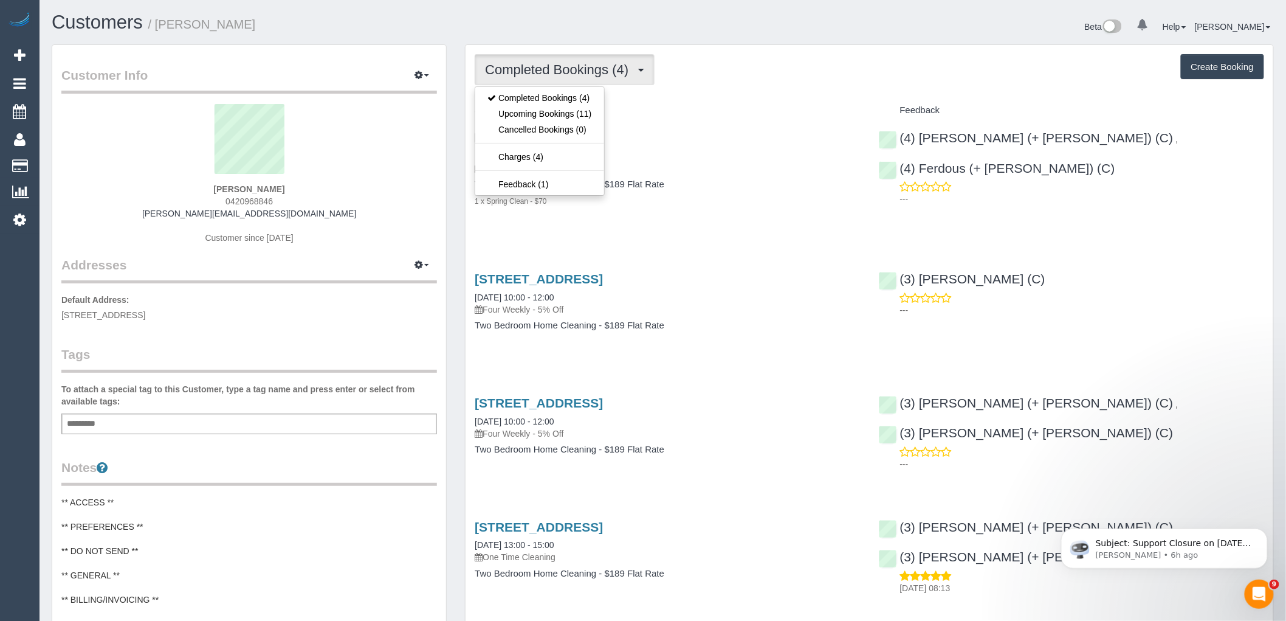
click at [603, 136] on link "[STREET_ADDRESS]" at bounding box center [539, 138] width 128 height 14
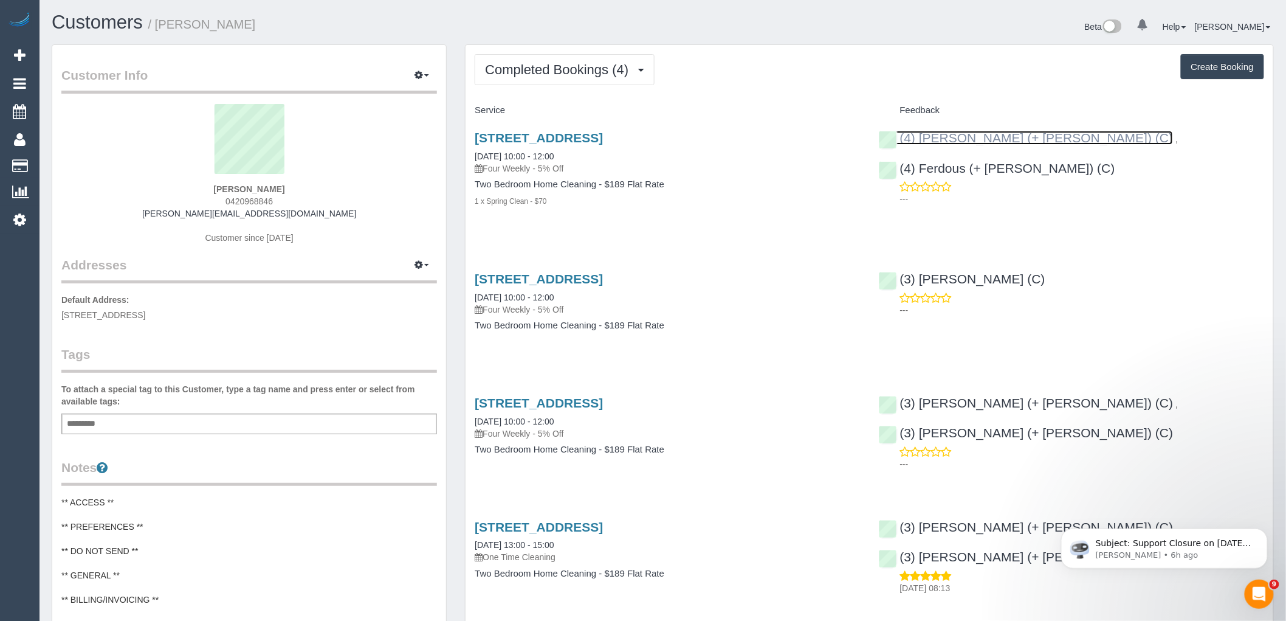
drag, startPoint x: 997, startPoint y: 140, endPoint x: 1016, endPoint y: 142, distance: 19.5
click at [139, 126] on sui-profile-pic at bounding box center [249, 143] width 357 height 79
drag, startPoint x: 298, startPoint y: 185, endPoint x: 174, endPoint y: 183, distance: 124.0
click at [174, 183] on div "Liam De Niese 0420968846 liam.deniese@gmail.com Customer since 2025" at bounding box center [249, 180] width 376 height 152
drag, startPoint x: 1252, startPoint y: 136, endPoint x: 1084, endPoint y: 136, distance: 167.8
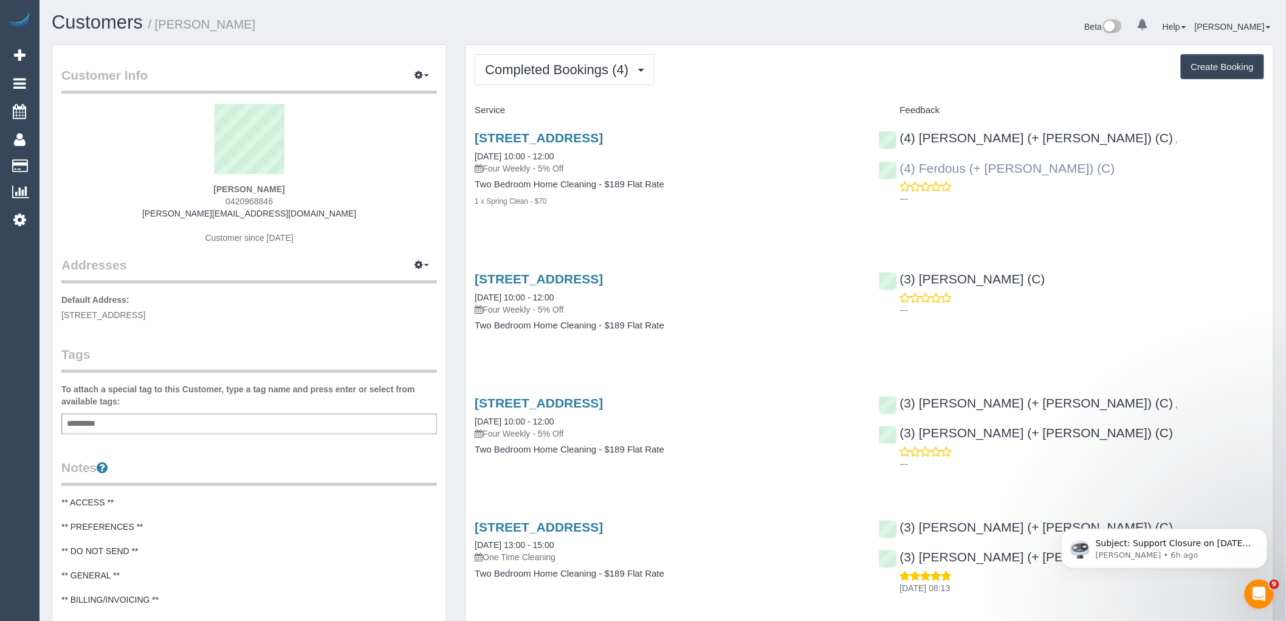
click at [1084, 136] on div "(4) Forkan (+ Ferdous) (C) , (4) Ferdous (+ Forkan) (C) ---" at bounding box center [1072, 165] width 404 height 90
copy link "(4) Ferdous (+ [PERSON_NAME]) (C)"
drag, startPoint x: 320, startPoint y: 185, endPoint x: 181, endPoint y: 187, distance: 139.2
click at [181, 187] on div "Liam De Niese 0420968846 liam.deniese@gmail.com Customer since 2025" at bounding box center [249, 180] width 376 height 152
copy strong "[PERSON_NAME]"
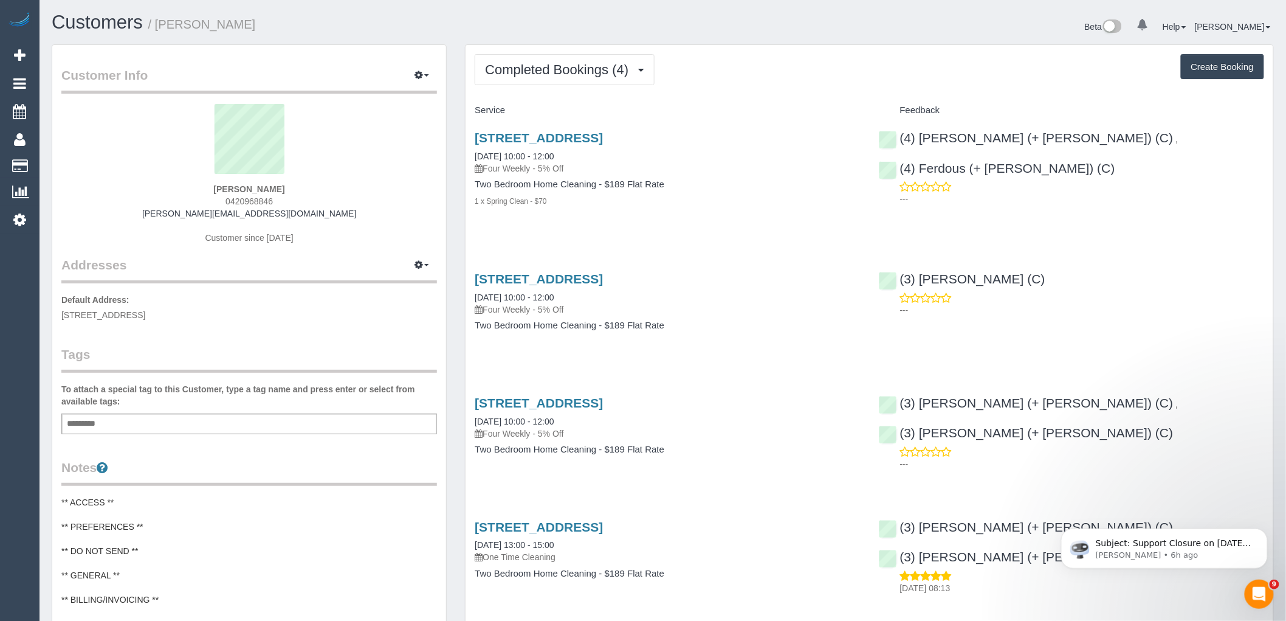
drag, startPoint x: 807, startPoint y: 134, endPoint x: 471, endPoint y: 134, distance: 336.1
click at [471, 134] on div "14 Irvine Crescent, 2, Brunswick West, VIC 3055 25/08/2025 10:00 - 12:00 Four W…" at bounding box center [668, 175] width 404 height 111
copy link "14 Irvine Crescent, 2, Brunswick West, VIC 3055"
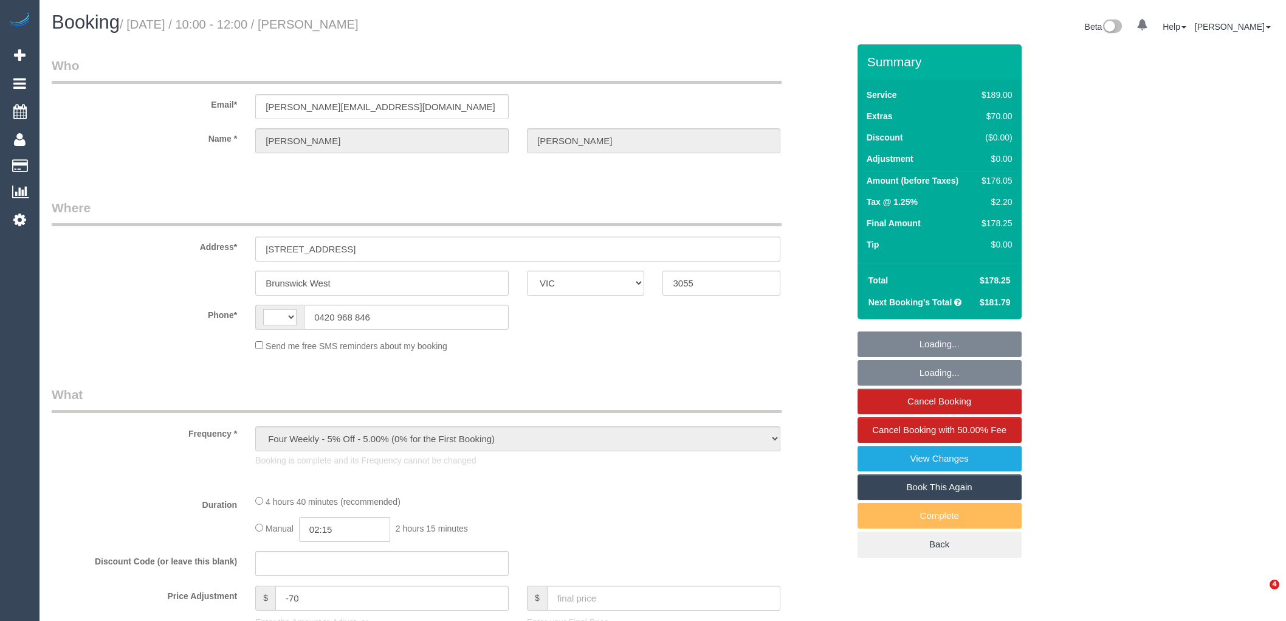
select select "VIC"
select select "string:AU"
select select "string:stripe-pm_1RrsdC2GScqysDRVRoR1rkTL"
select select "number:27"
select select "number:14"
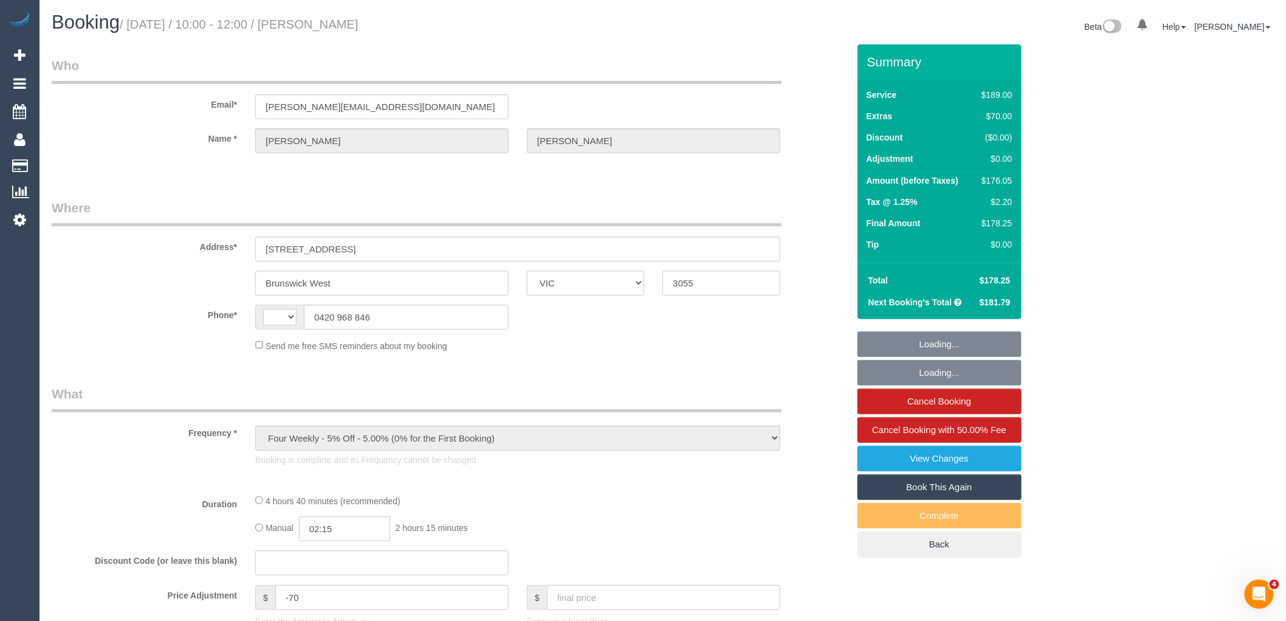
select select "number:19"
select select "number:24"
select select "number:33"
select select "number:12"
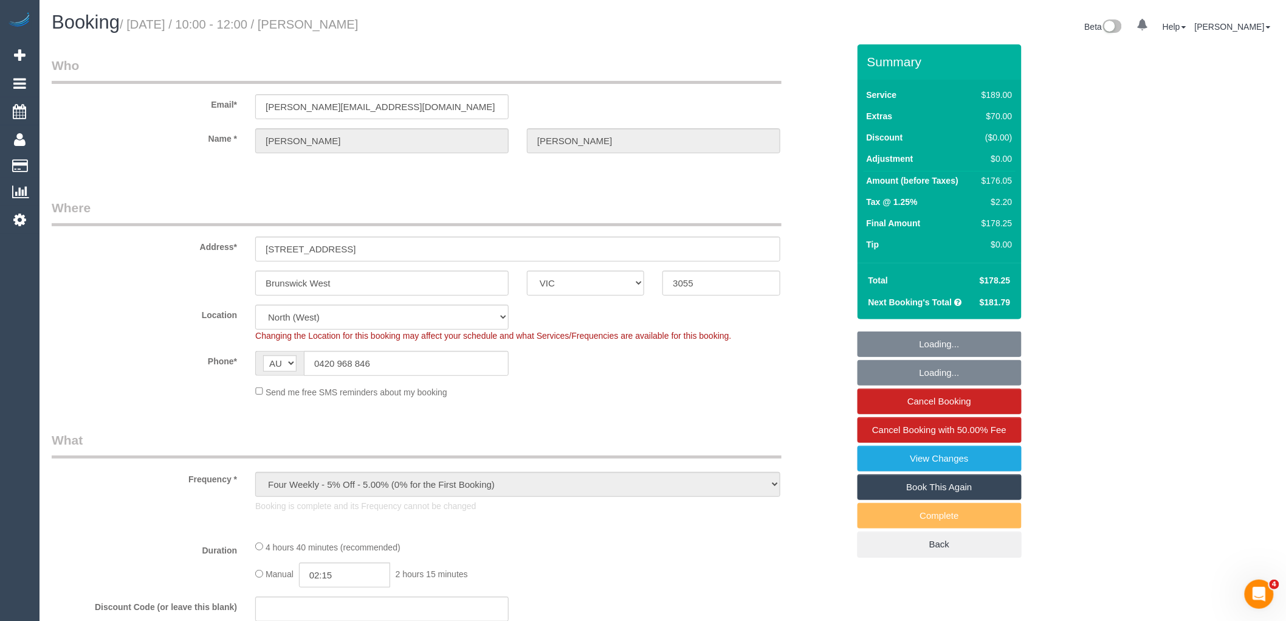
select select "object:697"
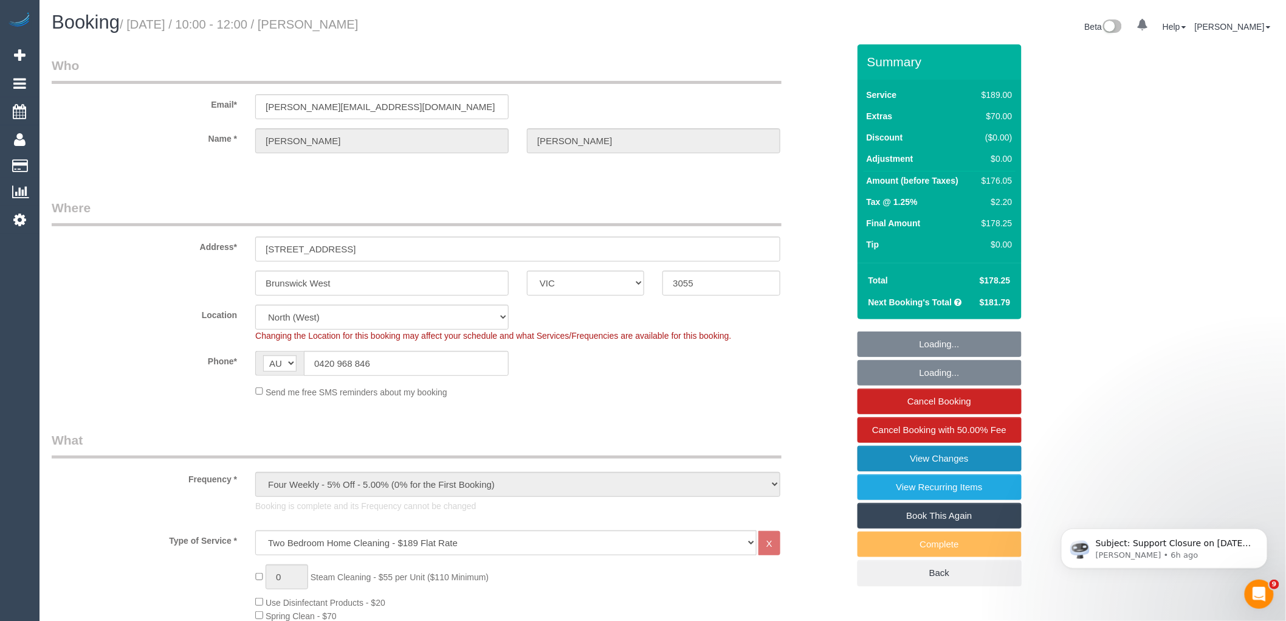
click at [945, 460] on link "View Changes" at bounding box center [940, 459] width 164 height 26
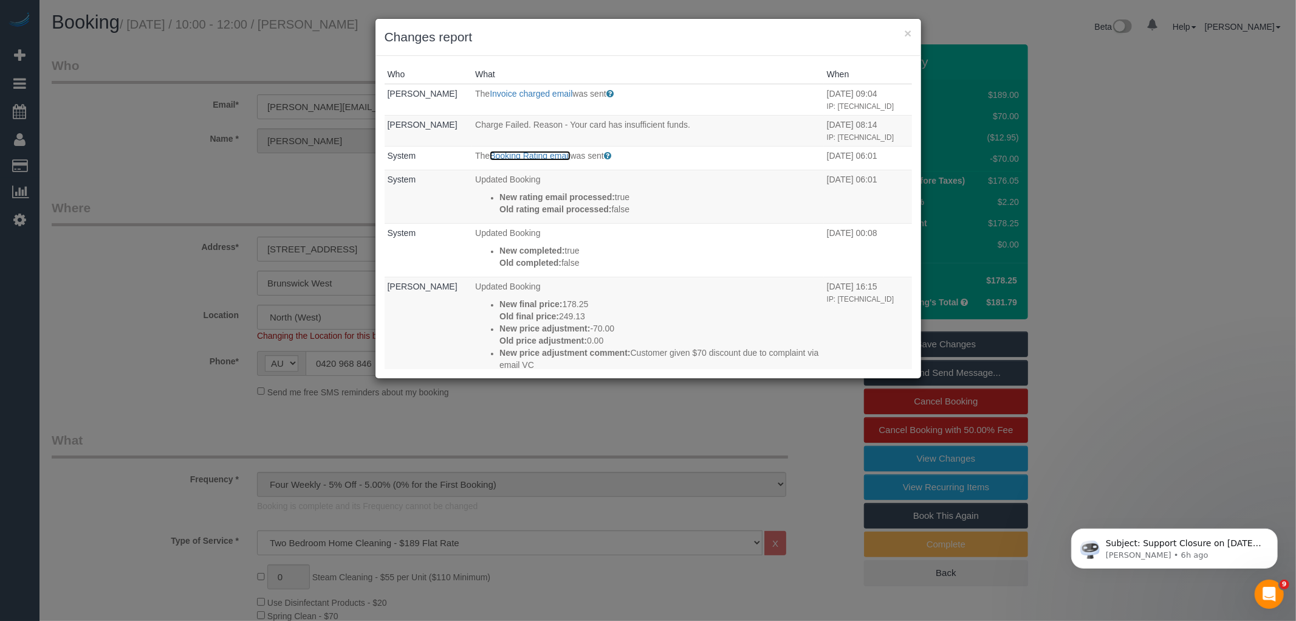
click at [535, 155] on link "Booking Rating email" at bounding box center [530, 156] width 80 height 10
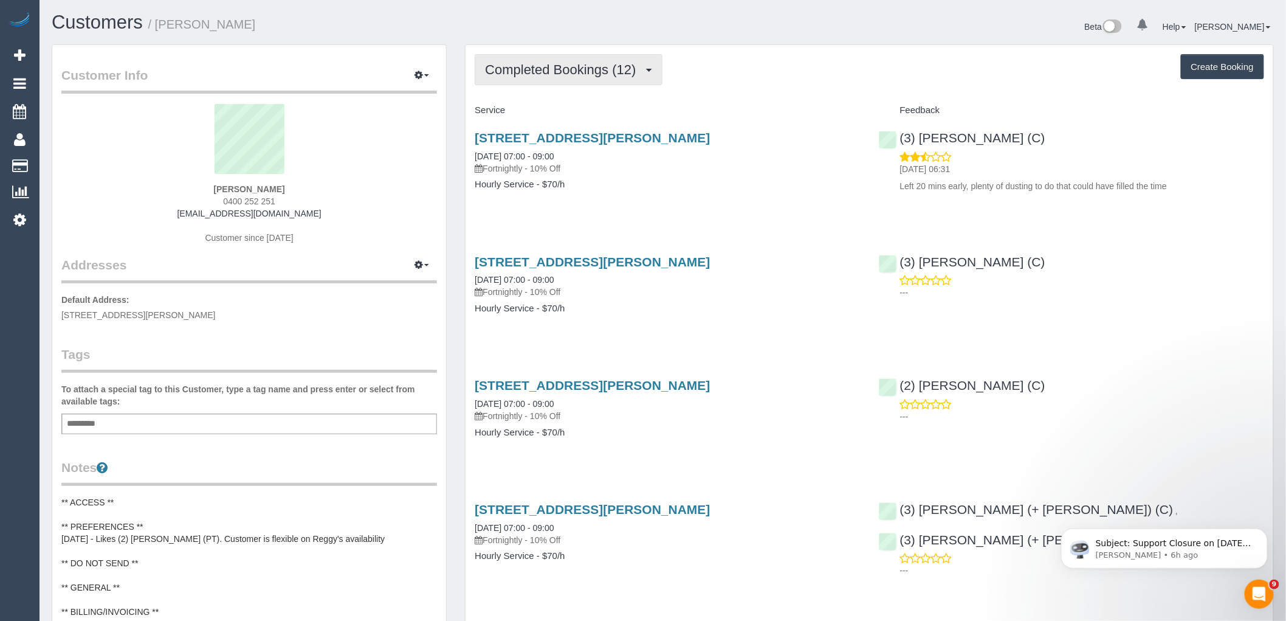
click at [619, 70] on span "Completed Bookings (12)" at bounding box center [563, 69] width 157 height 15
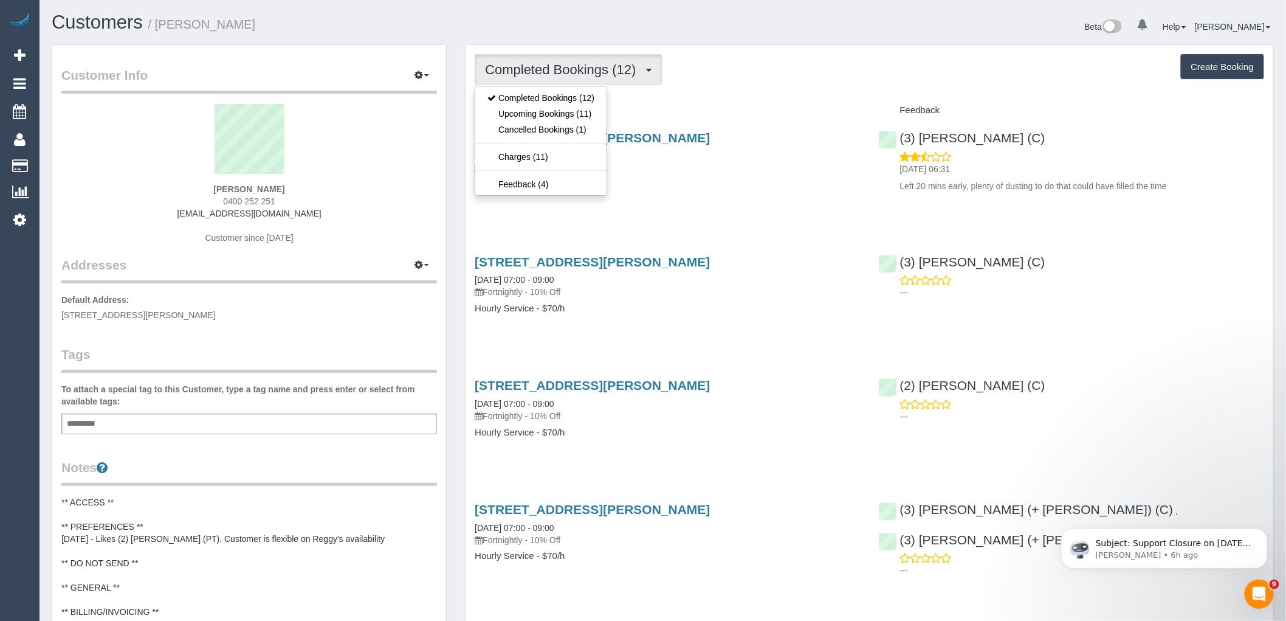
click at [706, 105] on div "Service" at bounding box center [668, 110] width 404 height 21
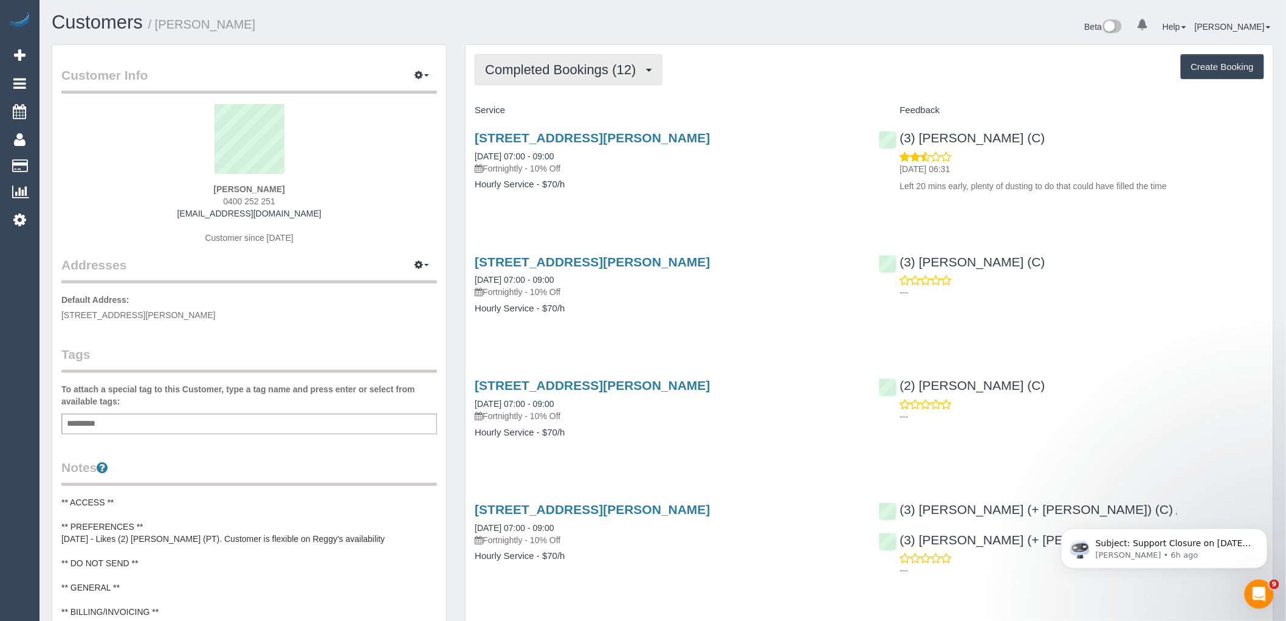
click at [614, 85] on button "Completed Bookings (12)" at bounding box center [568, 69] width 187 height 31
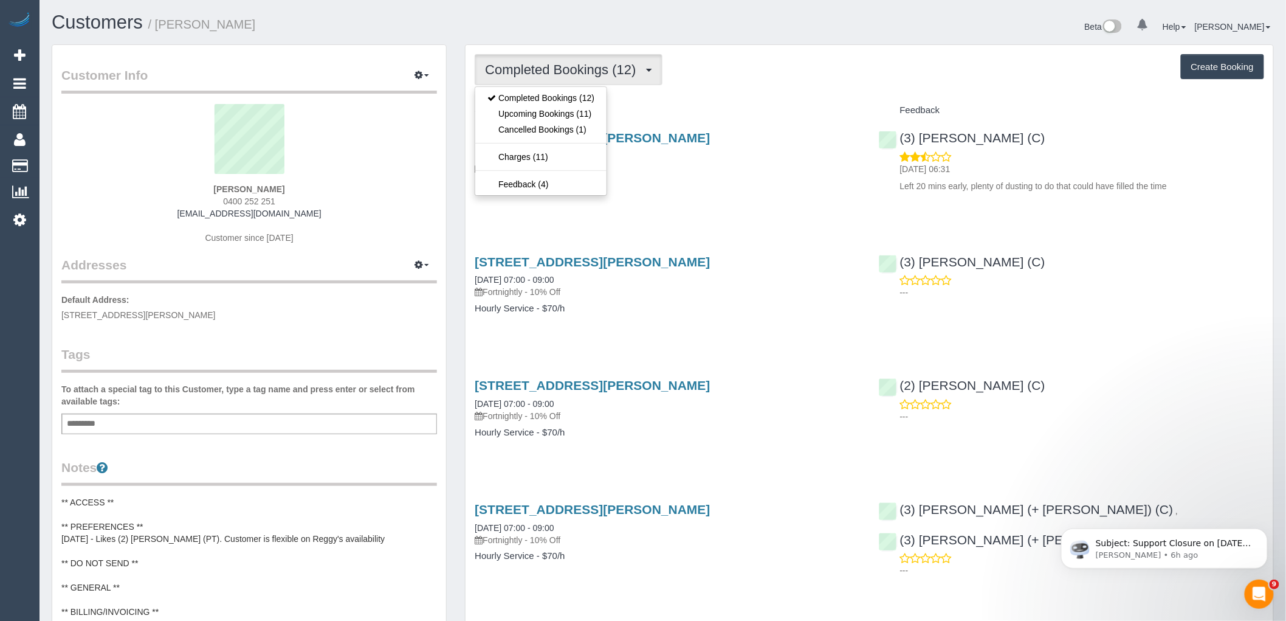
click at [751, 106] on h4 "Service" at bounding box center [667, 110] width 385 height 10
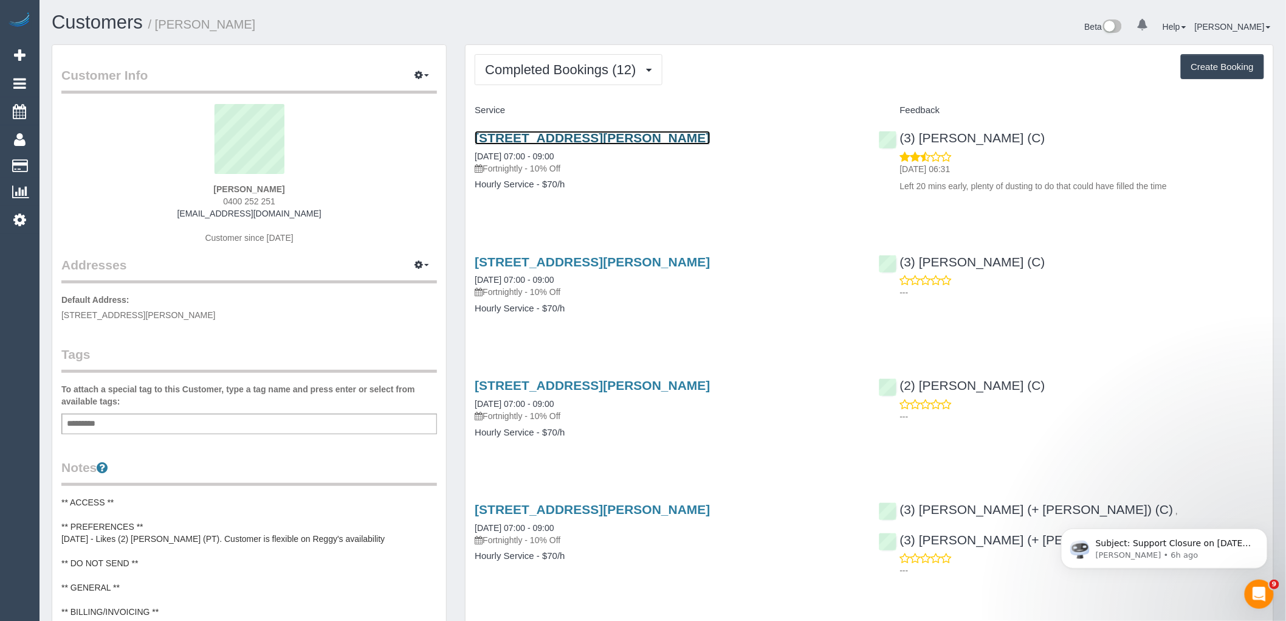
click at [645, 136] on link "9 Smith St, Unit 107, Fitzroy, VIC 3065" at bounding box center [592, 138] width 235 height 14
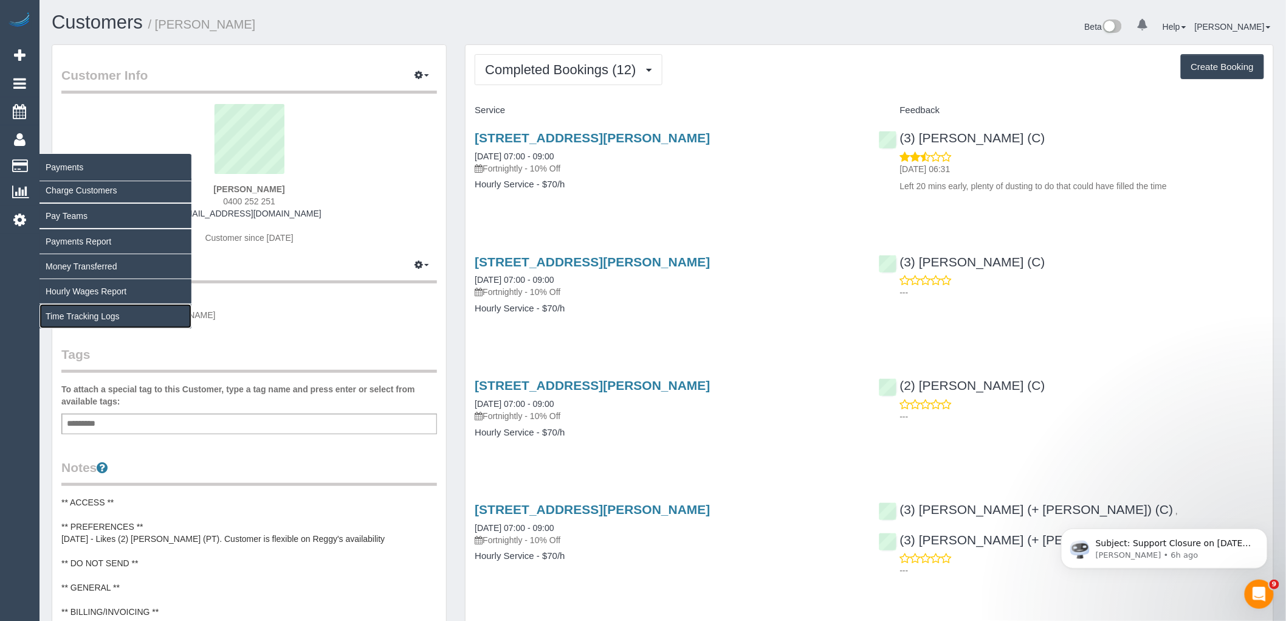
click at [99, 319] on link "Time Tracking Logs" at bounding box center [116, 316] width 152 height 24
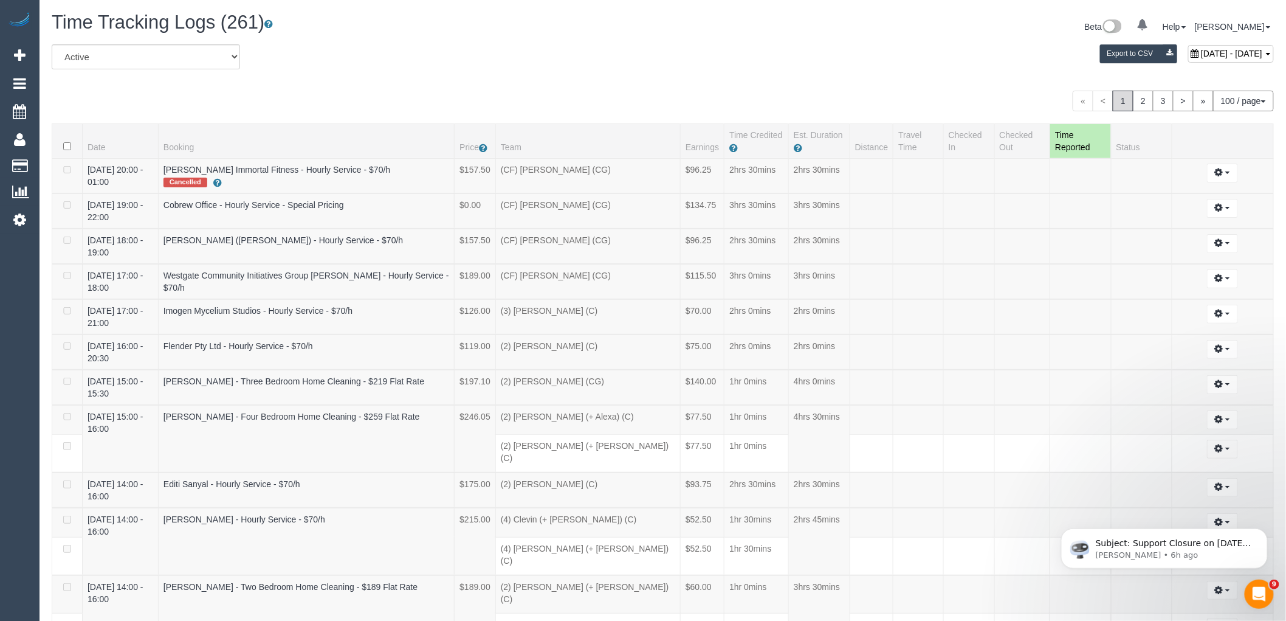
click at [1201, 55] on span "August 27, 2025 - August 27, 2025" at bounding box center [1231, 54] width 61 height 10
type input "**********"
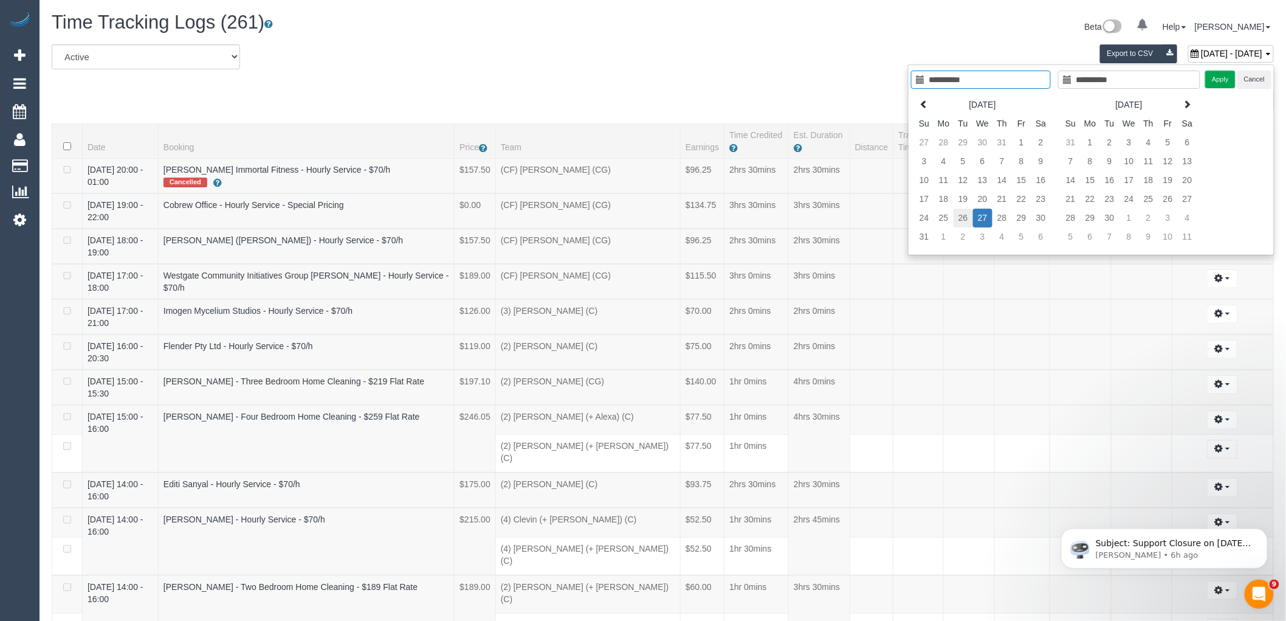
type input "**********"
click at [965, 219] on td "26" at bounding box center [963, 217] width 19 height 19
type input "**********"
click at [965, 219] on td "26" at bounding box center [963, 217] width 19 height 19
type input "**********"
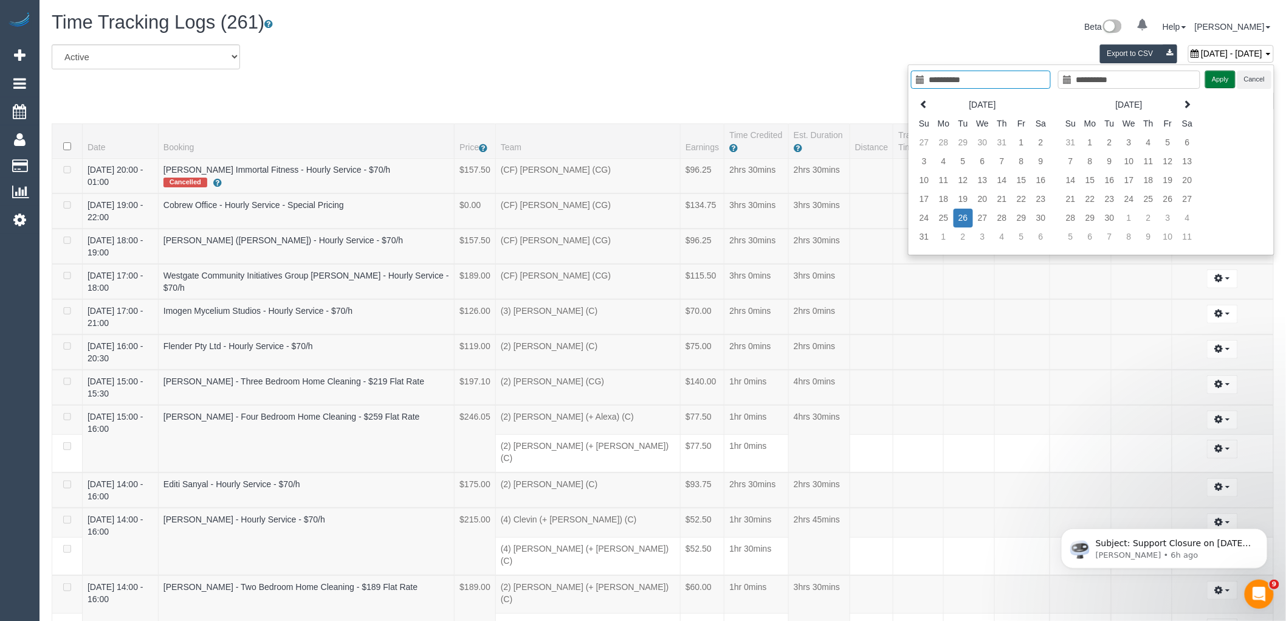
click at [1230, 82] on button "Apply" at bounding box center [1220, 80] width 30 height 18
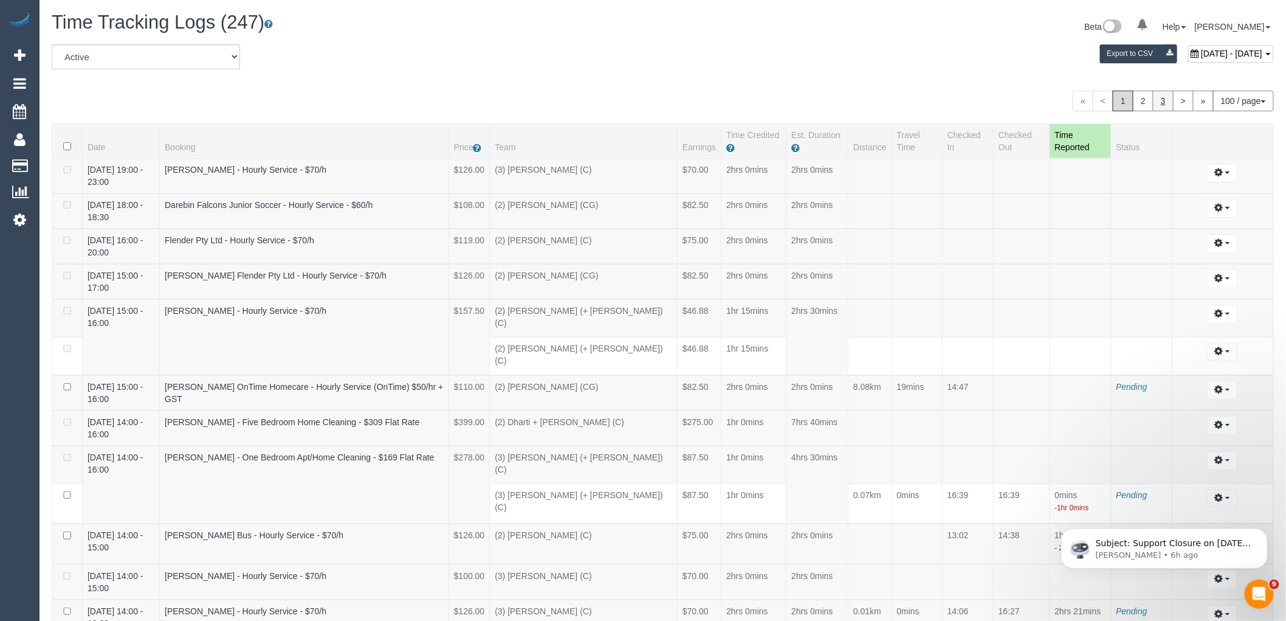
click at [1153, 100] on link "3" at bounding box center [1163, 101] width 21 height 21
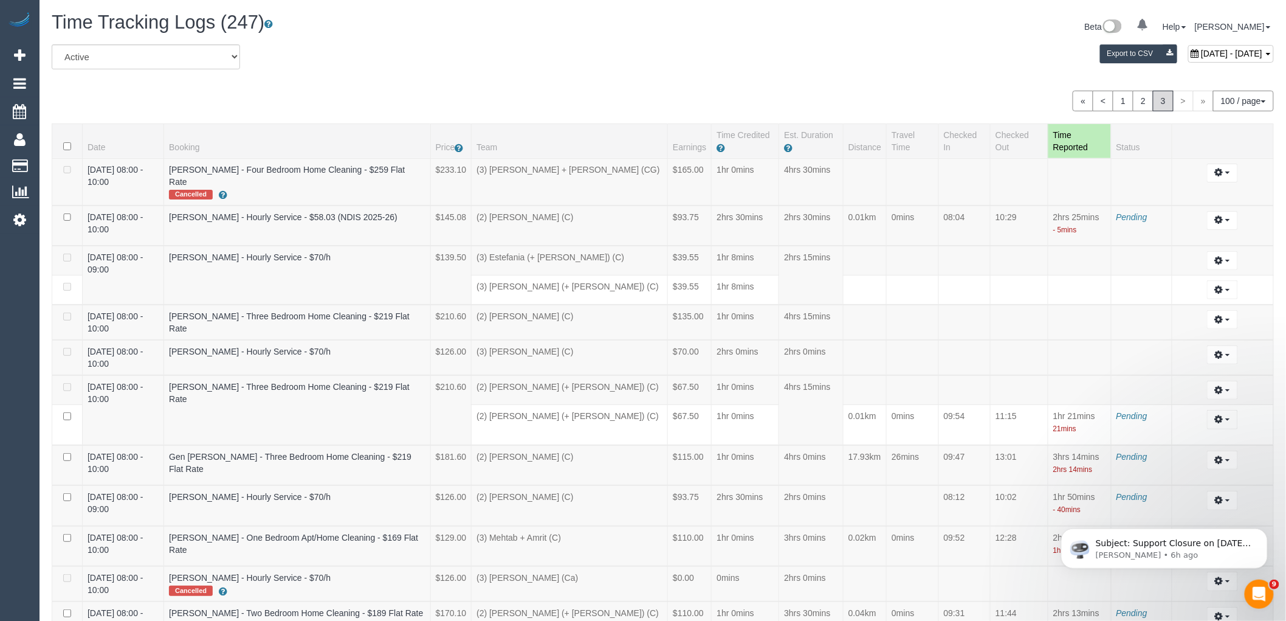
scroll to position [1450, 0]
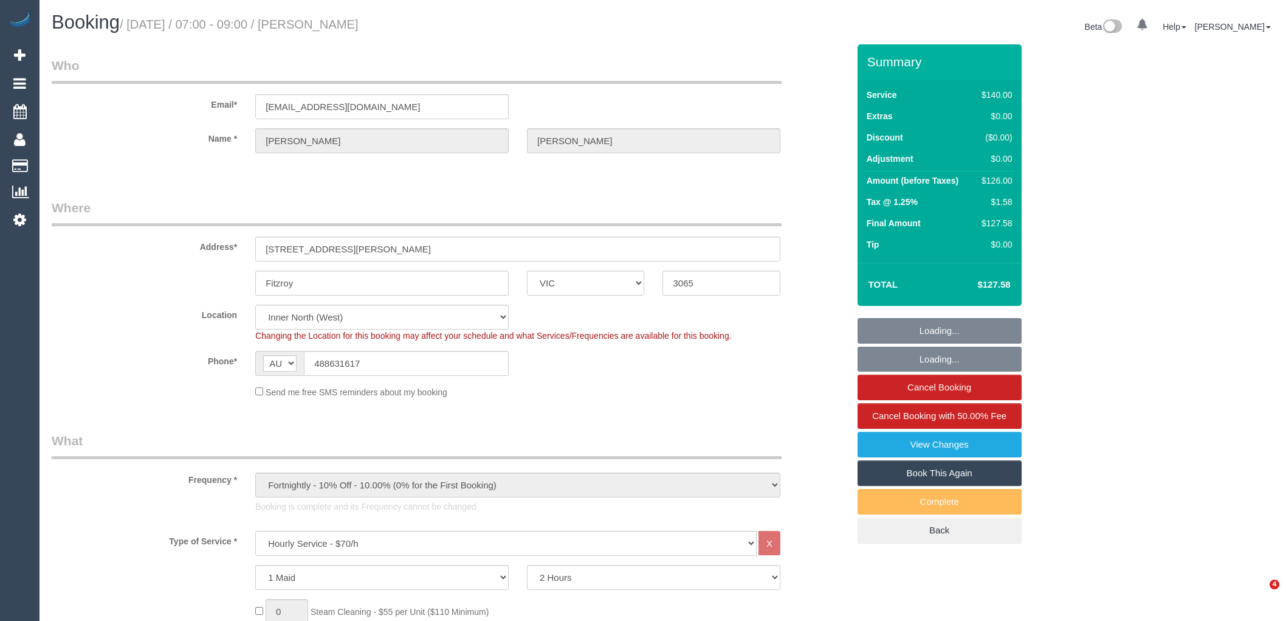
select select "VIC"
select select "string:stripe-pm_1R1mYU2GScqysDRVkwj9b1gX"
select select "number:29"
select select "number:14"
select select "number:18"
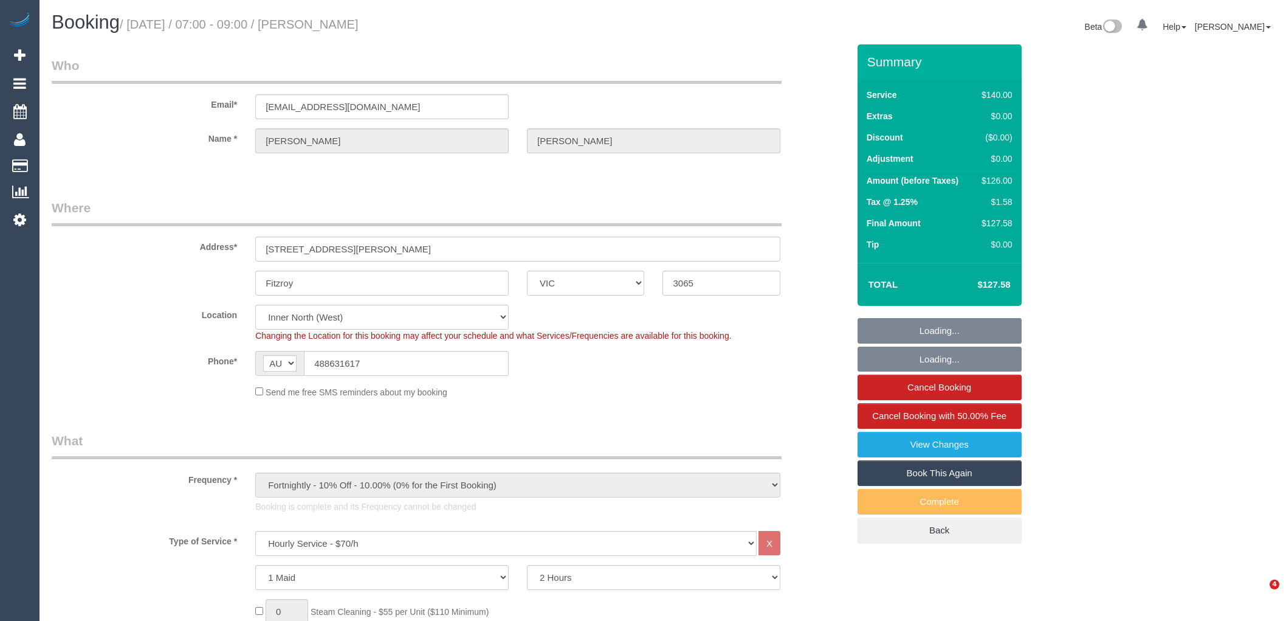
select select "number:24"
select select "number:34"
select select "number:12"
click at [948, 447] on link "View Changes" at bounding box center [940, 445] width 164 height 26
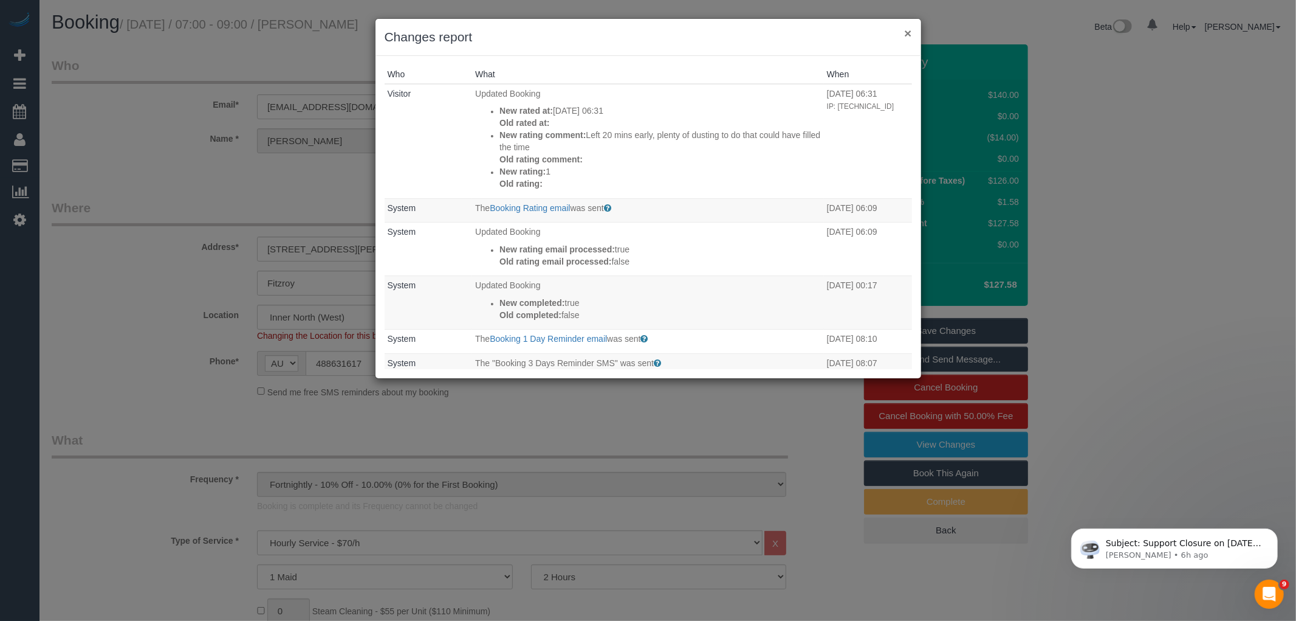
click at [904, 32] on button "×" at bounding box center [907, 33] width 7 height 13
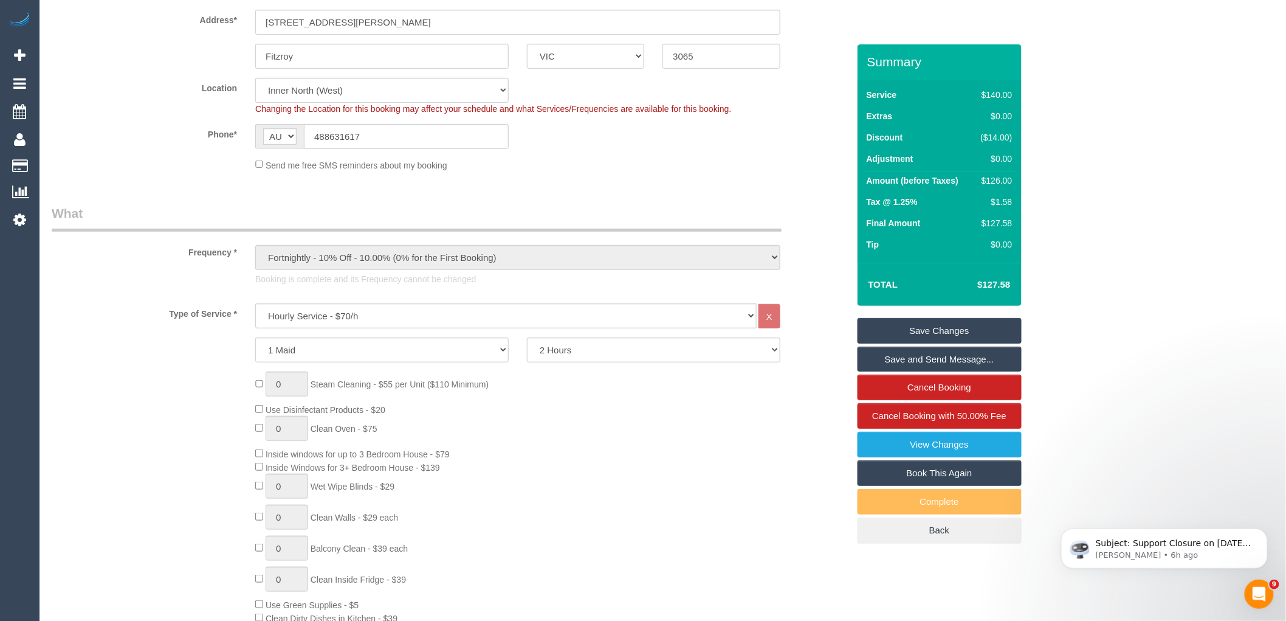
scroll to position [540, 0]
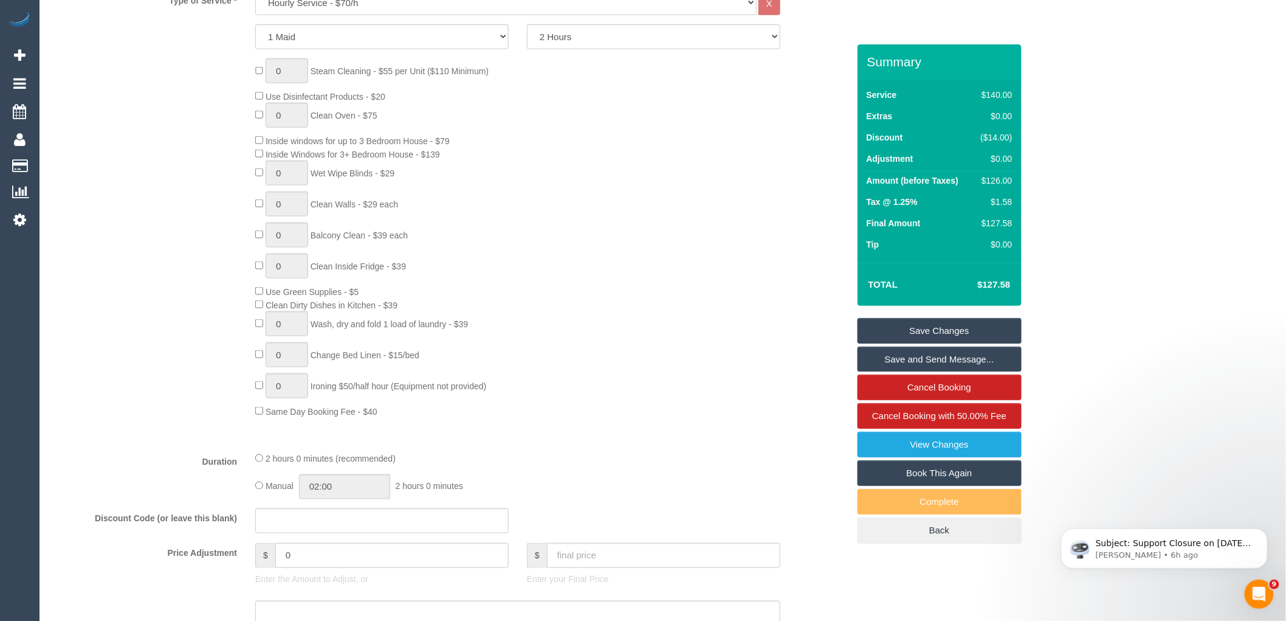
click at [324, 570] on div at bounding box center [381, 569] width 253 height 2
click at [328, 568] on input "0" at bounding box center [391, 555] width 233 height 25
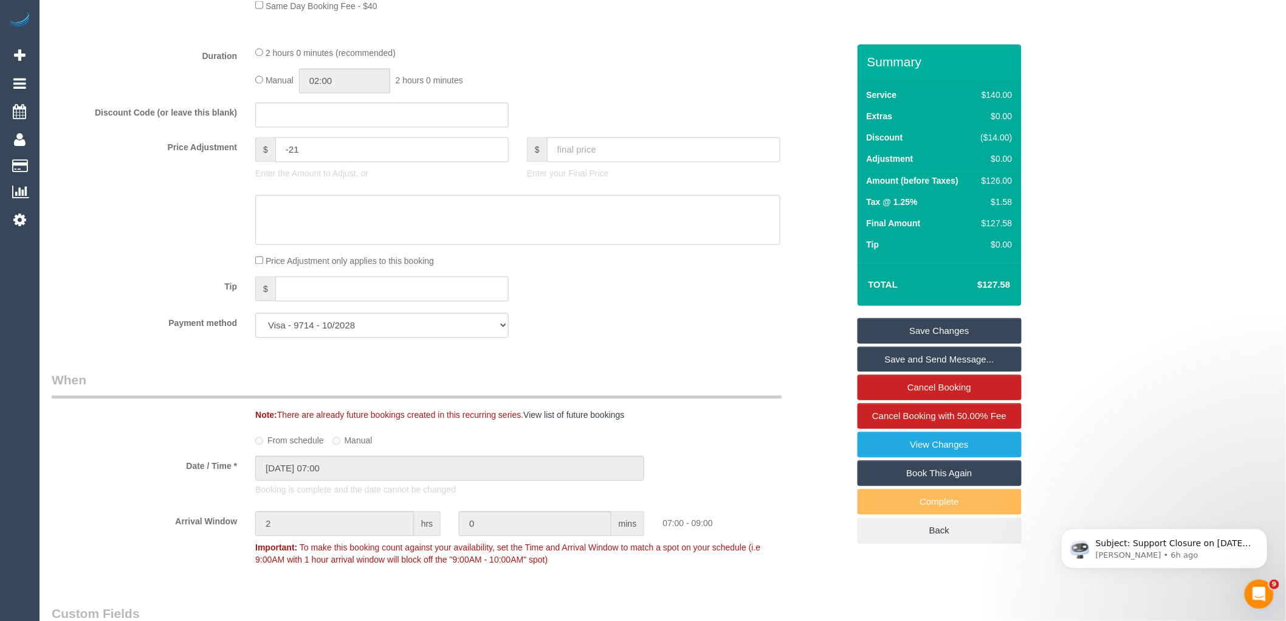
type input "-21"
click at [328, 180] on p "Enter the Amount to Adjust, or" at bounding box center [381, 174] width 253 height 12
click at [323, 233] on textarea at bounding box center [517, 220] width 525 height 50
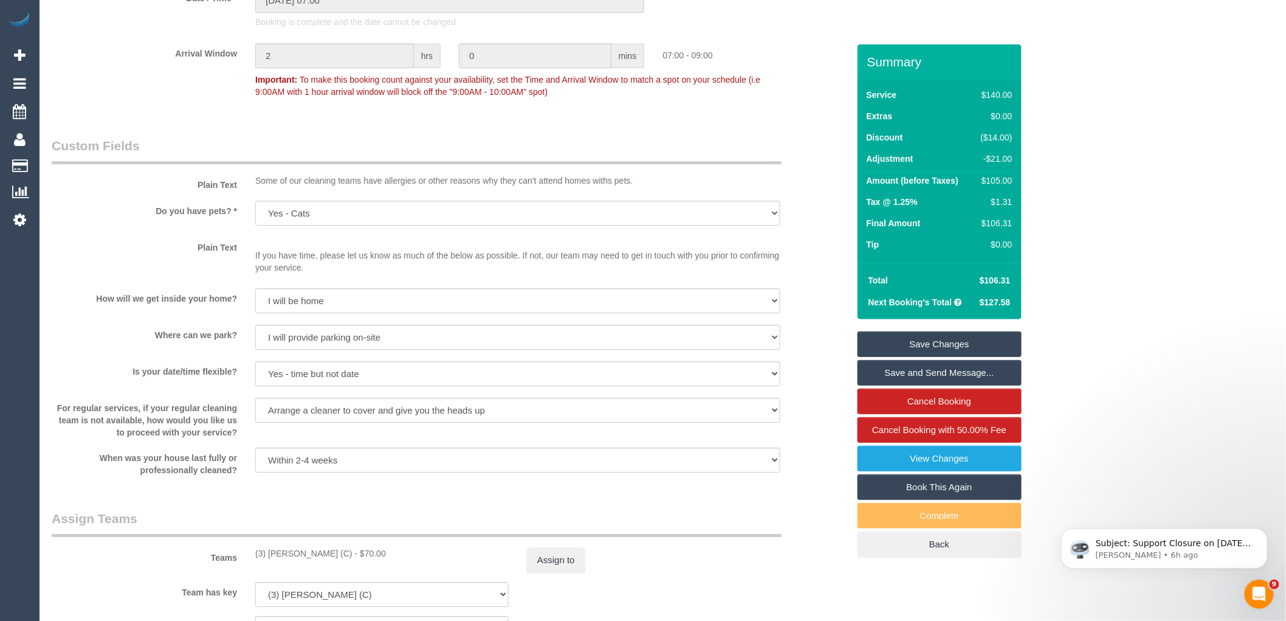
scroll to position [1553, 0]
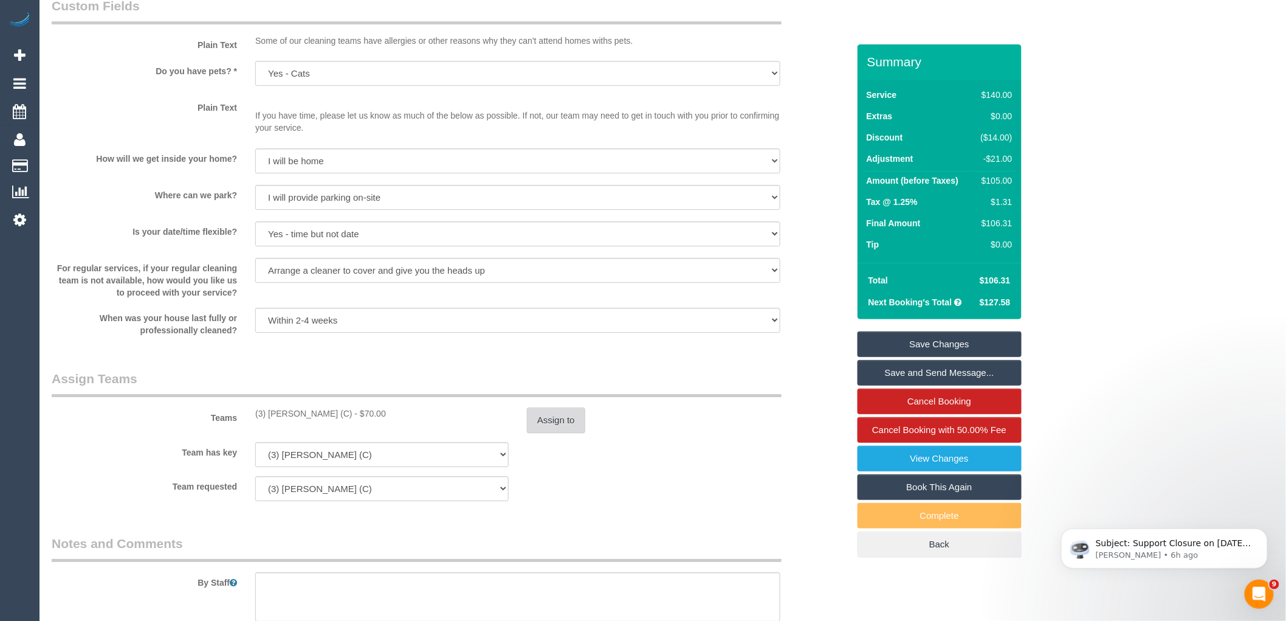
type textarea "Cleaner left 20minutes early via review VC"
click at [571, 416] on button "Assign to" at bounding box center [556, 420] width 58 height 26
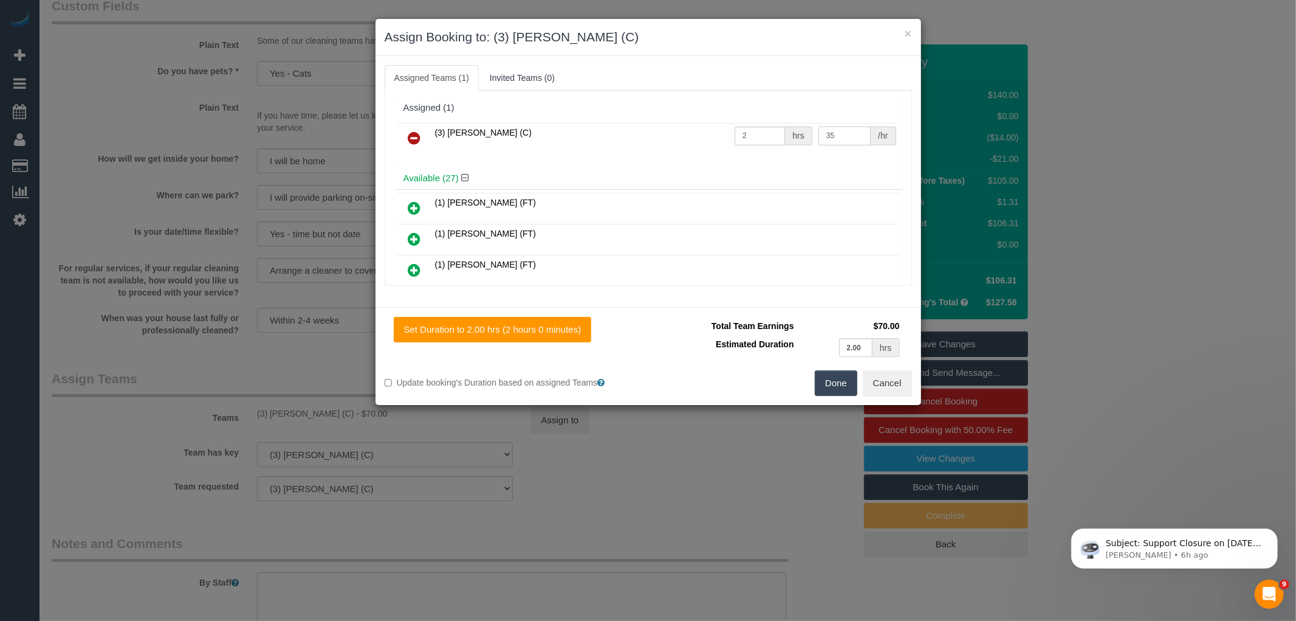
drag, startPoint x: 856, startPoint y: 126, endPoint x: 751, endPoint y: 130, distance: 104.6
click at [751, 130] on tr "(3) Imanuil Afiuo (C) 2 hrs 35 /hr" at bounding box center [649, 138] width 502 height 31
type input "0"
click at [835, 384] on button "Done" at bounding box center [836, 383] width 43 height 26
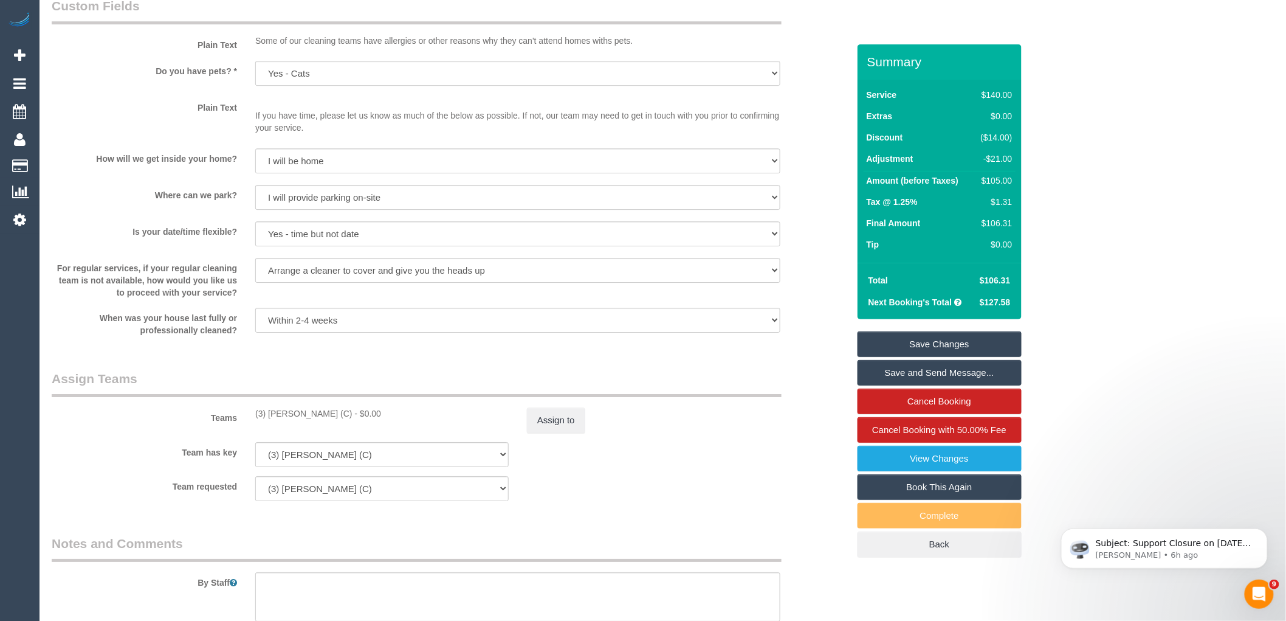
click at [945, 349] on link "Save Changes" at bounding box center [940, 344] width 164 height 26
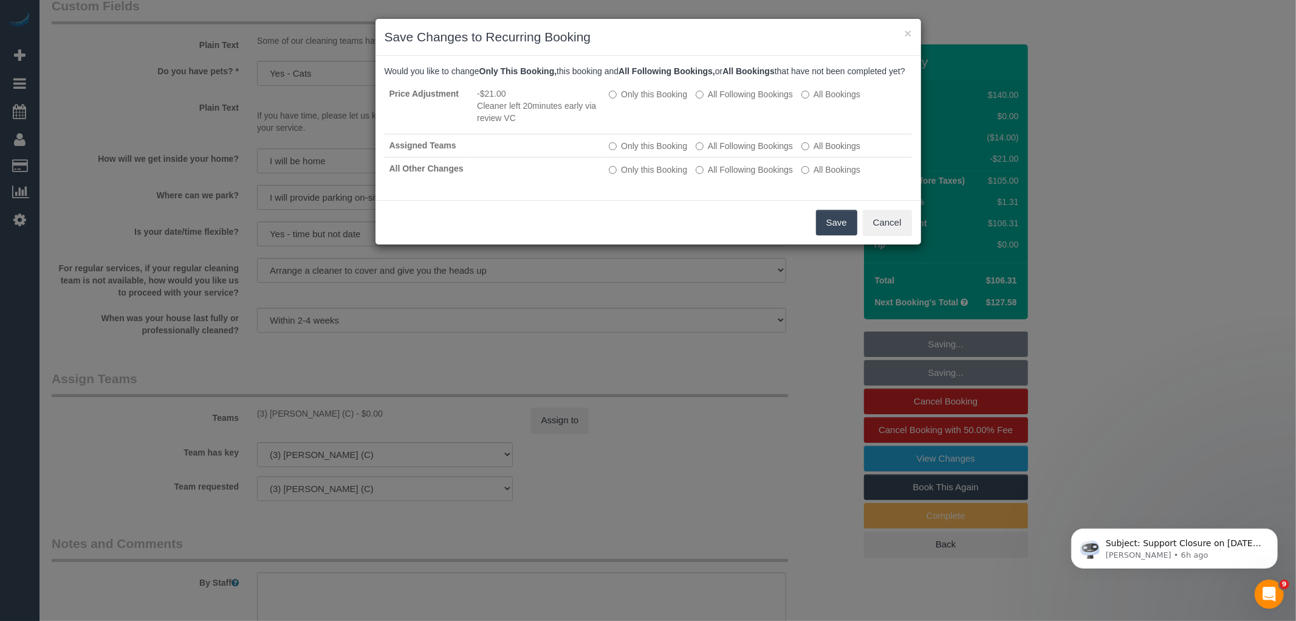
click at [848, 221] on button "Save" at bounding box center [836, 223] width 41 height 26
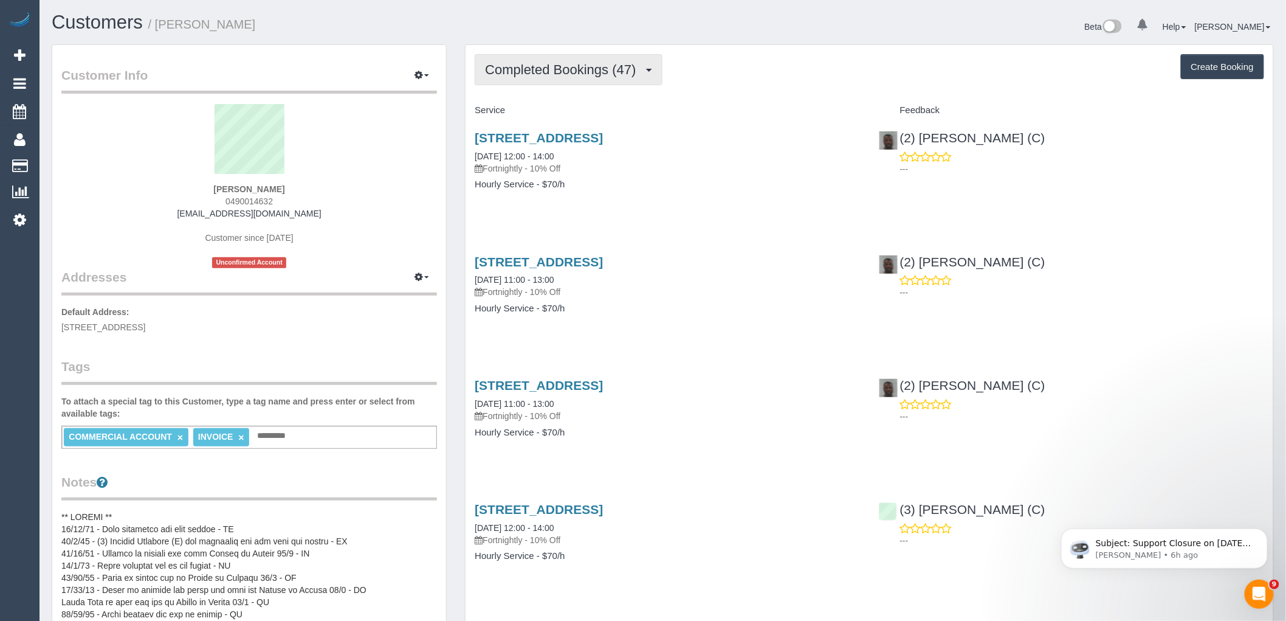
click at [579, 73] on span "Completed Bookings (47)" at bounding box center [563, 69] width 157 height 15
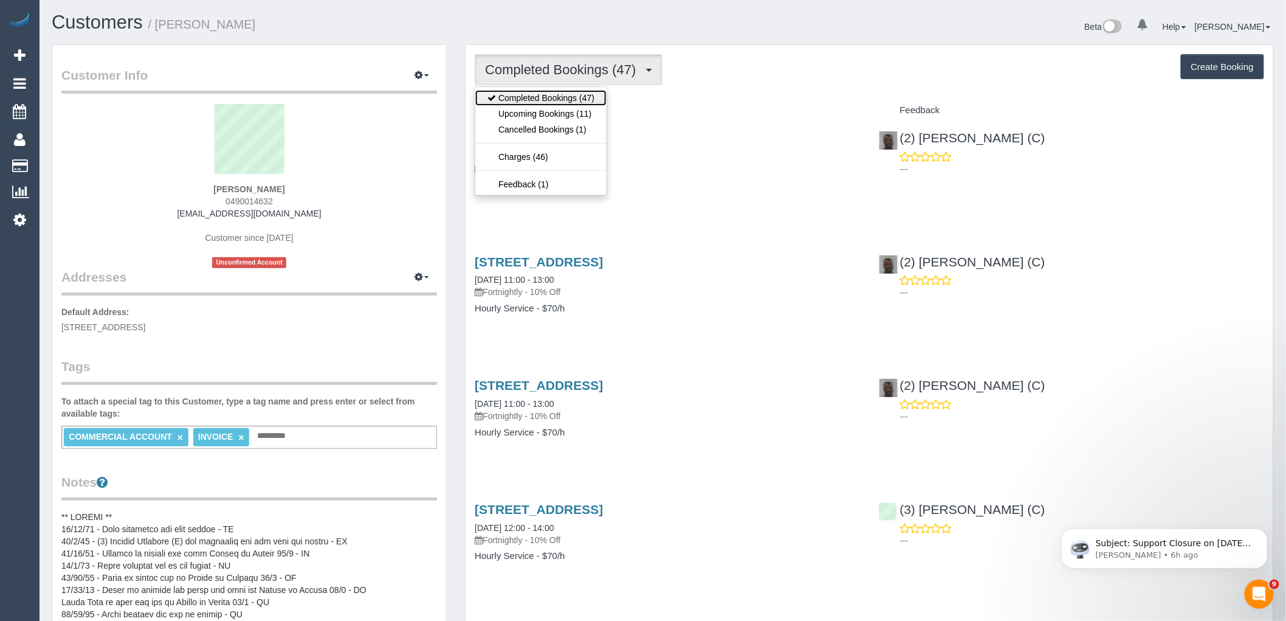
click at [582, 106] on link "Completed Bookings (47)" at bounding box center [540, 98] width 131 height 16
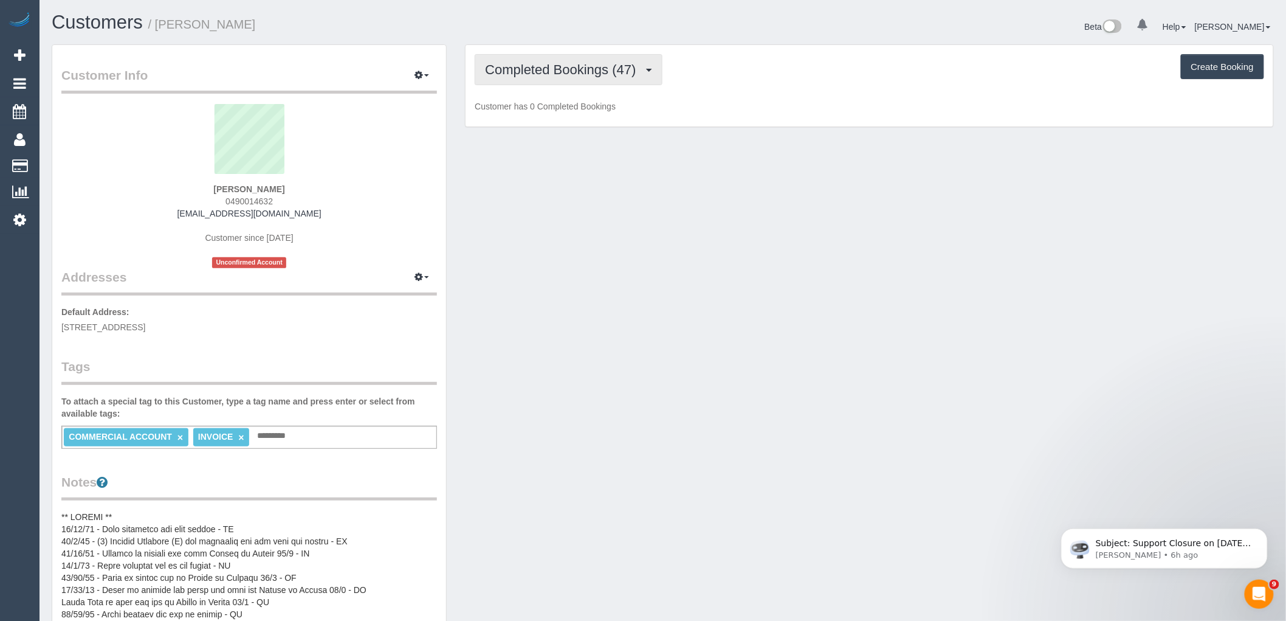
click at [582, 73] on span "Completed Bookings (47)" at bounding box center [563, 69] width 157 height 15
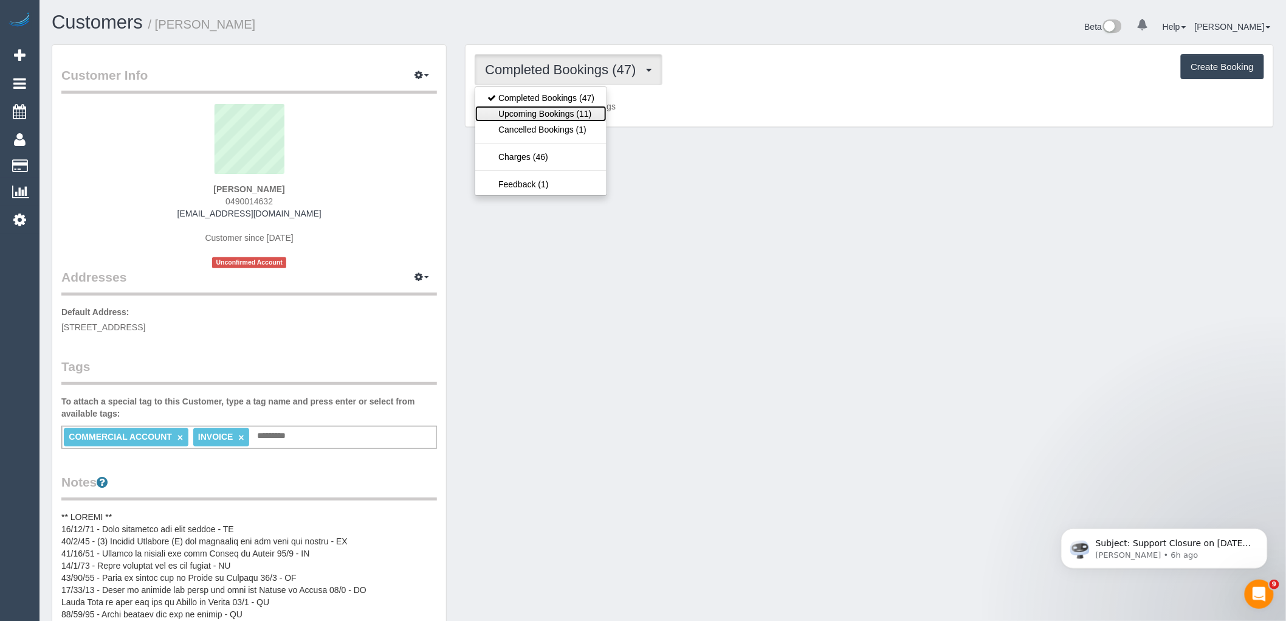
click at [582, 114] on link "Upcoming Bookings (11)" at bounding box center [540, 114] width 131 height 16
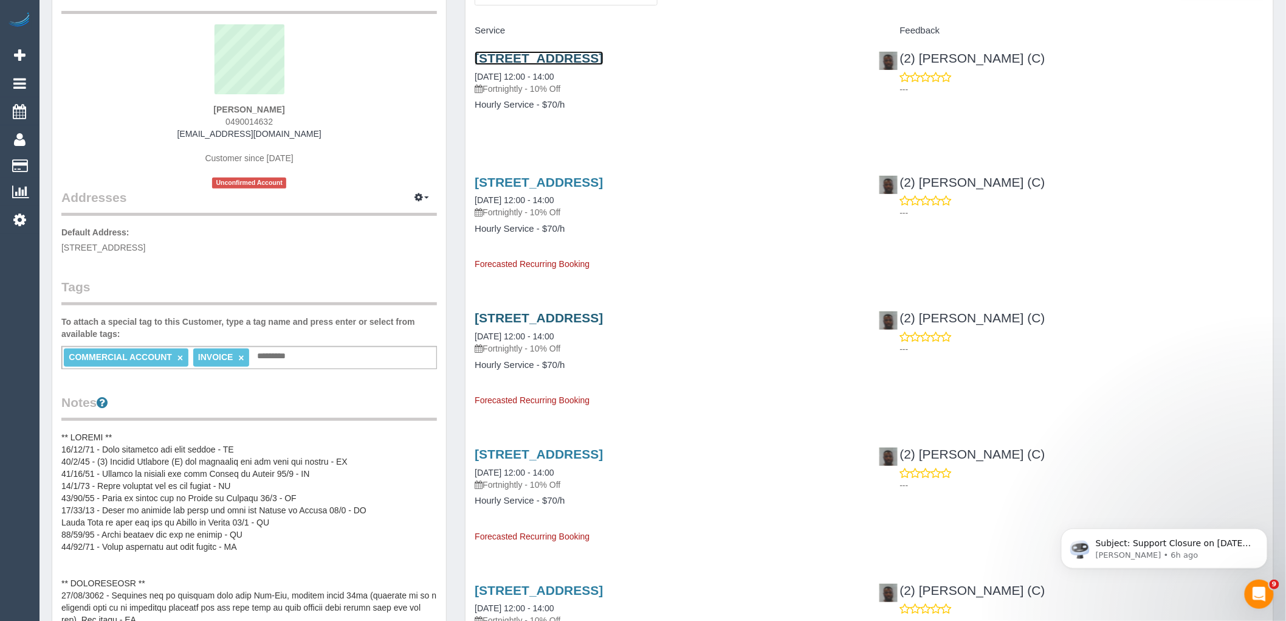
scroll to position [202, 0]
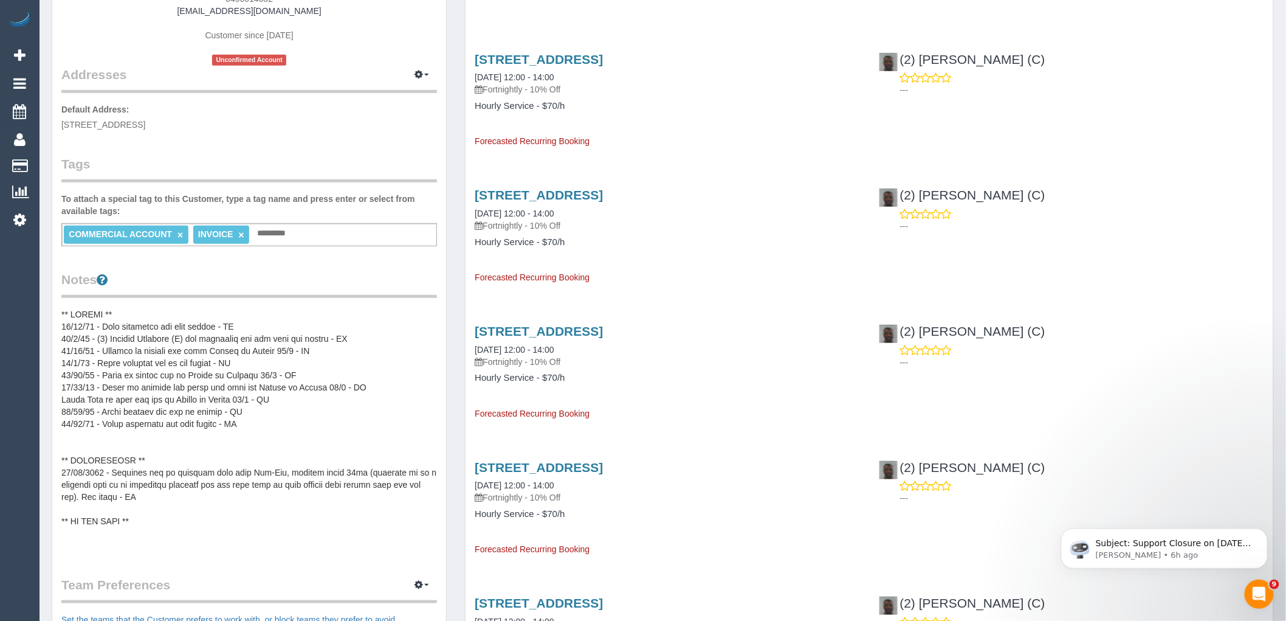
click at [143, 308] on pre at bounding box center [249, 429] width 376 height 243
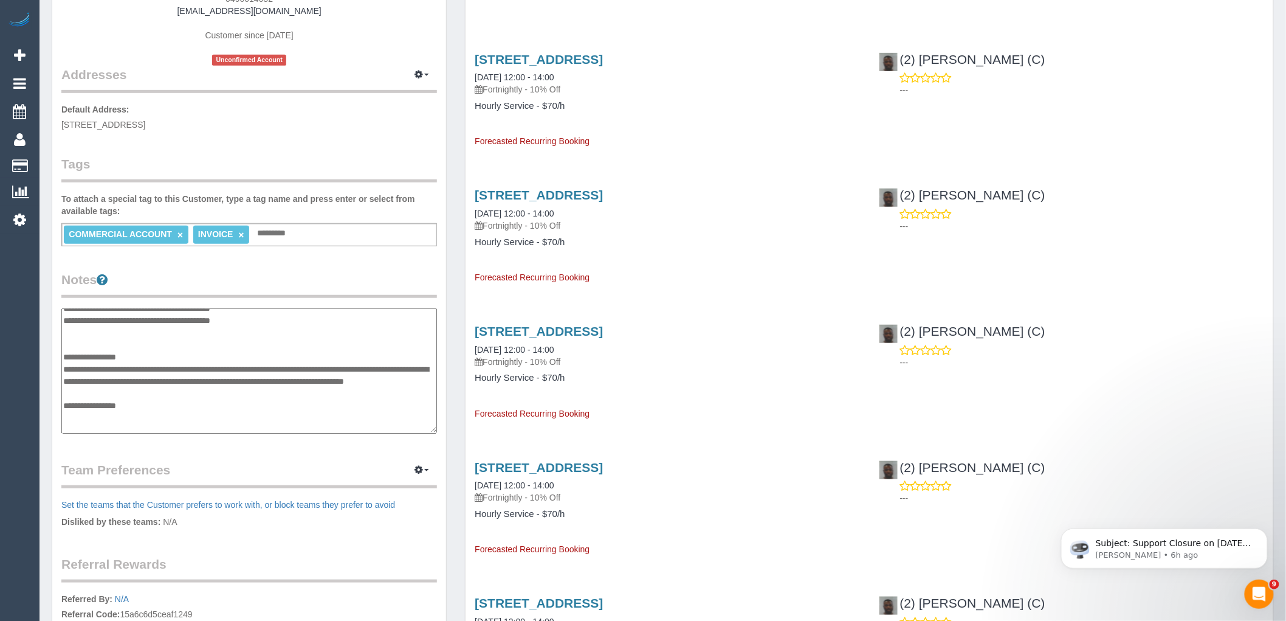
scroll to position [0, 0]
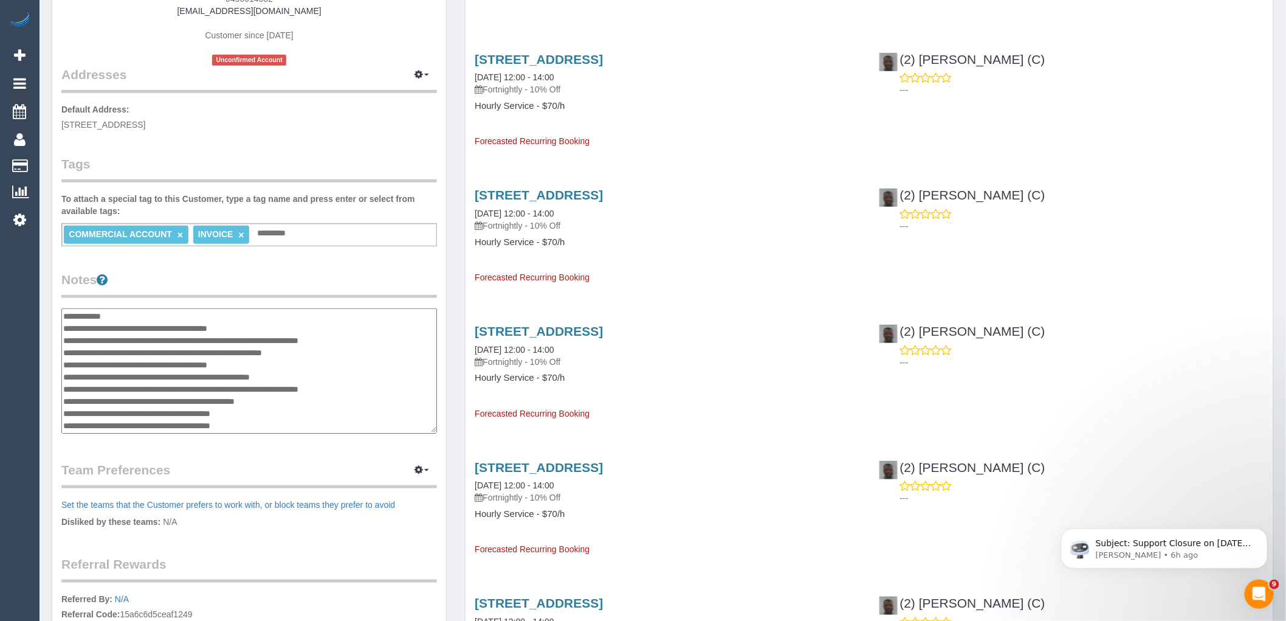
click at [128, 318] on textarea at bounding box center [249, 370] width 376 height 125
click at [105, 326] on textarea at bounding box center [249, 370] width 376 height 125
click at [393, 327] on textarea at bounding box center [249, 370] width 376 height 125
type textarea "**********"
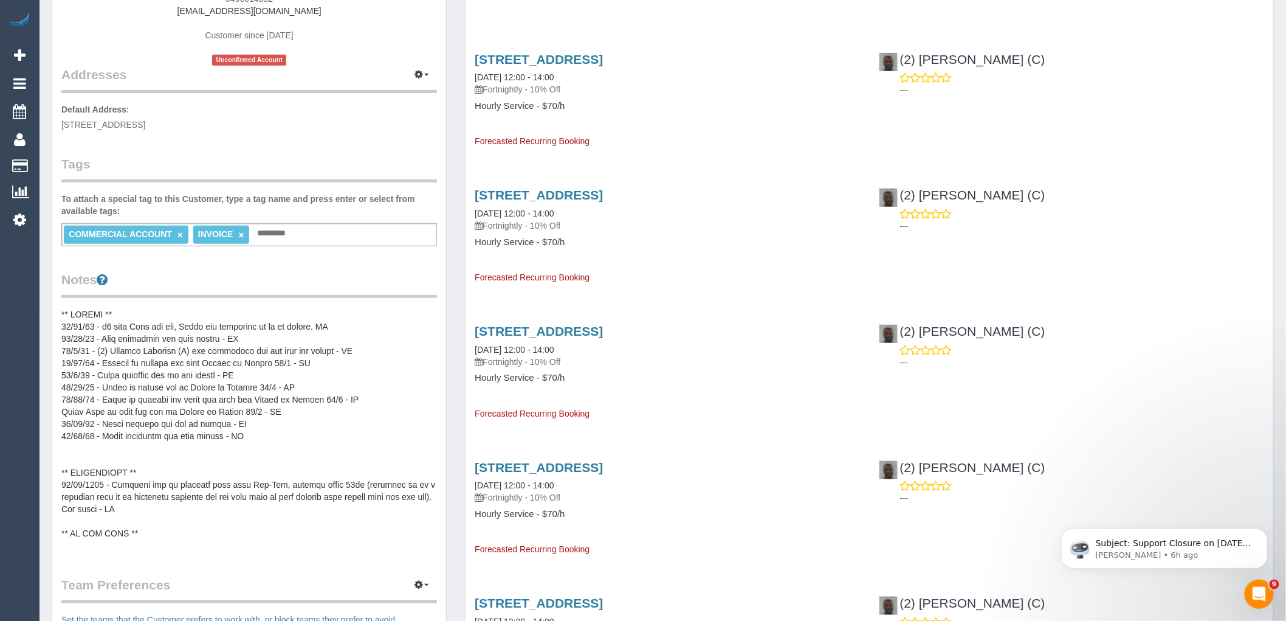
click at [1153, 196] on div "(2) Hope Gorejena (C) ---" at bounding box center [1072, 207] width 404 height 60
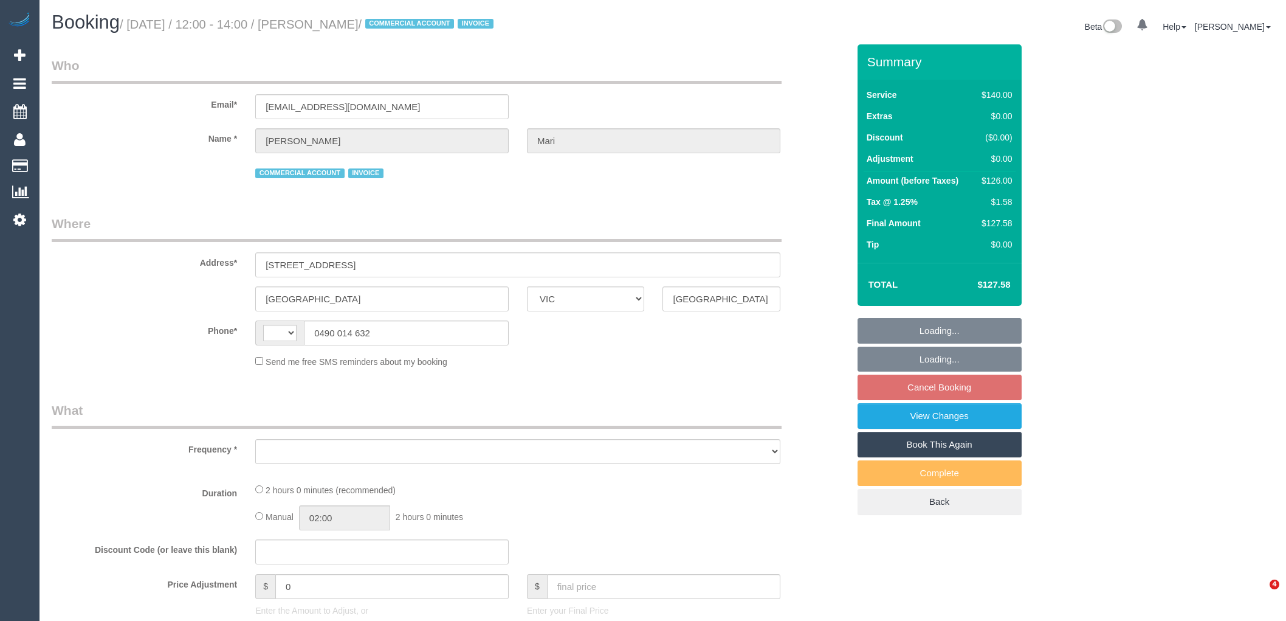
select select "VIC"
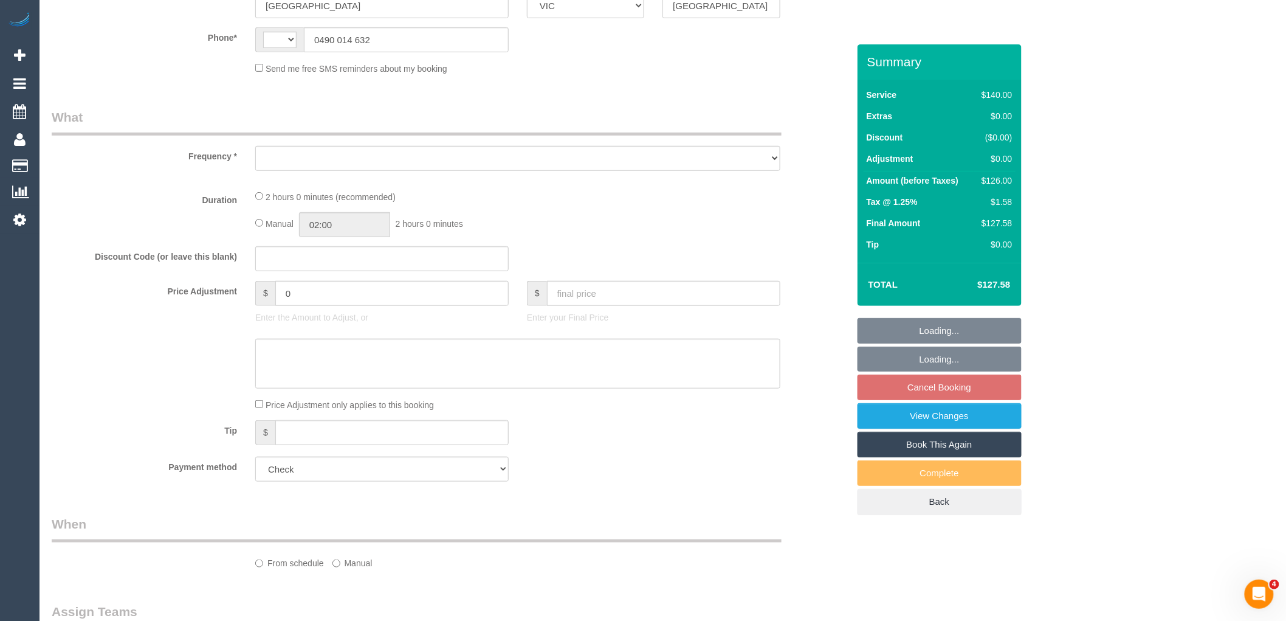
select select "string:AU"
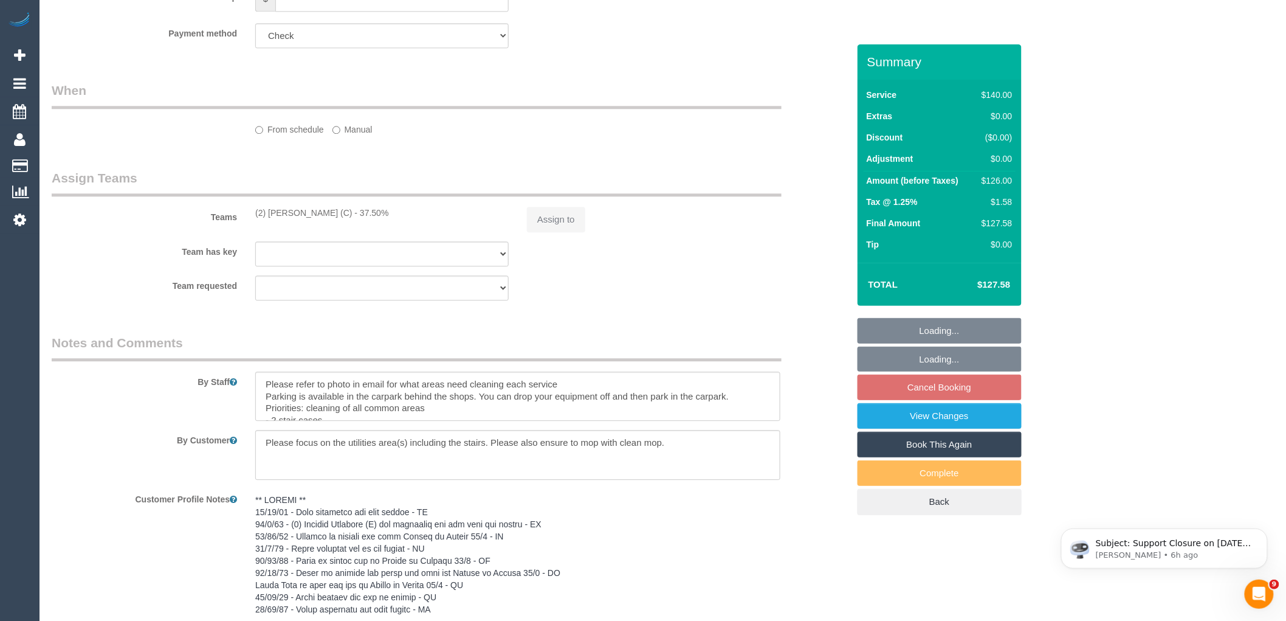
select select "object:722"
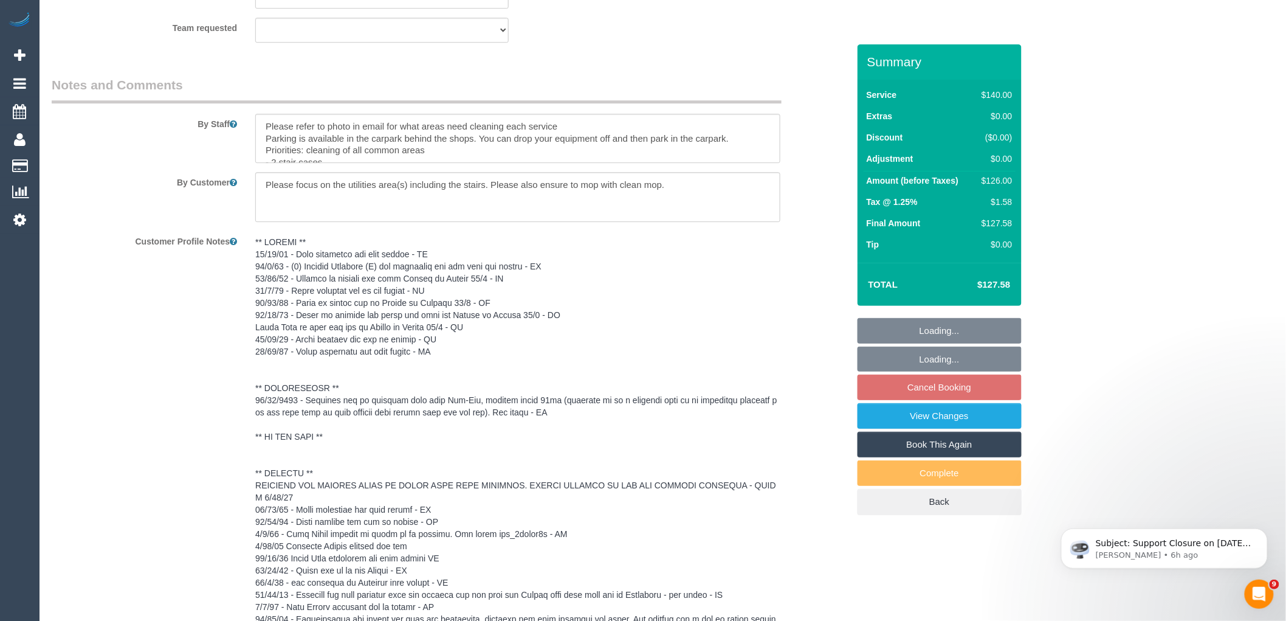
select select "number:28"
select select "number:17"
select select "number:19"
select select "number:36"
select select "number:35"
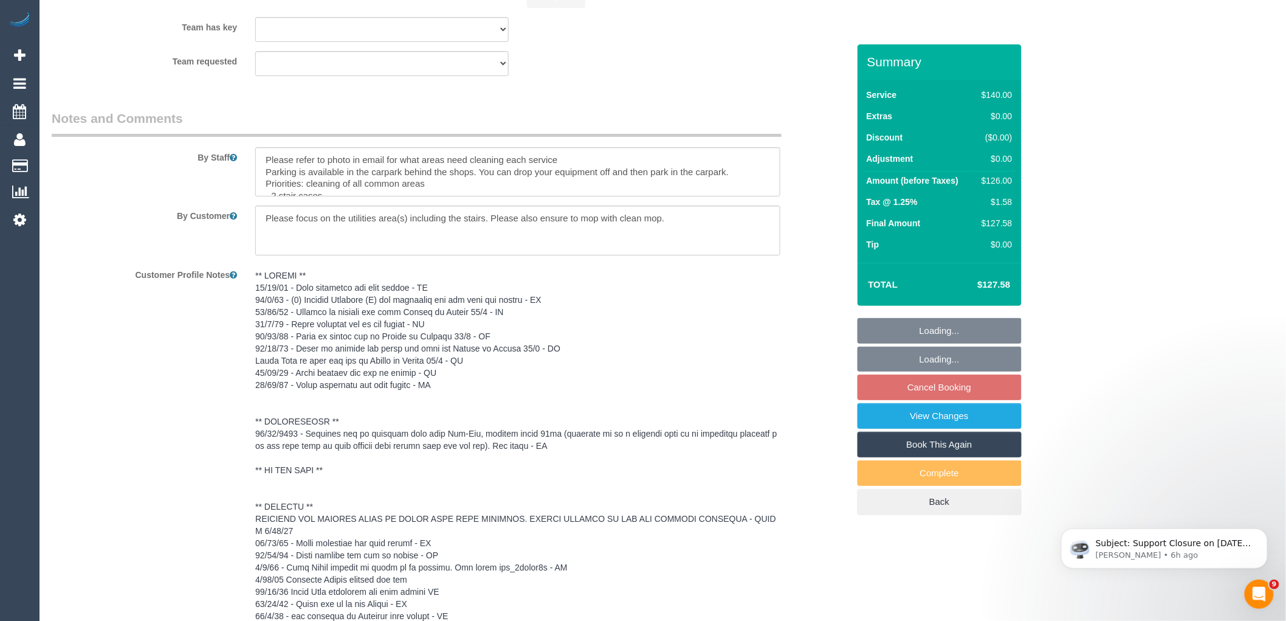
select select "48298"
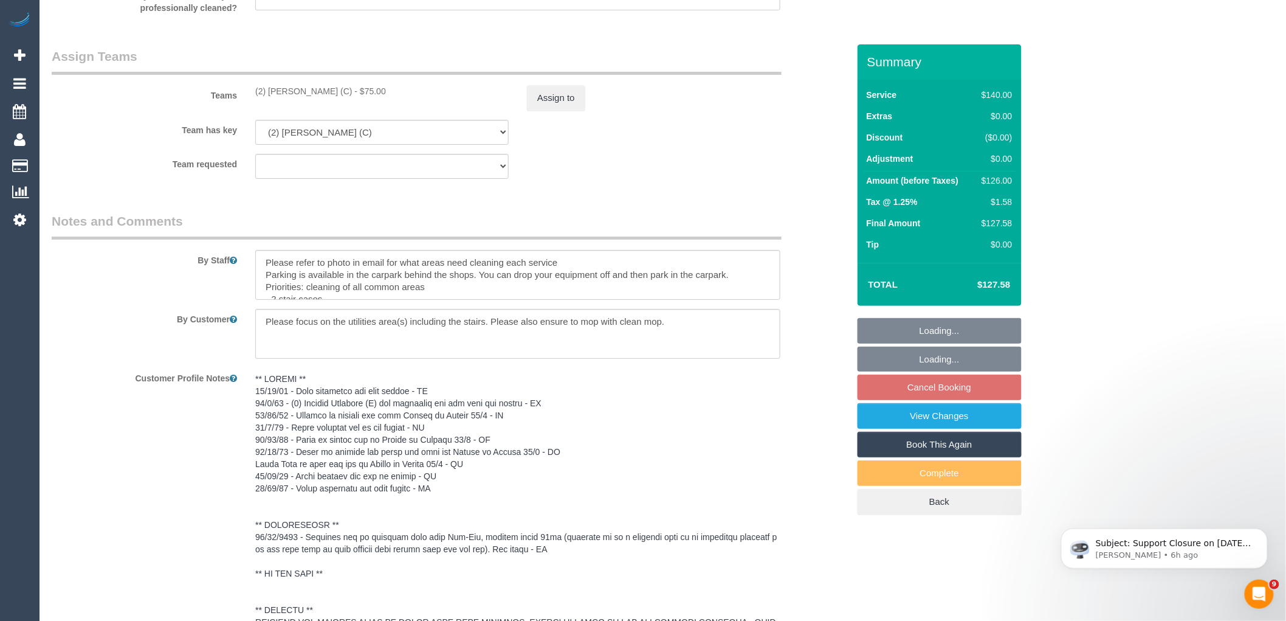
scroll to position [1721, 0]
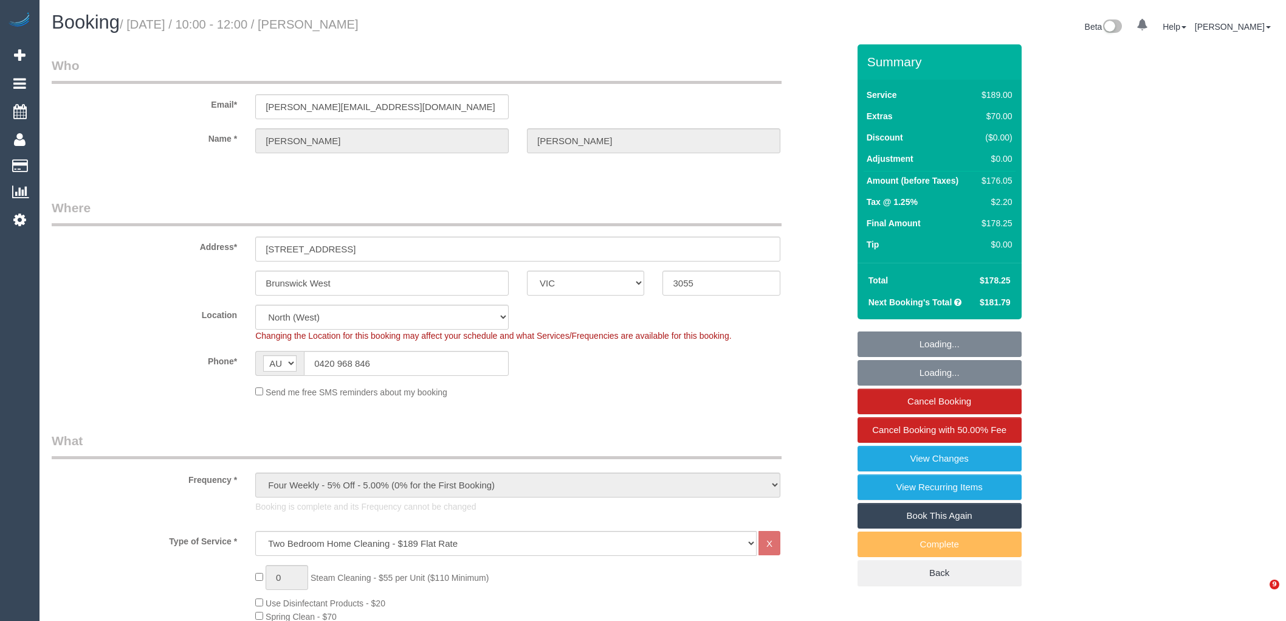
select select "VIC"
select select "number:27"
select select "number:14"
select select "number:19"
select select "number:24"
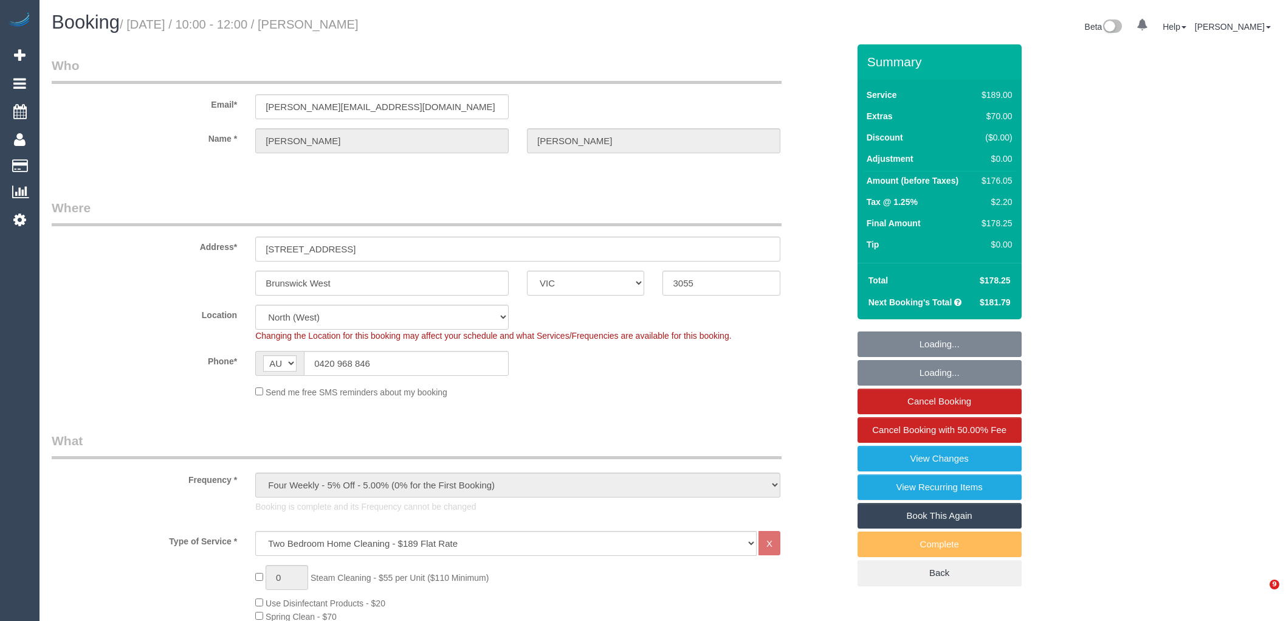
select select "number:33"
select select "number:12"
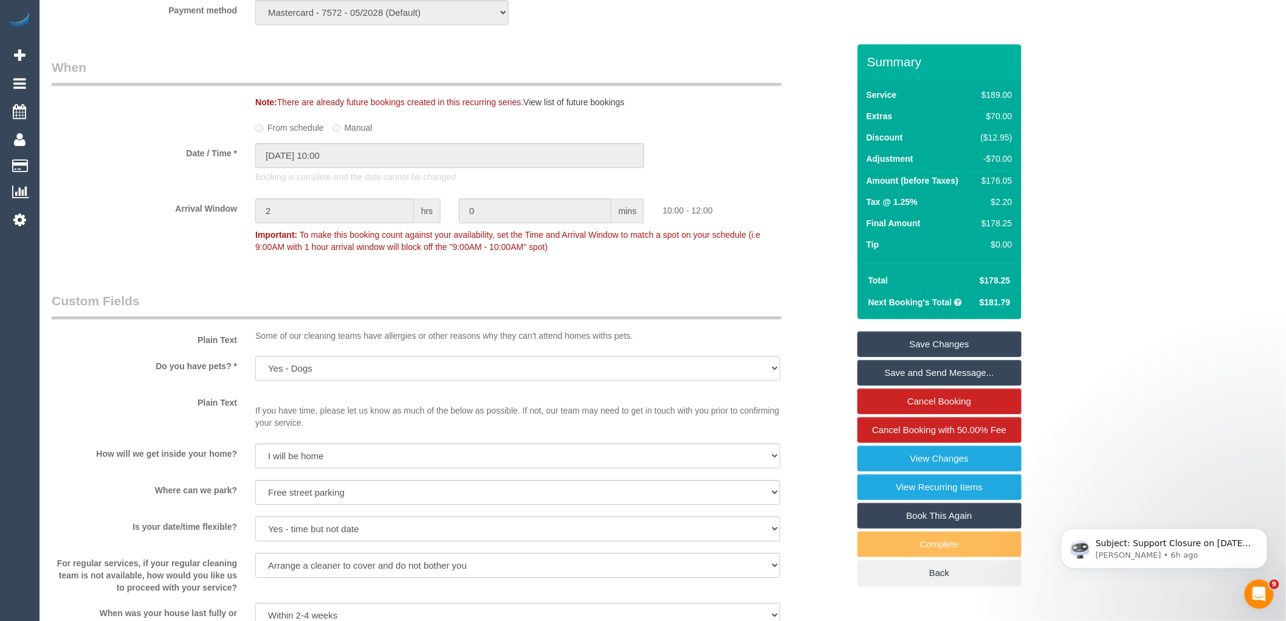
scroll to position [1620, 0]
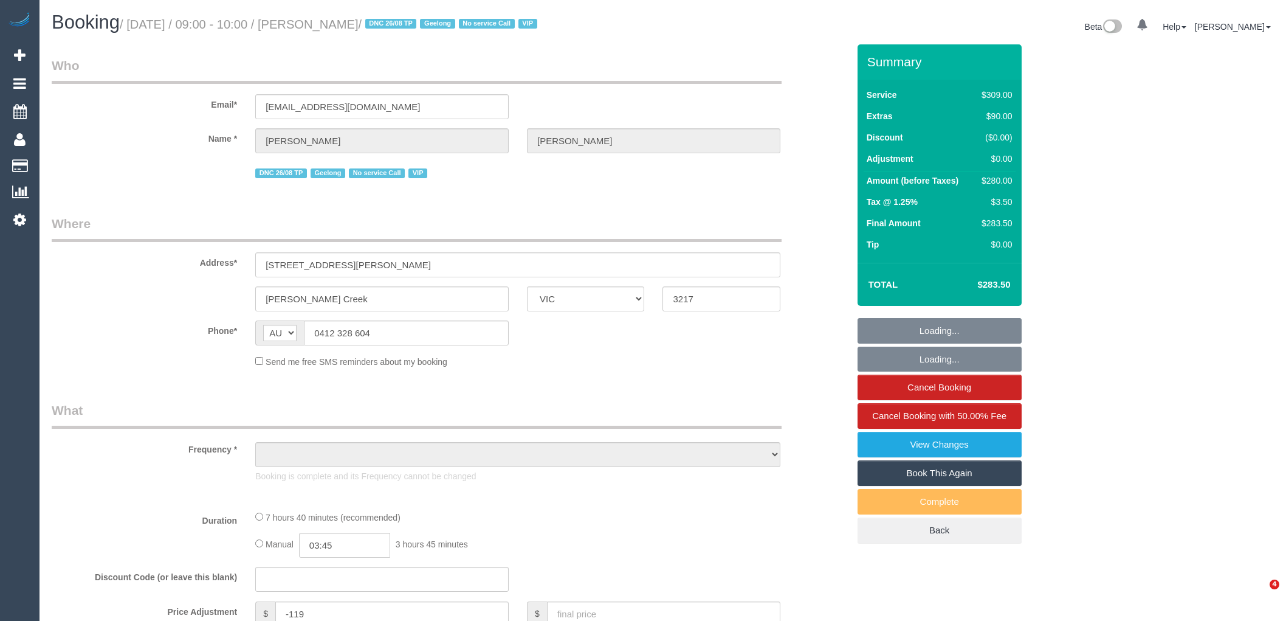
select select "VIC"
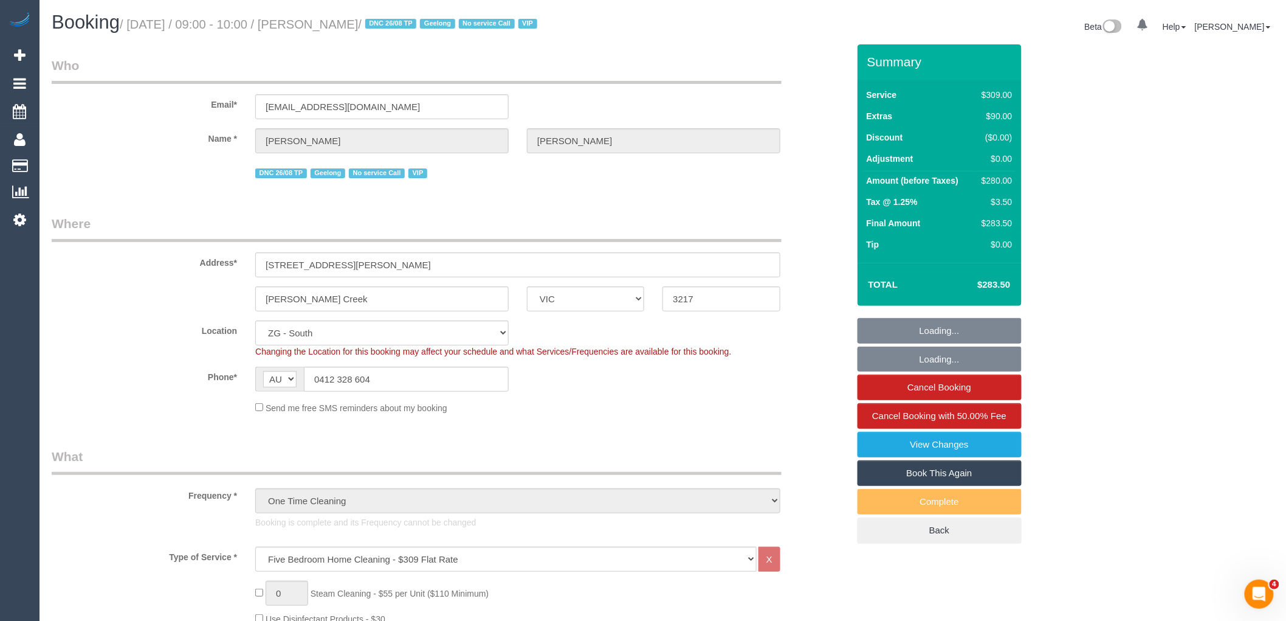
select select "object:941"
select select "number:28"
select select "number:14"
select select "number:19"
select select "number:25"
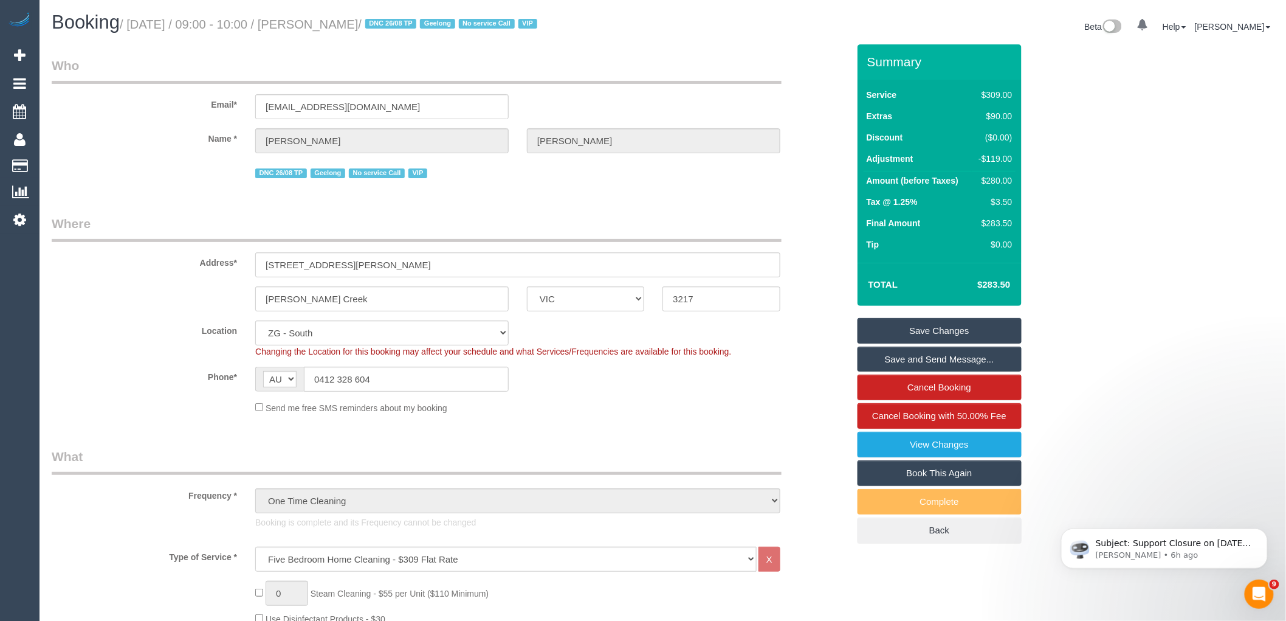
drag, startPoint x: 367, startPoint y: 26, endPoint x: 315, endPoint y: 22, distance: 52.4
click at [315, 22] on small "/ August 26, 2025 / 09:00 - 10:00 / Alex Kuhn / DNC 26/08 TP Geelong No service…" at bounding box center [330, 24] width 421 height 13
copy small "Alex Kuhn"
click at [168, 169] on div "DNC 26/08 TP Geelong No service Call VIP" at bounding box center [450, 171] width 815 height 19
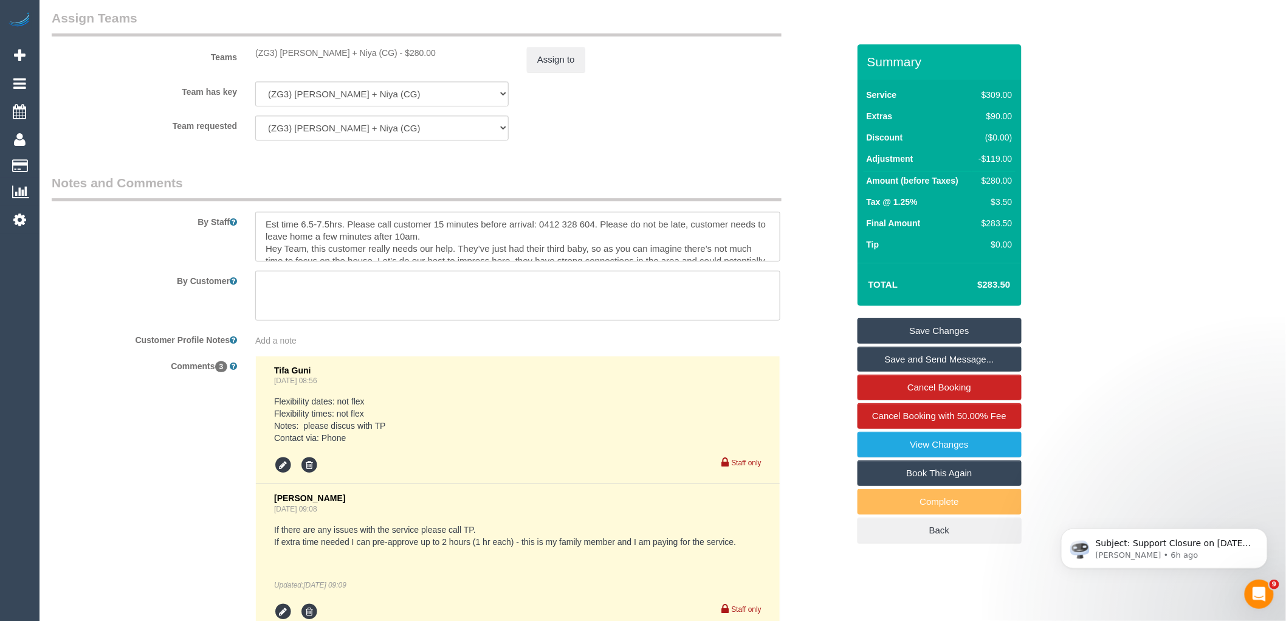
scroll to position [1823, 0]
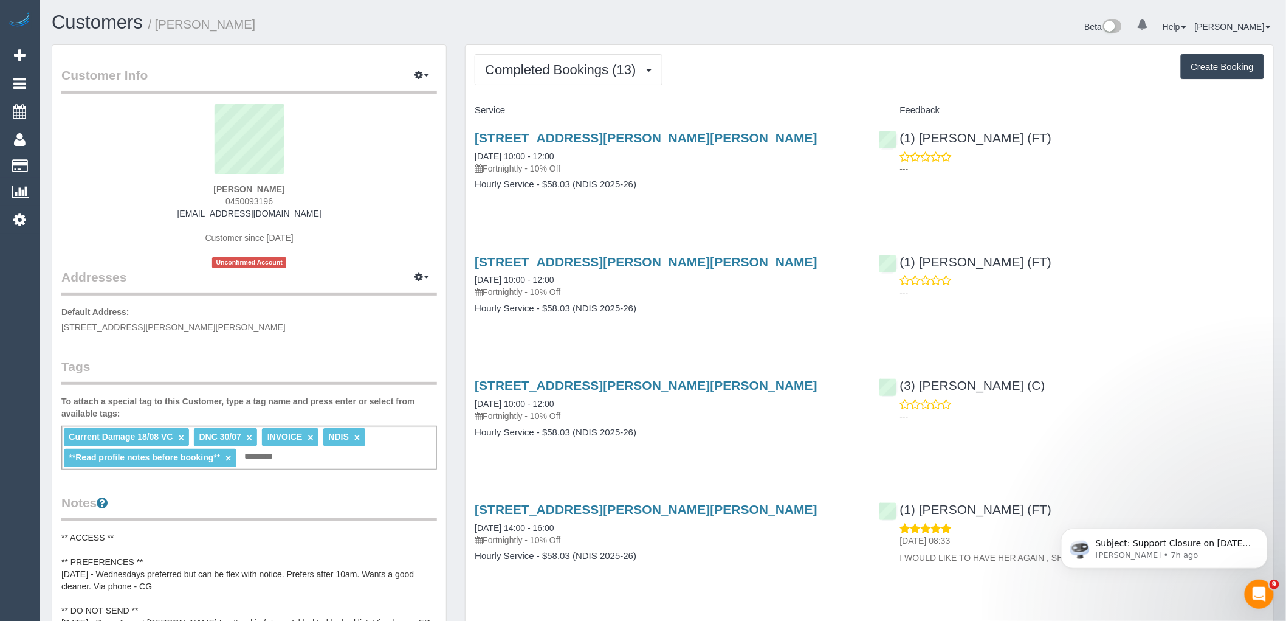
click at [181, 439] on link "×" at bounding box center [180, 437] width 5 height 10
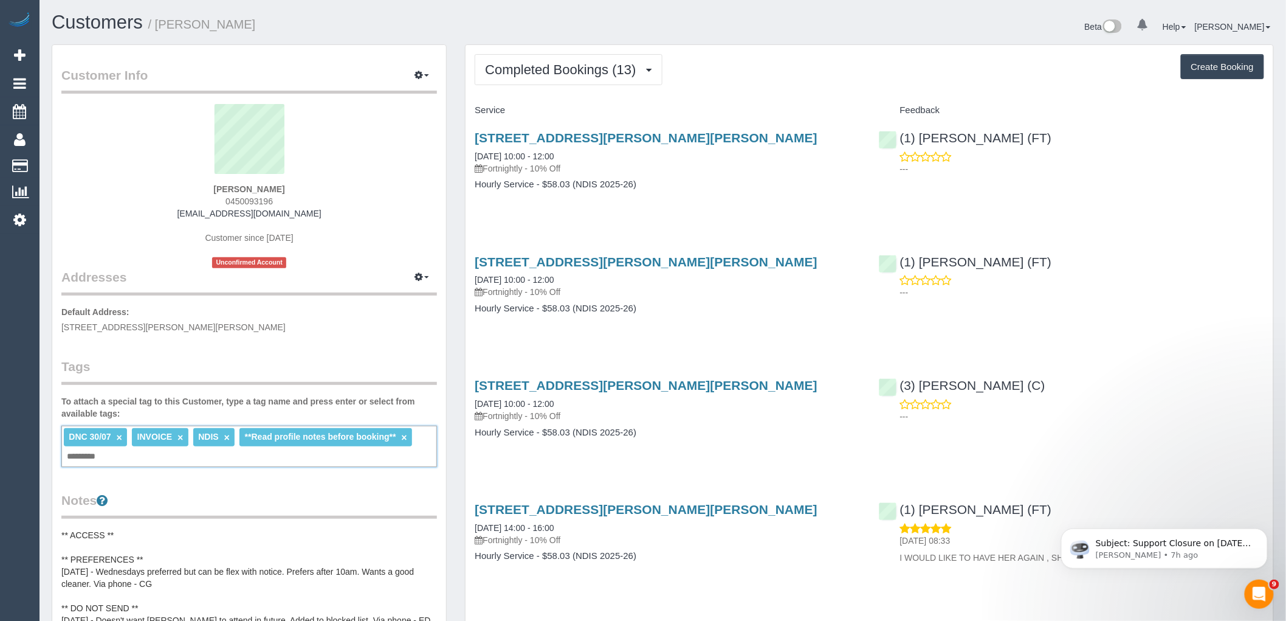
click at [120, 438] on link "×" at bounding box center [119, 437] width 5 height 10
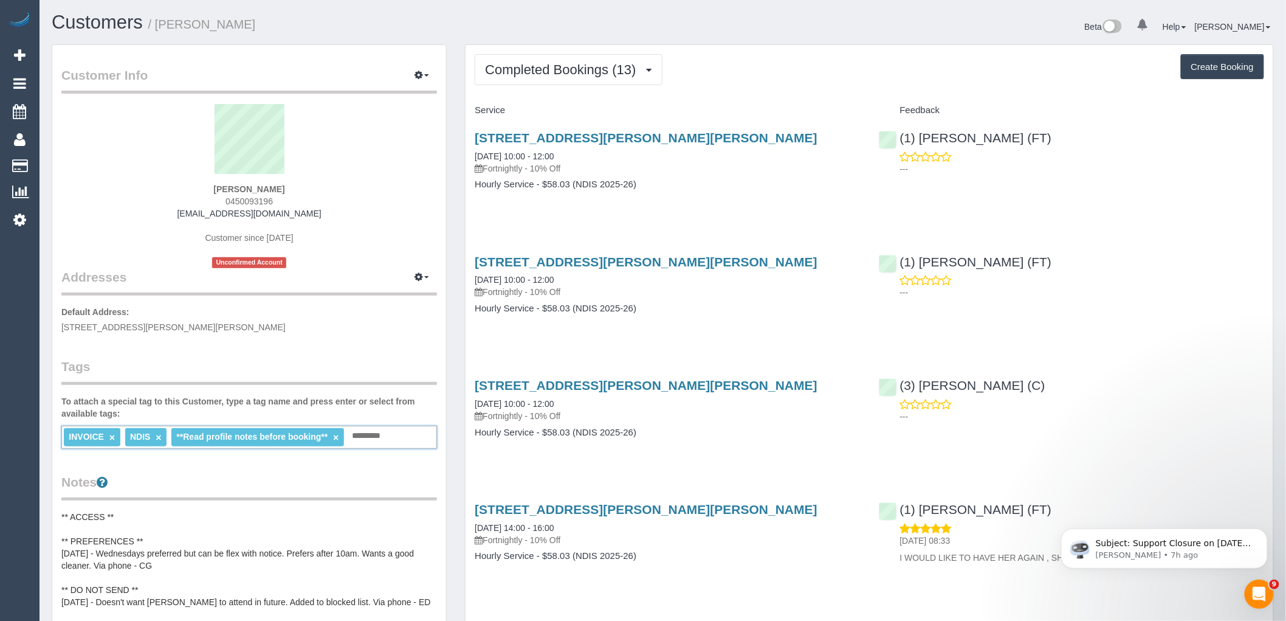
click at [297, 337] on div "Customer Info Edit Contact Info Send Message Email Preferences Special Sales Ta…" at bounding box center [249, 557] width 394 height 1025
click at [391, 438] on div "INVOICE × NDIS × **Read profile notes before booking** × Add a tag" at bounding box center [249, 436] width 376 height 23
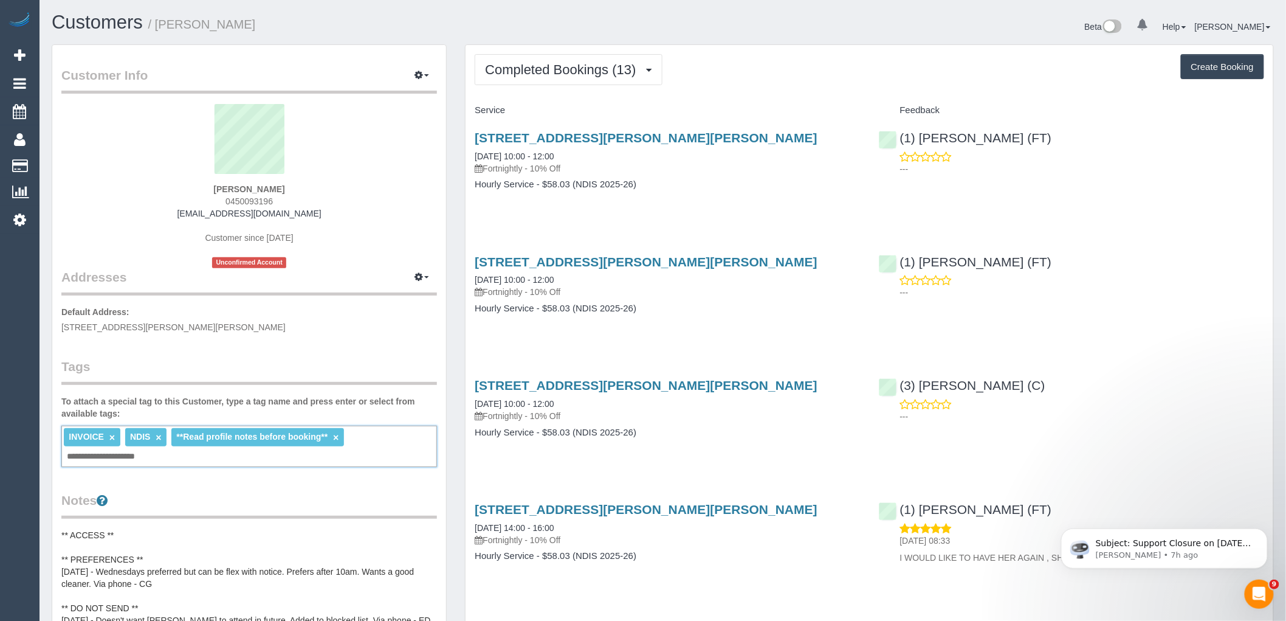
type input "**********"
click at [325, 331] on p "Default Address: 1/11 Rhodes Parade, Pascoe Vale, VIC 3044" at bounding box center [249, 319] width 376 height 27
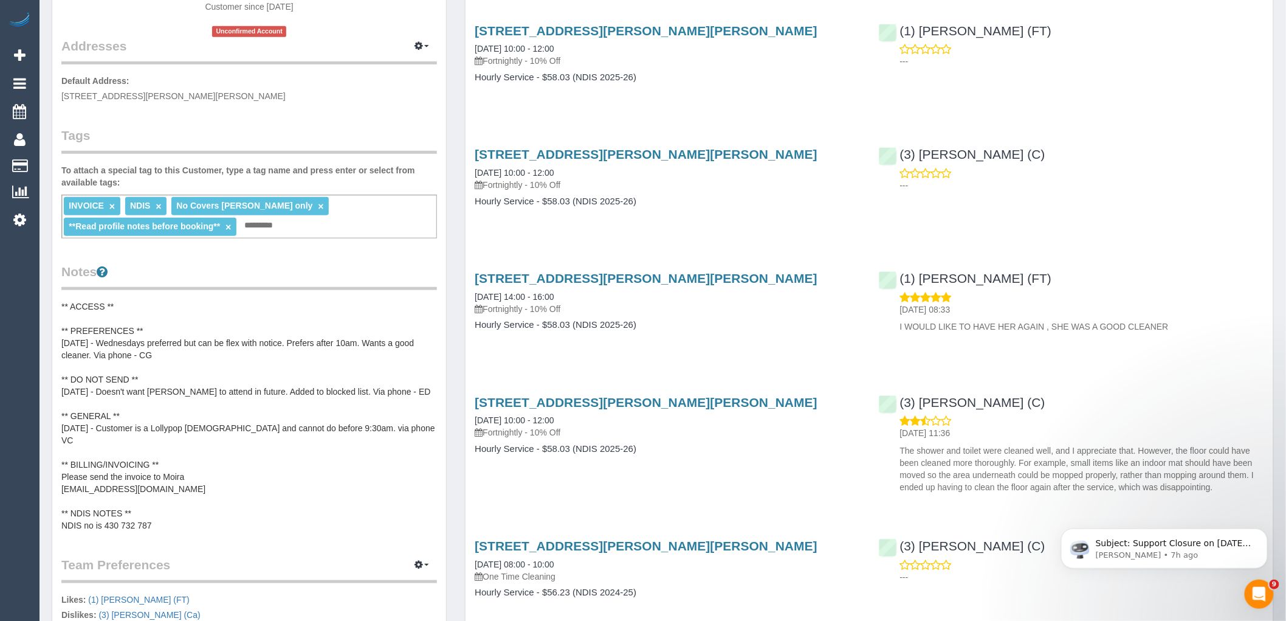
scroll to position [202, 0]
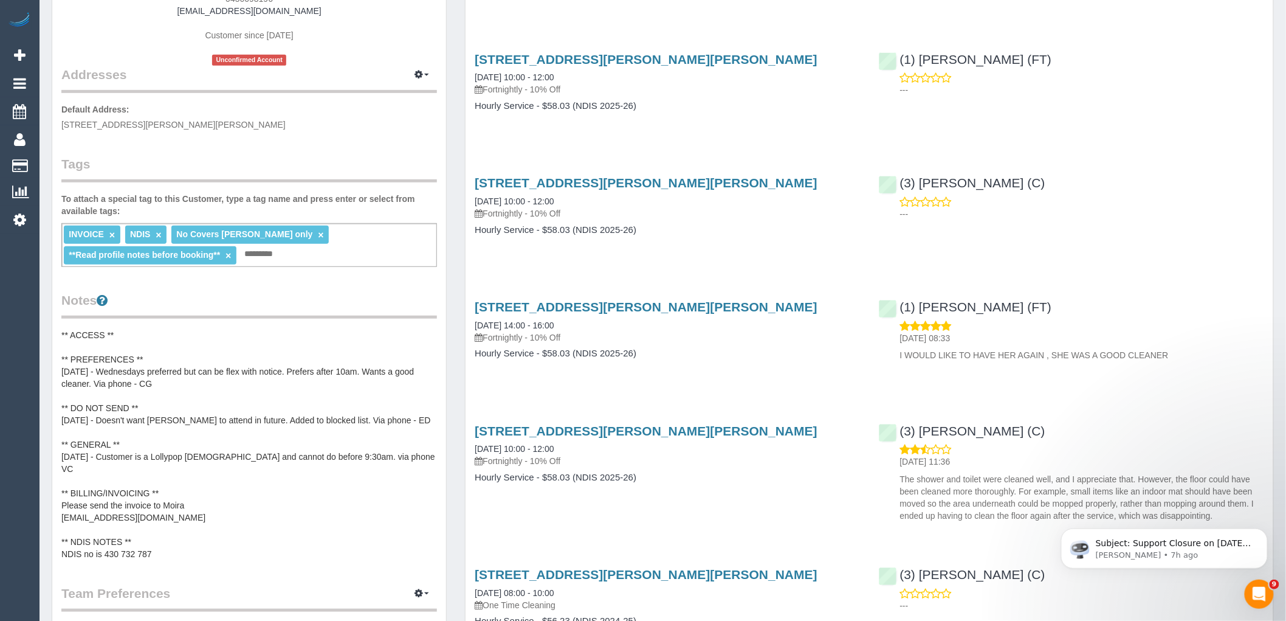
click at [231, 419] on pre "** ACCESS ** ** PREFERENCES ** 30/06/25 - Wednesdays preferred but can be flex …" at bounding box center [249, 444] width 376 height 231
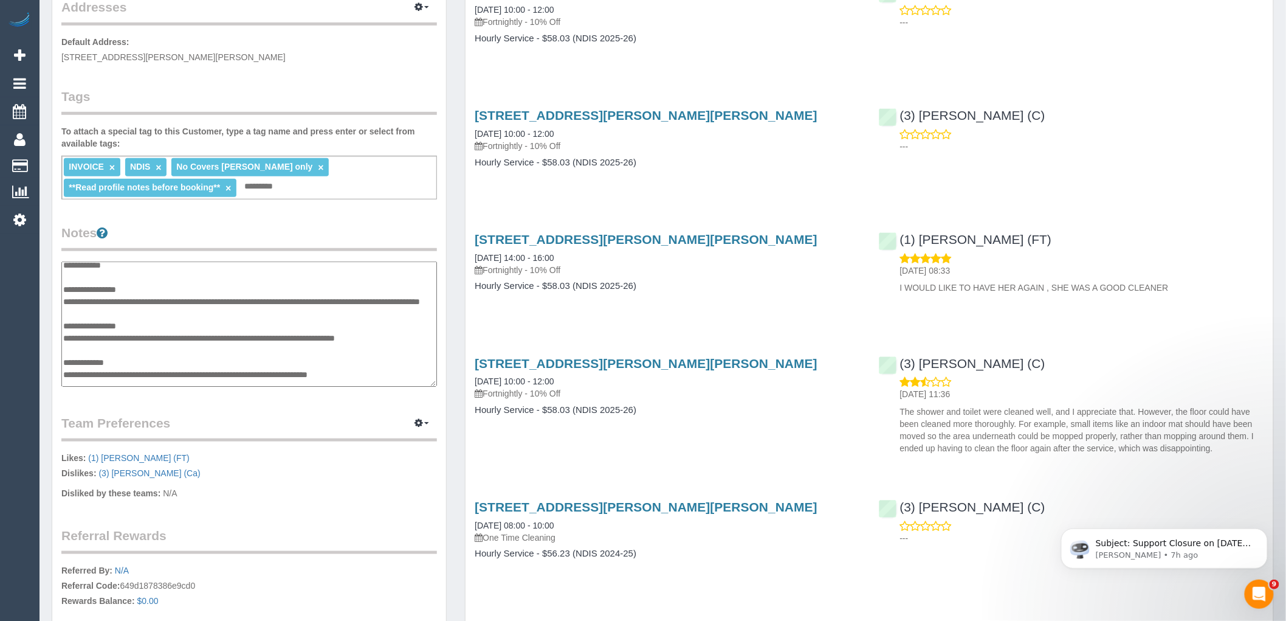
scroll to position [0, 0]
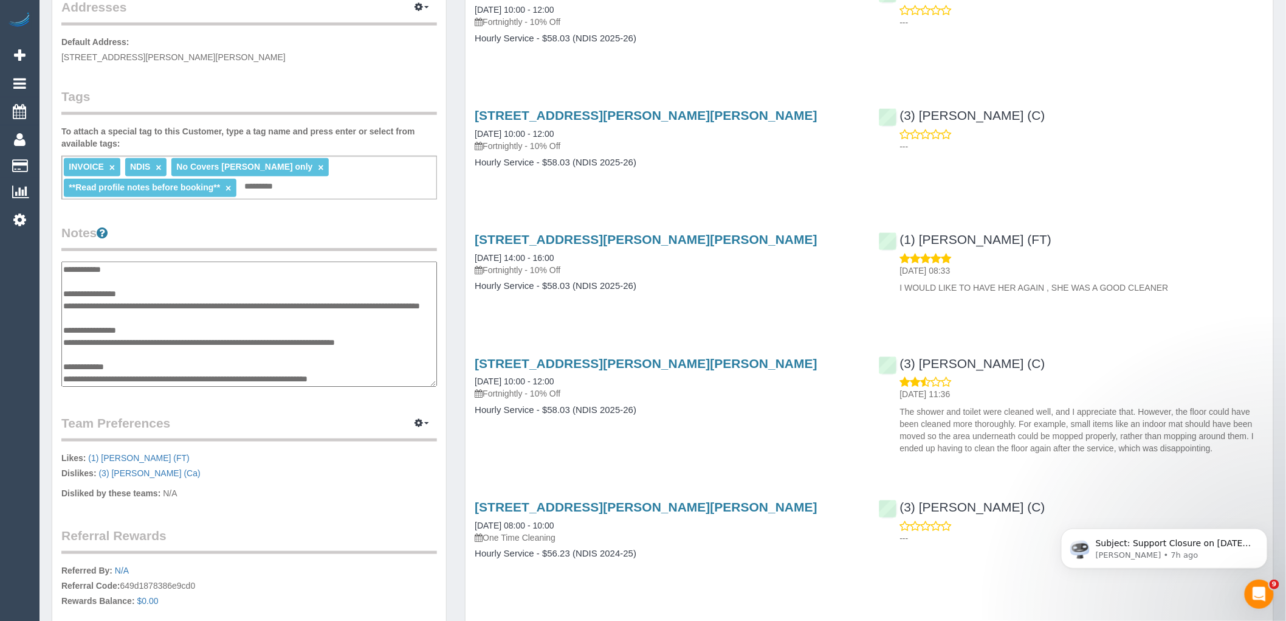
click at [281, 209] on div "Customer Info Edit Contact Info Send Message Email Preferences Special Sales Ta…" at bounding box center [249, 246] width 394 height 943
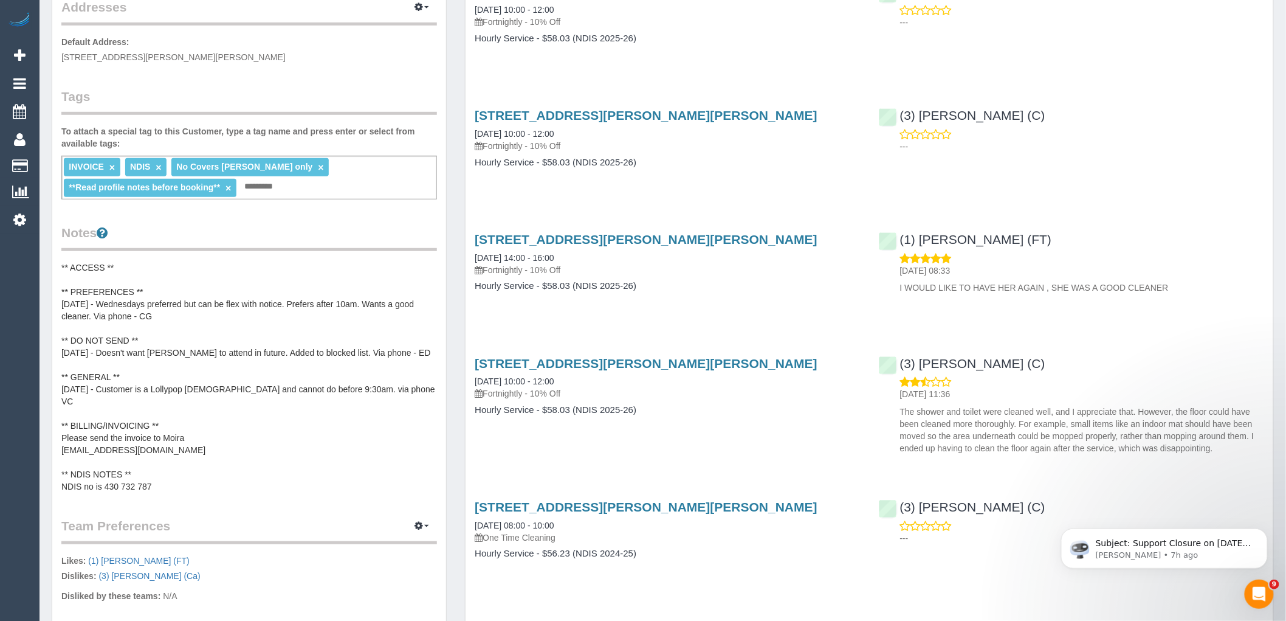
click at [225, 186] on link "×" at bounding box center [227, 188] width 5 height 10
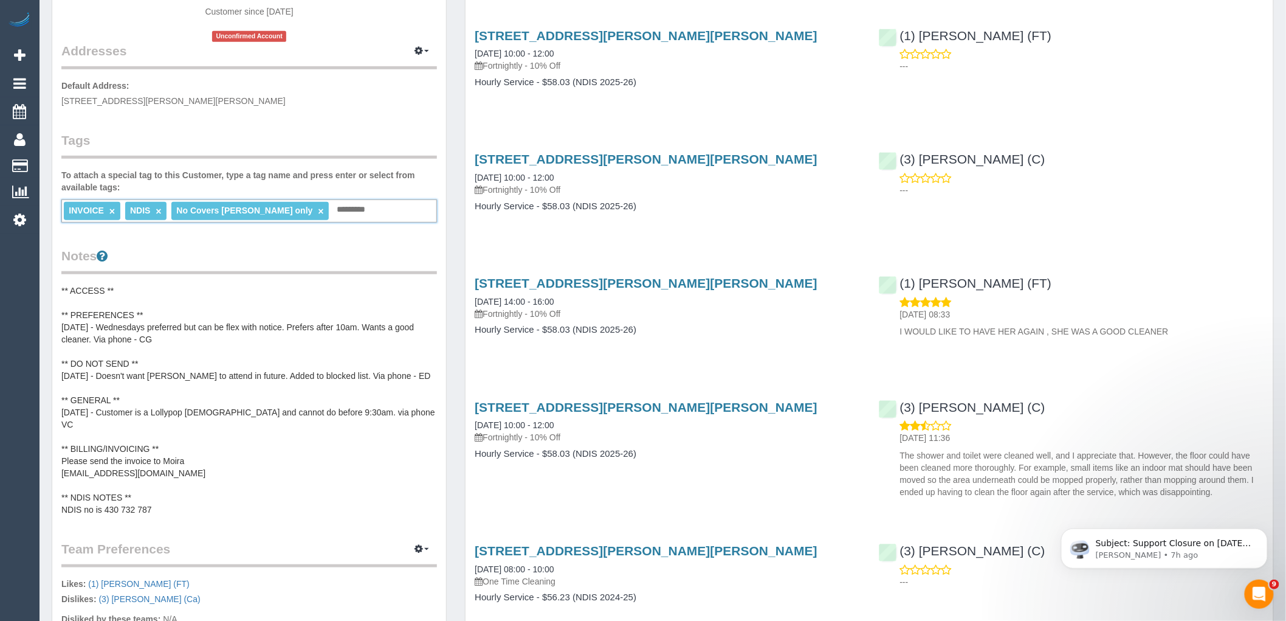
scroll to position [202, 0]
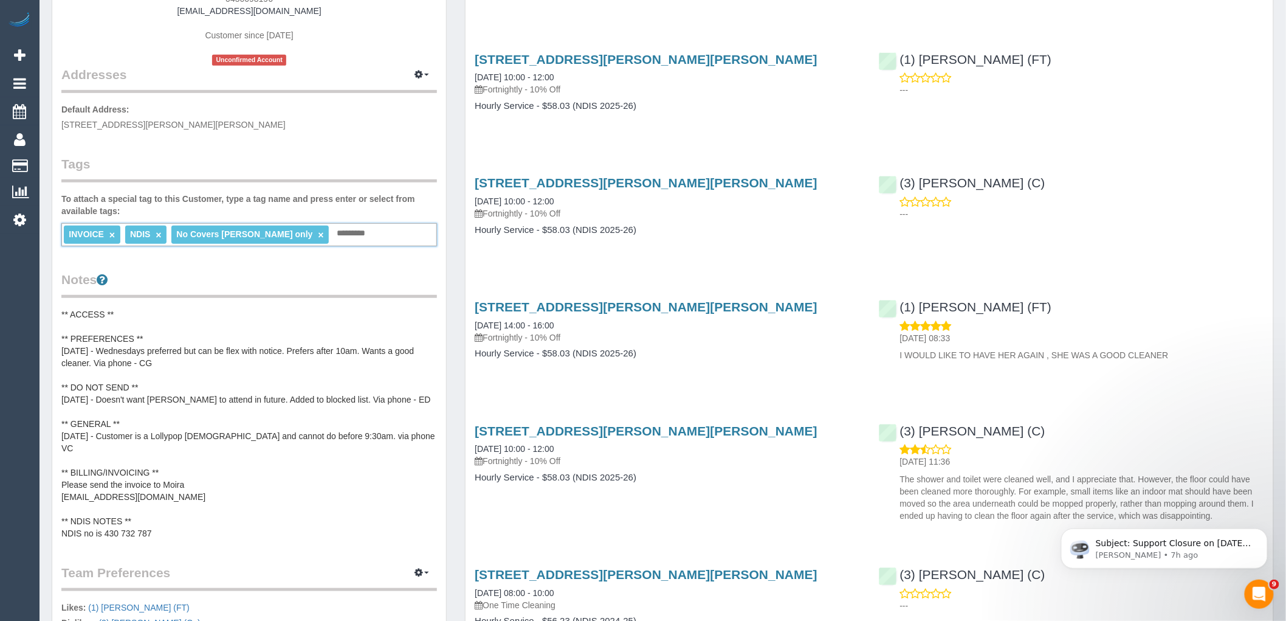
click at [170, 365] on pre "** ACCESS ** ** PREFERENCES ** 30/06/25 - Wednesdays preferred but can be flex …" at bounding box center [249, 423] width 376 height 231
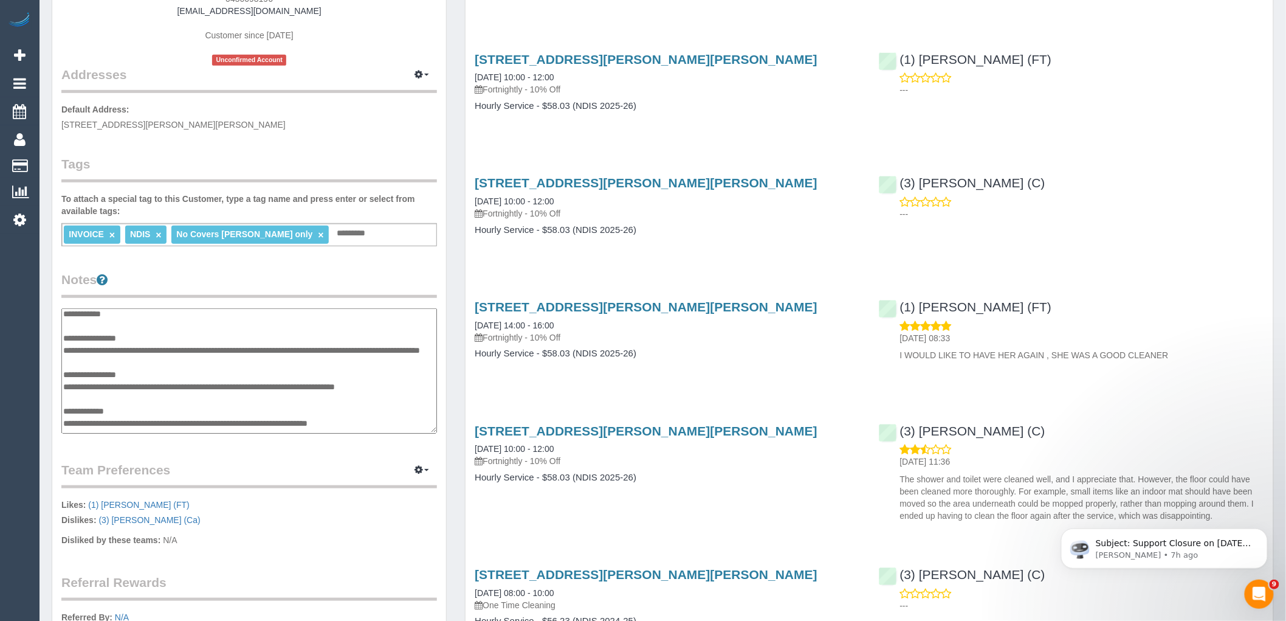
scroll to position [0, 0]
click at [174, 337] on textarea "**********" at bounding box center [249, 370] width 376 height 125
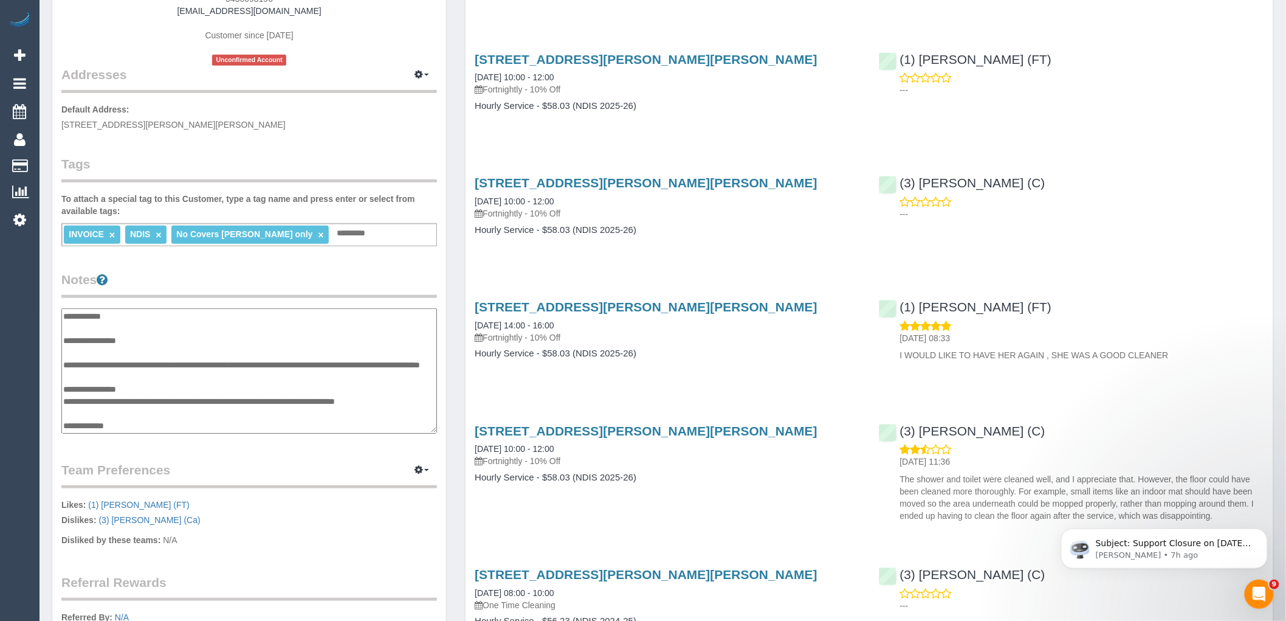
type textarea "**********"
click at [895, 310] on div "(1) Sarah Slattery (FT) 16/07/2025 08:33 I WOULD LIKE TO HAVE HER AGAIN , SHE W…" at bounding box center [1072, 327] width 404 height 77
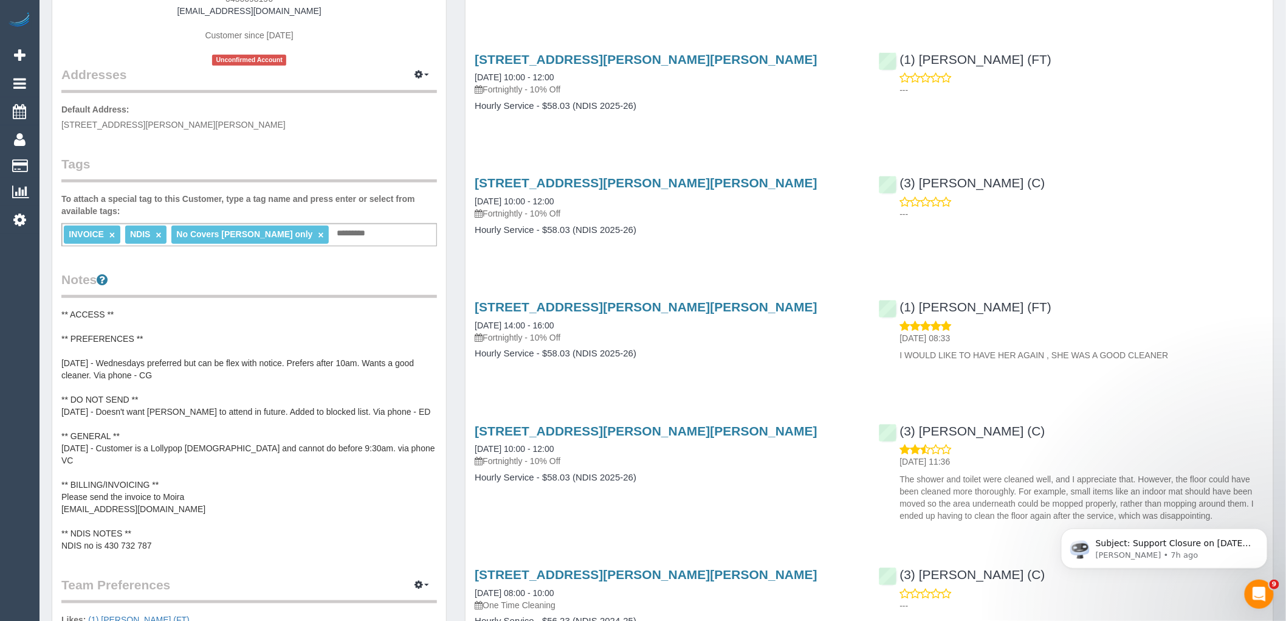
copy link "(1) [PERSON_NAME] (FT)"
click at [141, 377] on pre "** ACCESS ** ** PREFERENCES ** 30/06/25 - Wednesdays preferred but can be flex …" at bounding box center [249, 429] width 376 height 243
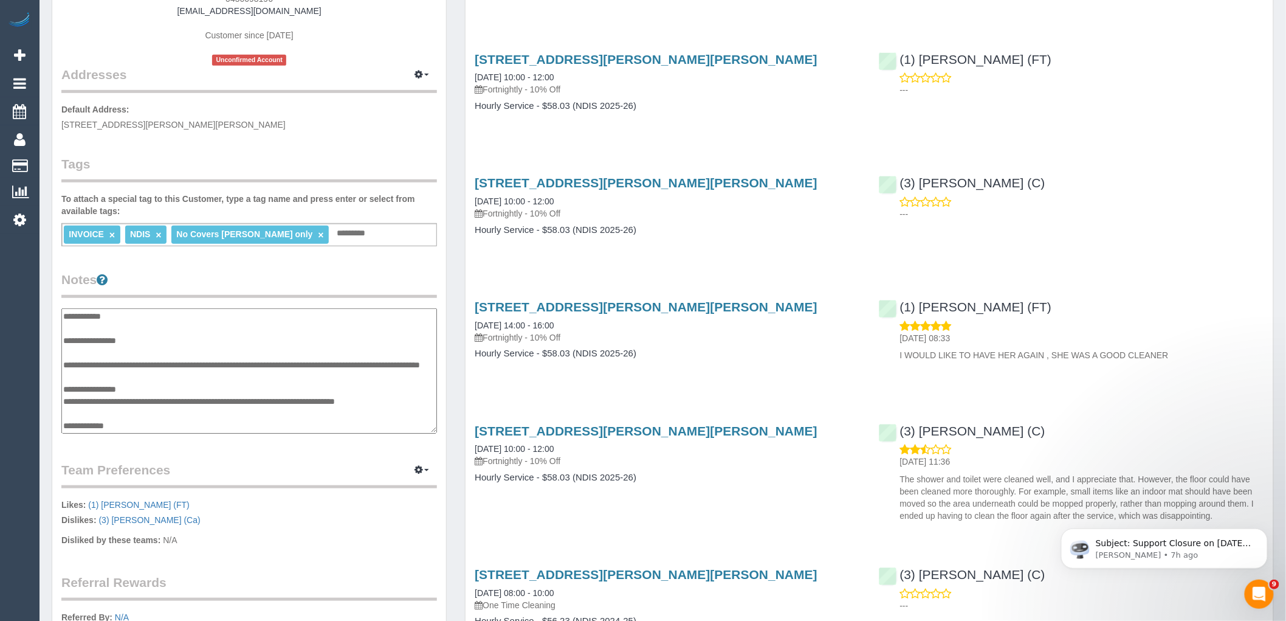
click at [100, 349] on textarea "**********" at bounding box center [249, 370] width 376 height 125
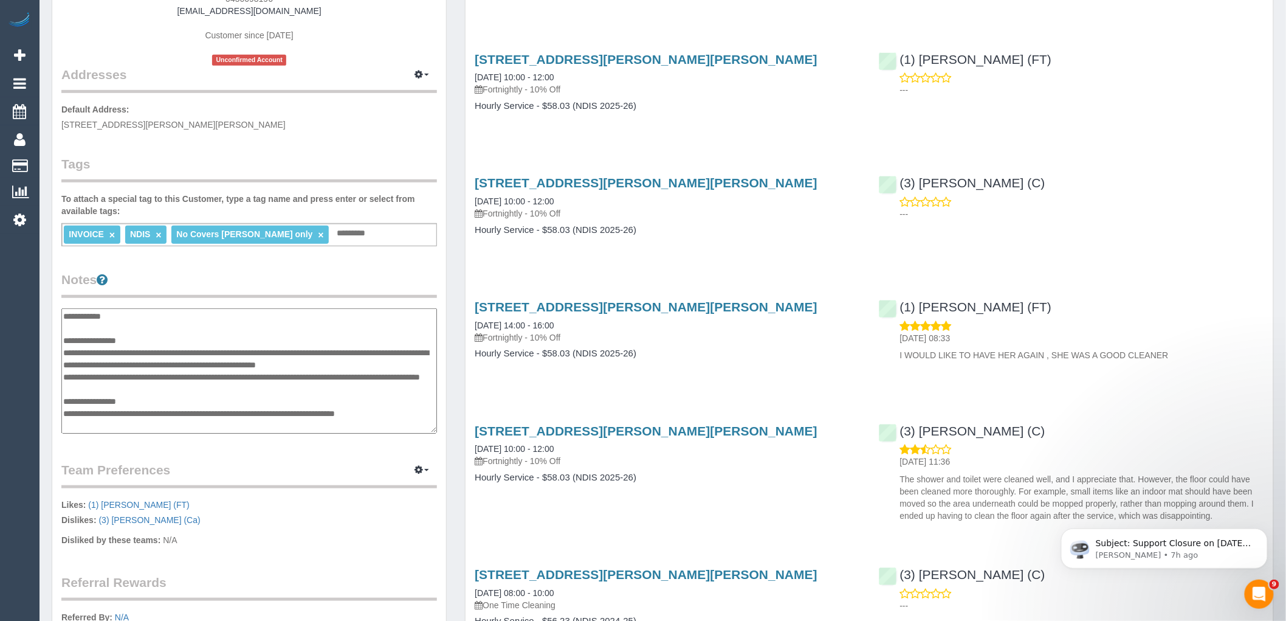
click at [193, 361] on textarea "**********" at bounding box center [249, 370] width 376 height 125
click at [410, 363] on textarea "**********" at bounding box center [249, 370] width 376 height 125
paste textarea "**********"
type textarea "**********"
click at [341, 272] on legend "Notes" at bounding box center [249, 283] width 376 height 27
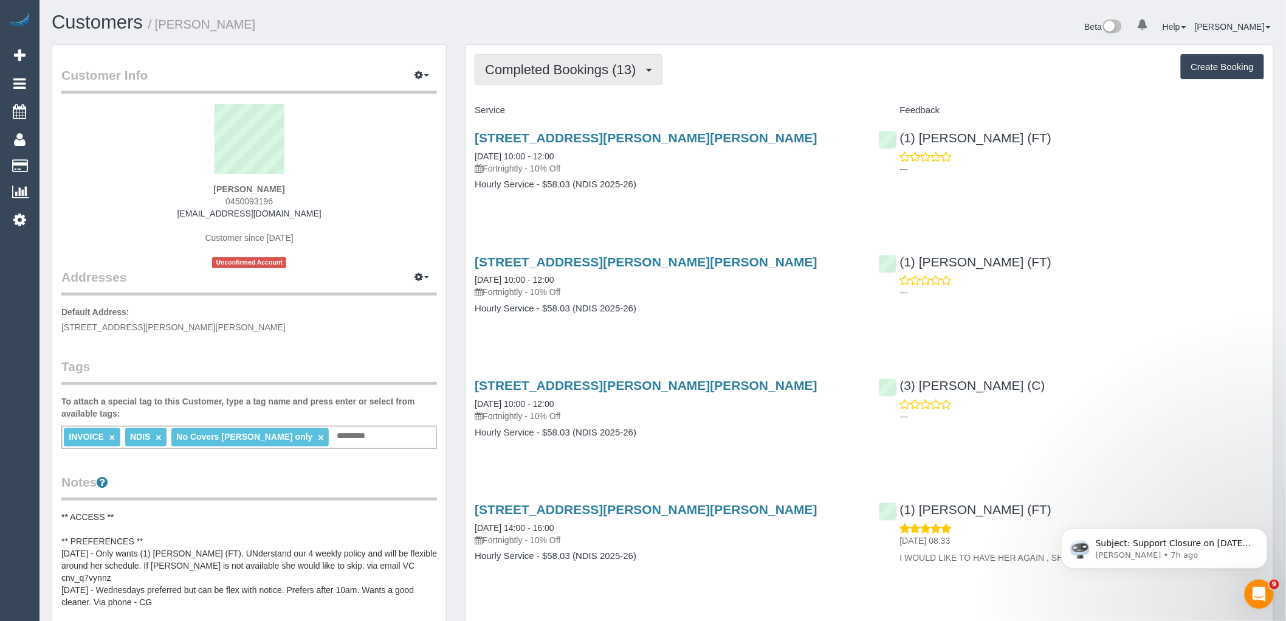
click at [596, 73] on span "Completed Bookings (13)" at bounding box center [563, 69] width 157 height 15
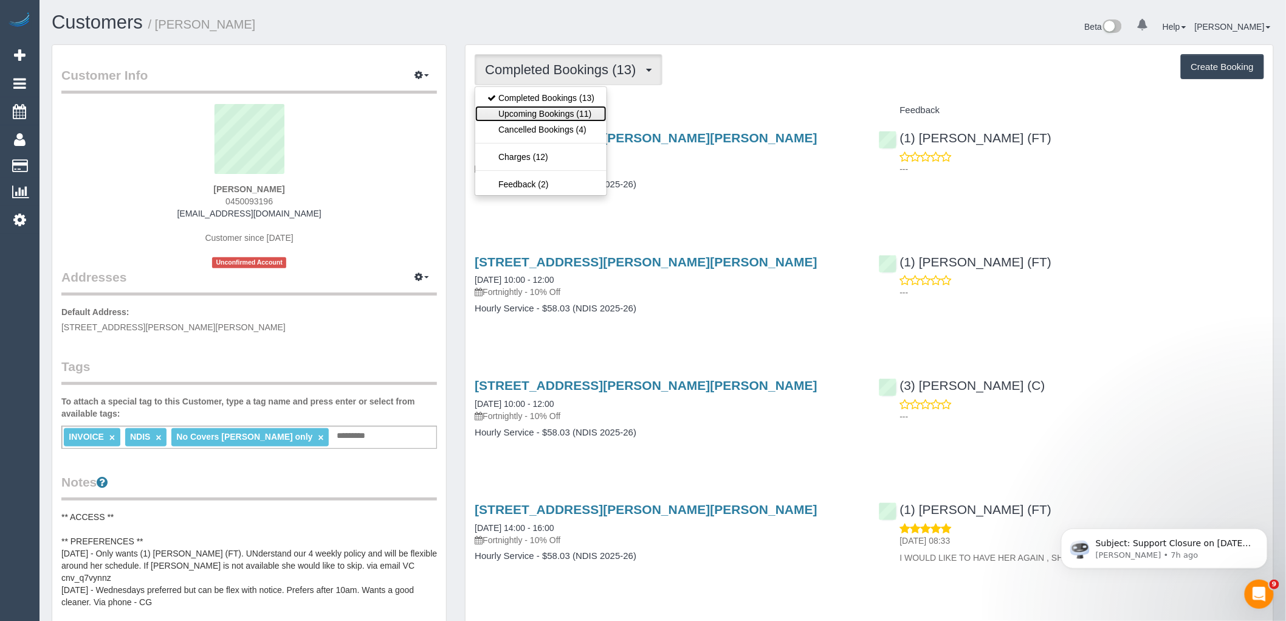
click at [593, 114] on link "Upcoming Bookings (11)" at bounding box center [540, 114] width 131 height 16
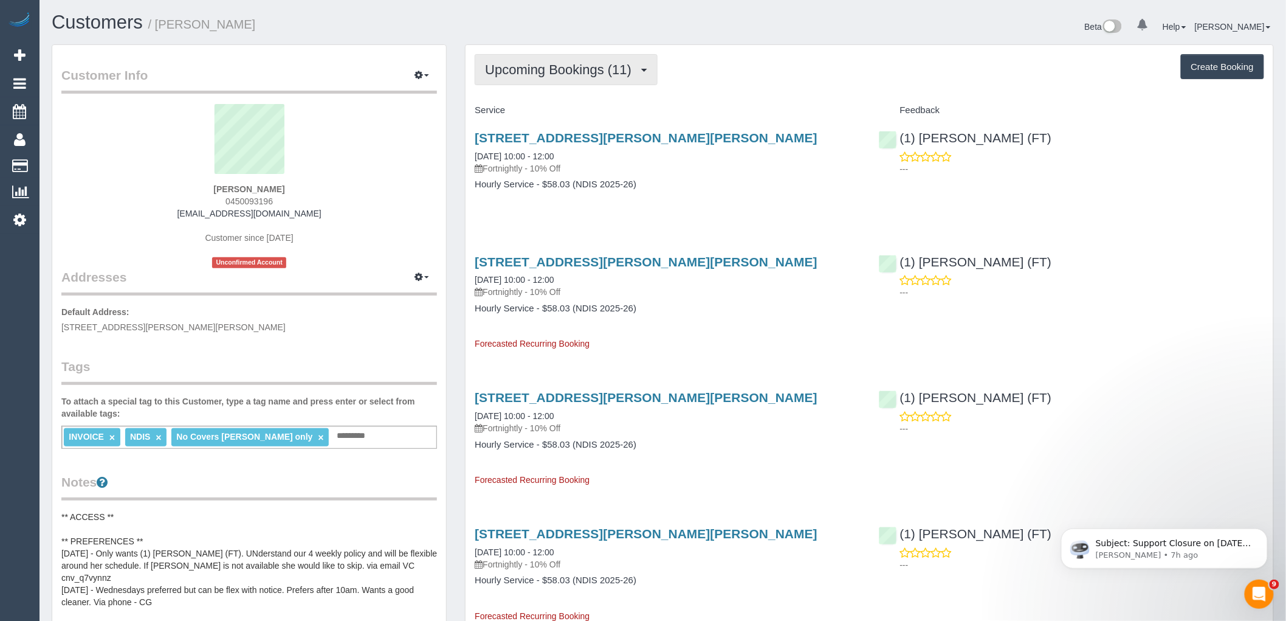
drag, startPoint x: 610, startPoint y: 57, endPoint x: 594, endPoint y: 73, distance: 22.3
click at [610, 57] on button "Upcoming Bookings (11)" at bounding box center [566, 69] width 183 height 31
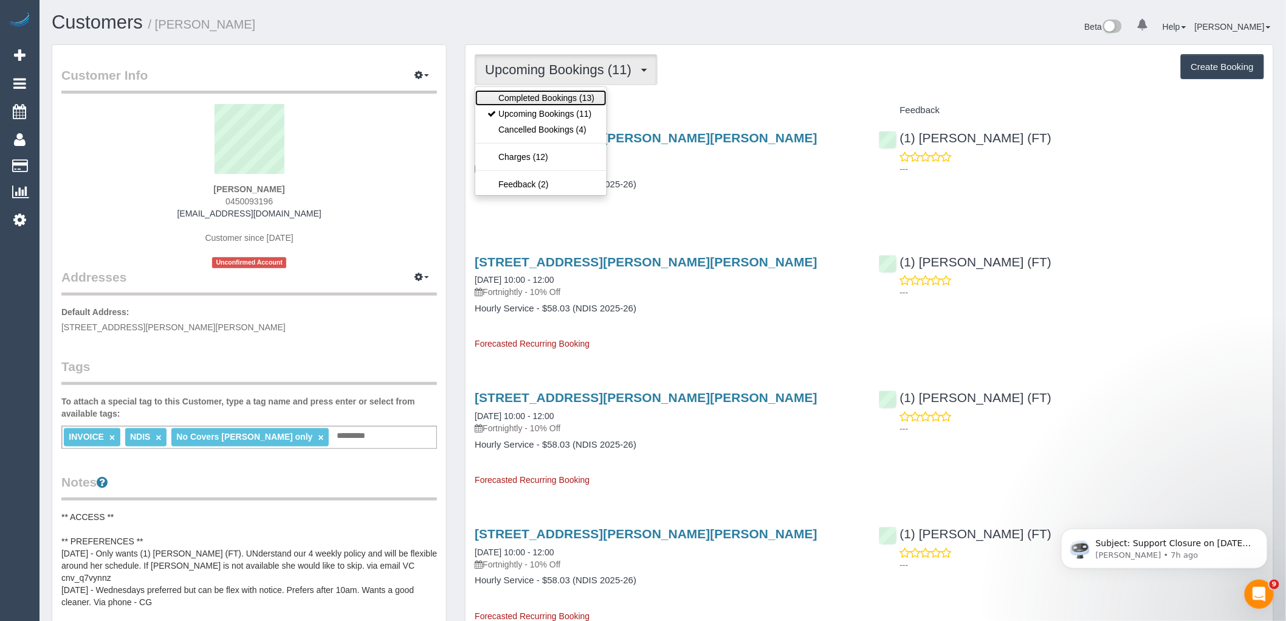
click at [574, 92] on link "Completed Bookings (13)" at bounding box center [540, 98] width 131 height 16
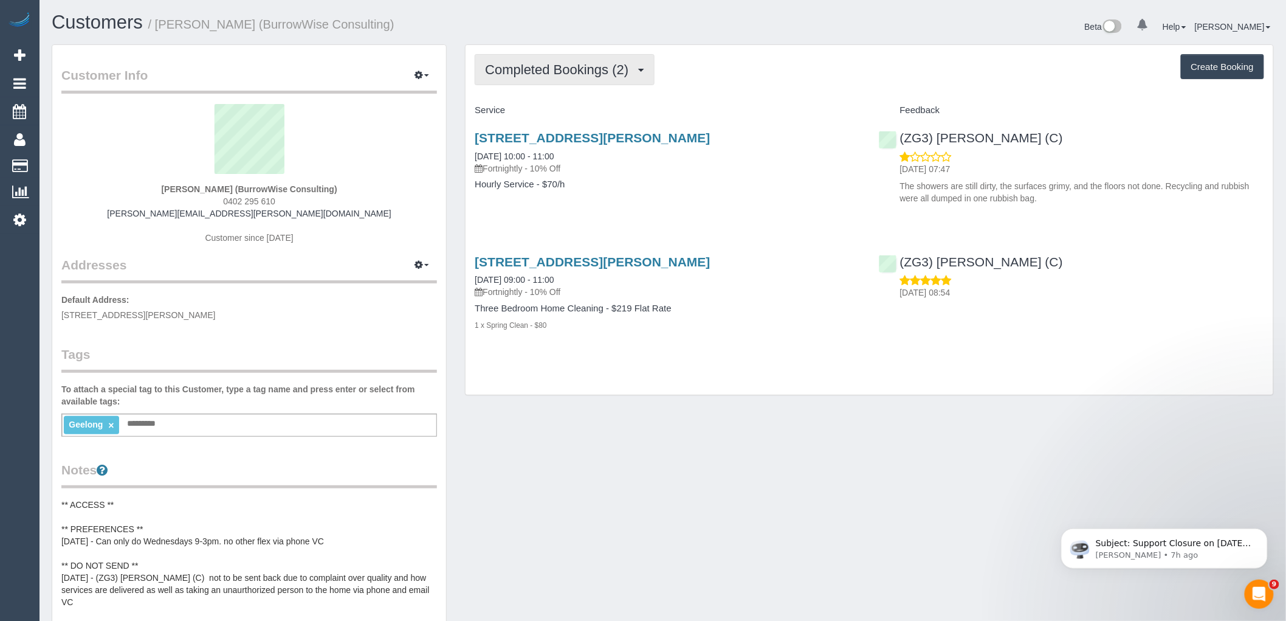
click at [548, 63] on span "Completed Bookings (2)" at bounding box center [560, 69] width 150 height 15
click at [558, 131] on link "Cancelled Bookings (1)" at bounding box center [538, 130] width 126 height 16
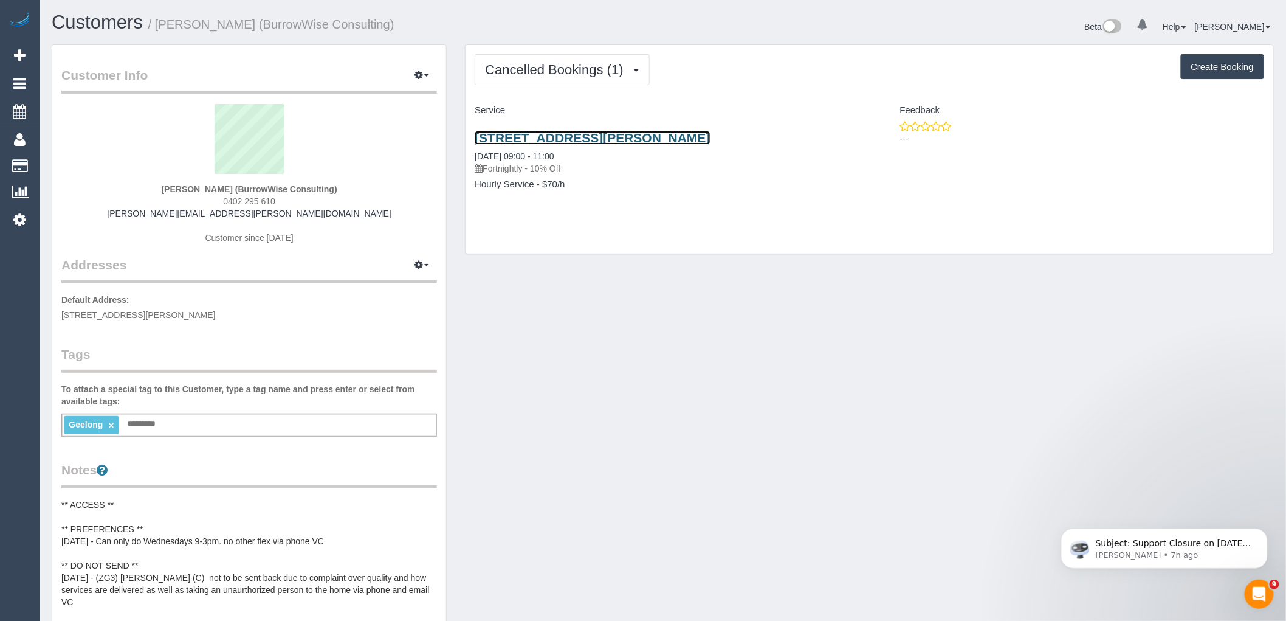
click at [669, 137] on link "61 Bailey Street, 21, Belmont, VIC 3216" at bounding box center [592, 138] width 235 height 14
click at [539, 61] on button "Cancelled Bookings (1)" at bounding box center [562, 69] width 175 height 31
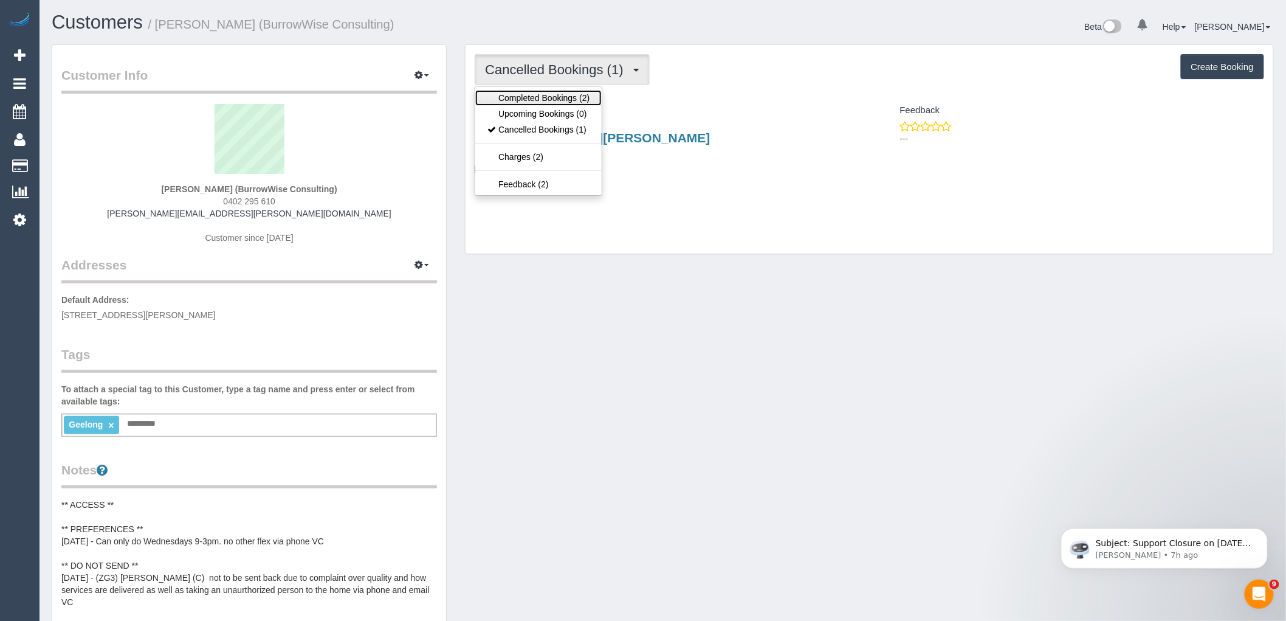
click at [541, 91] on link "Completed Bookings (2)" at bounding box center [538, 98] width 126 height 16
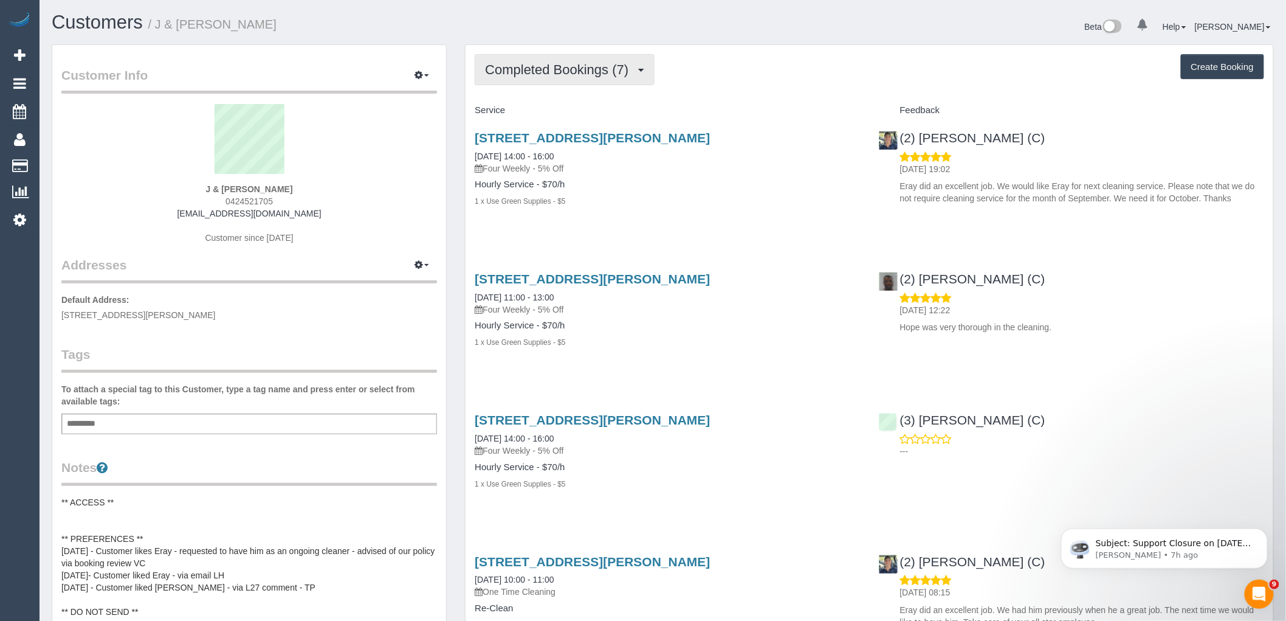
drag, startPoint x: 574, startPoint y: 74, endPoint x: 573, endPoint y: 93, distance: 18.9
click at [574, 74] on span "Completed Bookings (7)" at bounding box center [560, 69] width 150 height 15
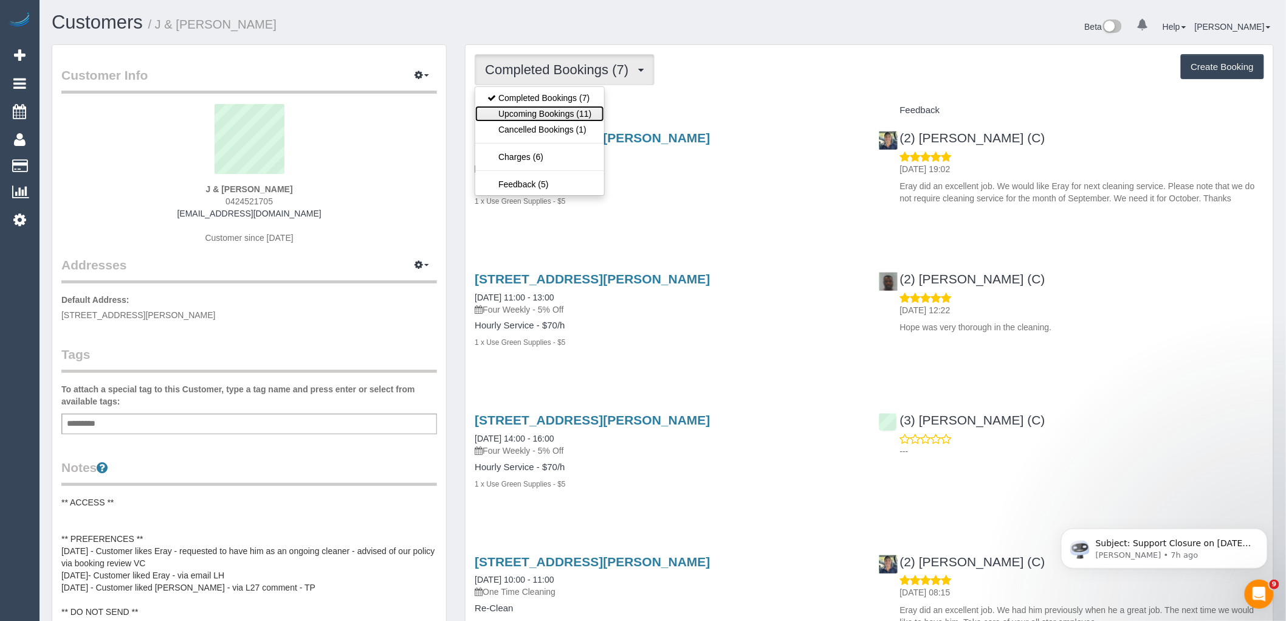
click at [570, 108] on link "Upcoming Bookings (11)" at bounding box center [539, 114] width 128 height 16
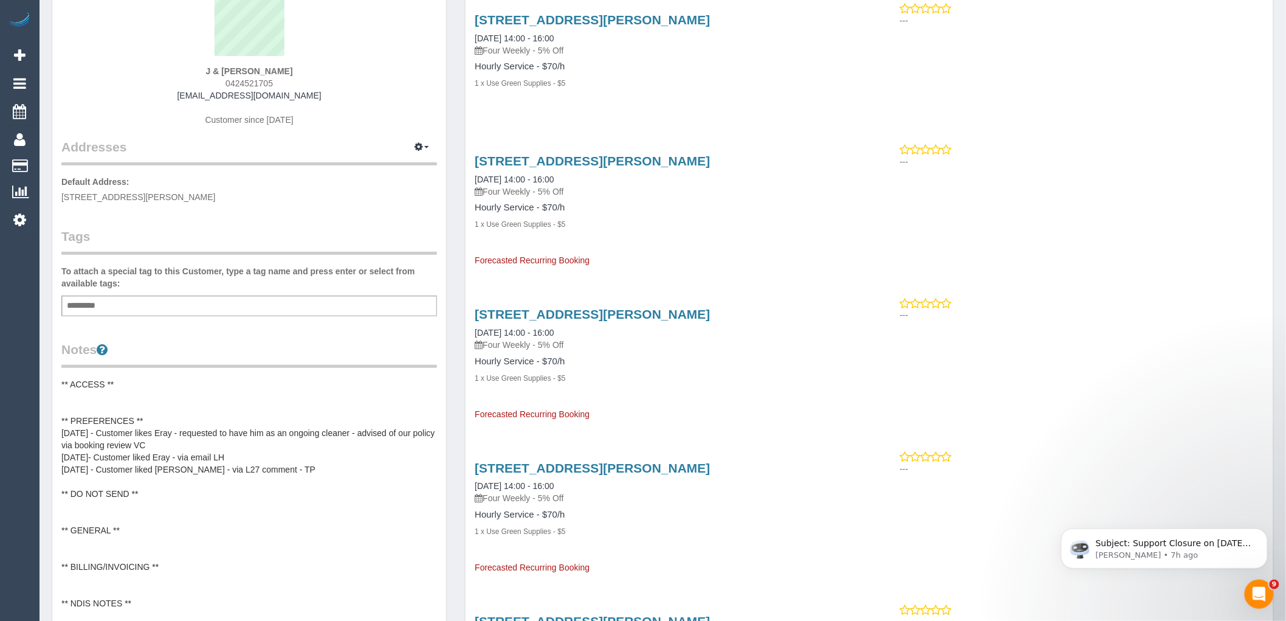
scroll to position [135, 0]
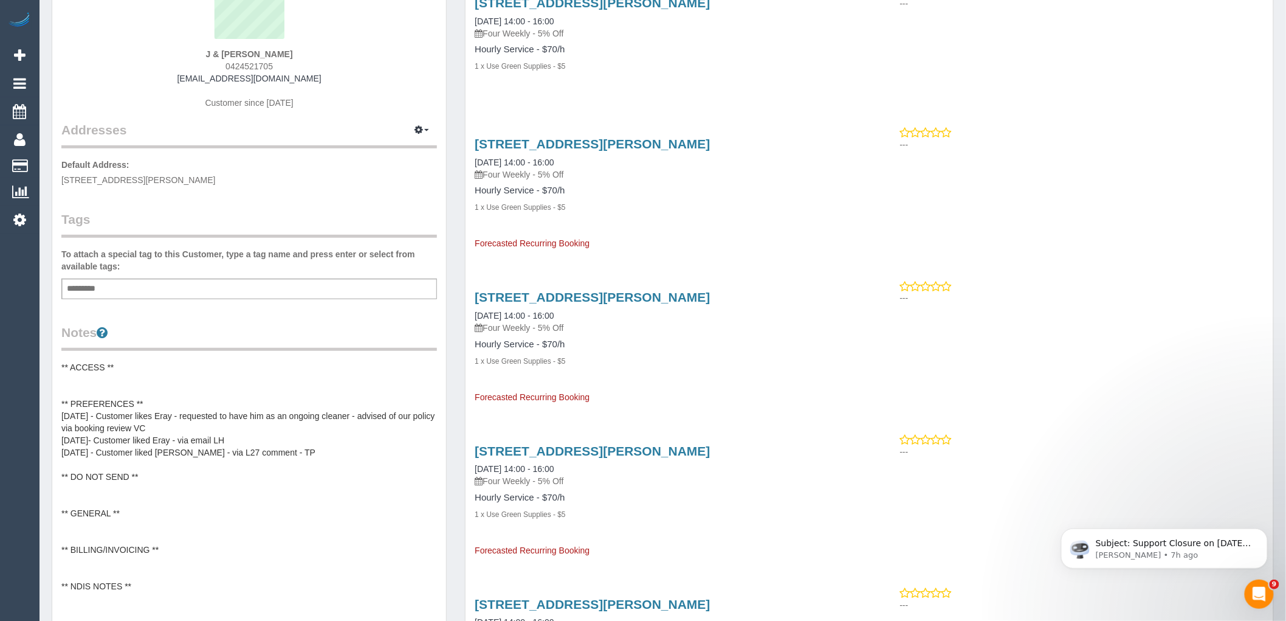
click at [316, 416] on pre "** ACCESS ** ** PREFERENCES ** 27/08/25 - Customer likes Eray - requested to ha…" at bounding box center [249, 476] width 376 height 231
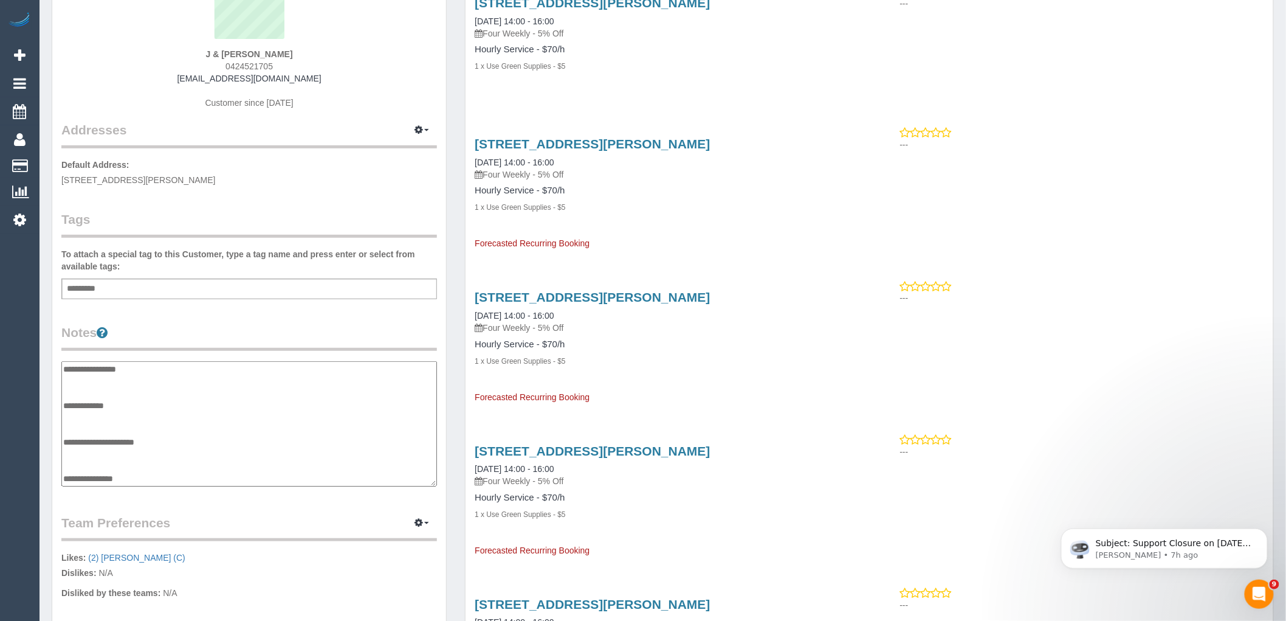
scroll to position [0, 0]
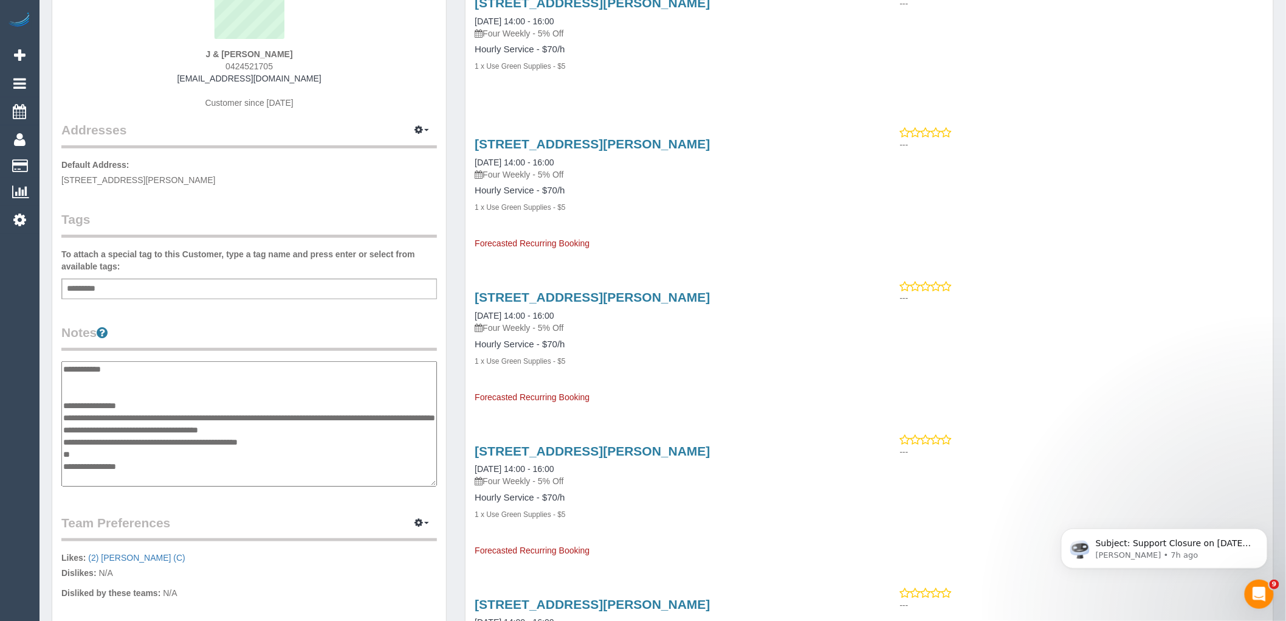
click at [89, 424] on textarea "**********" at bounding box center [249, 423] width 376 height 125
type textarea "**********"
click at [194, 318] on div "Customer Info Edit Contact Info Send Message Email Preferences Special Sales Ta…" at bounding box center [249, 377] width 394 height 935
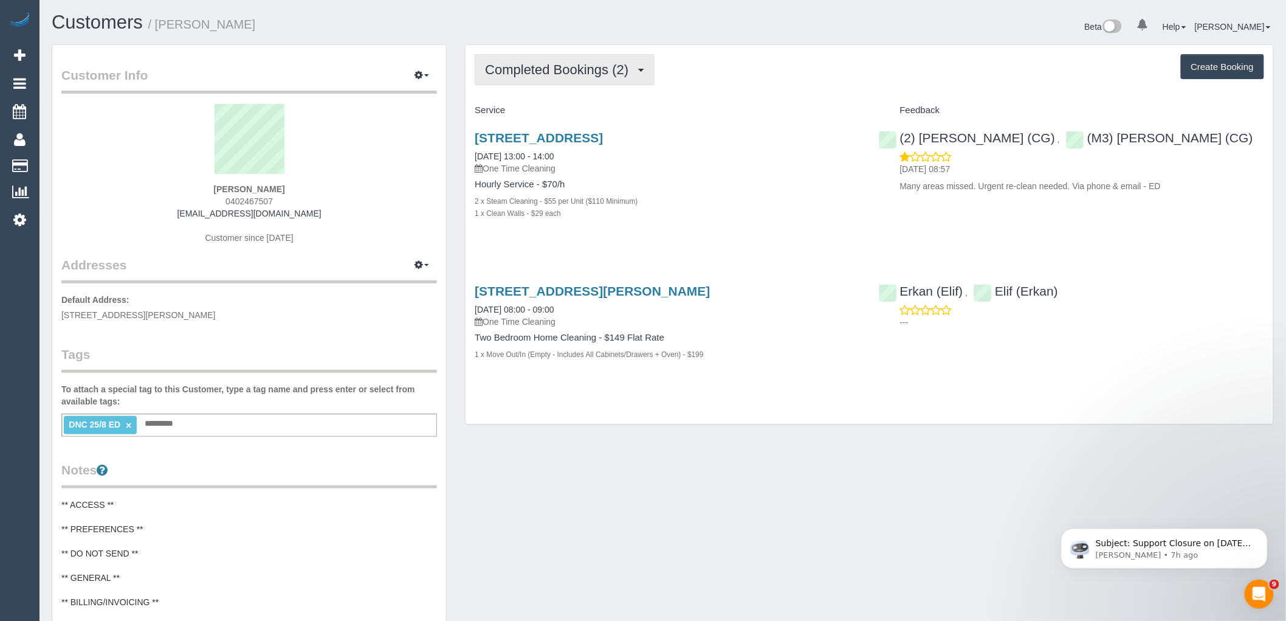
click at [552, 77] on button "Completed Bookings (2)" at bounding box center [565, 69] width 180 height 31
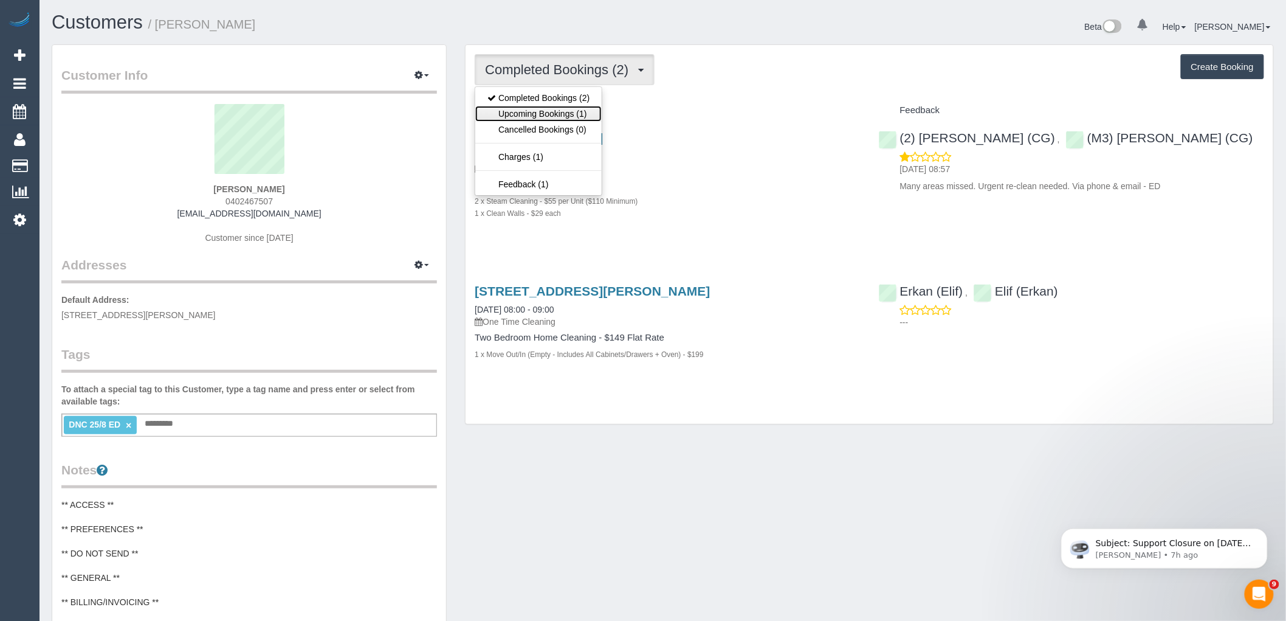
click at [574, 117] on link "Upcoming Bookings (1)" at bounding box center [538, 114] width 126 height 16
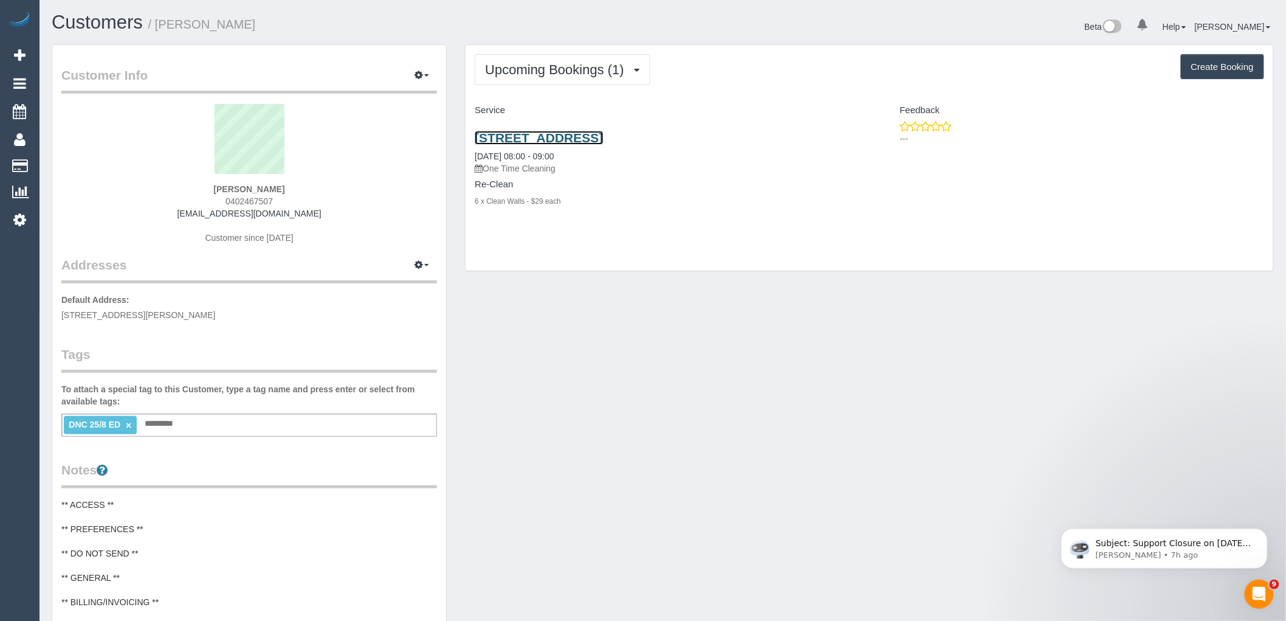
click at [599, 135] on link "57 Dover St, Flemington, Unit 17, Flemington, VIC 3031" at bounding box center [539, 138] width 128 height 14
drag, startPoint x: 295, startPoint y: 214, endPoint x: 131, endPoint y: 219, distance: 164.2
click at [131, 219] on div "Matilda Mornane 0402467507 matilda.mornane@gmail.com Customer since 2020" at bounding box center [249, 180] width 376 height 152
copy link "[EMAIL_ADDRESS][DOMAIN_NAME]"
click at [621, 405] on div "Customer Info Edit Contact Info Send Message Email Preferences Special Sales Ta…" at bounding box center [663, 495] width 1241 height 902
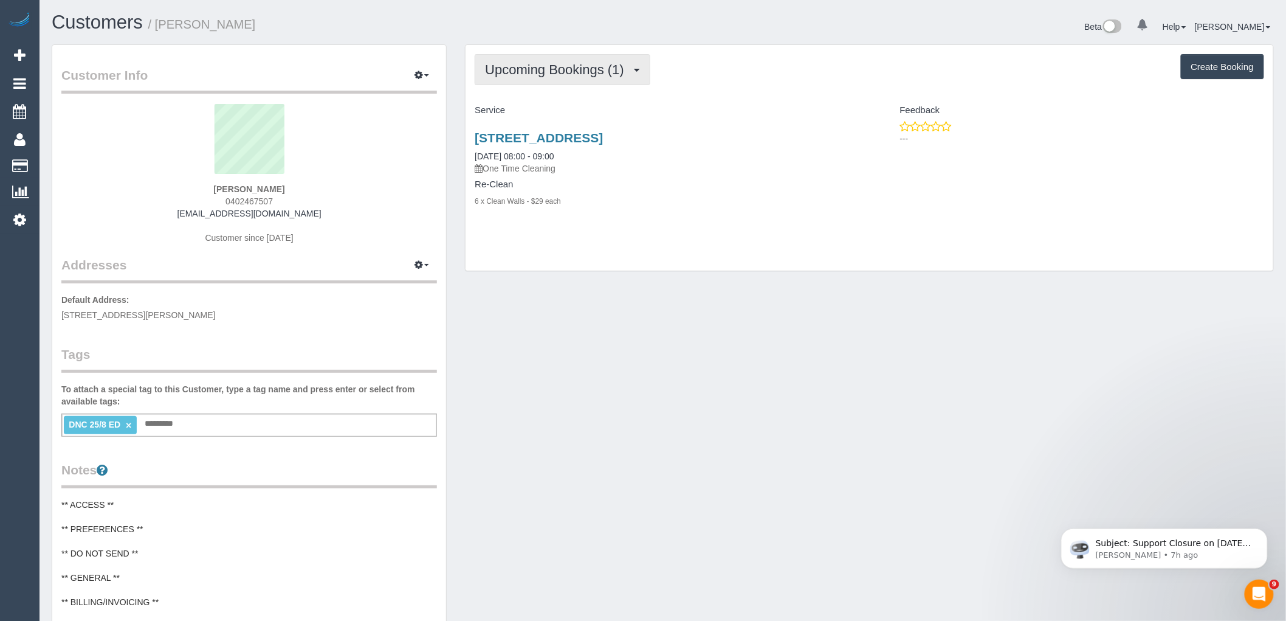
click at [546, 66] on span "Upcoming Bookings (1)" at bounding box center [557, 69] width 145 height 15
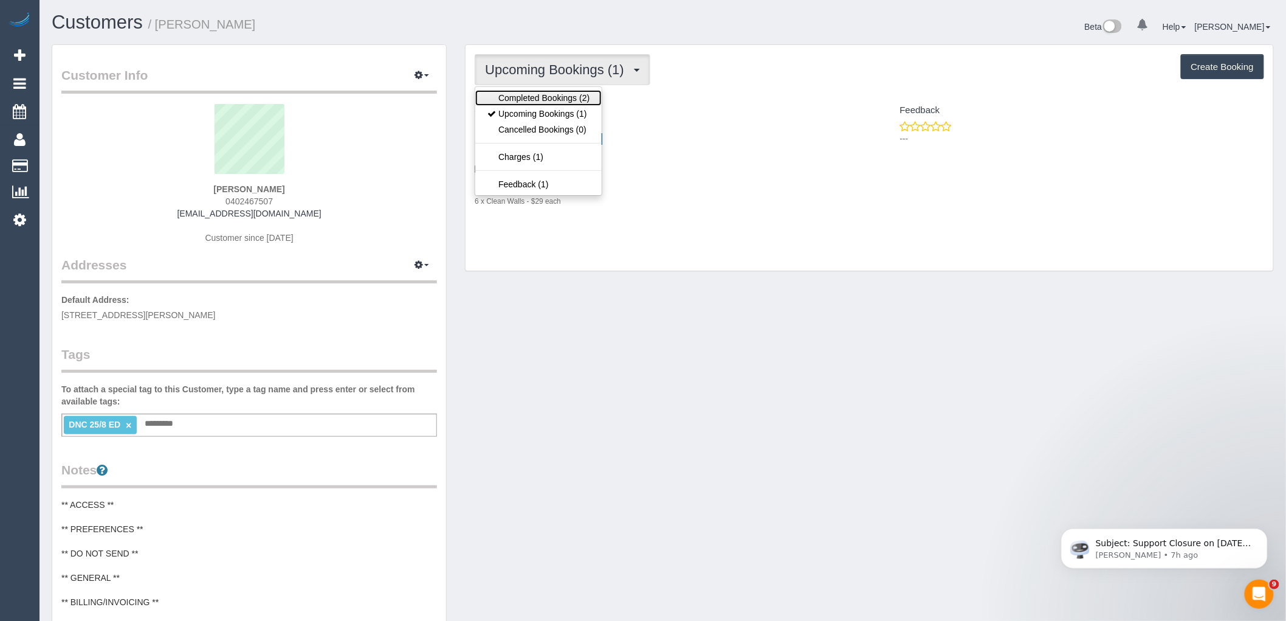
click at [563, 98] on link "Completed Bookings (2)" at bounding box center [538, 98] width 126 height 16
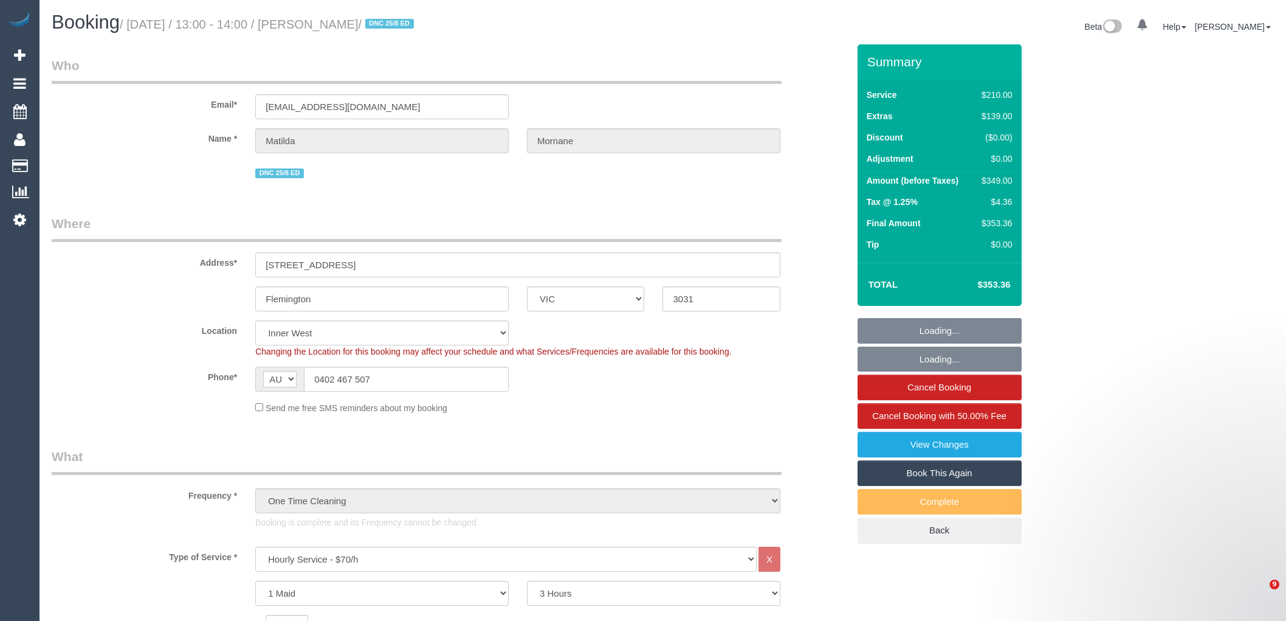
select select "VIC"
select select "180"
select select "string:stripe-pm_1RsFsd2GScqysDRVgSeO7wtR"
select select "number:29"
select select "number:14"
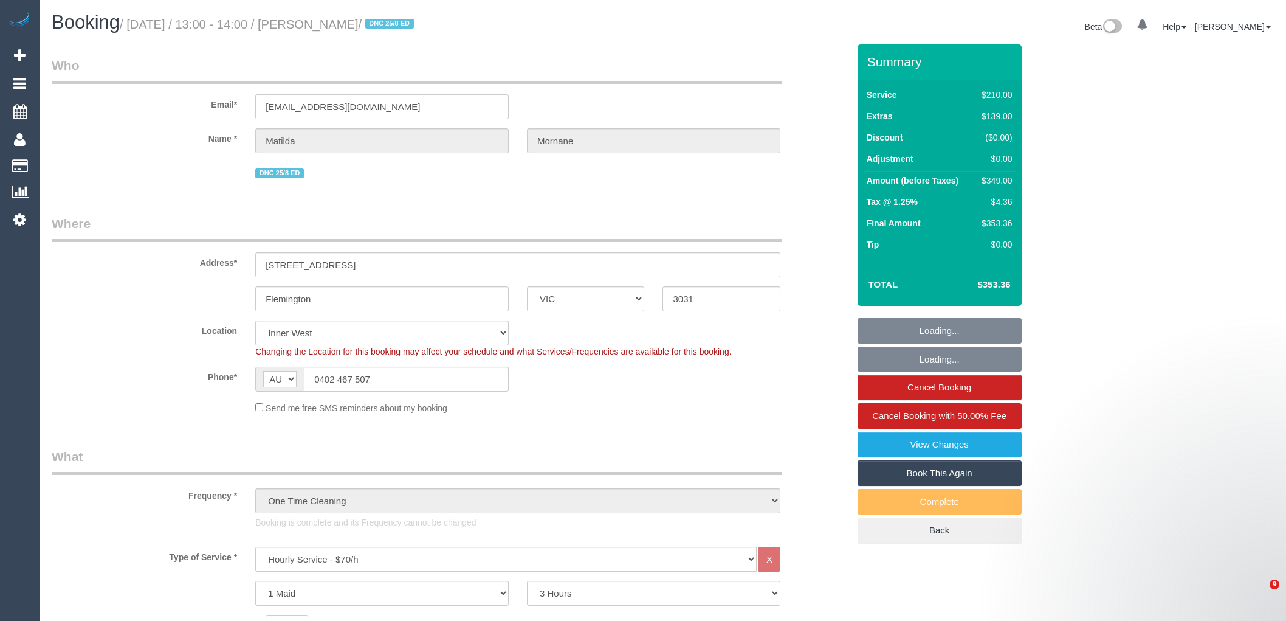
select select "number:18"
select select "number:24"
select select "number:13"
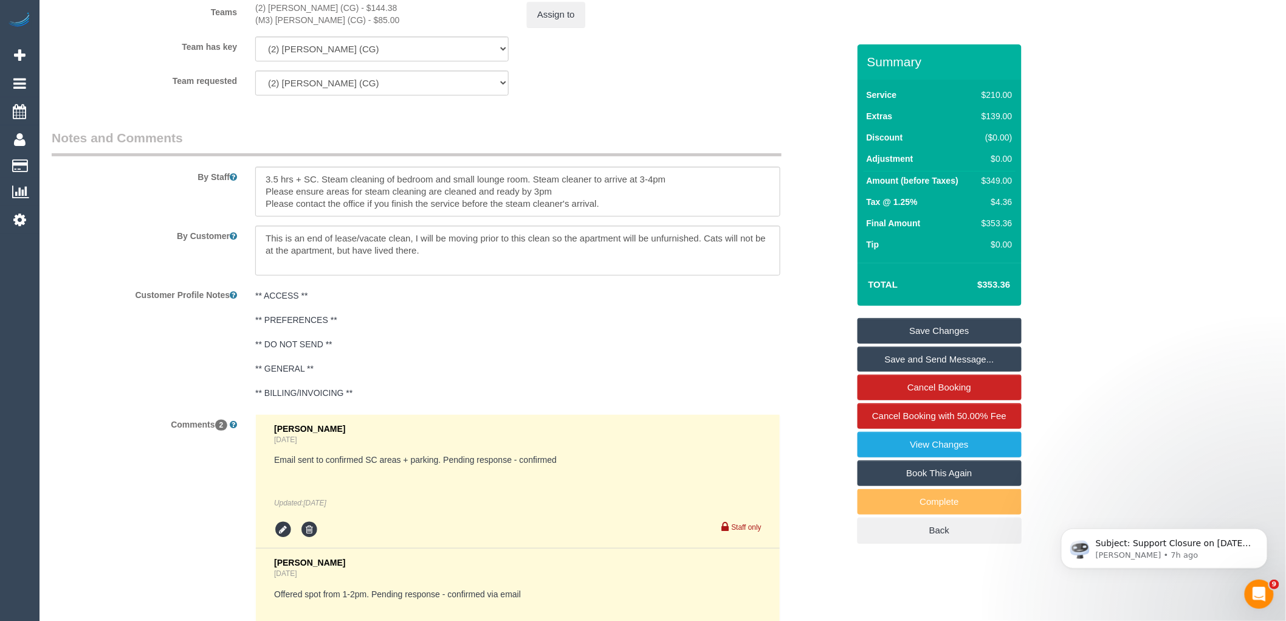
scroll to position [1694, 0]
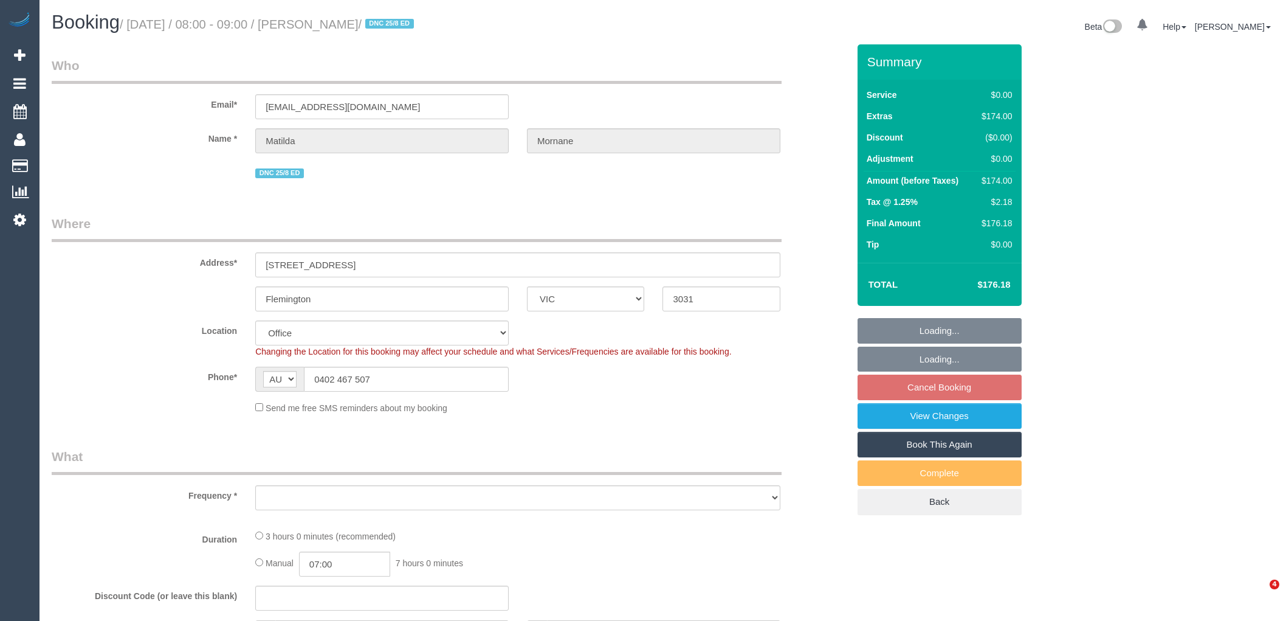
select select "VIC"
select select "object:714"
select select "string:stripe-pm_1RsFsd2GScqysDRVgSeO7wtR"
select select "number:29"
select select "number:14"
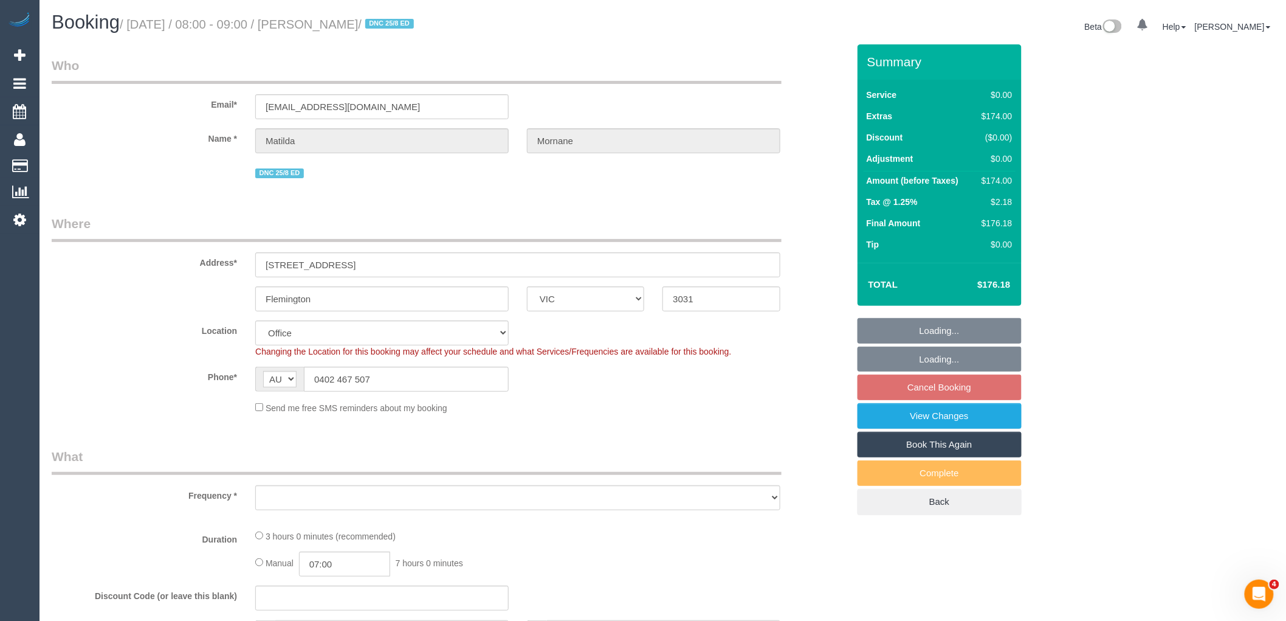
select select "number:18"
select select "number:24"
select select "number:13"
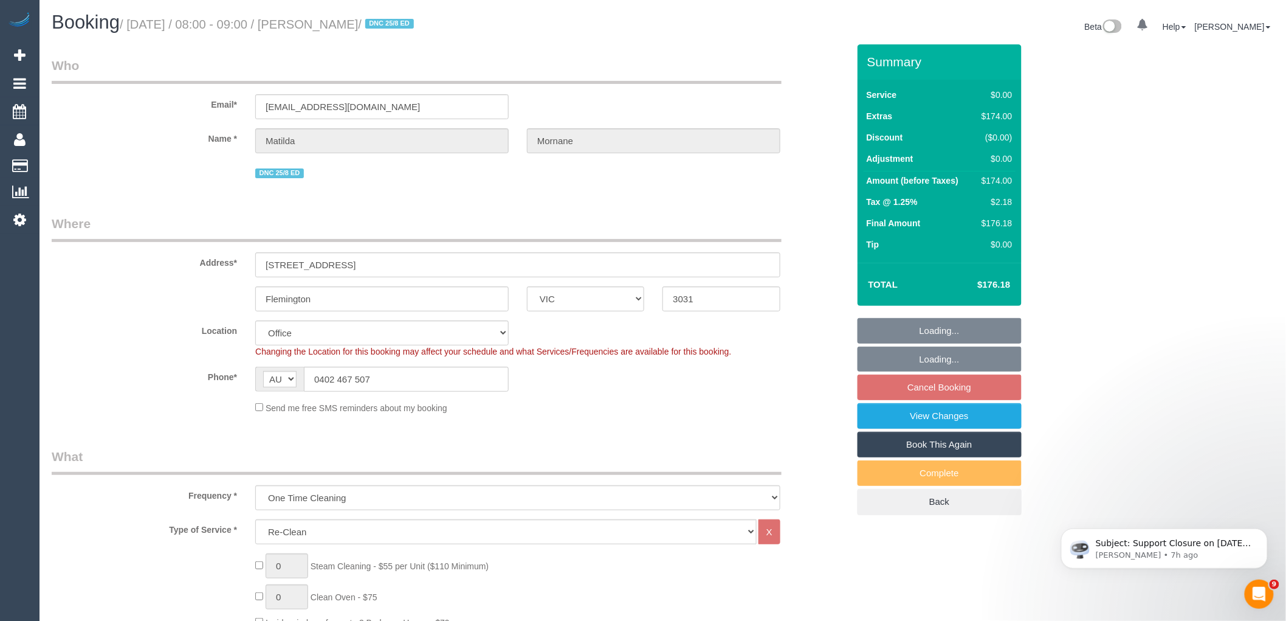
select select "object:2017"
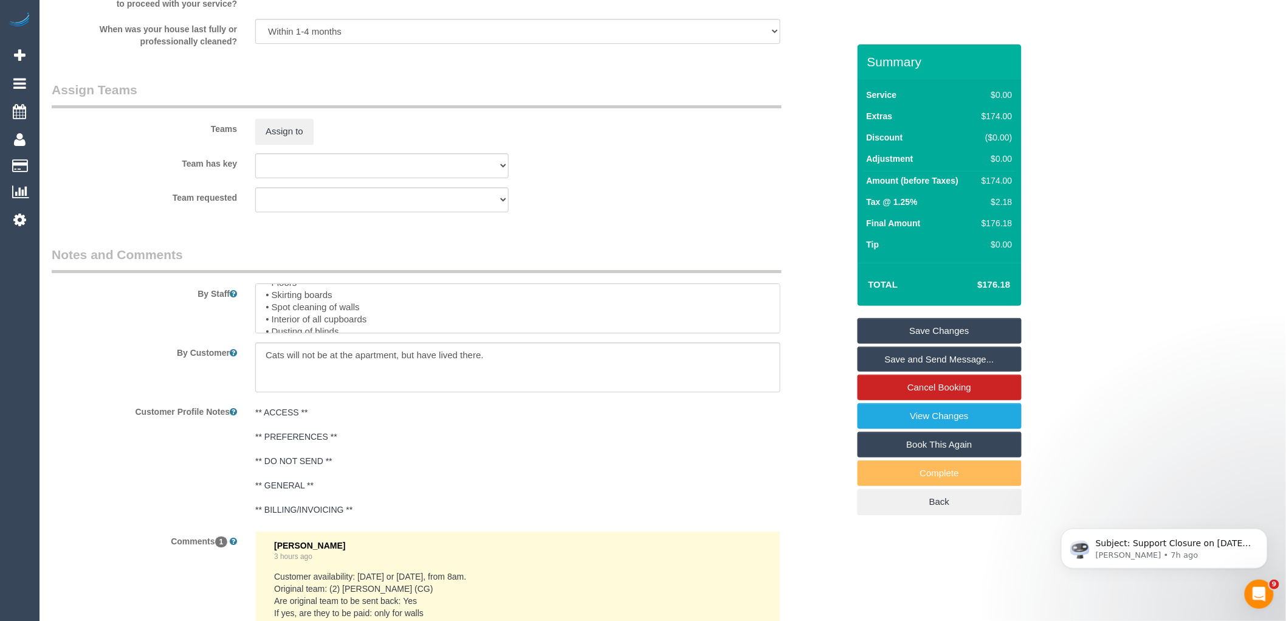
scroll to position [27, 0]
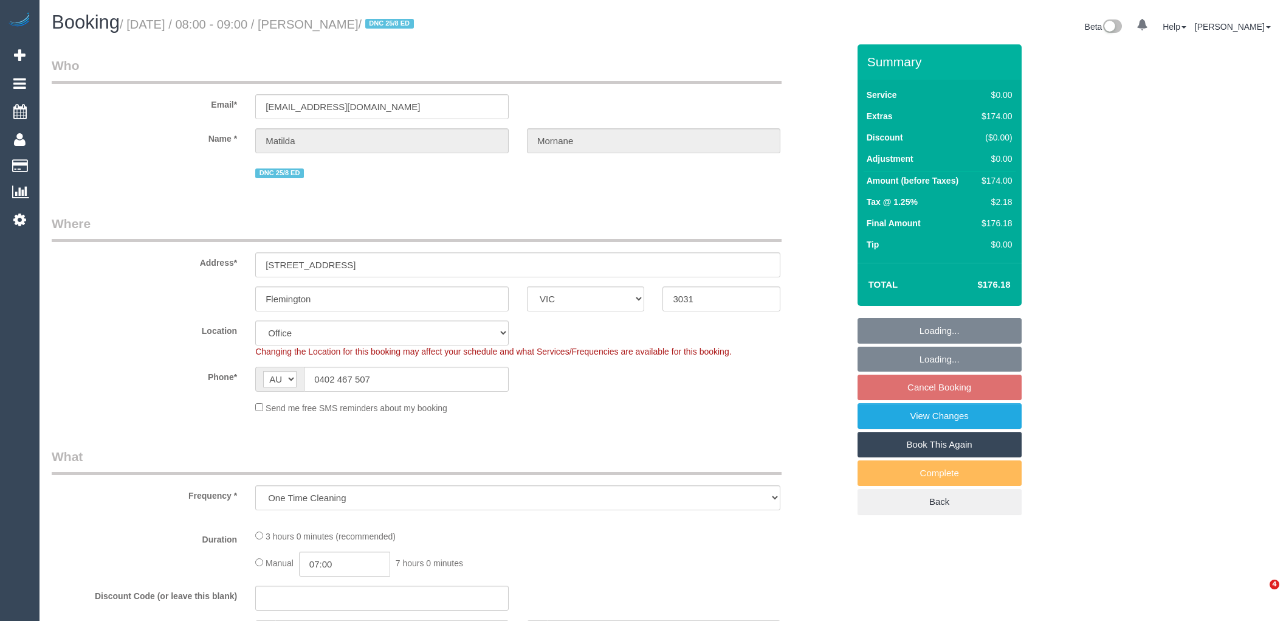
select select "VIC"
select select "string:stripe-pm_1RsFsd2GScqysDRVgSeO7wtR"
select select "number:29"
select select "number:14"
select select "number:18"
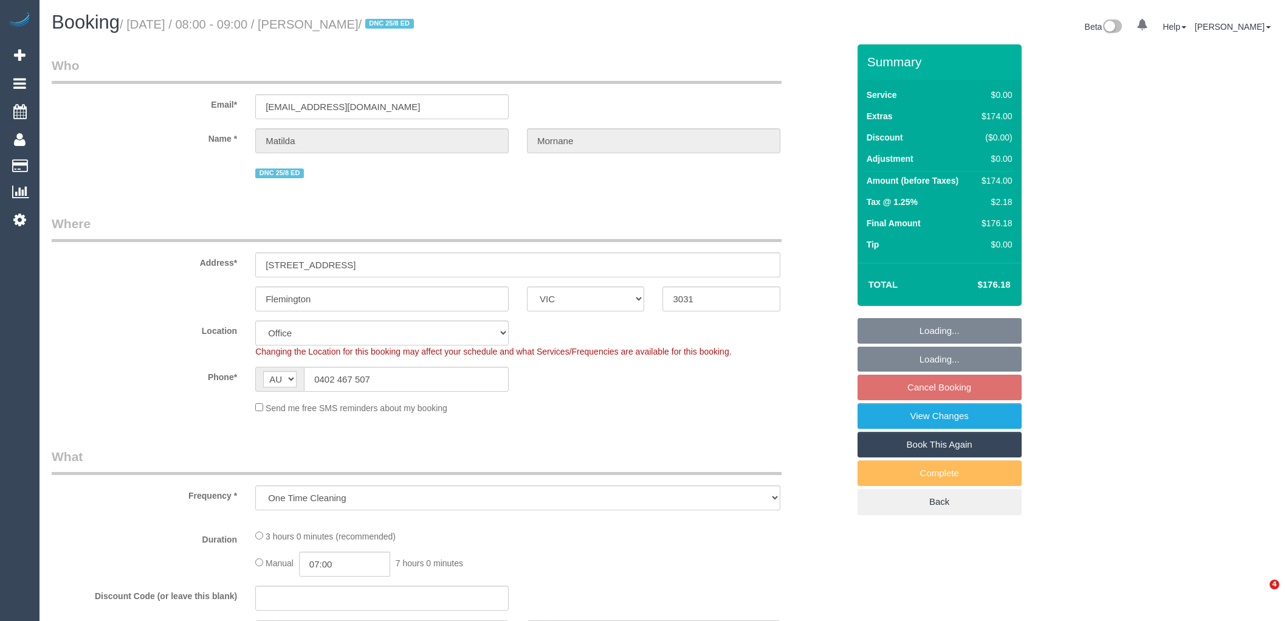
select select "number:24"
select select "number:13"
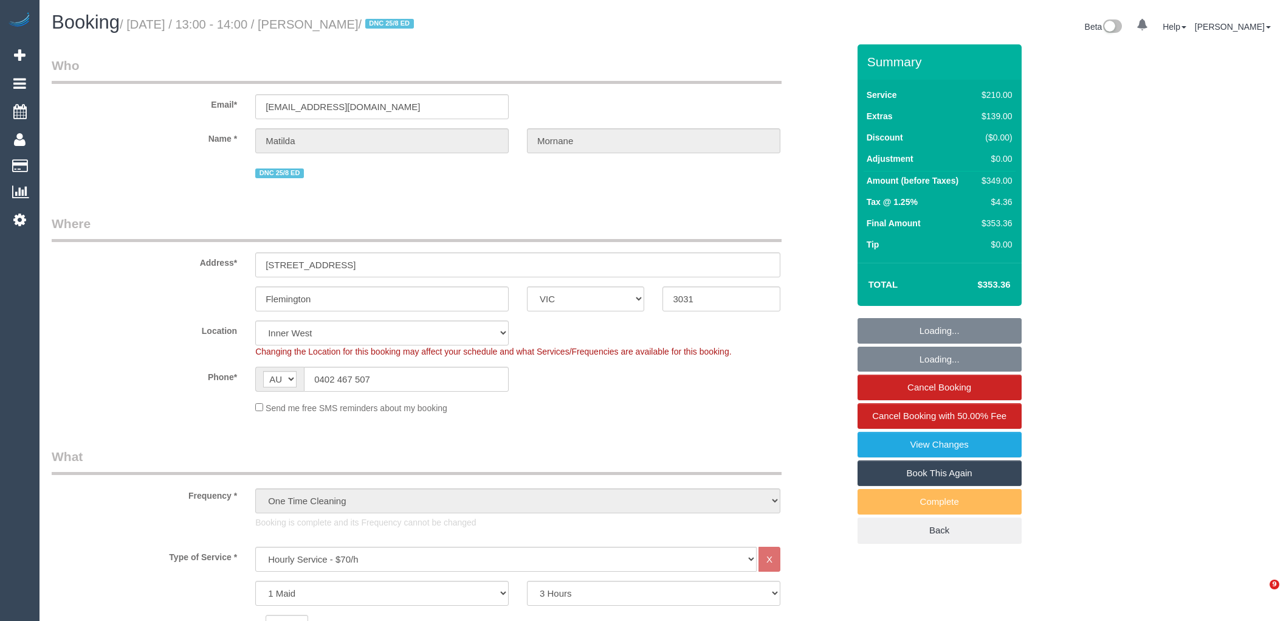
select select "VIC"
select select "180"
select select "string:stripe-pm_1RsFsd2GScqysDRVgSeO7wtR"
select select "number:29"
select select "number:14"
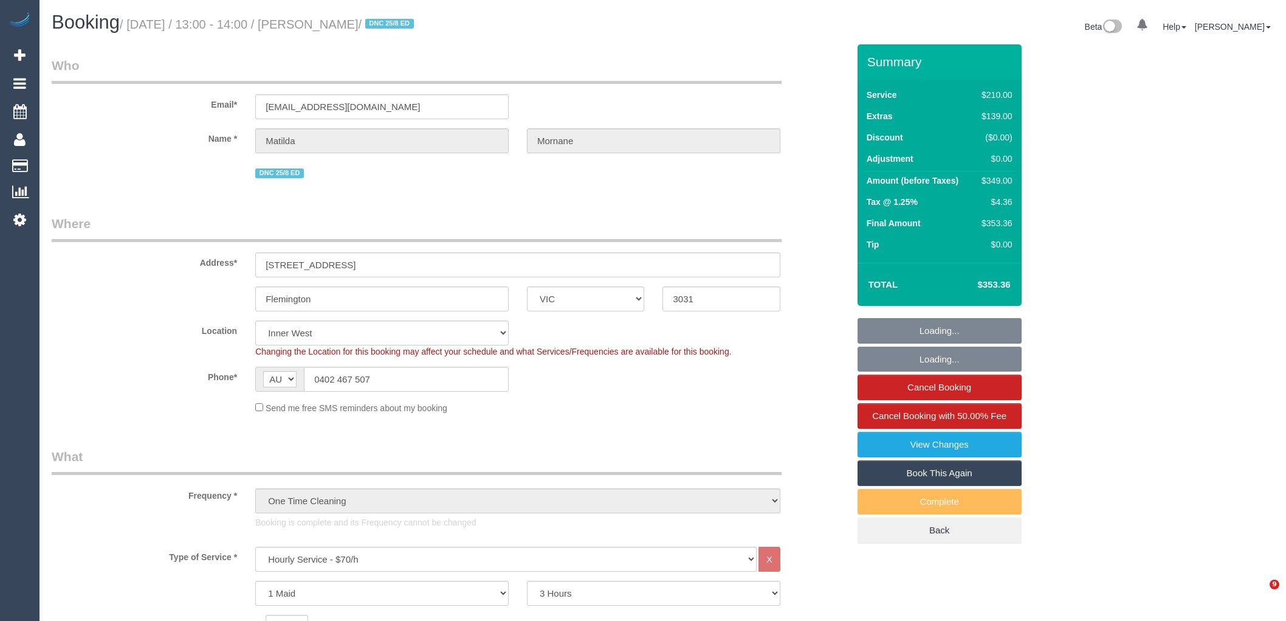
select select "number:18"
select select "number:24"
select select "number:13"
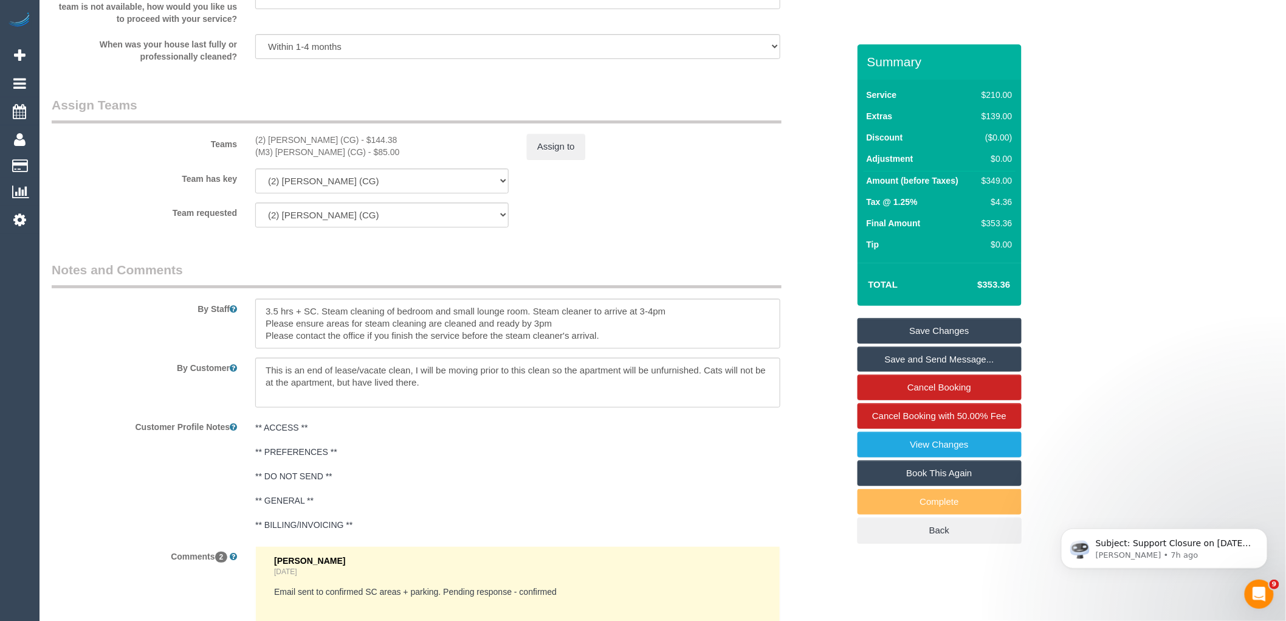
scroll to position [1823, 0]
click at [560, 424] on div "** ACCESS ** ** PREFERENCES ** ** DO NOT SEND ** ** GENERAL ** ** BILLING/INVOI…" at bounding box center [517, 474] width 543 height 120
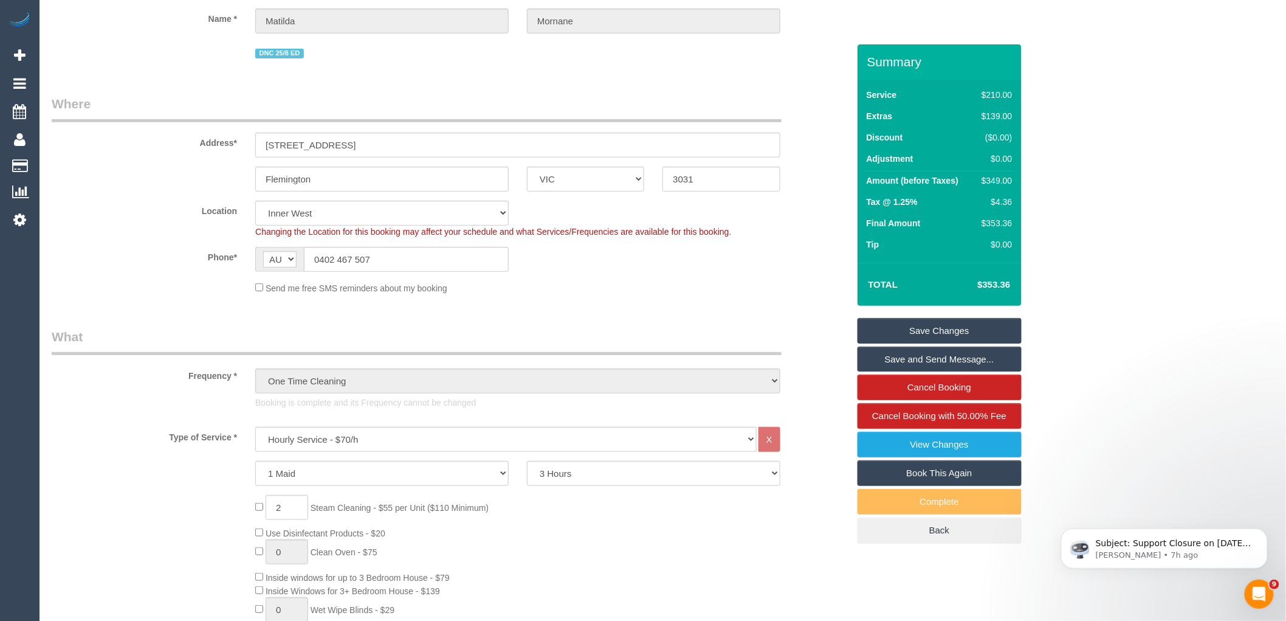
scroll to position [135, 0]
